Goal: Task Accomplishment & Management: Use online tool/utility

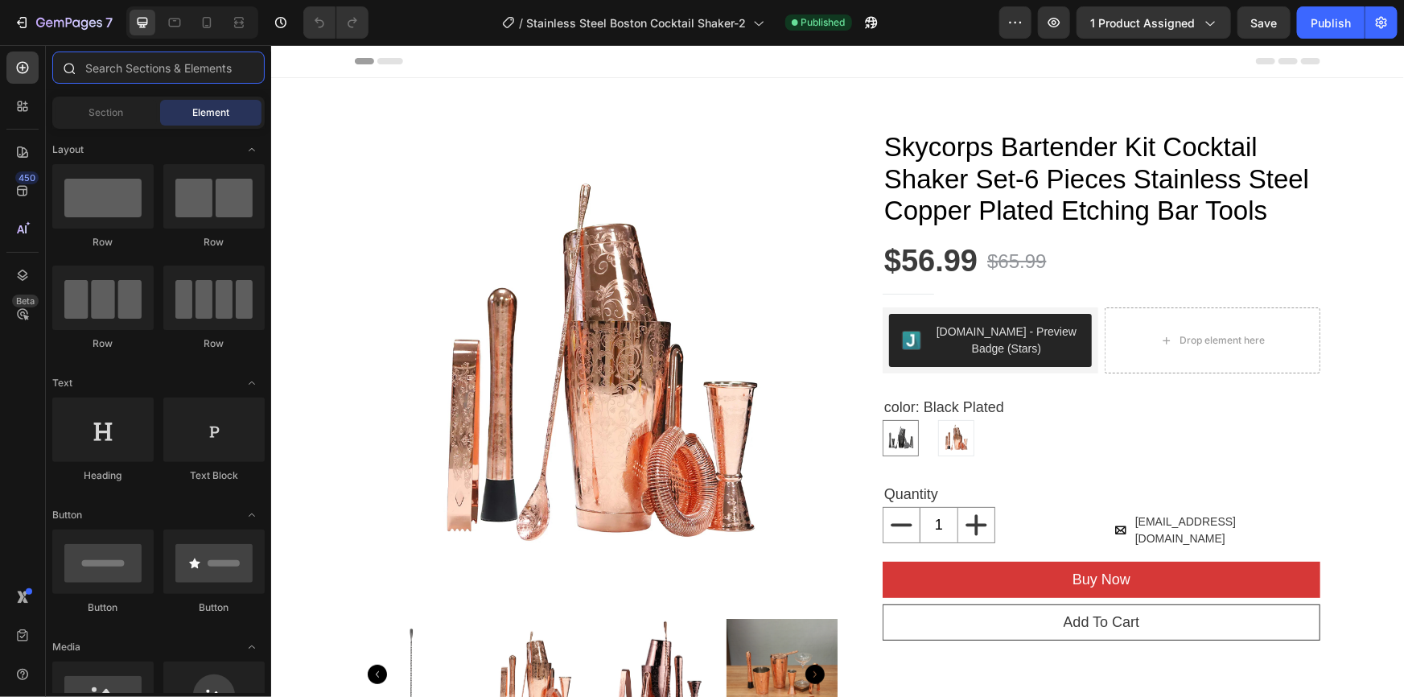
click at [101, 72] on input "text" at bounding box center [158, 67] width 212 height 32
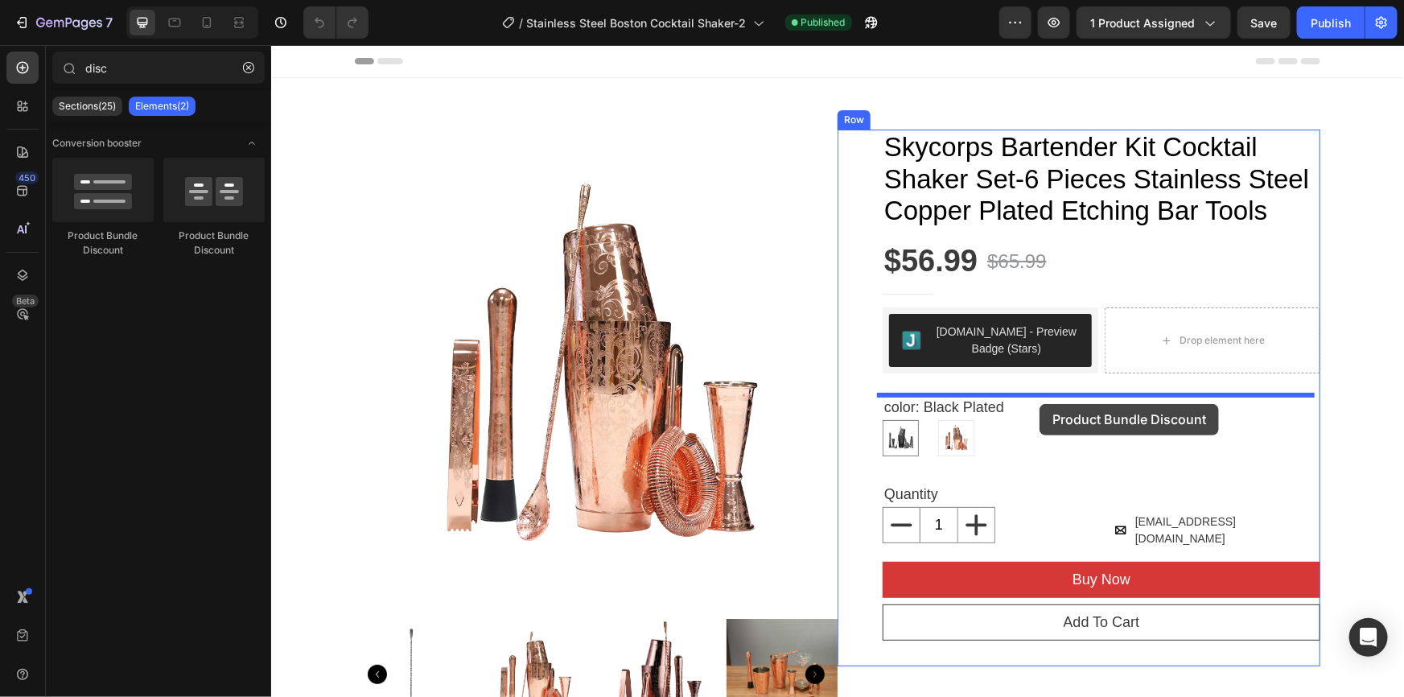
drag, startPoint x: 397, startPoint y: 249, endPoint x: 1039, endPoint y: 403, distance: 660.5
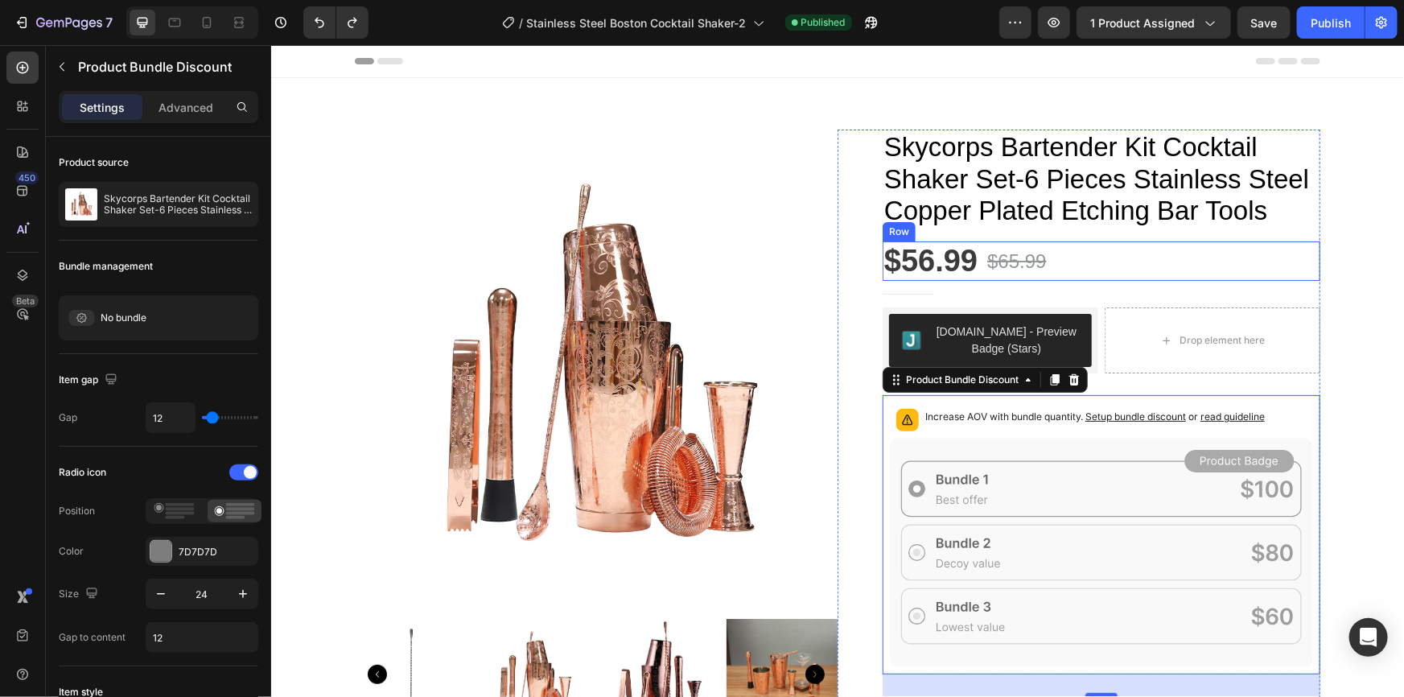
click at [1125, 261] on div "$56.99 Product Price Product Price $65.99 Product Price Product Price Row" at bounding box center [1101, 261] width 438 height 40
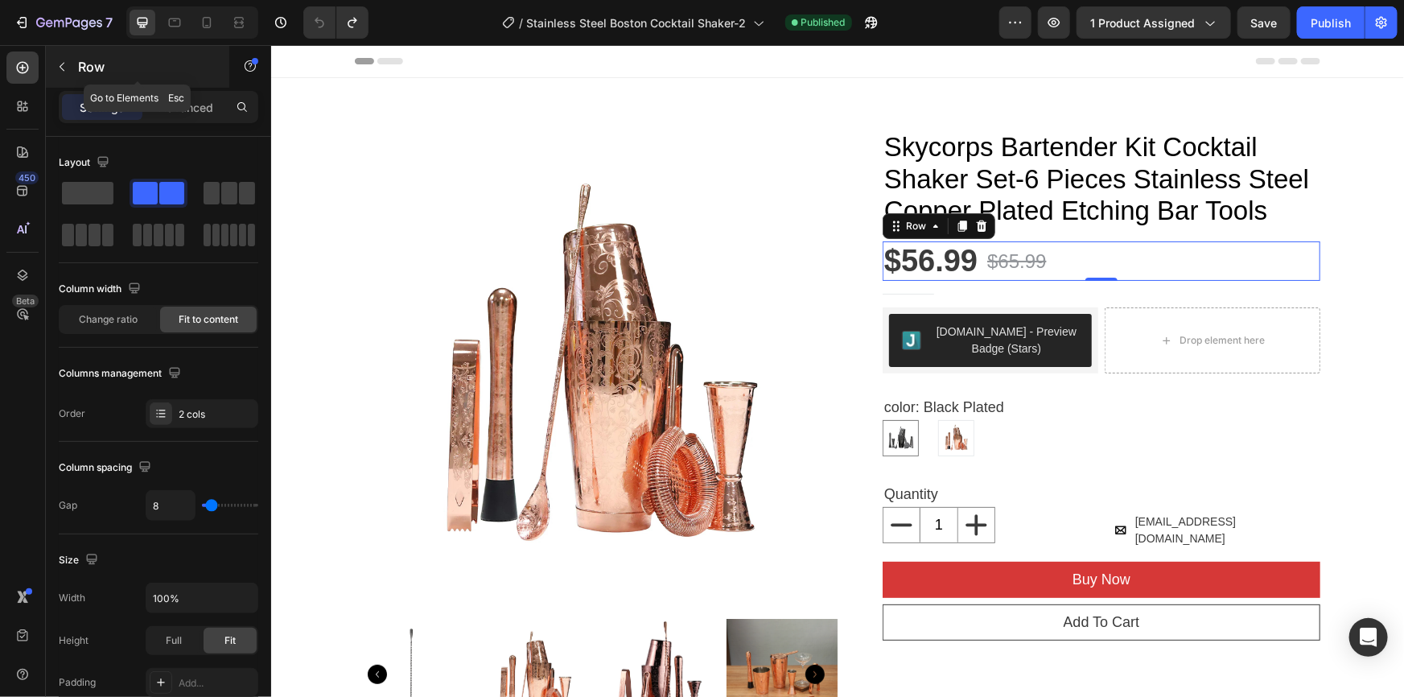
click at [61, 58] on button "button" at bounding box center [62, 67] width 26 height 26
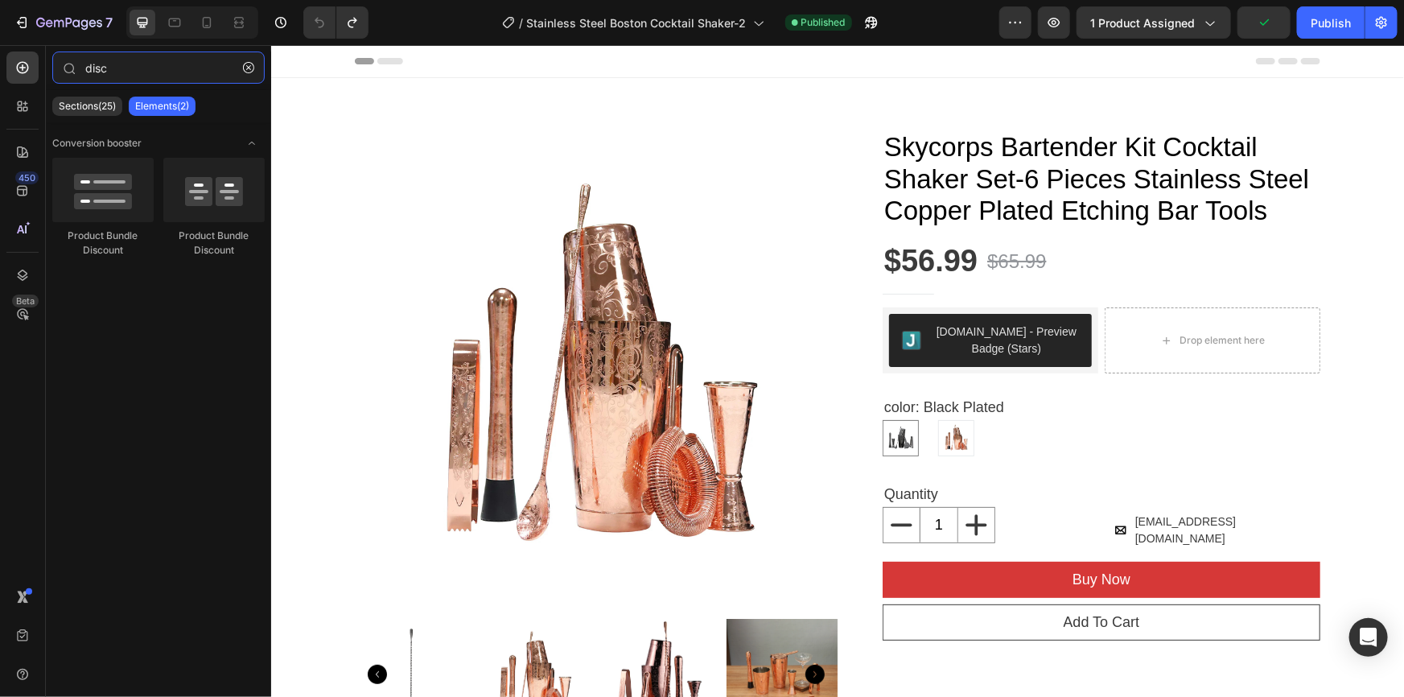
drag, startPoint x: 136, startPoint y: 65, endPoint x: 0, endPoint y: 64, distance: 136.0
click at [0, 64] on div "450 Beta disc Sections(25) Elements(2) Conversion booster Product Bundle Discou…" at bounding box center [135, 371] width 271 height 652
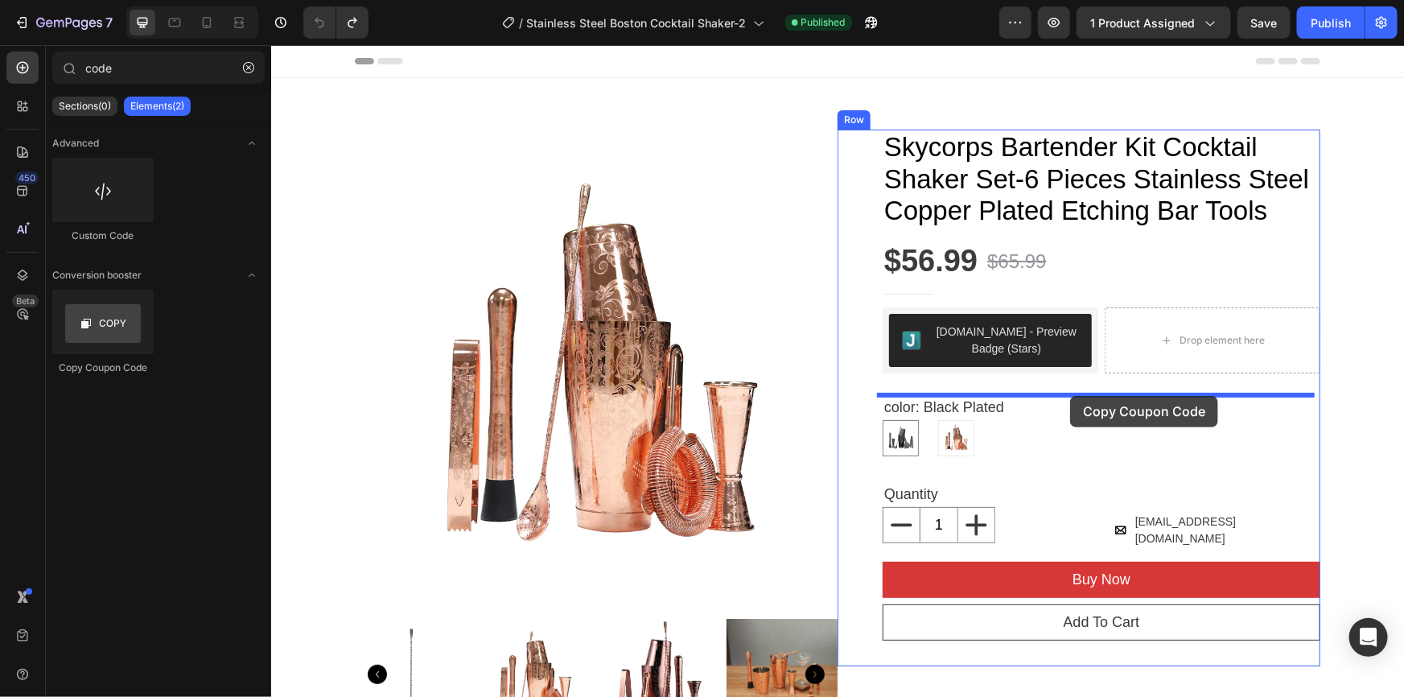
drag, startPoint x: 365, startPoint y: 366, endPoint x: 1069, endPoint y: 395, distance: 704.7
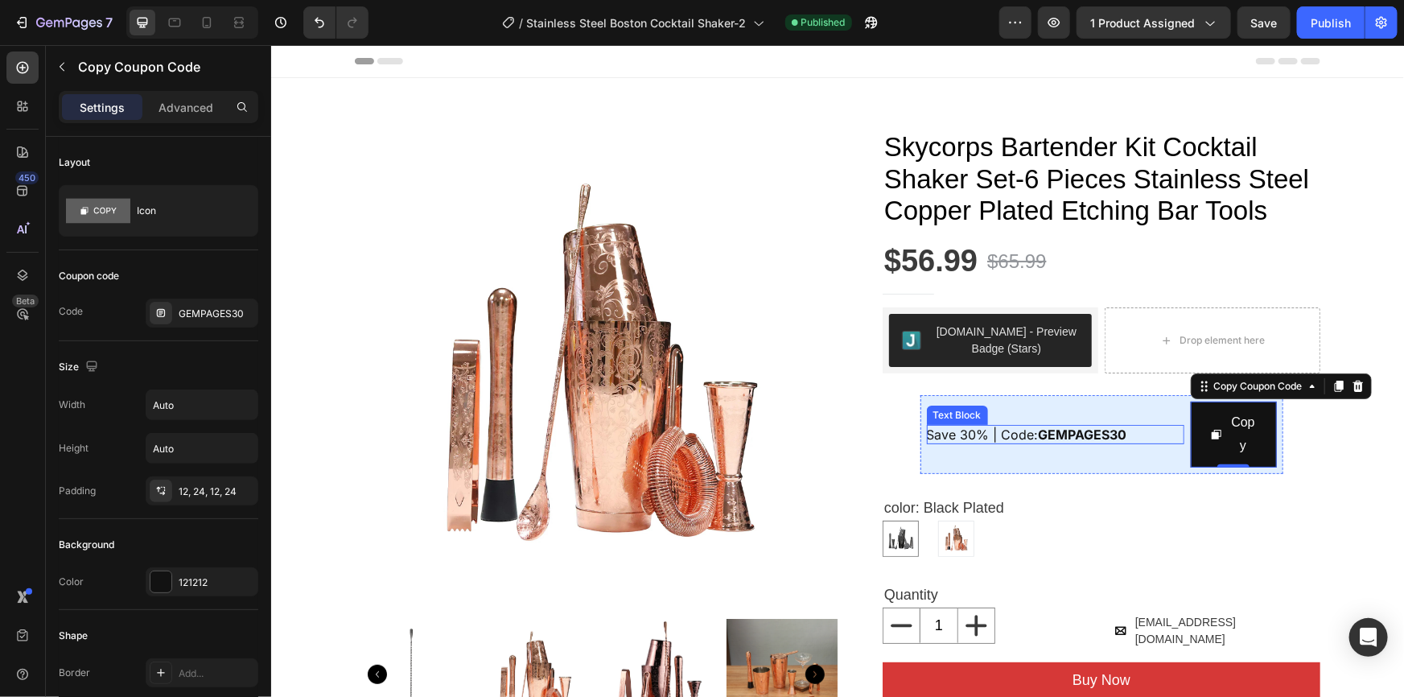
click at [954, 433] on span "Save 30% | Code: GEMPAGES30" at bounding box center [1026, 434] width 200 height 16
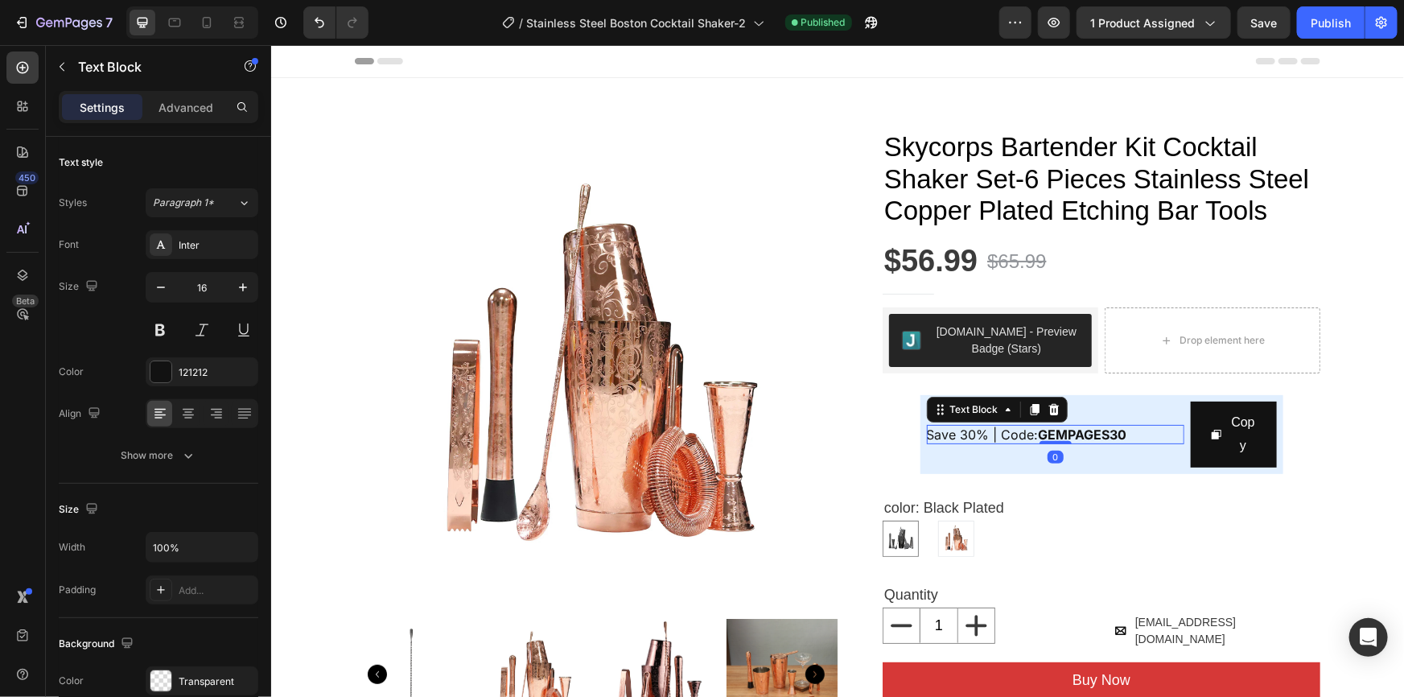
click at [1115, 434] on strong "GEMPAGES30" at bounding box center [1082, 434] width 89 height 16
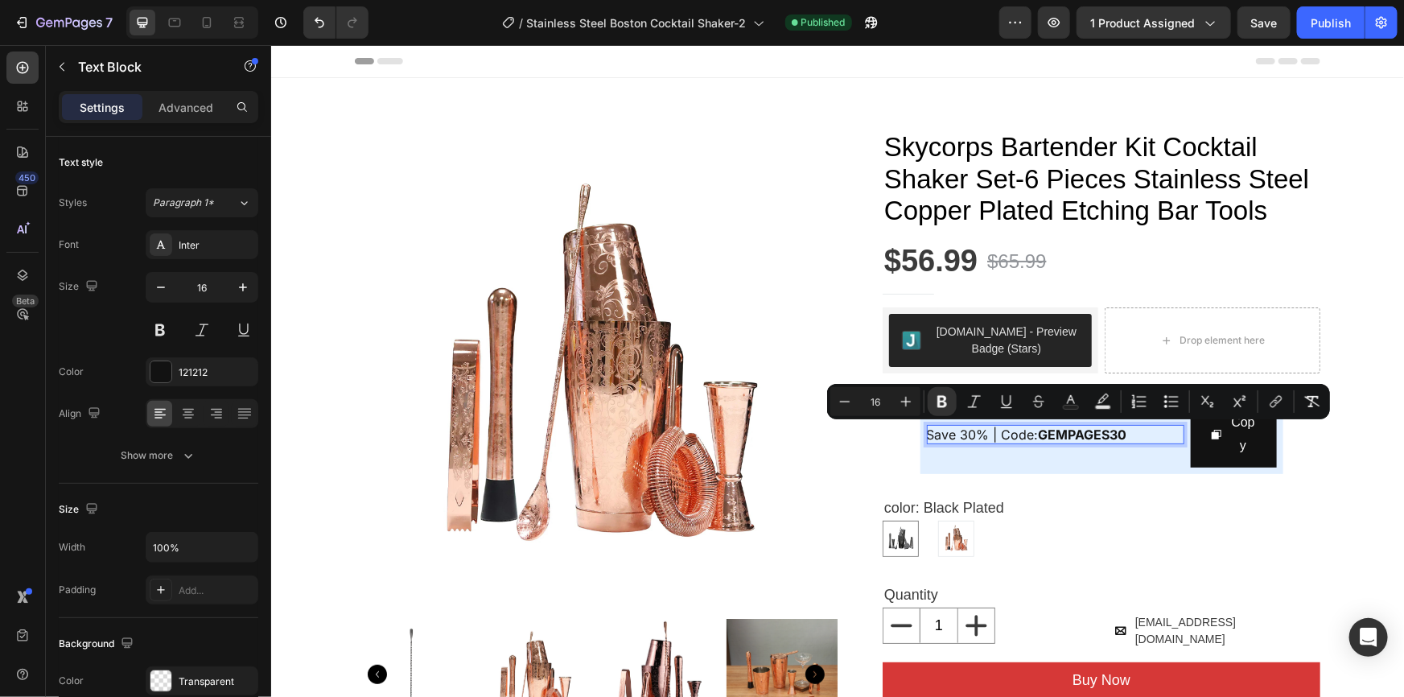
click at [969, 432] on span "Save 30% | Code: GEMPAGES30" at bounding box center [1026, 434] width 200 height 16
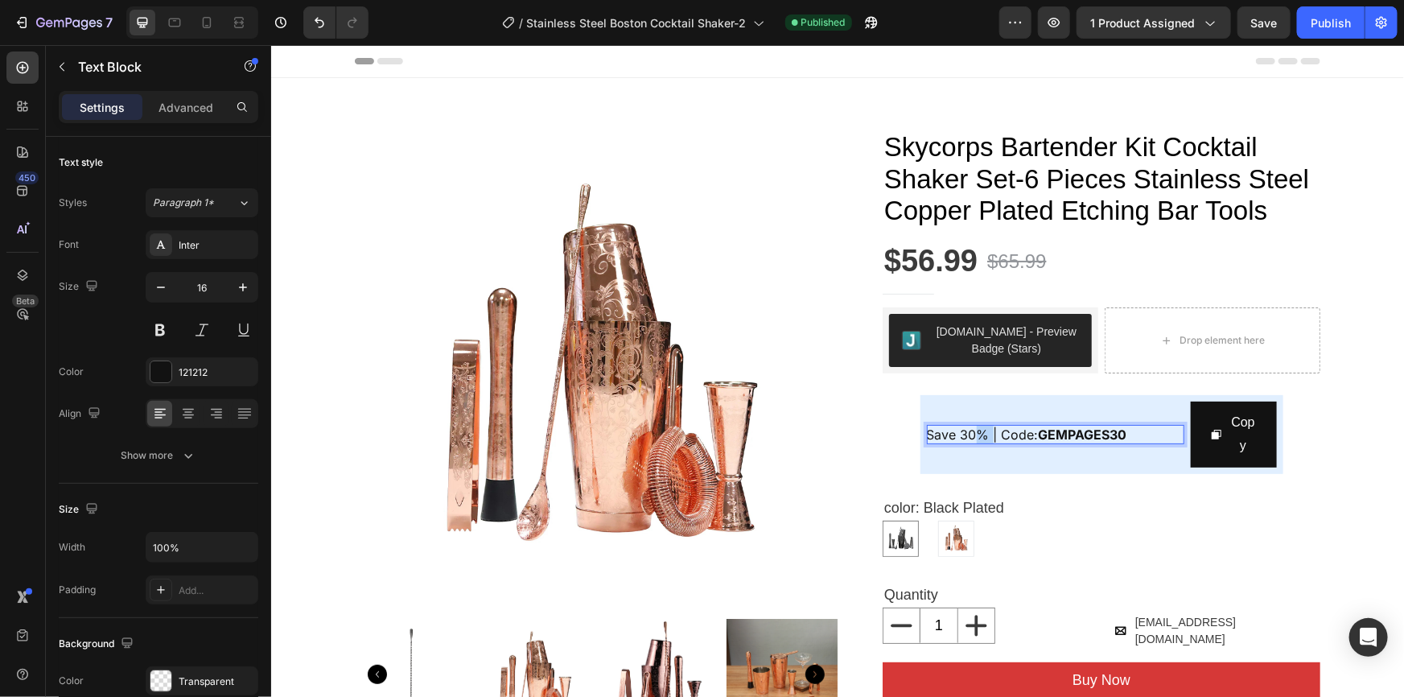
click at [969, 432] on span "Save 30% | Code: GEMPAGES30" at bounding box center [1026, 434] width 200 height 16
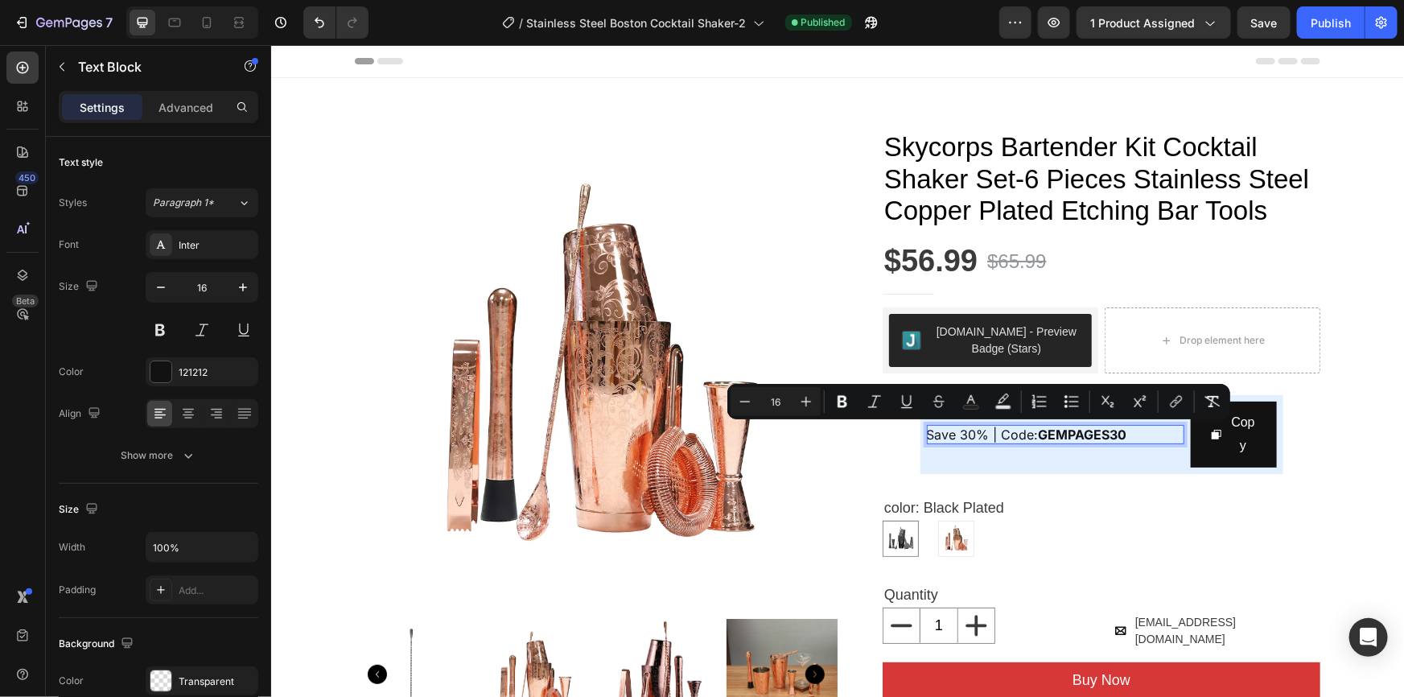
click at [962, 432] on span "Save 30% | Code: GEMPAGES30" at bounding box center [1026, 434] width 200 height 16
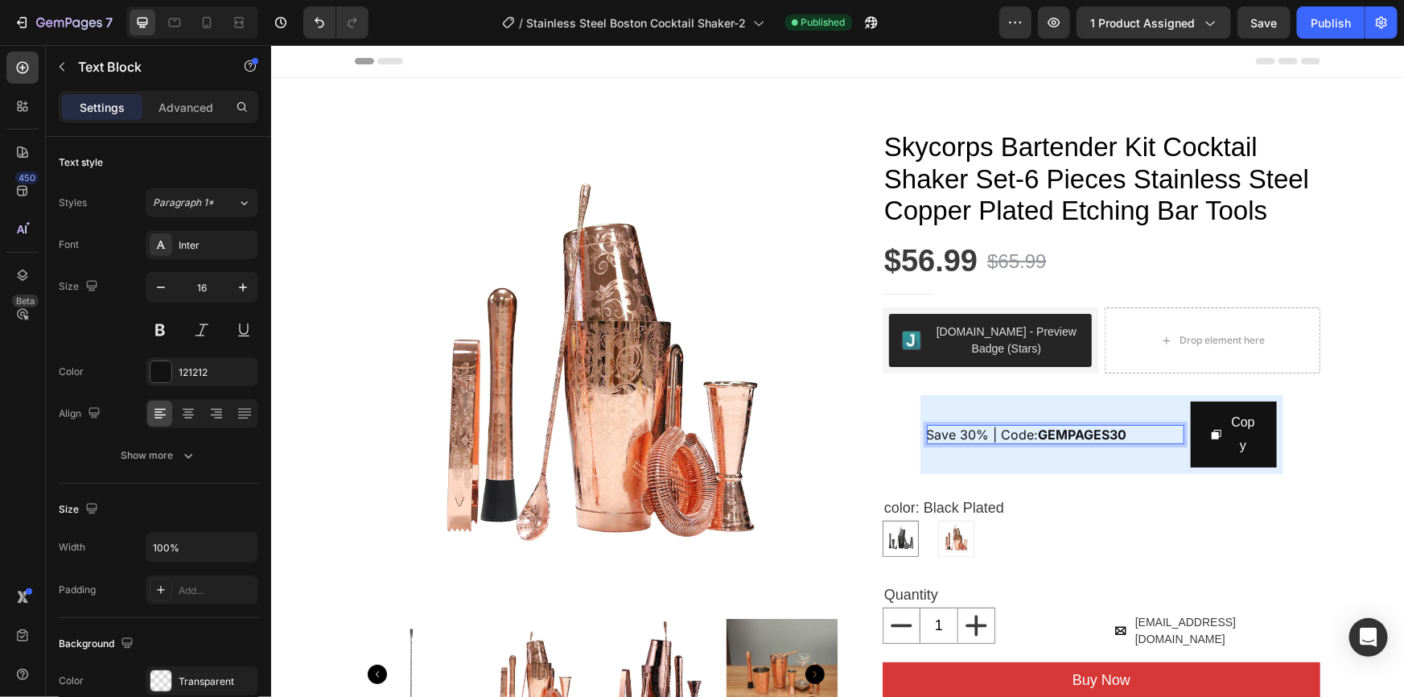
click at [1095, 431] on strong "GEMPAGES30" at bounding box center [1082, 434] width 89 height 16
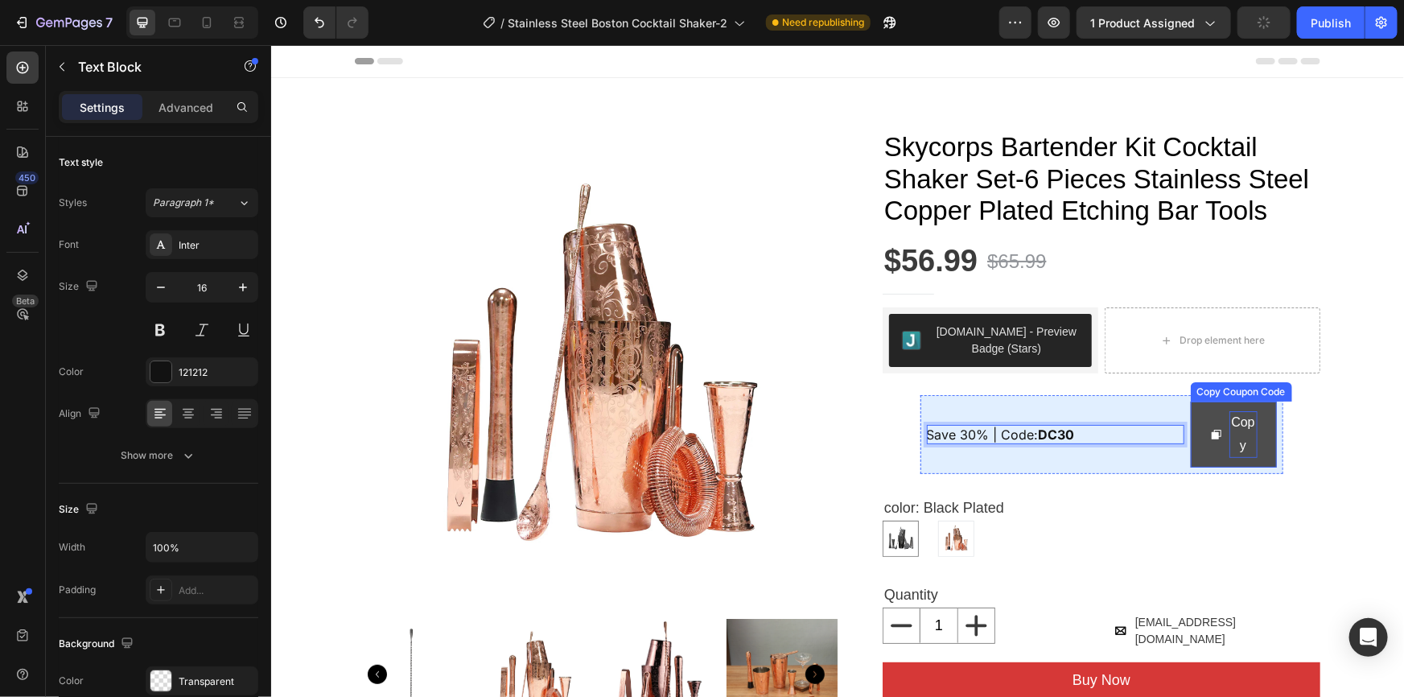
click at [1238, 426] on div "Copy" at bounding box center [1243, 433] width 28 height 47
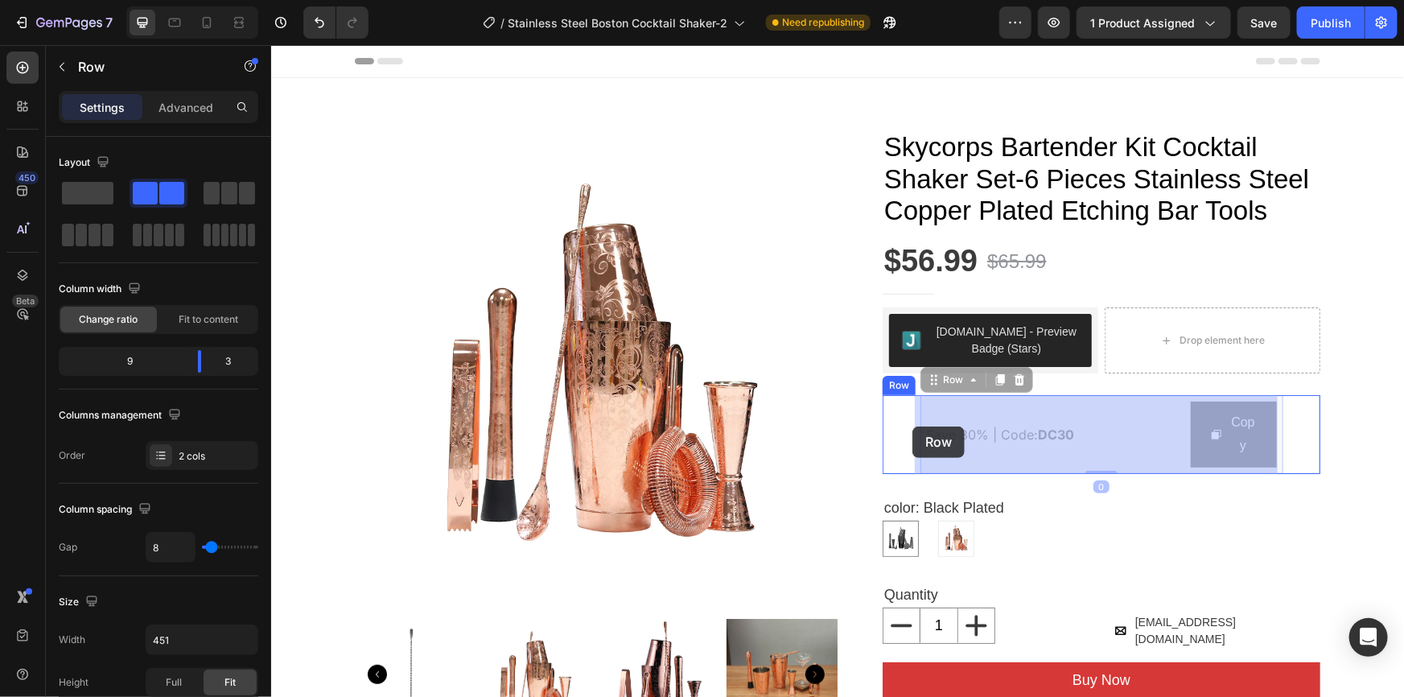
drag, startPoint x: 944, startPoint y: 414, endPoint x: 912, endPoint y: 426, distance: 34.4
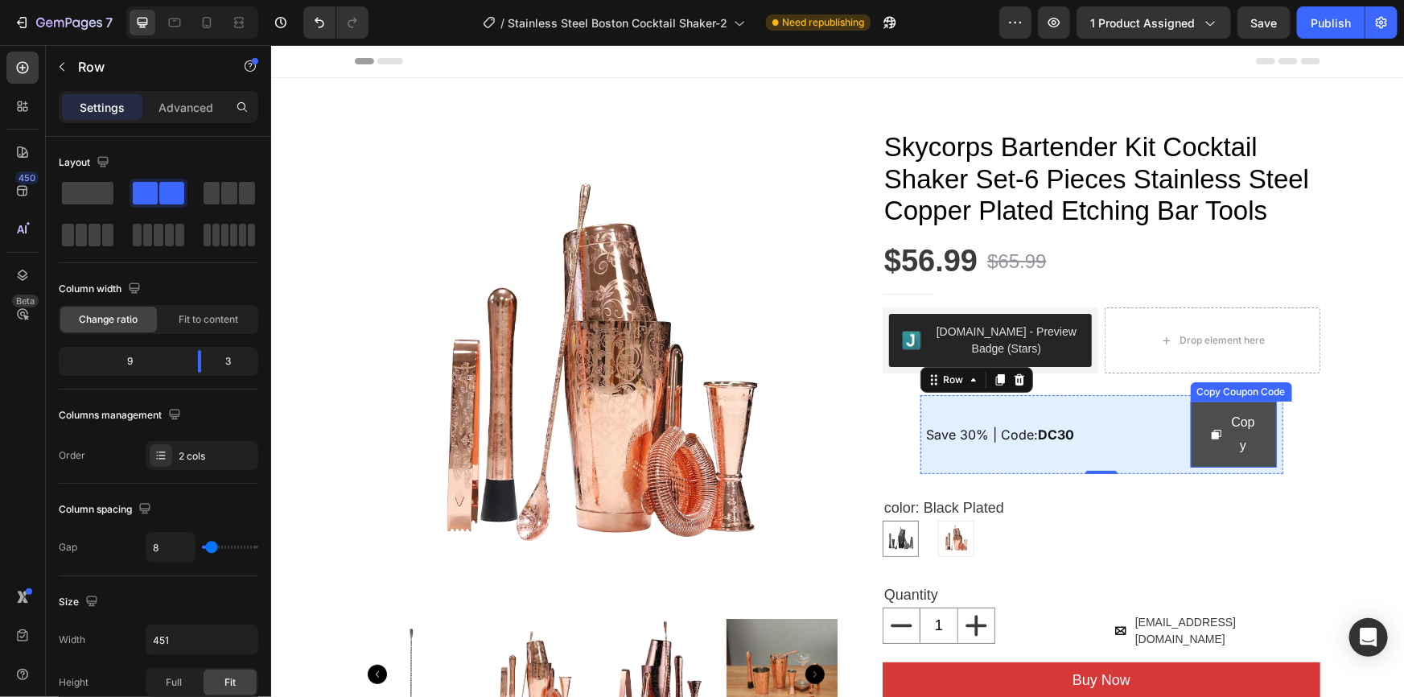
click at [1220, 439] on div "Copy" at bounding box center [1232, 433] width 47 height 47
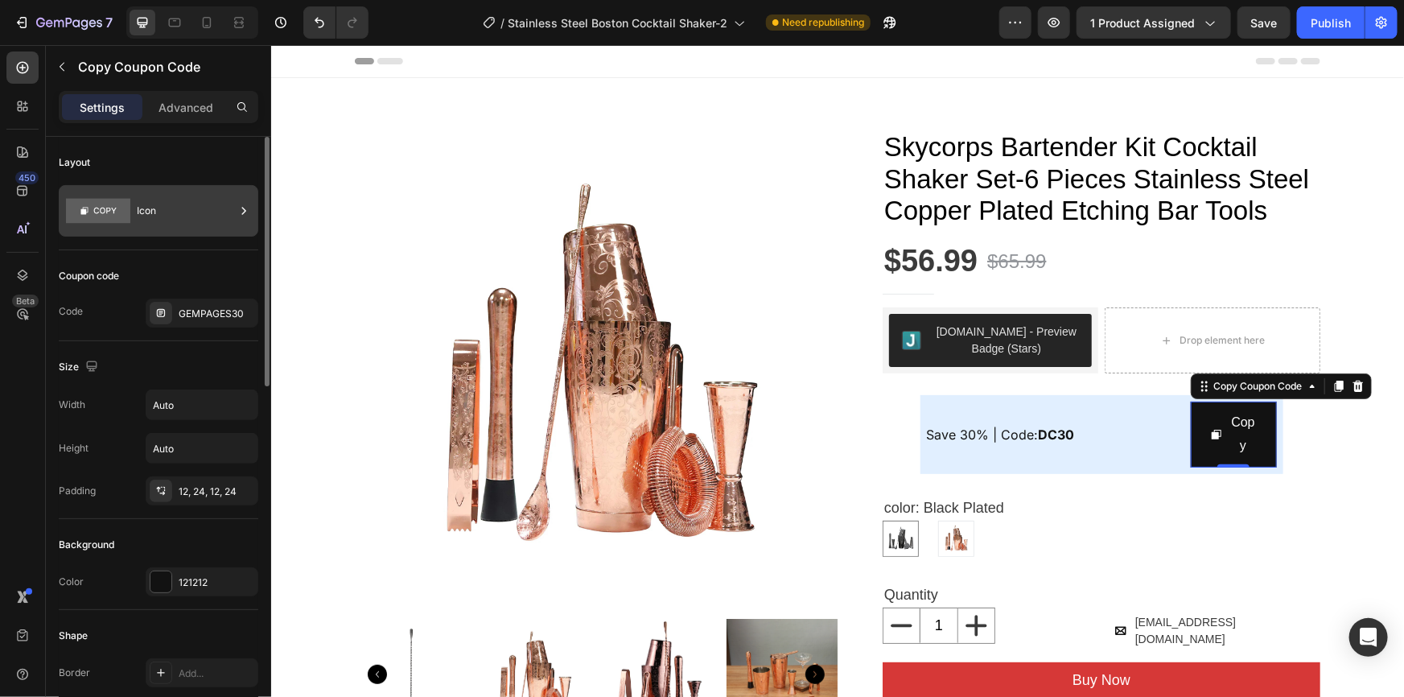
click at [213, 213] on div "Icon" at bounding box center [186, 210] width 98 height 37
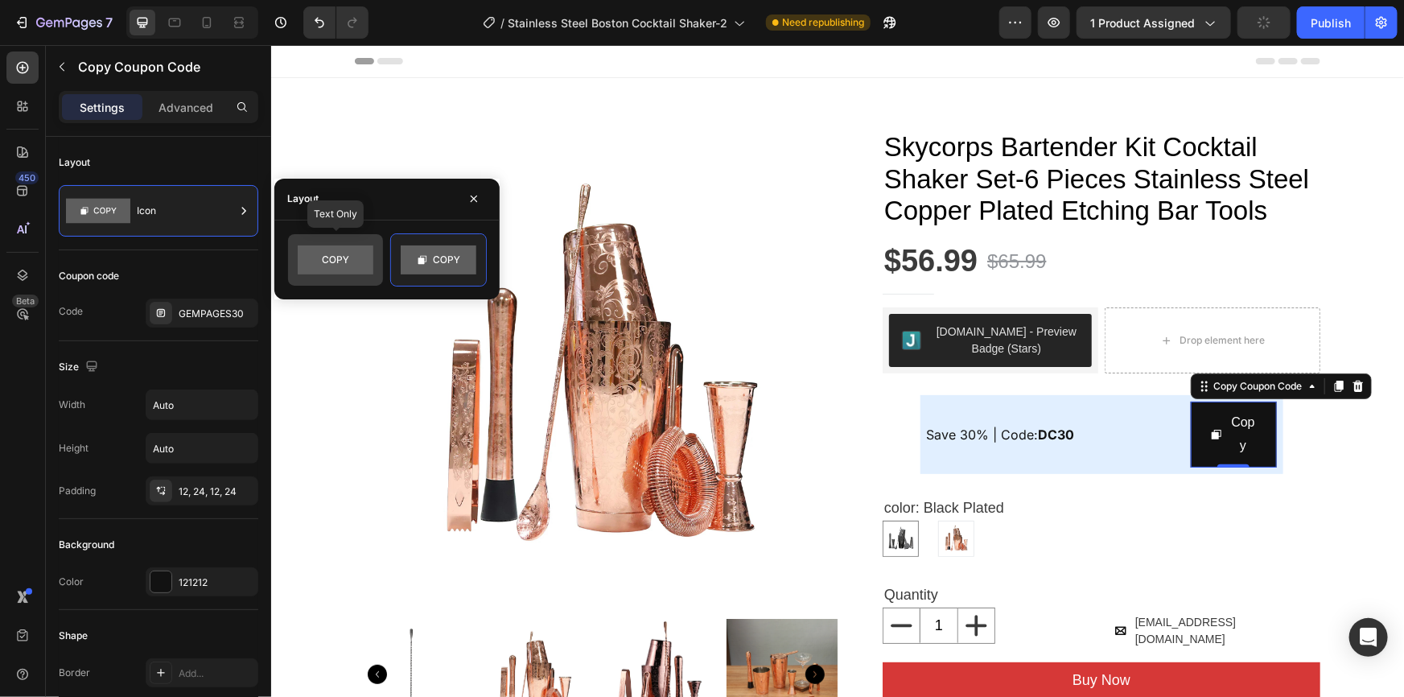
click at [343, 265] on rect at bounding box center [336, 259] width 76 height 29
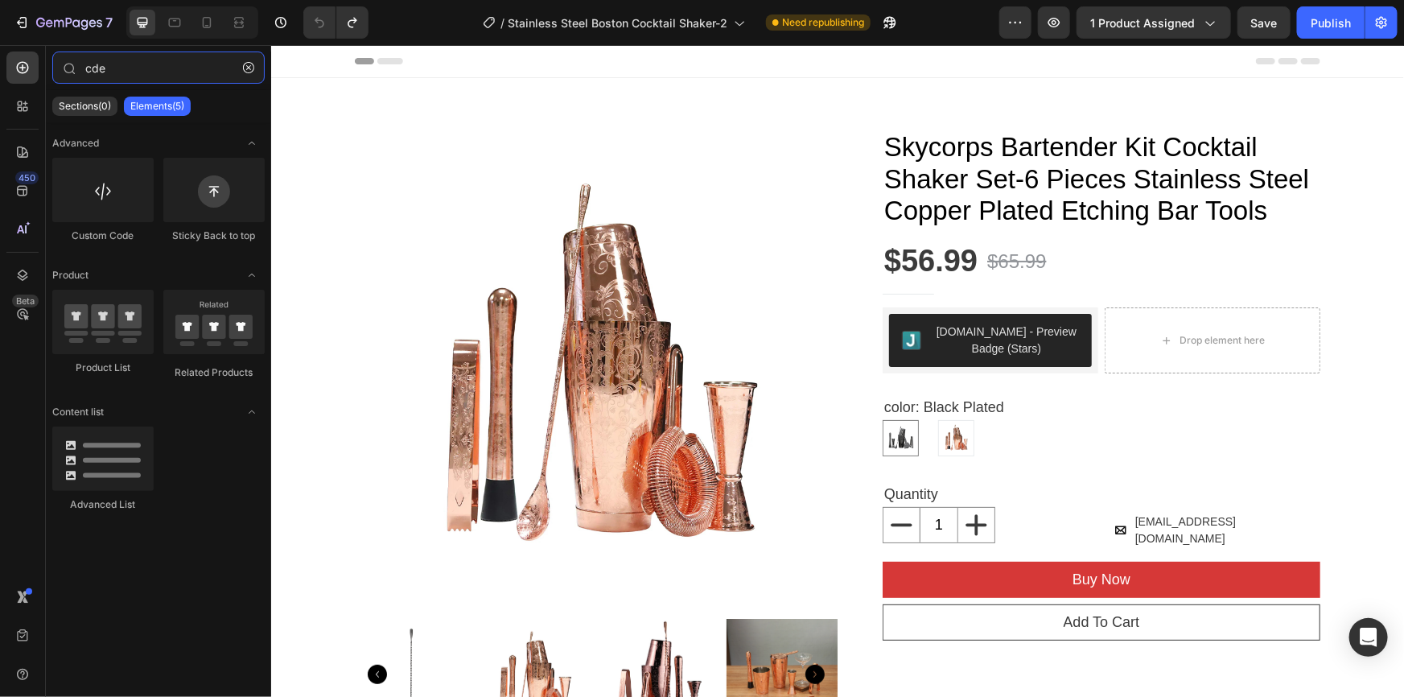
drag, startPoint x: 121, startPoint y: 68, endPoint x: 0, endPoint y: 54, distance: 121.5
click at [0, 54] on div "450 Beta cde Sections(0) Elements(5) We couldn’t find any matches for “cde” Sug…" at bounding box center [135, 371] width 271 height 652
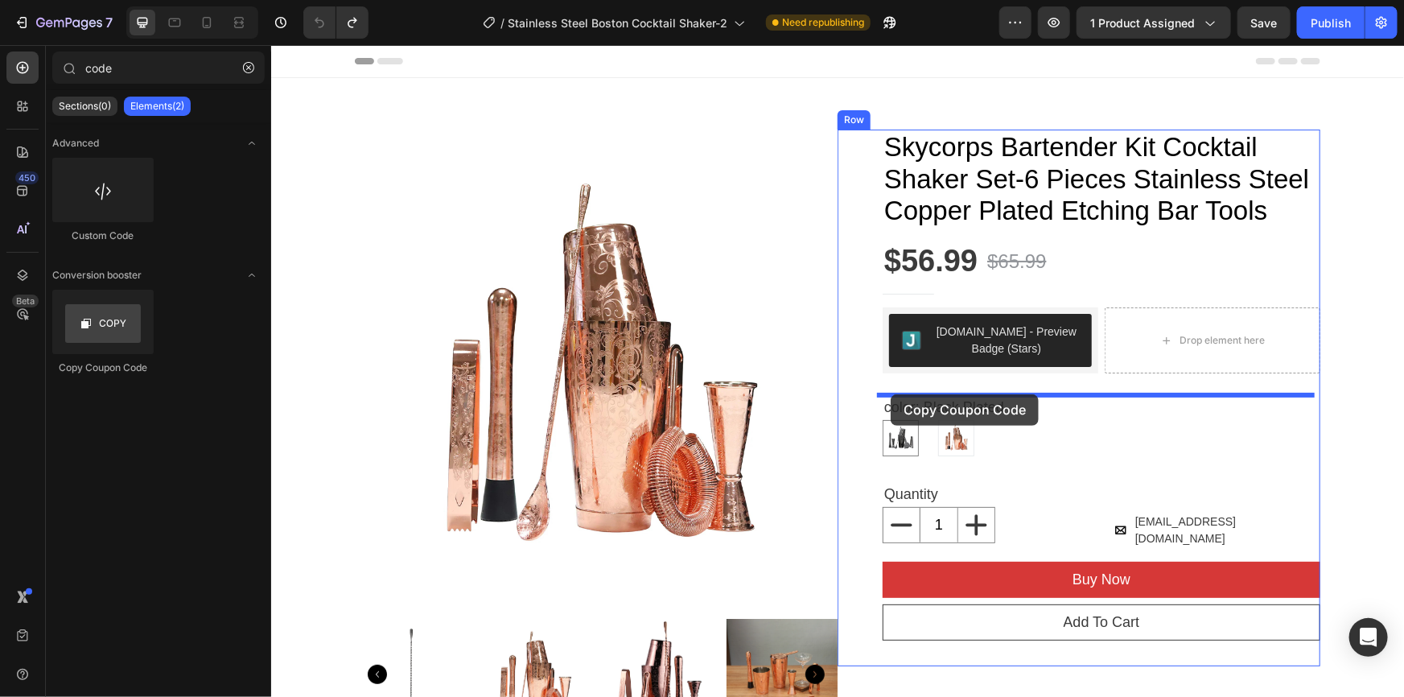
drag, startPoint x: 369, startPoint y: 377, endPoint x: 890, endPoint y: 393, distance: 521.7
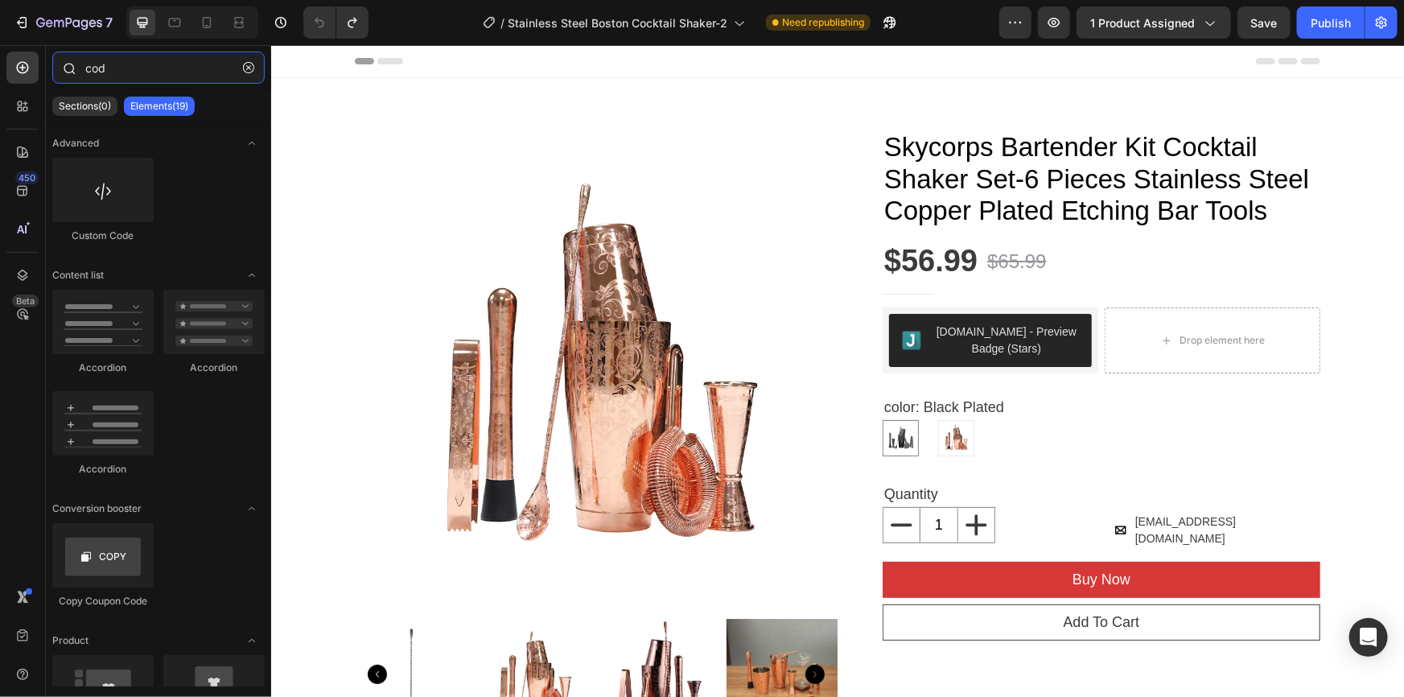
click at [124, 71] on input "cod" at bounding box center [158, 67] width 212 height 32
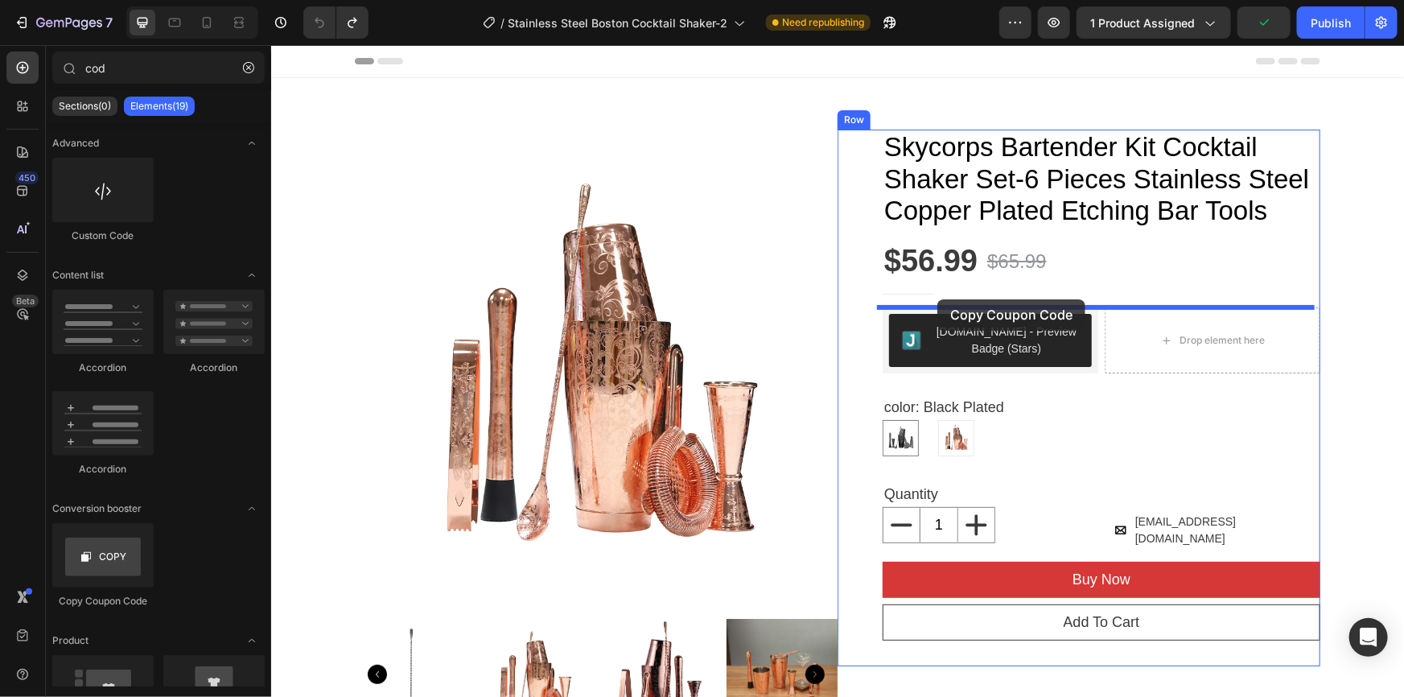
drag, startPoint x: 391, startPoint y: 608, endPoint x: 937, endPoint y: 299, distance: 627.0
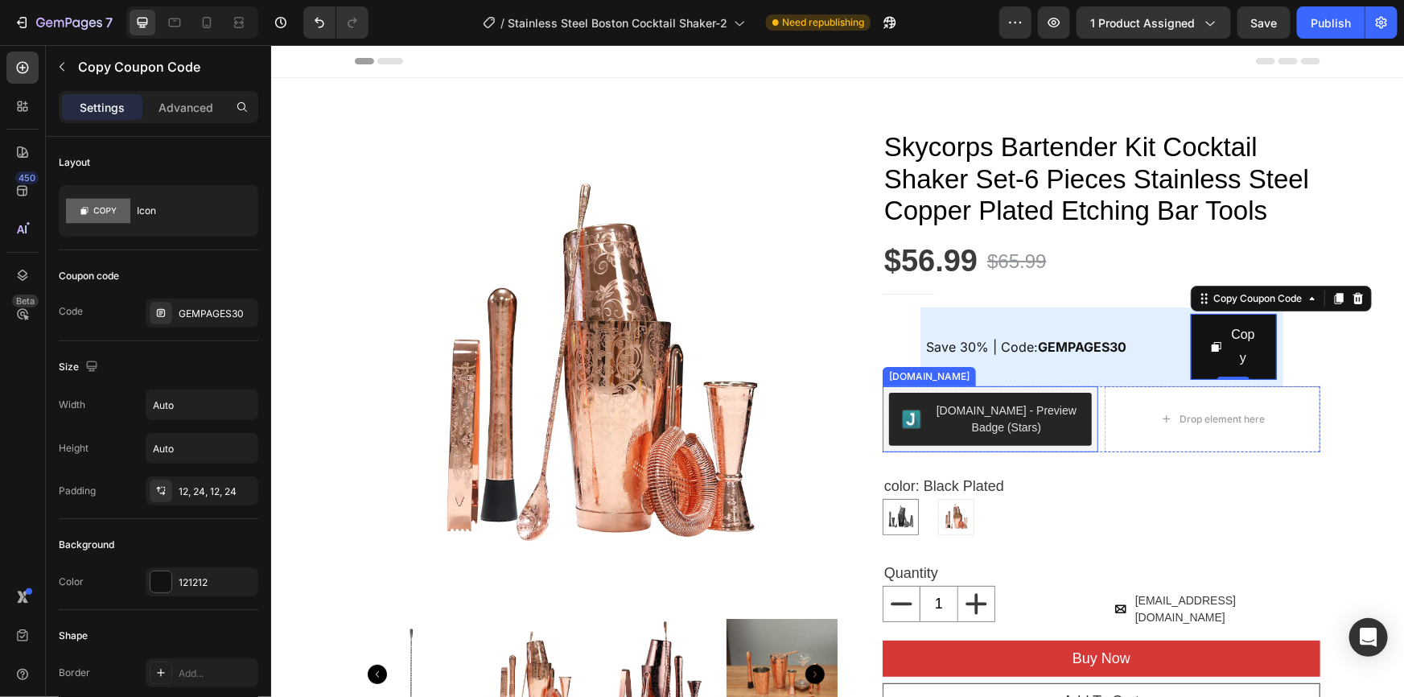
type input "co"
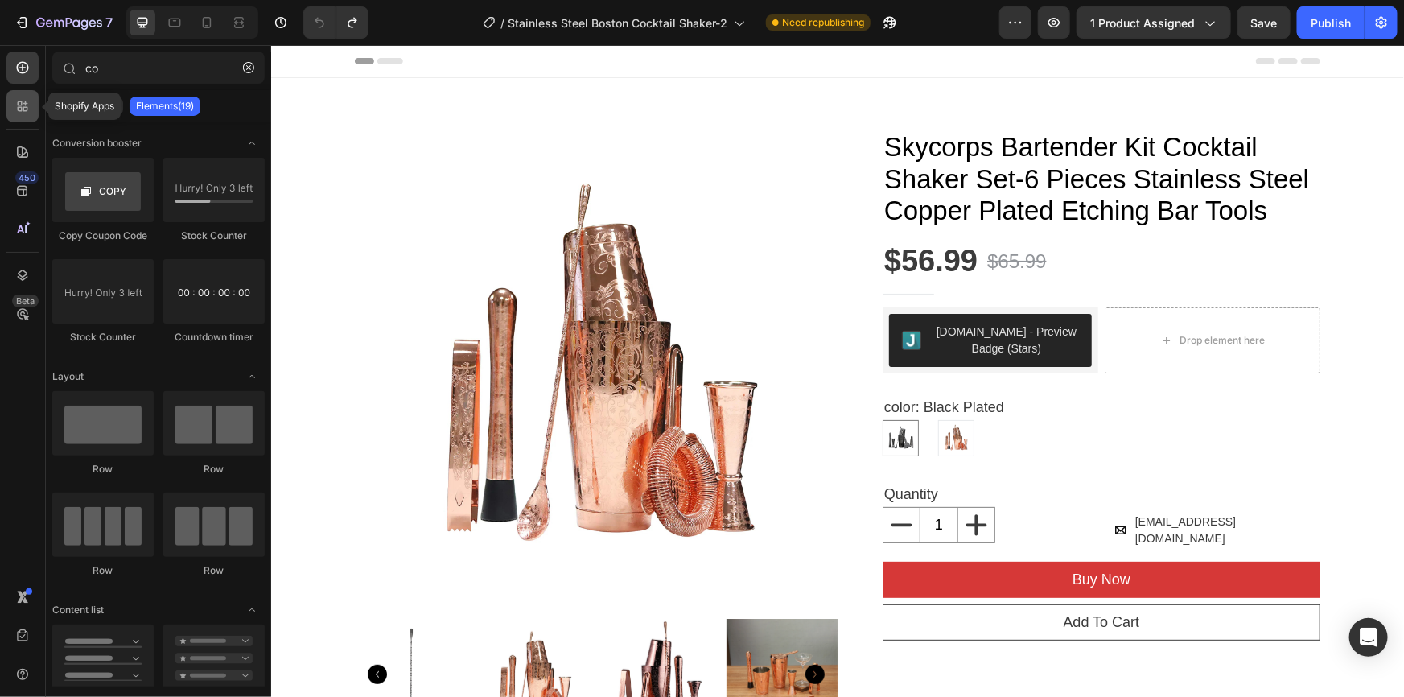
click at [27, 105] on icon at bounding box center [22, 106] width 16 height 16
radio input "false"
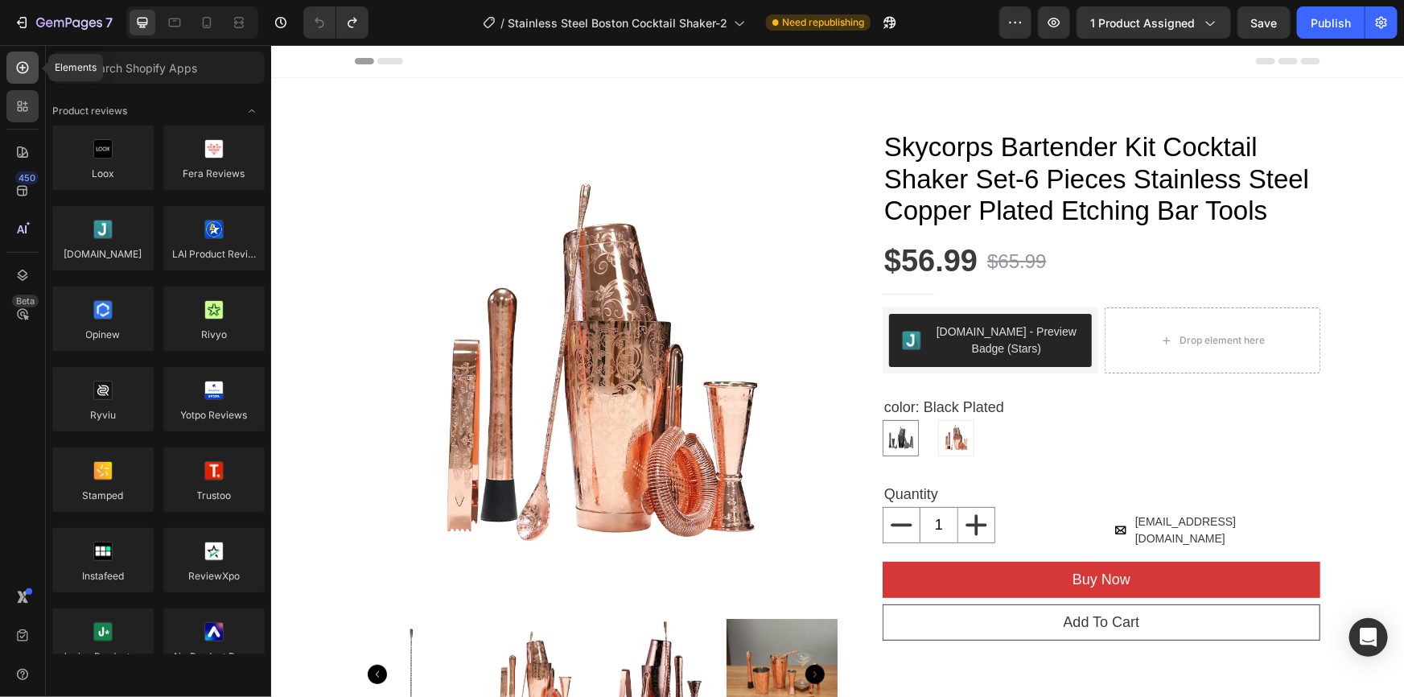
click at [19, 76] on div at bounding box center [22, 67] width 32 height 32
radio input "false"
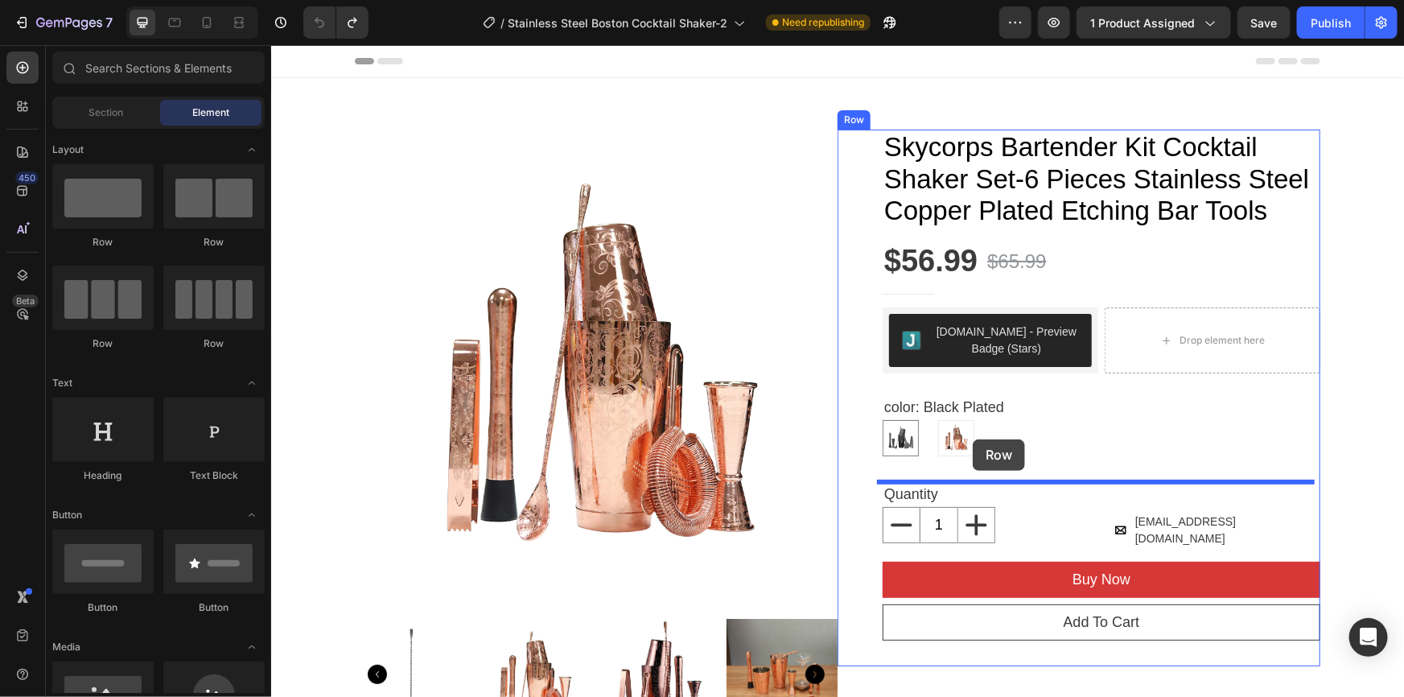
drag, startPoint x: 376, startPoint y: 237, endPoint x: 972, endPoint y: 439, distance: 629.3
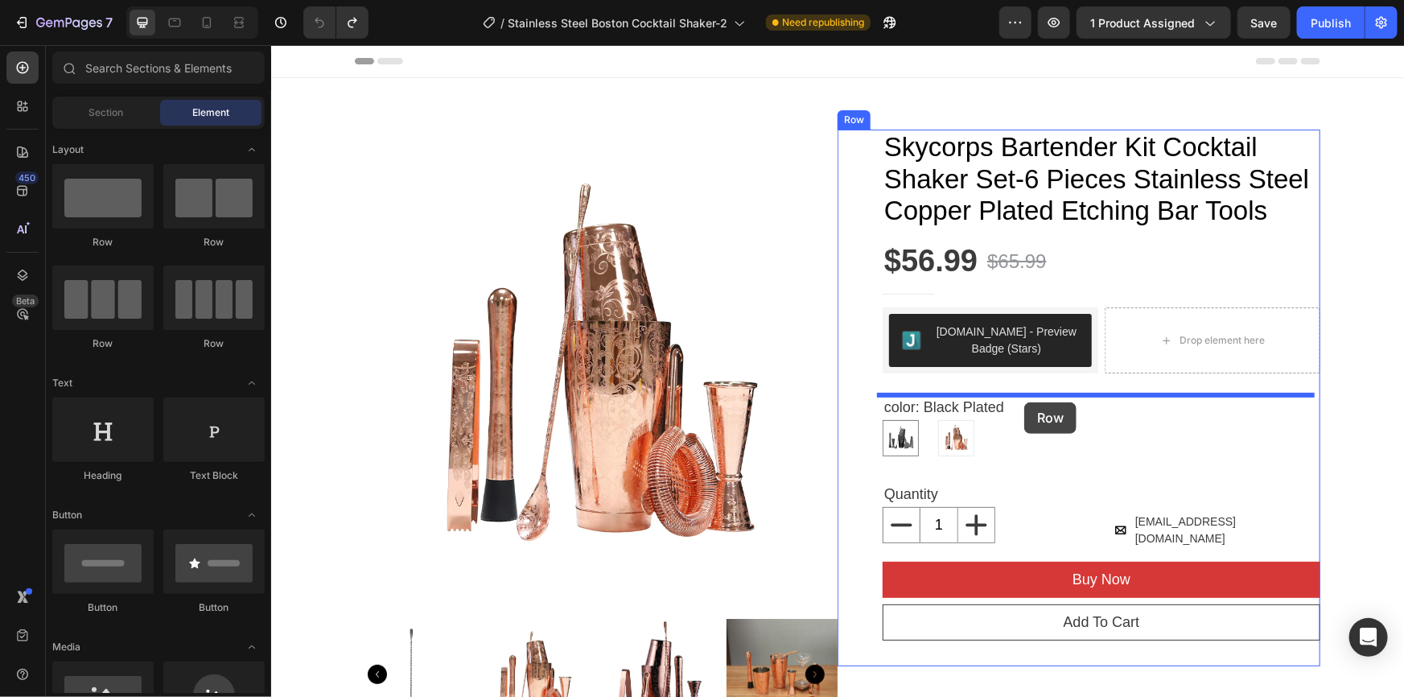
drag, startPoint x: 418, startPoint y: 254, endPoint x: 1024, endPoint y: 402, distance: 623.6
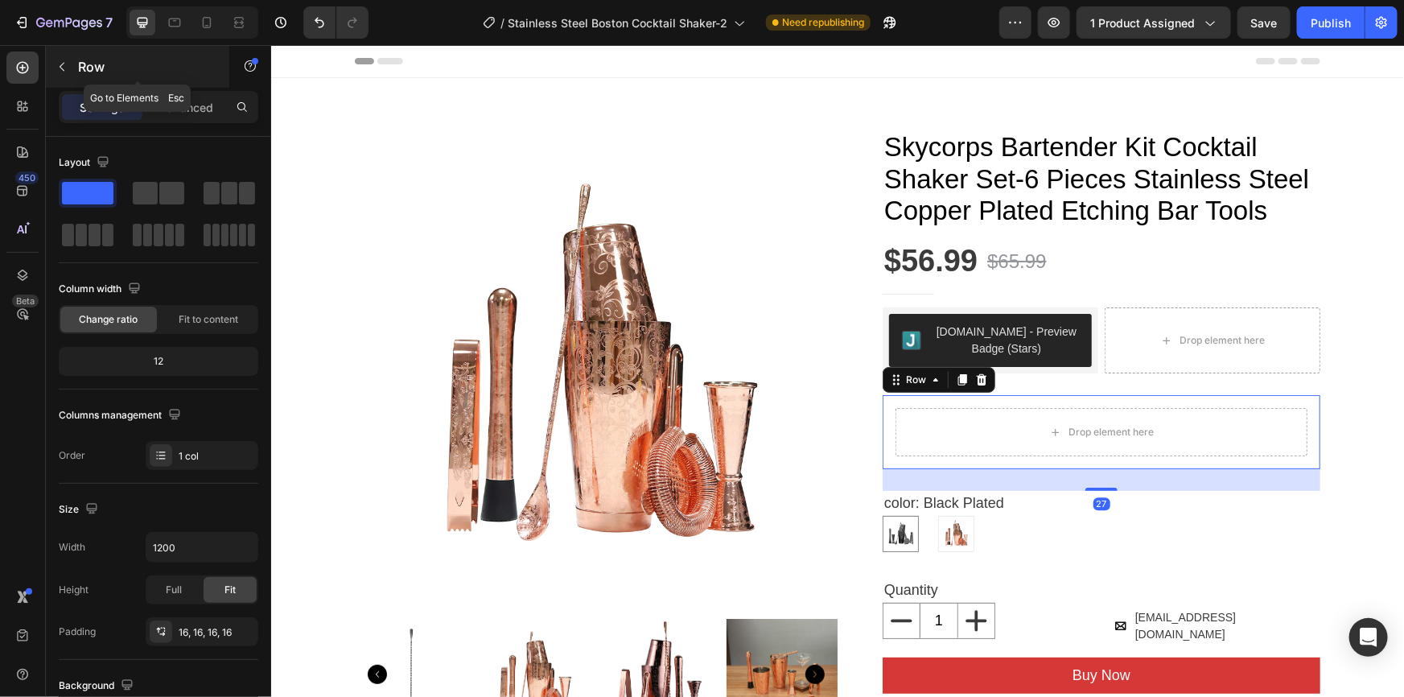
click at [66, 63] on icon "button" at bounding box center [62, 66] width 13 height 13
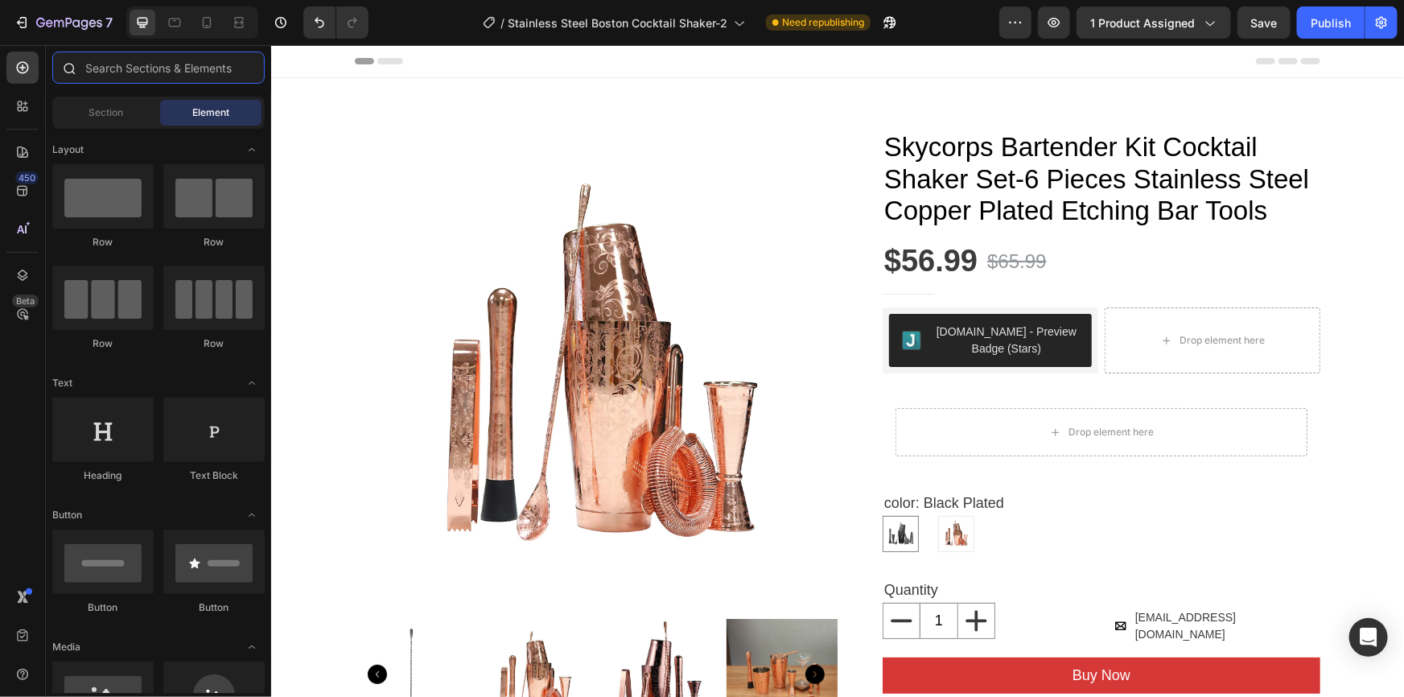
click at [122, 68] on input "text" at bounding box center [158, 67] width 212 height 32
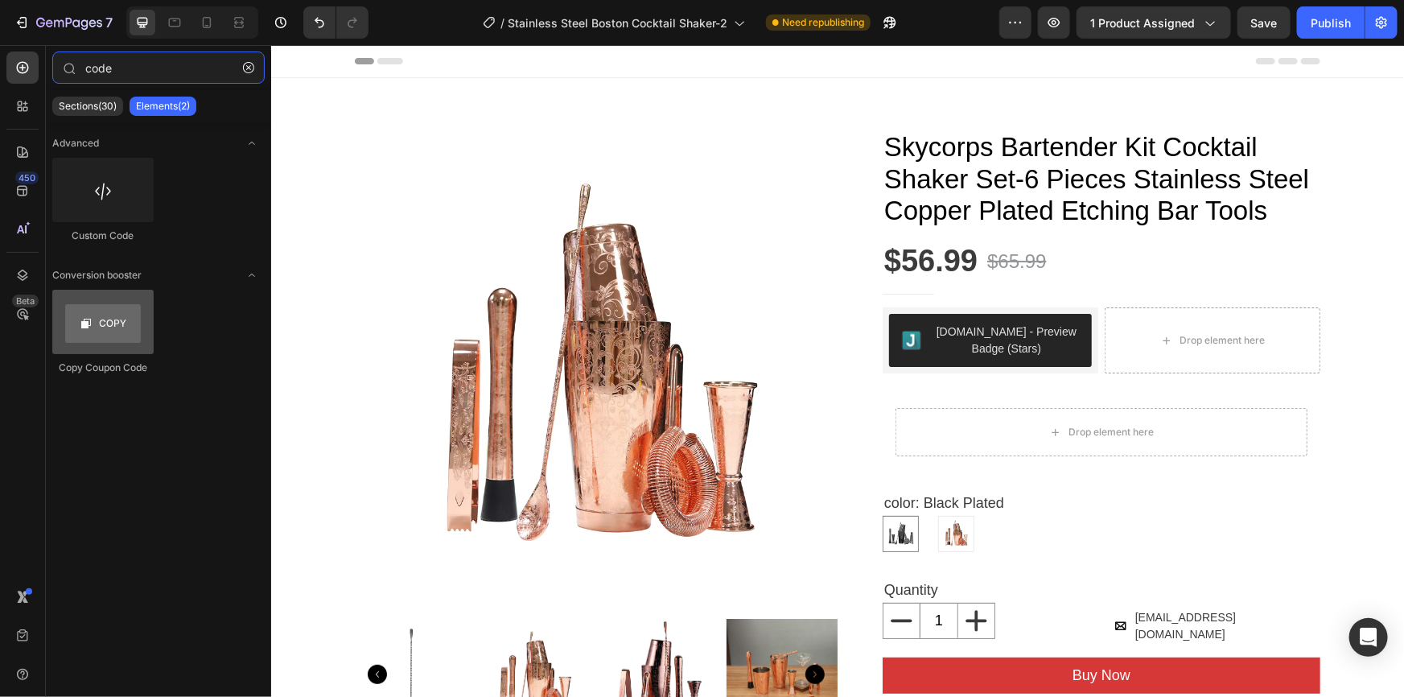
type input "code"
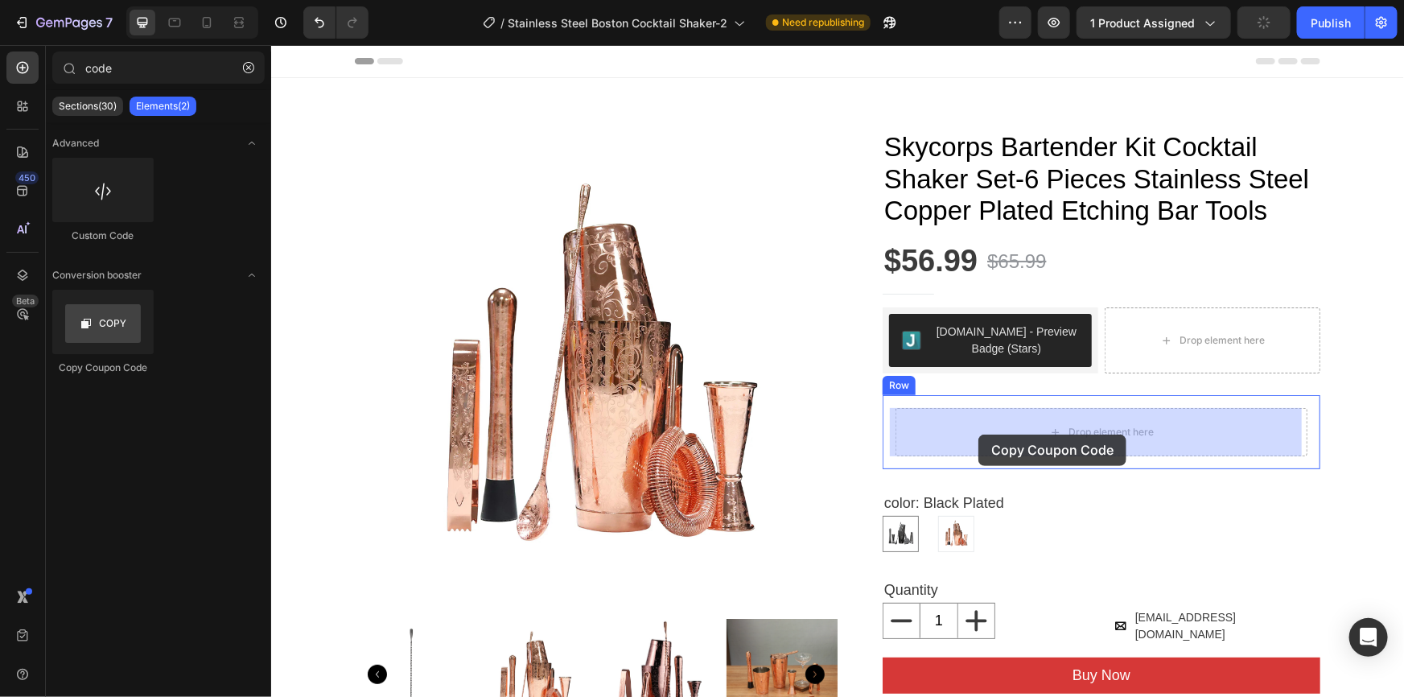
drag, startPoint x: 368, startPoint y: 354, endPoint x: 978, endPoint y: 434, distance: 615.1
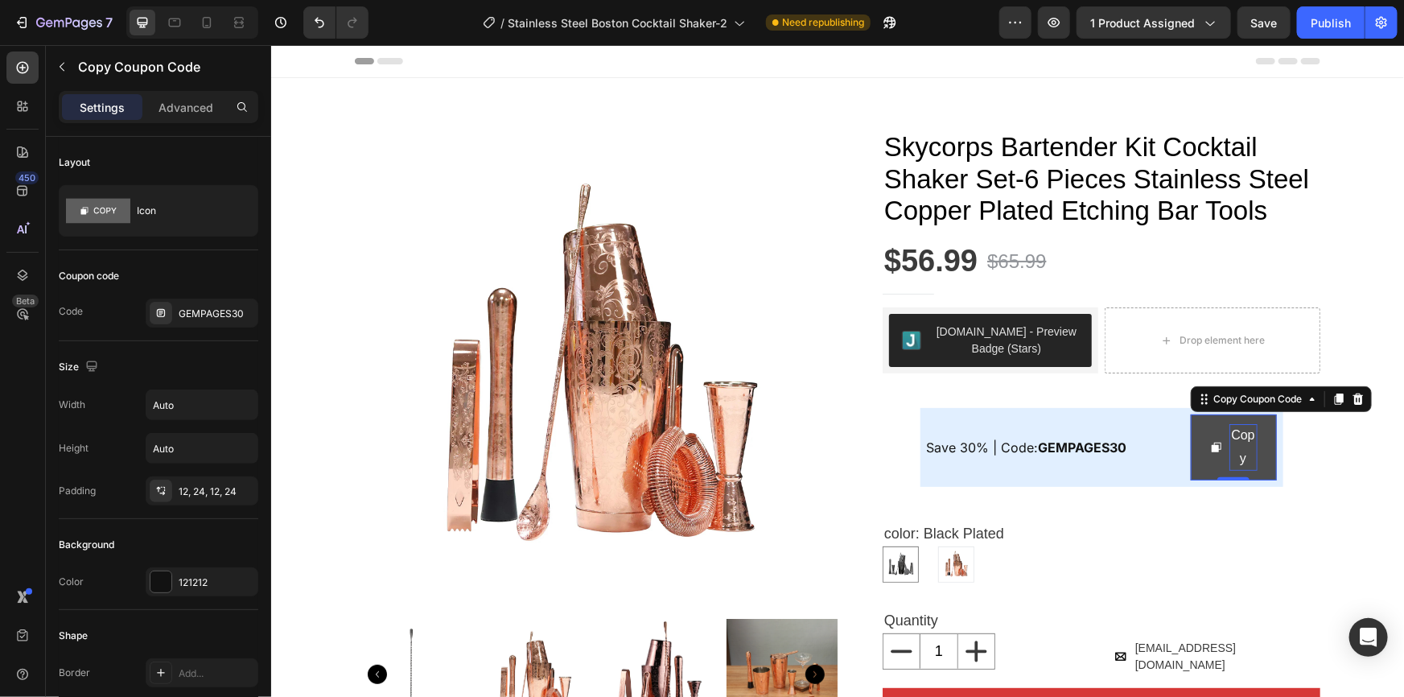
click at [1229, 450] on div "Copy" at bounding box center [1243, 446] width 28 height 47
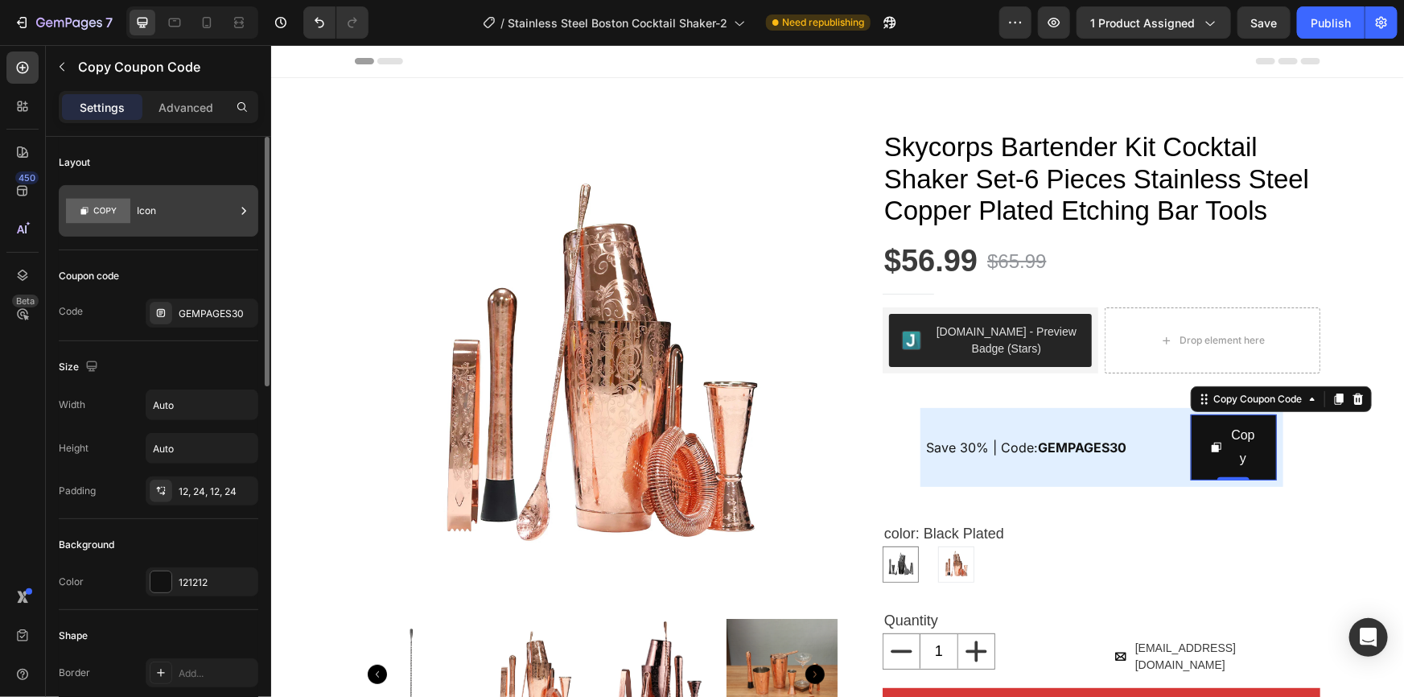
click at [238, 215] on icon at bounding box center [244, 211] width 16 height 16
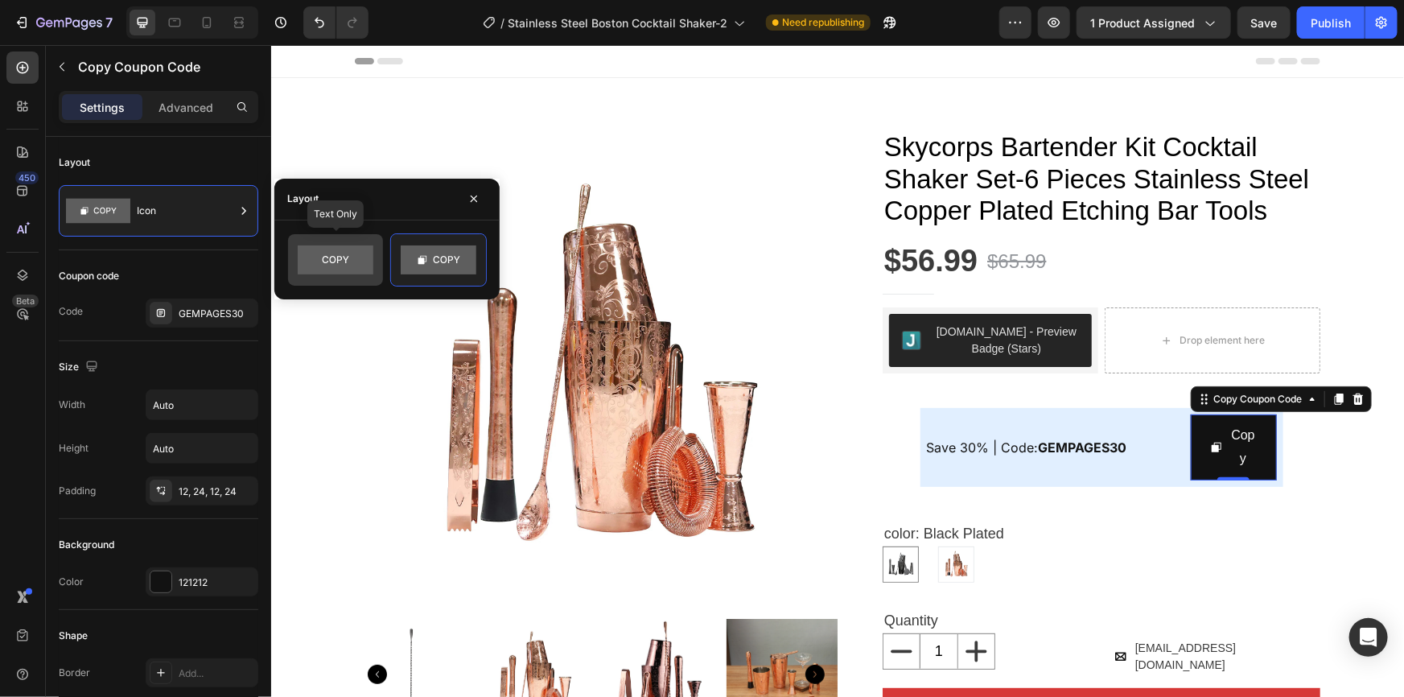
click at [360, 263] on rect at bounding box center [336, 259] width 76 height 29
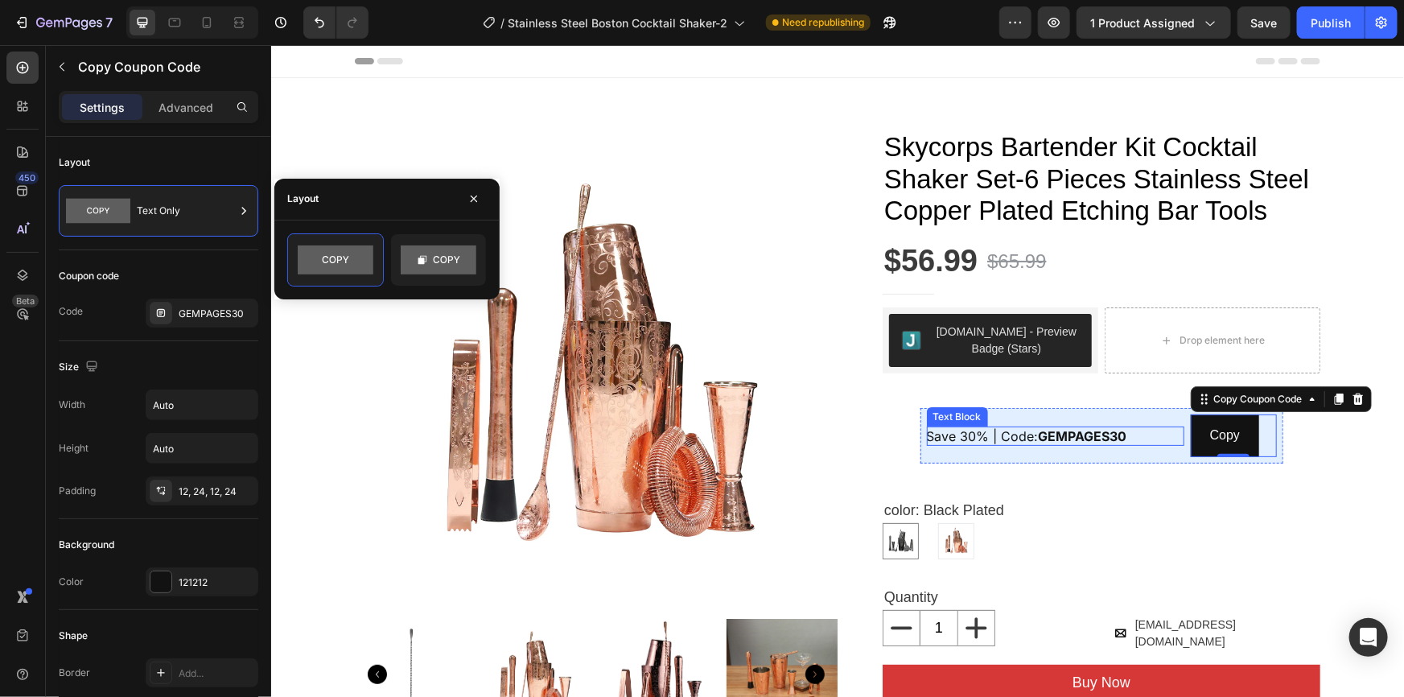
click at [1119, 431] on strong "GEMPAGES30" at bounding box center [1082, 435] width 89 height 16
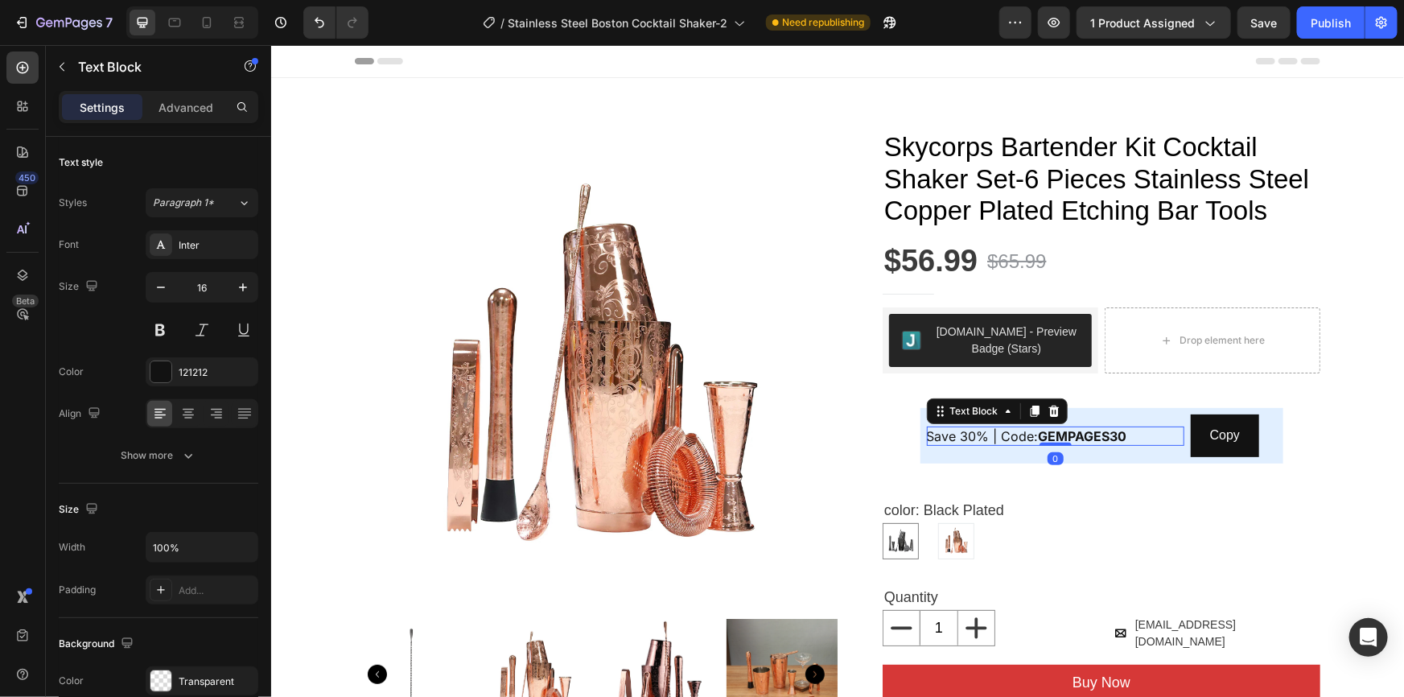
click at [1119, 431] on strong "GEMPAGES30" at bounding box center [1082, 435] width 89 height 16
drag, startPoint x: 1131, startPoint y: 434, endPoint x: 1048, endPoint y: 431, distance: 83.7
click at [1048, 431] on p "Save 30% | Code: GEMPAGES30" at bounding box center [1054, 435] width 257 height 19
click at [1046, 431] on strong "GEMPAGES30" at bounding box center [1082, 435] width 89 height 16
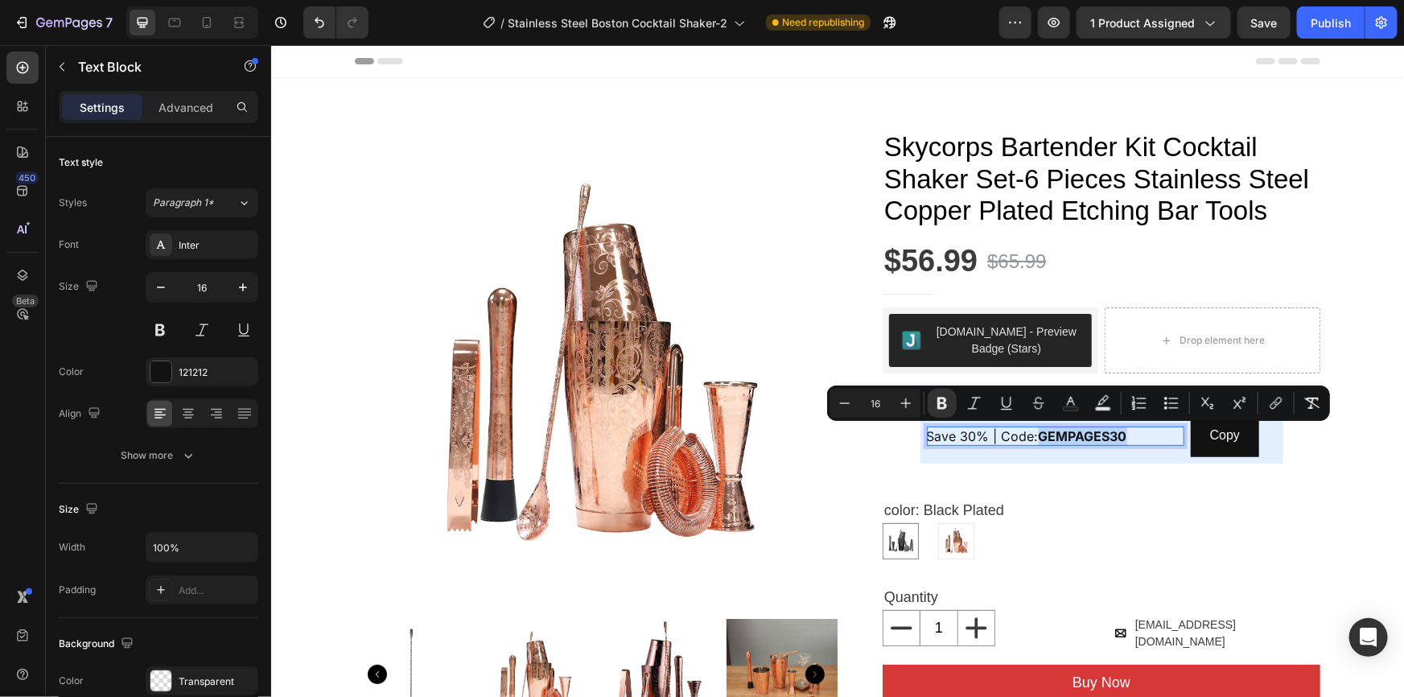
drag, startPoint x: 1131, startPoint y: 435, endPoint x: 1035, endPoint y: 428, distance: 96.8
click at [1035, 428] on p "Save 30% | Code: GEMPAGES30" at bounding box center [1054, 435] width 257 height 19
drag, startPoint x: 1069, startPoint y: 431, endPoint x: 1033, endPoint y: 437, distance: 36.0
click at [1033, 437] on p "Save 30% | Code: DC30" at bounding box center [1054, 435] width 257 height 19
drag, startPoint x: 917, startPoint y: 406, endPoint x: 957, endPoint y: 414, distance: 41.0
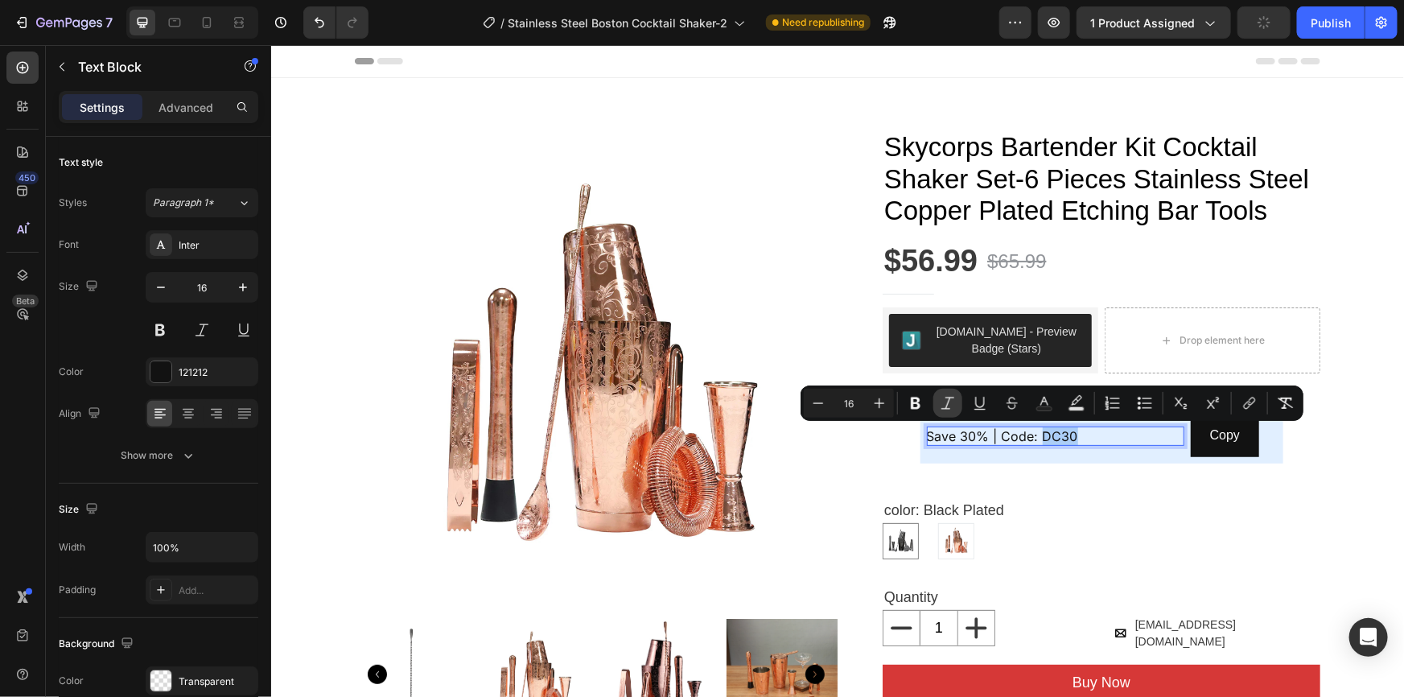
click at [917, 406] on icon "Editor contextual toolbar" at bounding box center [916, 403] width 16 height 16
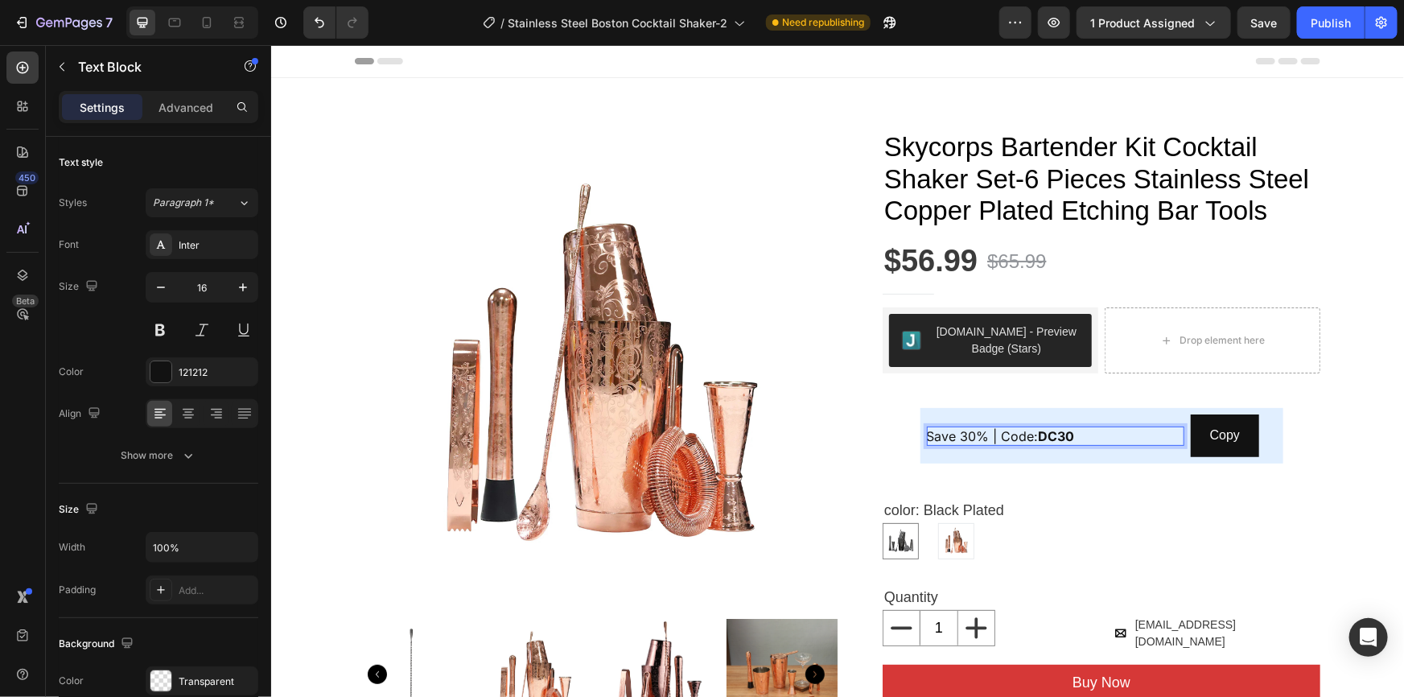
click at [1081, 434] on p "Save 30% | Code: DC30" at bounding box center [1054, 435] width 257 height 19
drag, startPoint x: 1099, startPoint y: 431, endPoint x: 921, endPoint y: 431, distance: 178.6
click at [926, 431] on p "Save 30% | Code: DC30" at bounding box center [1054, 435] width 257 height 19
drag, startPoint x: 992, startPoint y: 431, endPoint x: 973, endPoint y: 431, distance: 19.3
click at [973, 431] on span "Save 30% | Code: DC30" at bounding box center [1000, 435] width 148 height 16
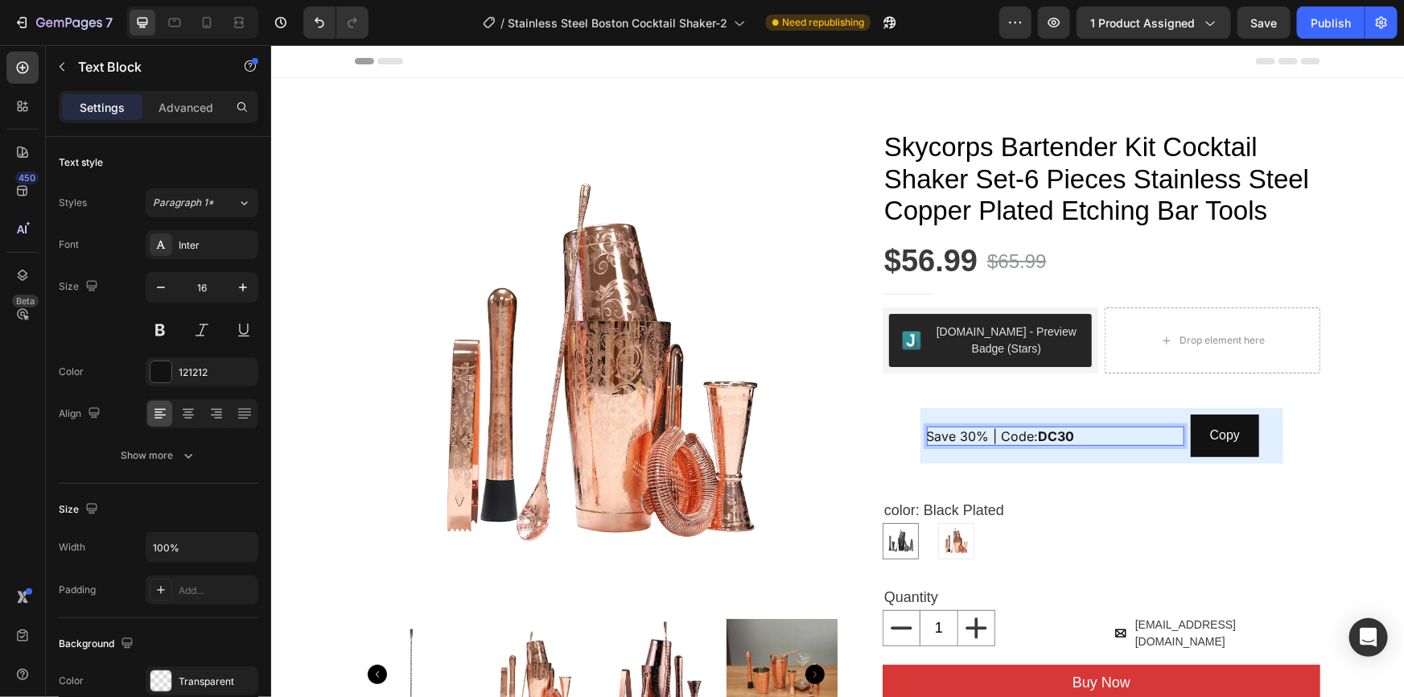
click at [1038, 434] on strong "DC30" at bounding box center [1056, 435] width 36 height 16
click at [1089, 433] on p "Save 30% | Code: DC30" at bounding box center [1054, 435] width 257 height 19
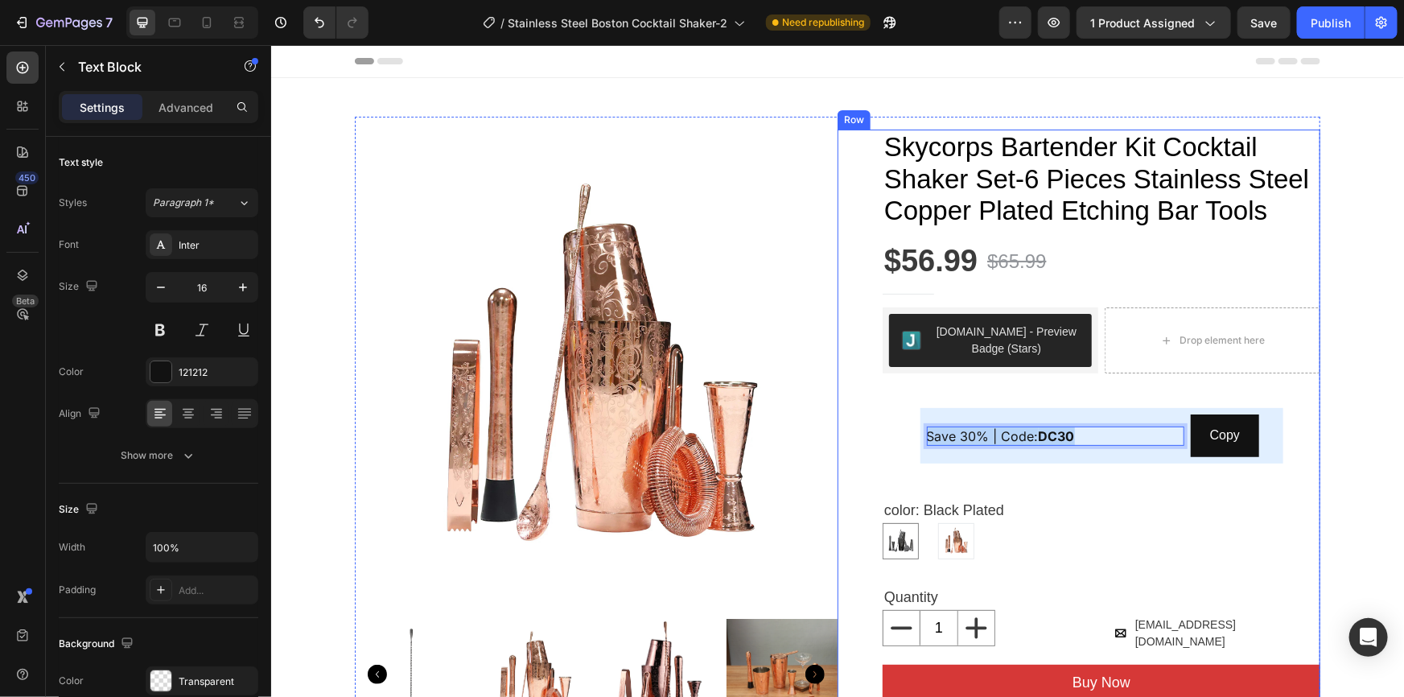
drag, startPoint x: 1100, startPoint y: 434, endPoint x: 858, endPoint y: 430, distance: 242.2
click at [858, 430] on div "Skycorps Bartender Kit Cocktail Shaker Set-6 Pieces Stainless Steel Copper Plat…" at bounding box center [1078, 449] width 483 height 640
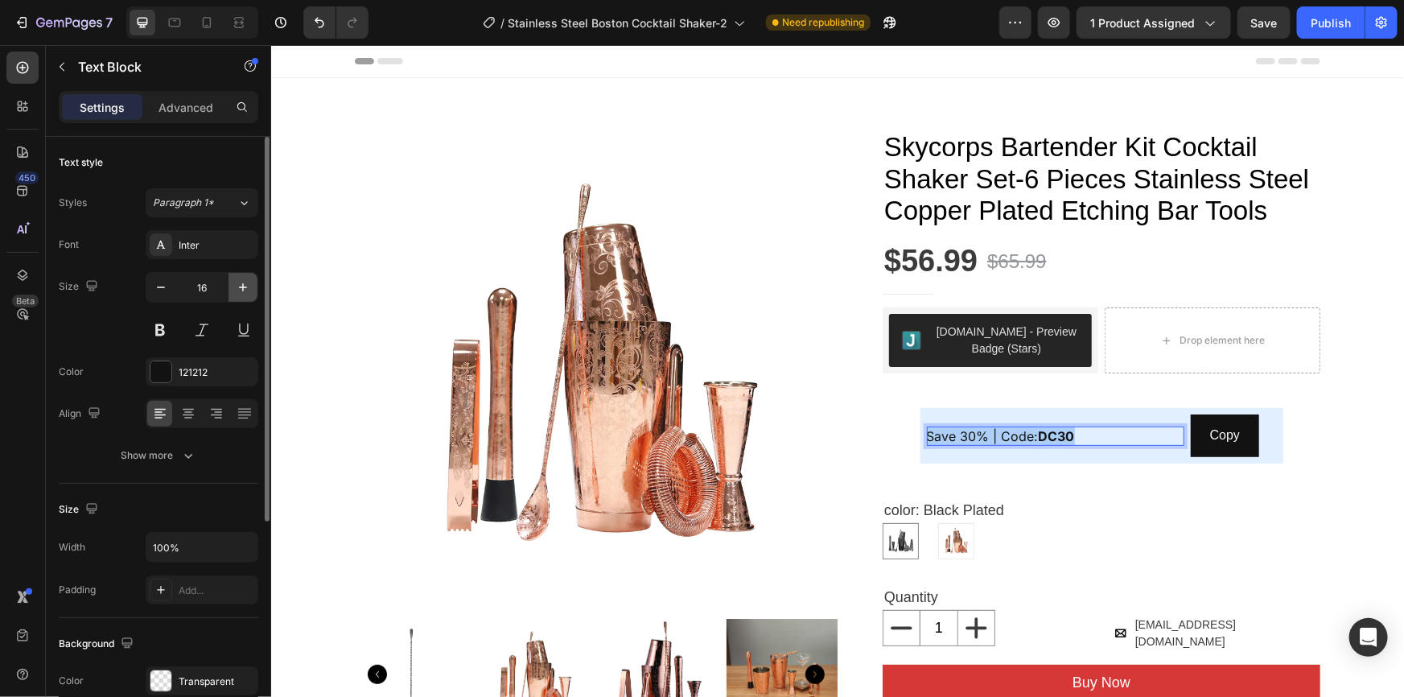
click at [249, 288] on icon "button" at bounding box center [243, 287] width 16 height 16
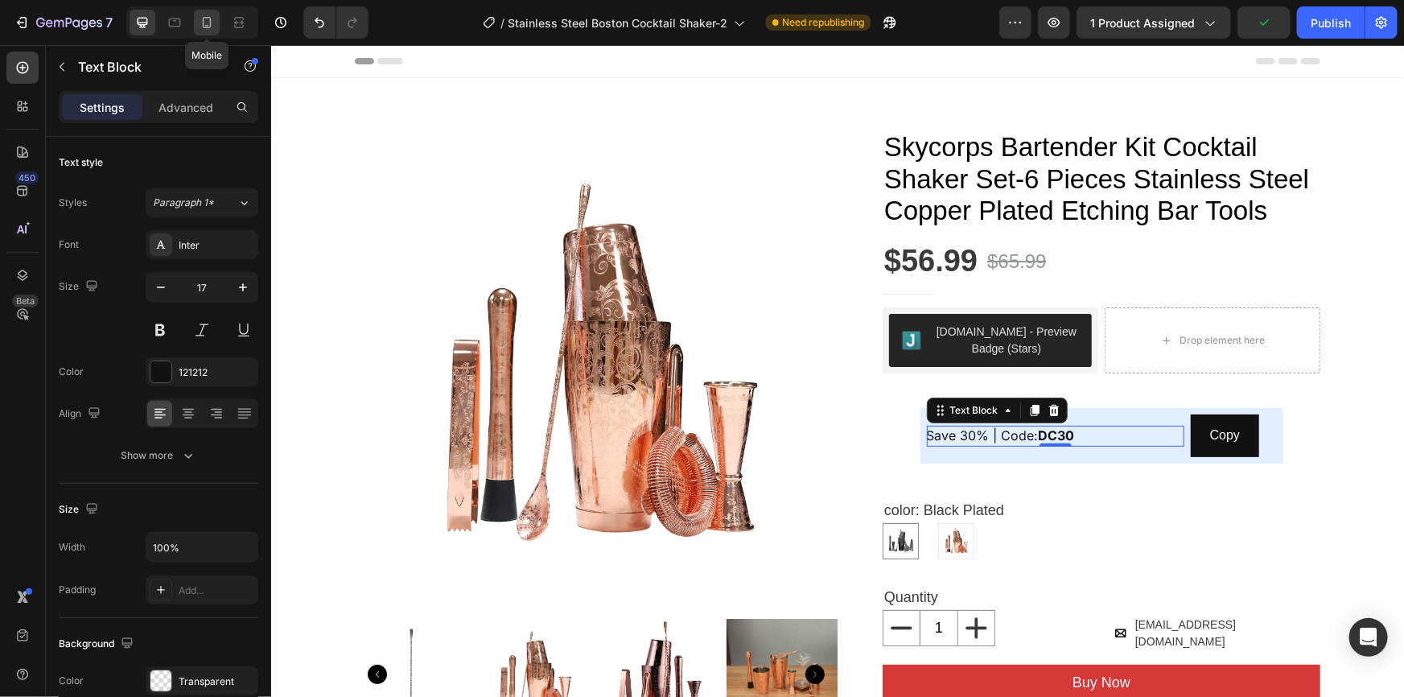
click at [211, 23] on icon at bounding box center [207, 22] width 16 height 16
type input "16"
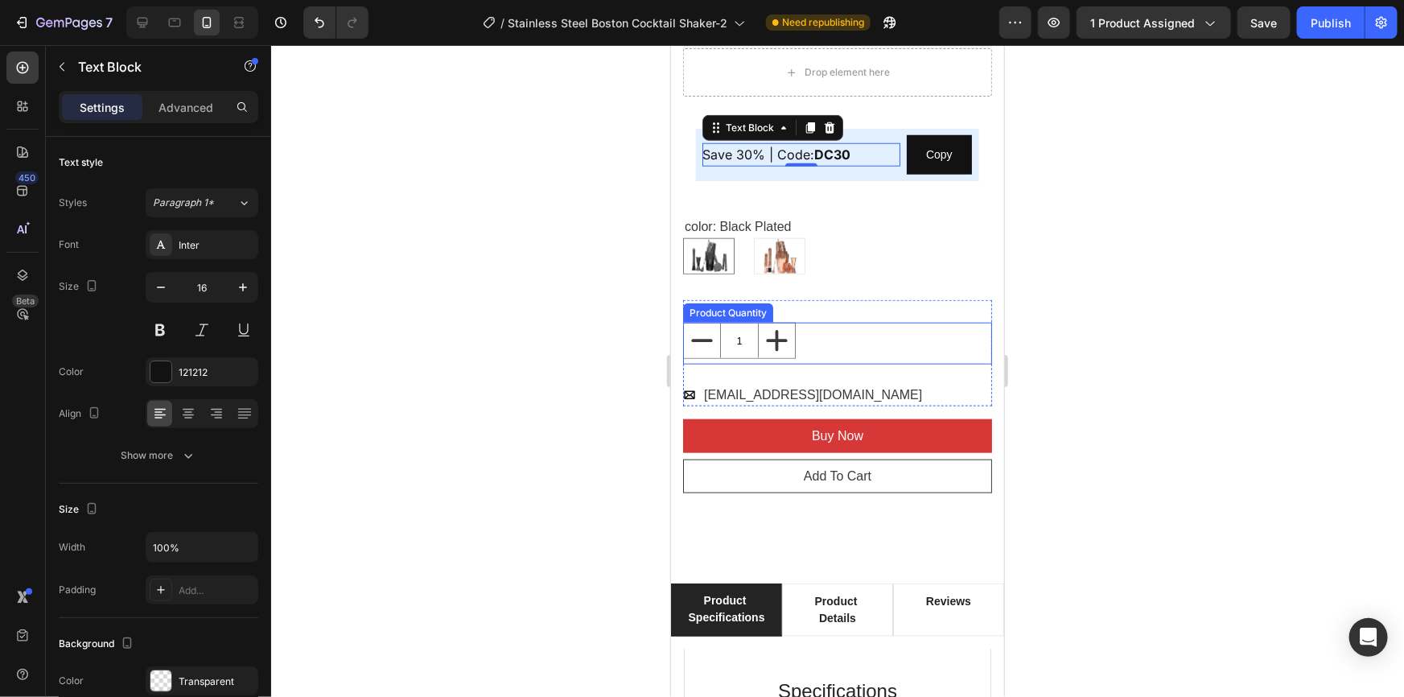
scroll to position [693, 0]
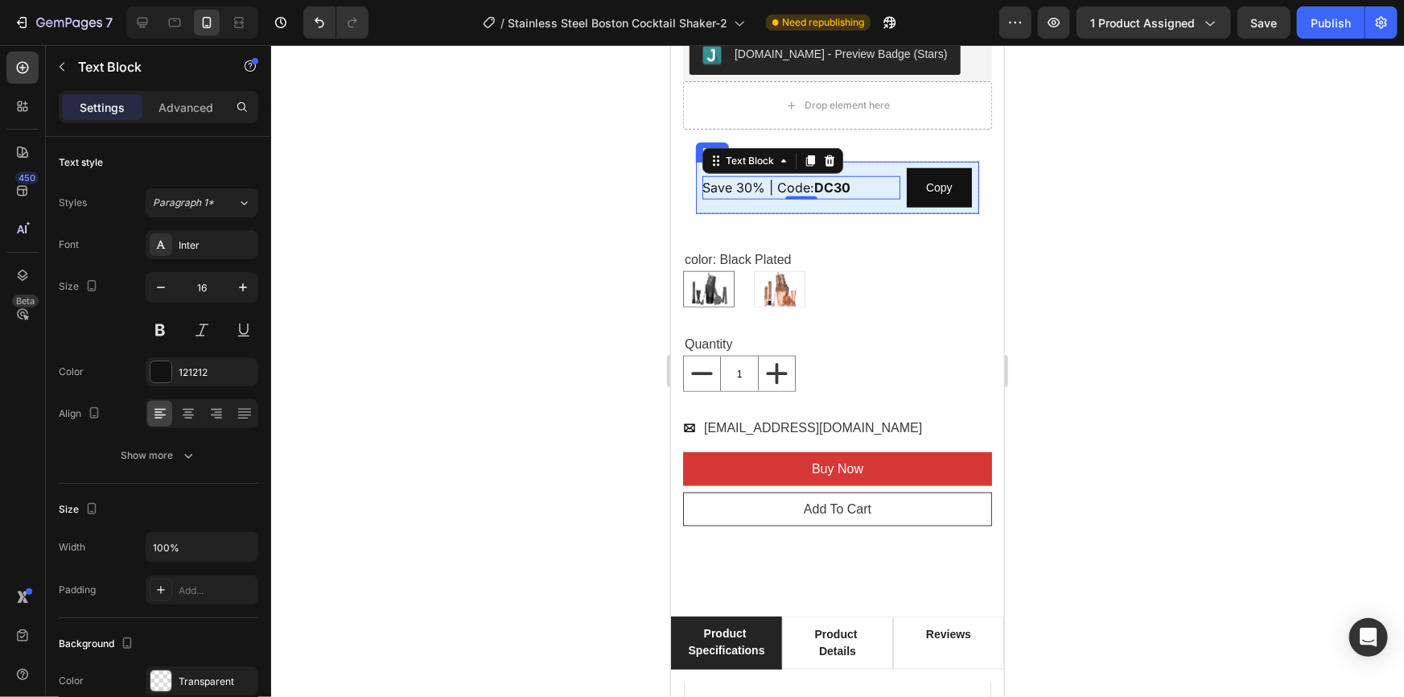
click at [863, 198] on div "Save 30% | Code: DC30 Text Block 0" at bounding box center [801, 186] width 198 height 39
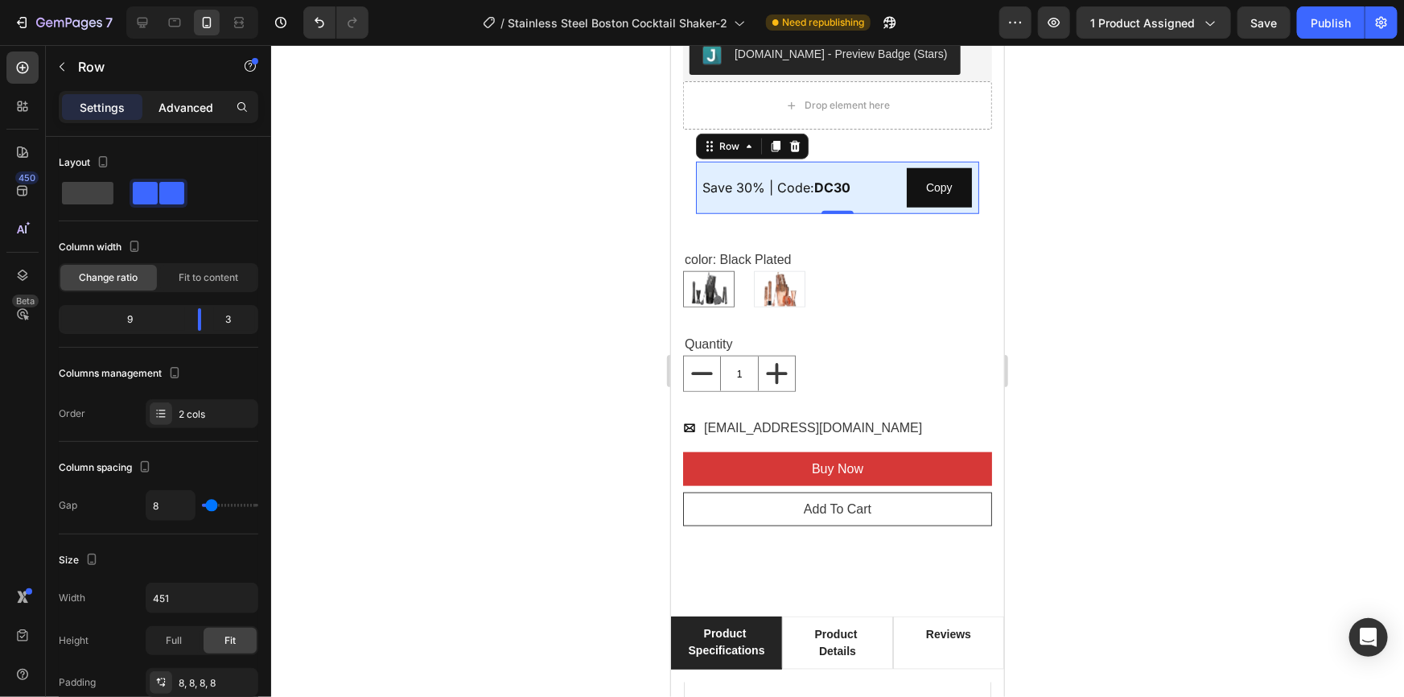
click at [204, 108] on p "Advanced" at bounding box center [186, 107] width 55 height 17
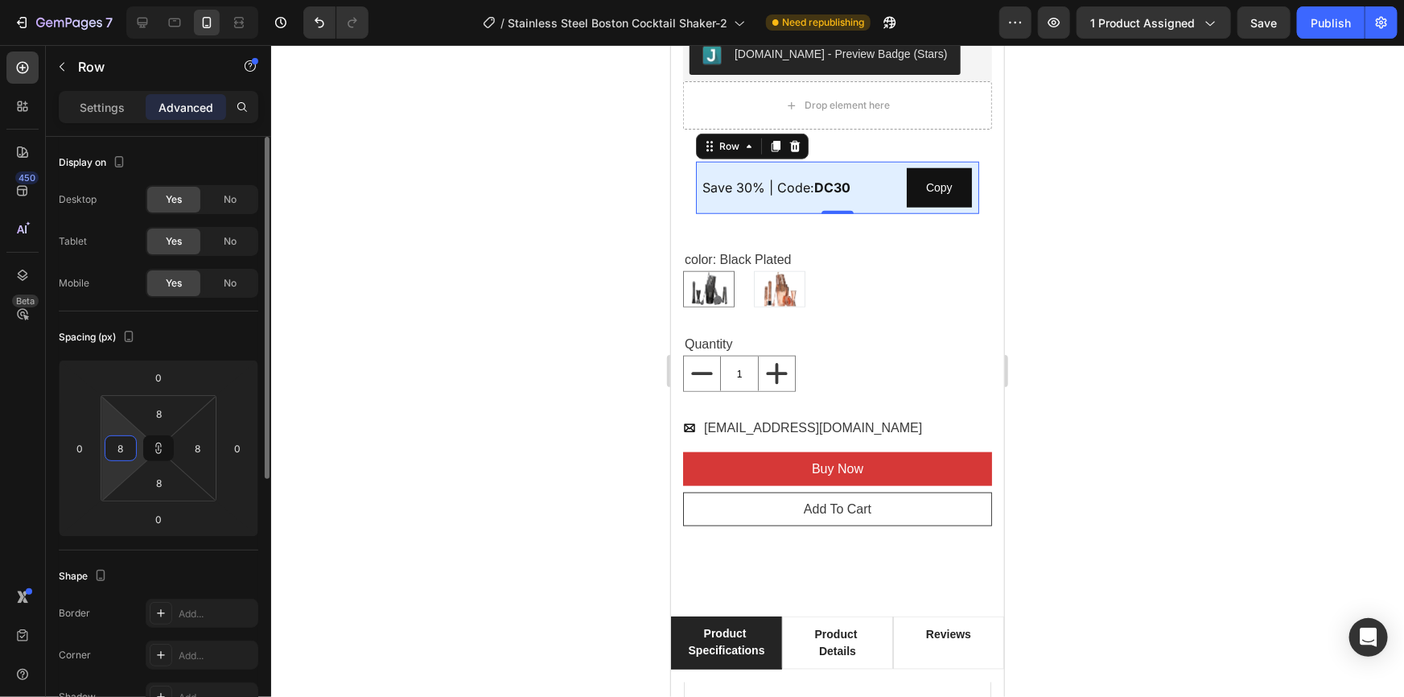
click at [125, 442] on input "8" at bounding box center [121, 448] width 24 height 24
type input "0"
click at [196, 450] on input "8" at bounding box center [198, 448] width 24 height 24
type input "0"
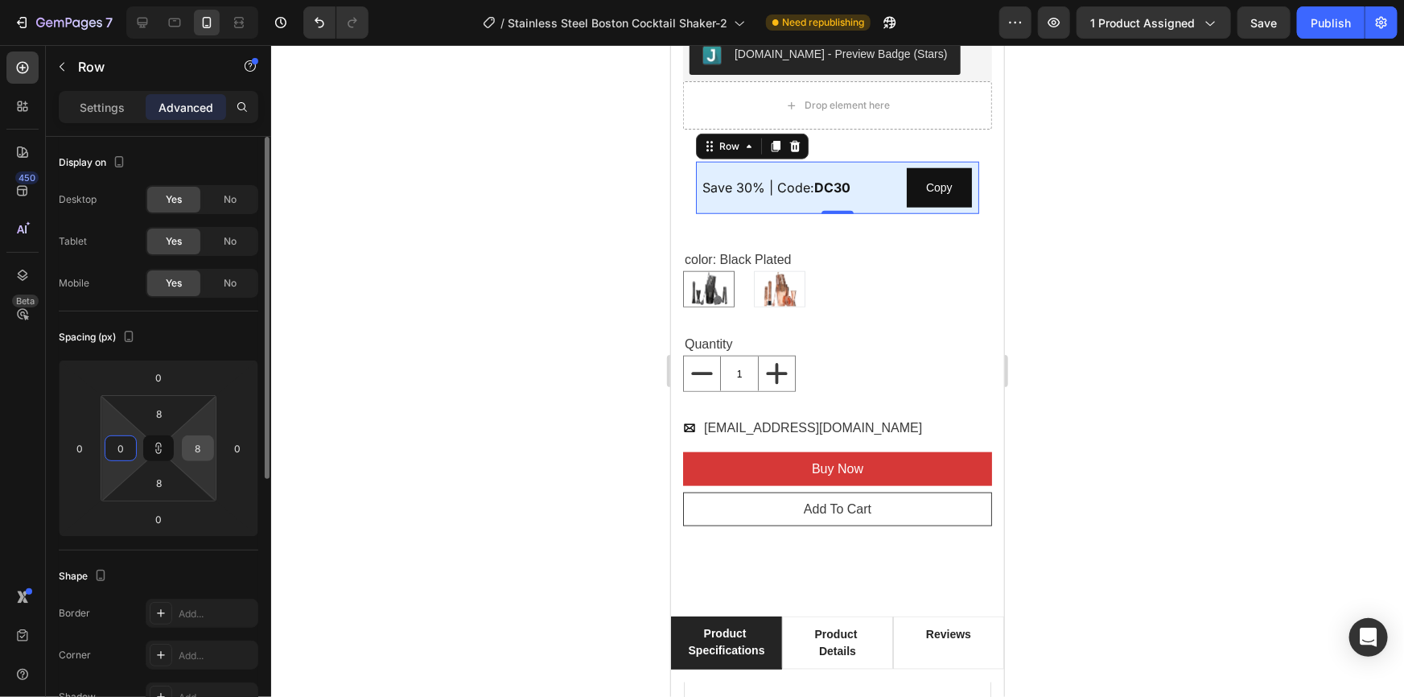
type input "0"
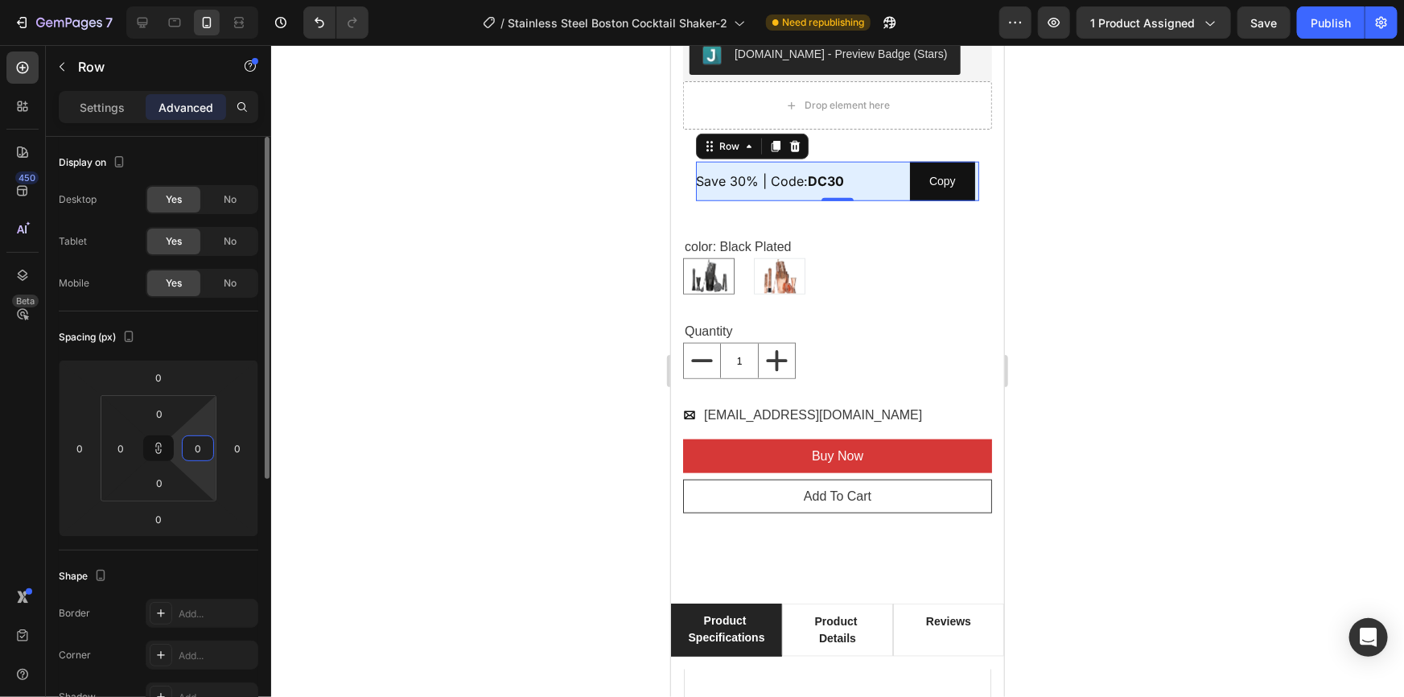
click at [206, 349] on div "Spacing (px)" at bounding box center [159, 337] width 200 height 26
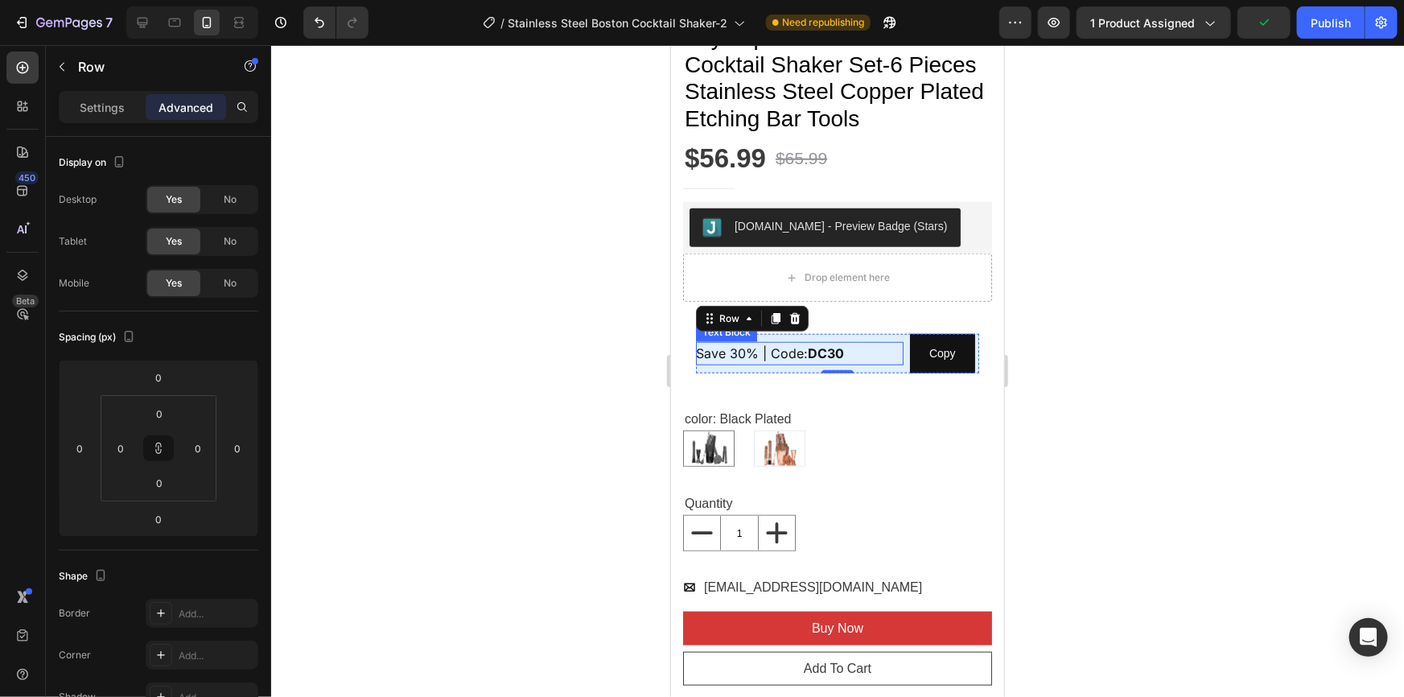
scroll to position [547, 0]
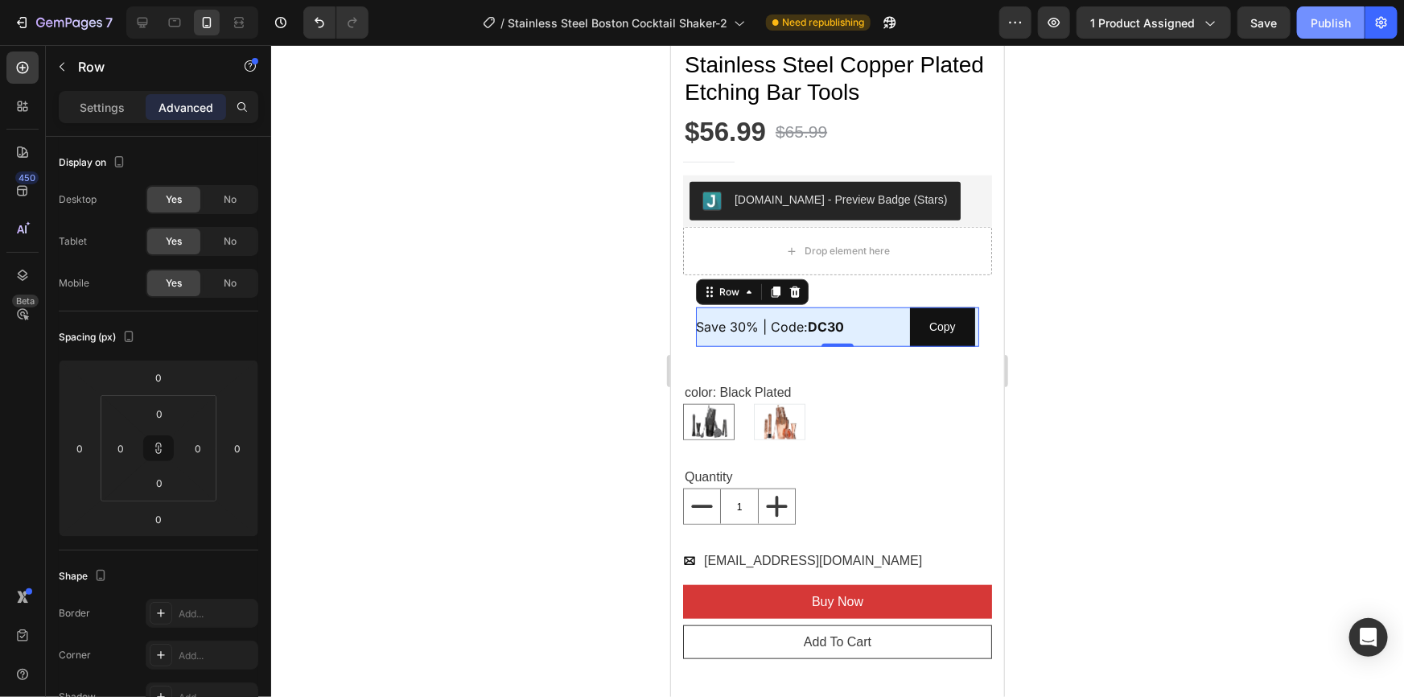
click at [1330, 25] on div "Publish" at bounding box center [1331, 22] width 40 height 17
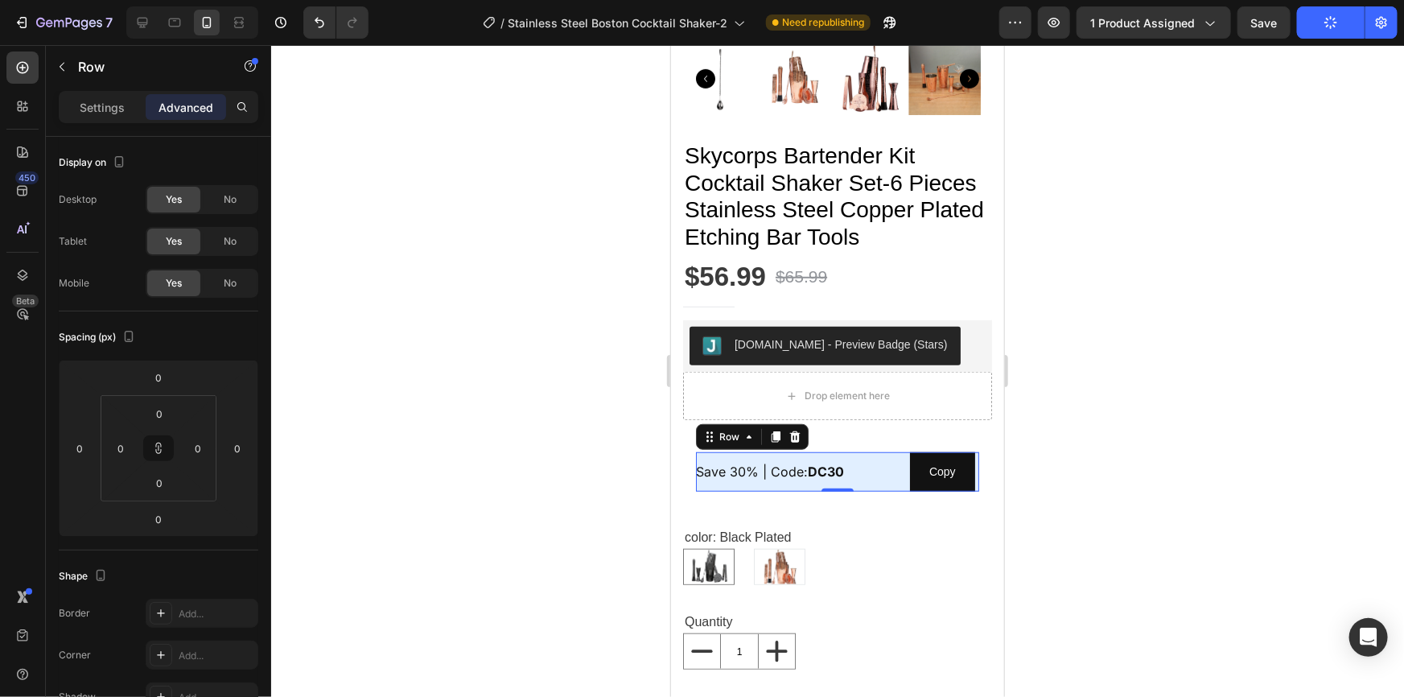
scroll to position [328, 0]
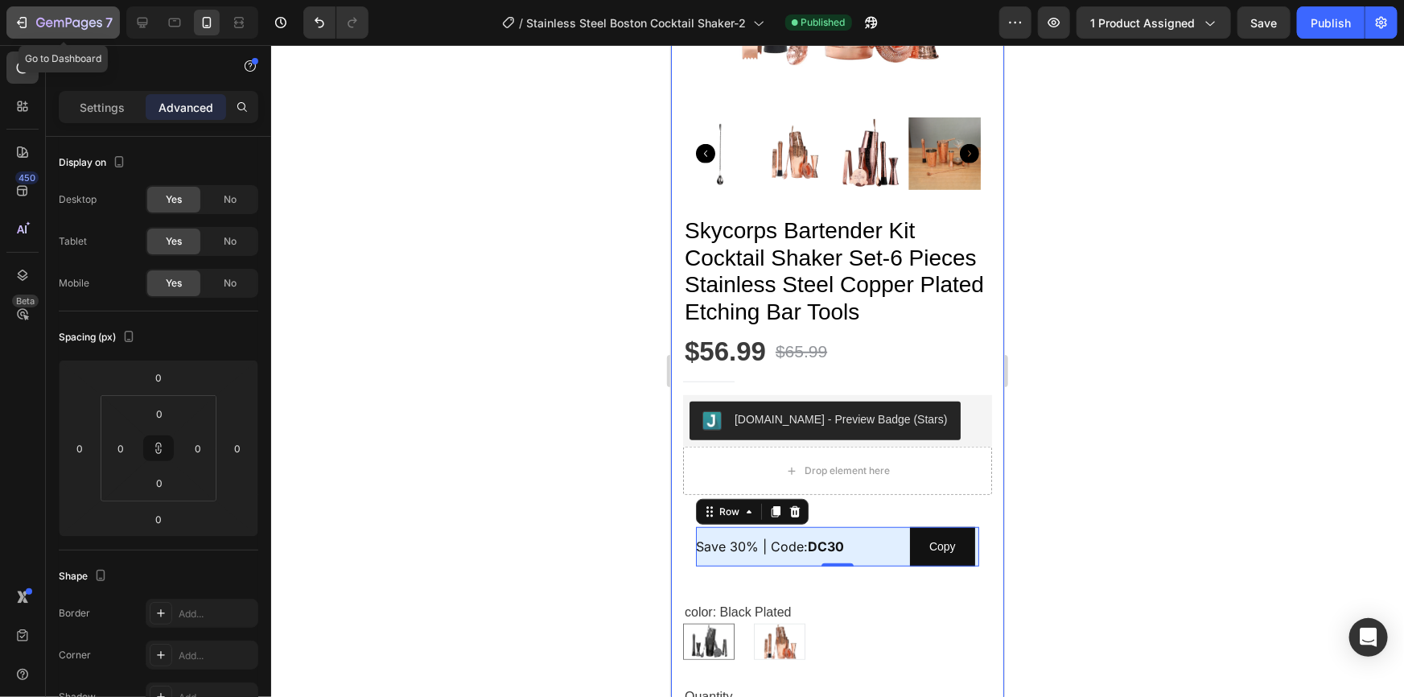
click at [18, 19] on icon "button" at bounding box center [22, 22] width 16 height 16
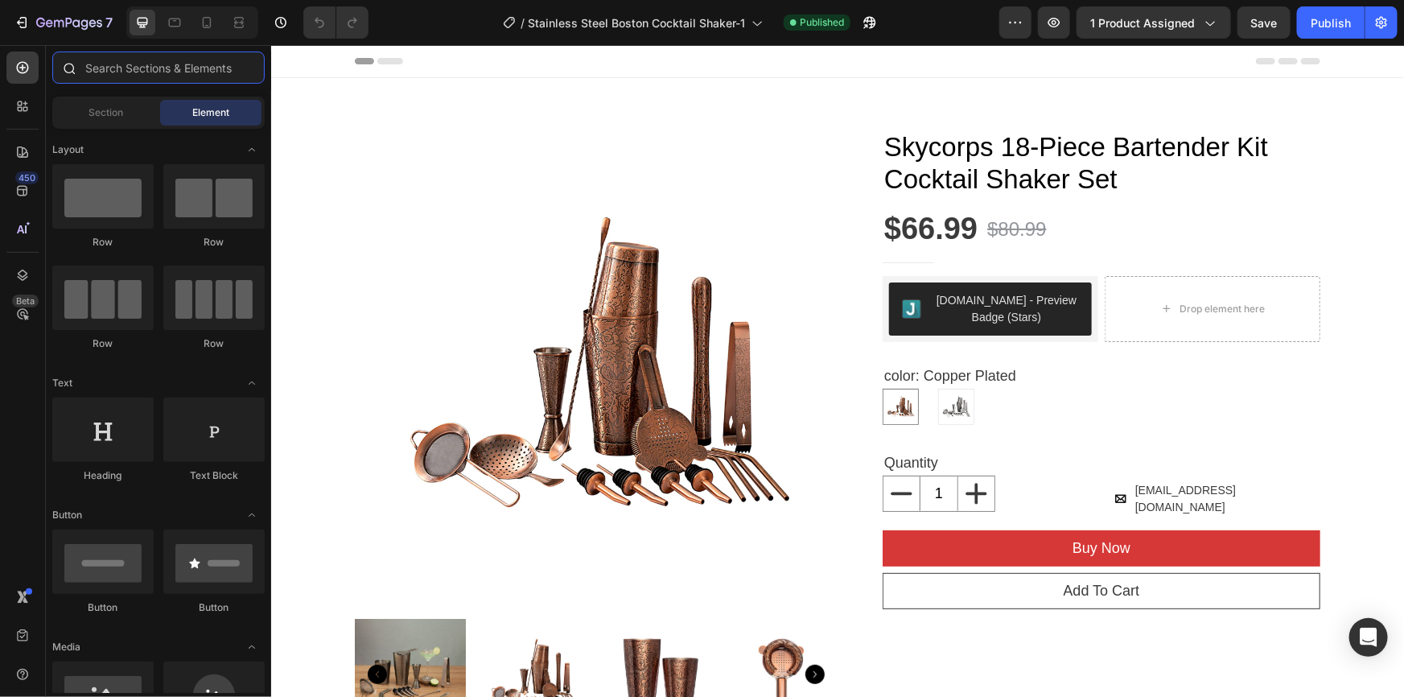
click at [130, 67] on input "text" at bounding box center [158, 67] width 212 height 32
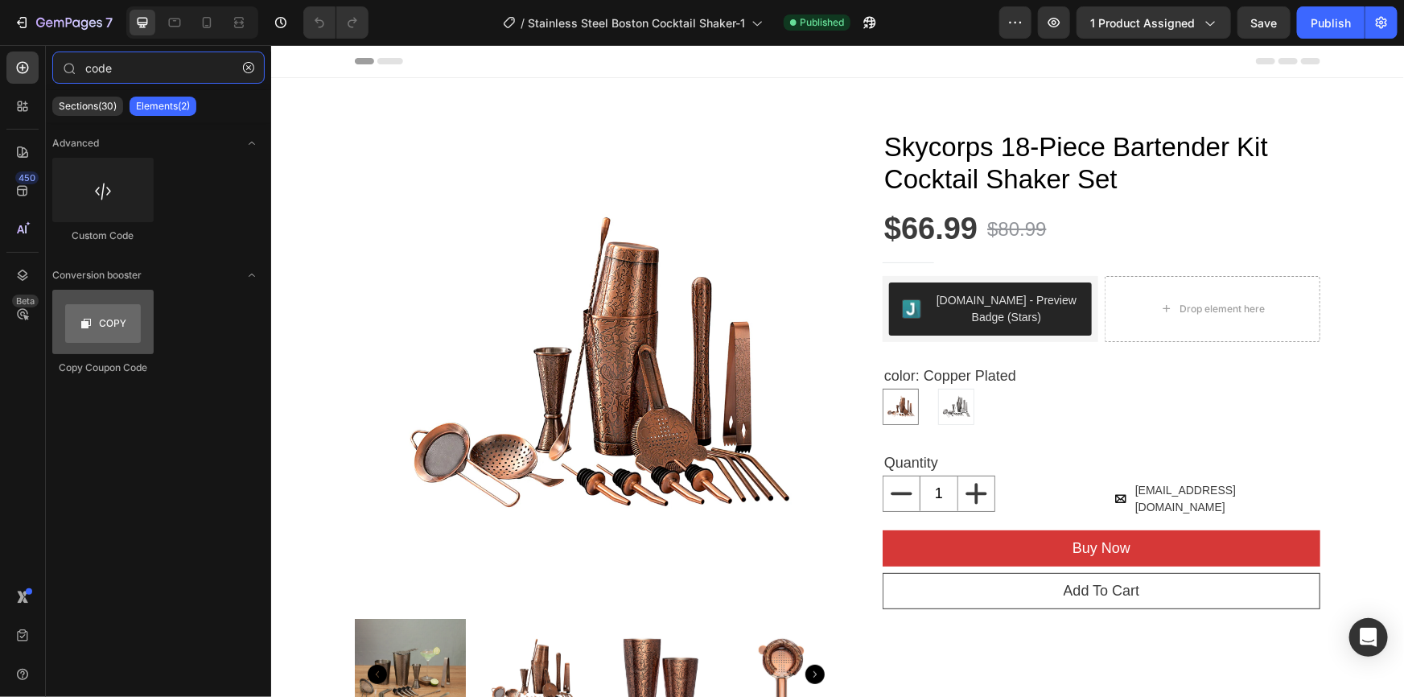
type input "code"
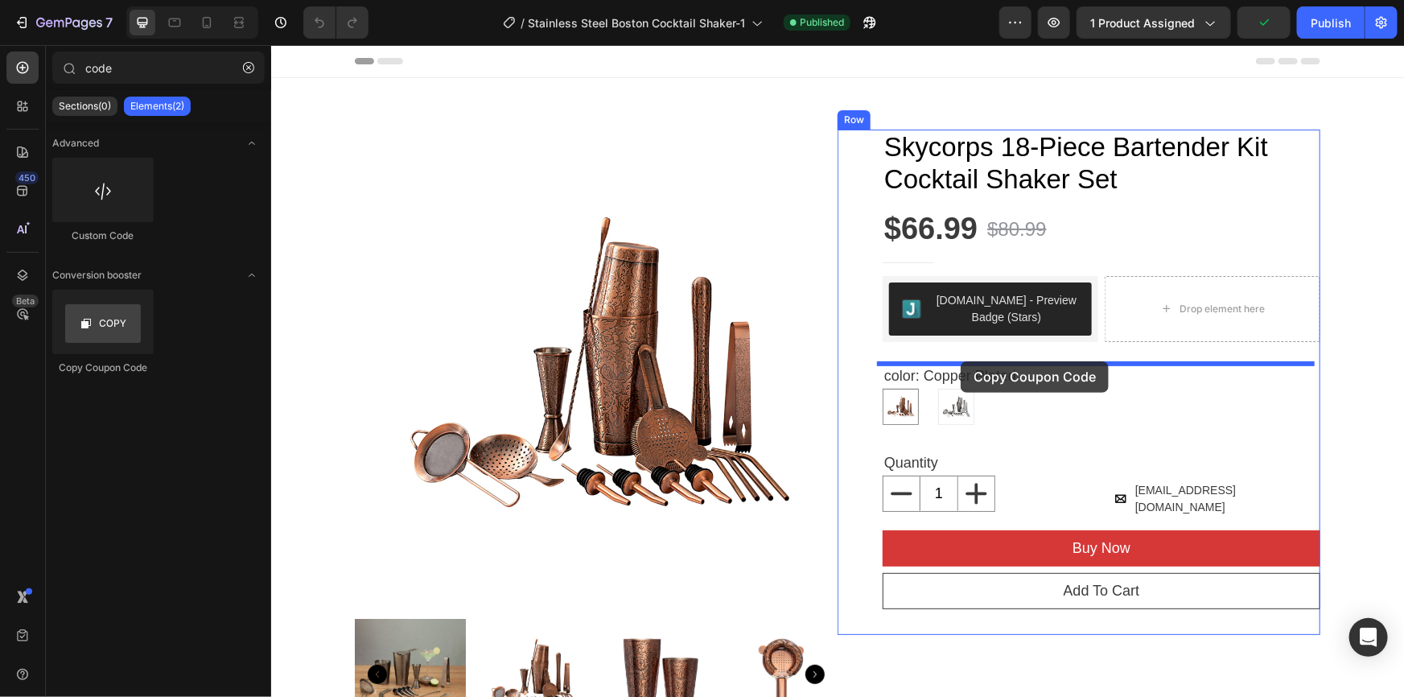
drag, startPoint x: 389, startPoint y: 371, endPoint x: 960, endPoint y: 360, distance: 571.4
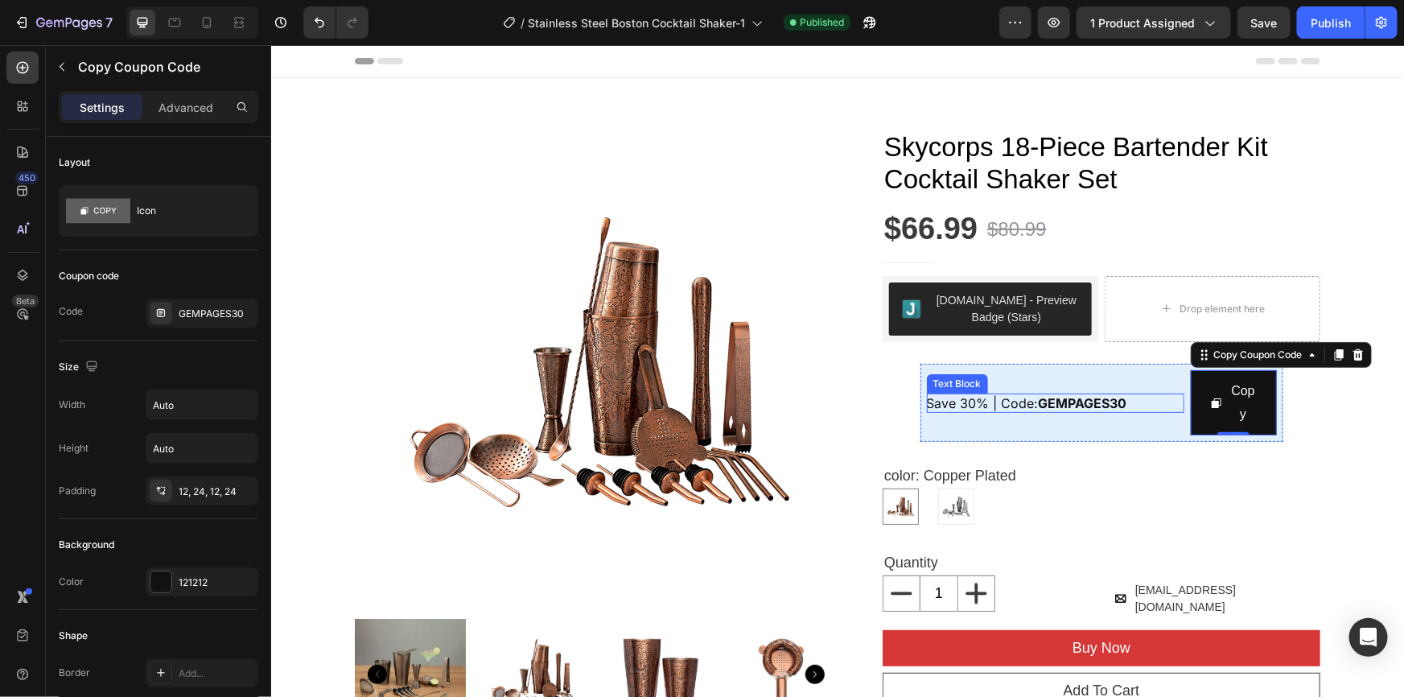
click at [1122, 402] on strong "GEMPAGES30" at bounding box center [1082, 402] width 89 height 16
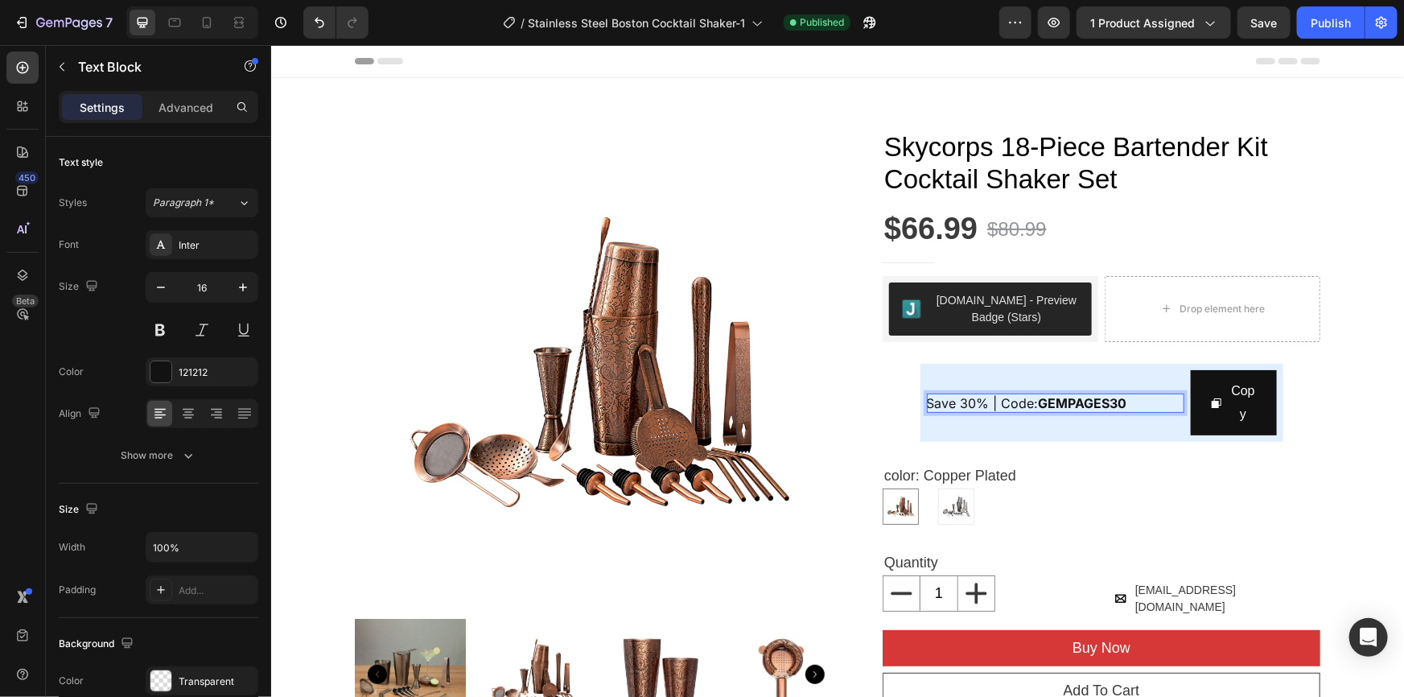
click at [1131, 401] on p "Save 30% | Code: GEMPAGES30" at bounding box center [1054, 402] width 257 height 19
click at [1244, 386] on div "Copy" at bounding box center [1243, 402] width 28 height 47
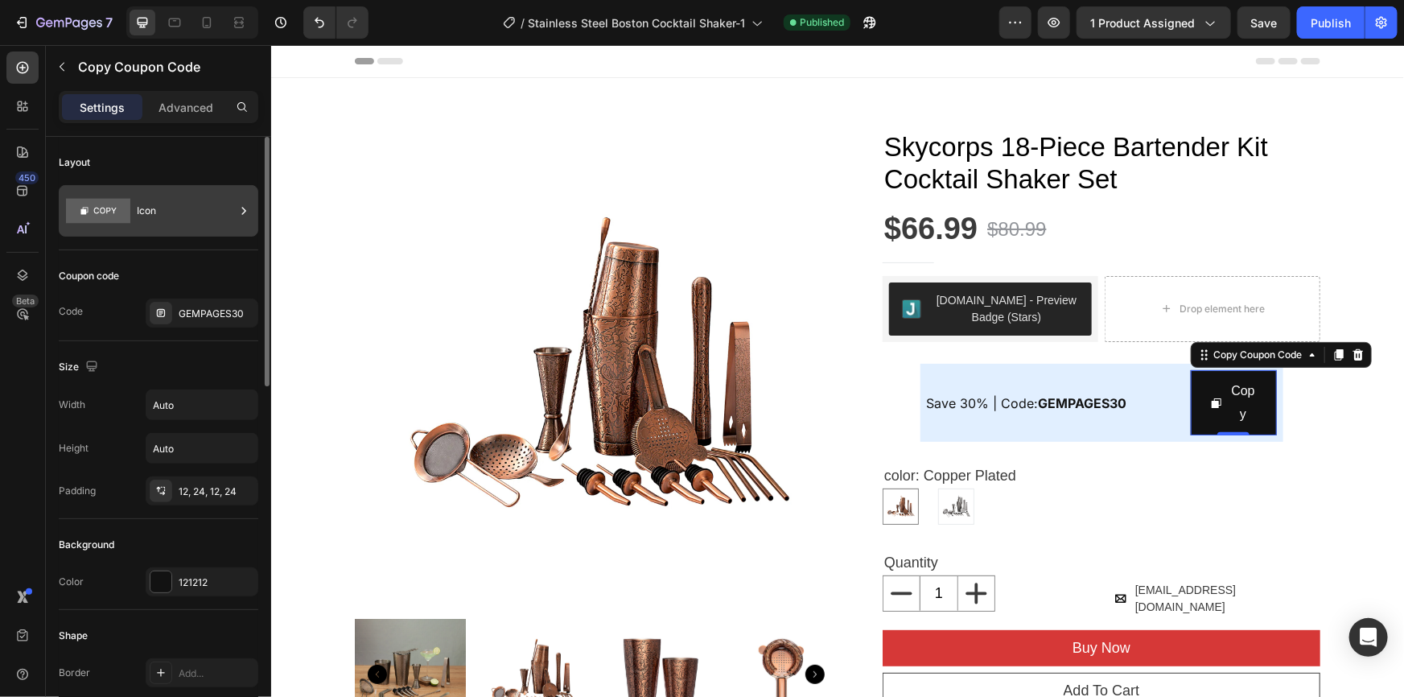
click at [184, 212] on div "Icon" at bounding box center [186, 210] width 98 height 37
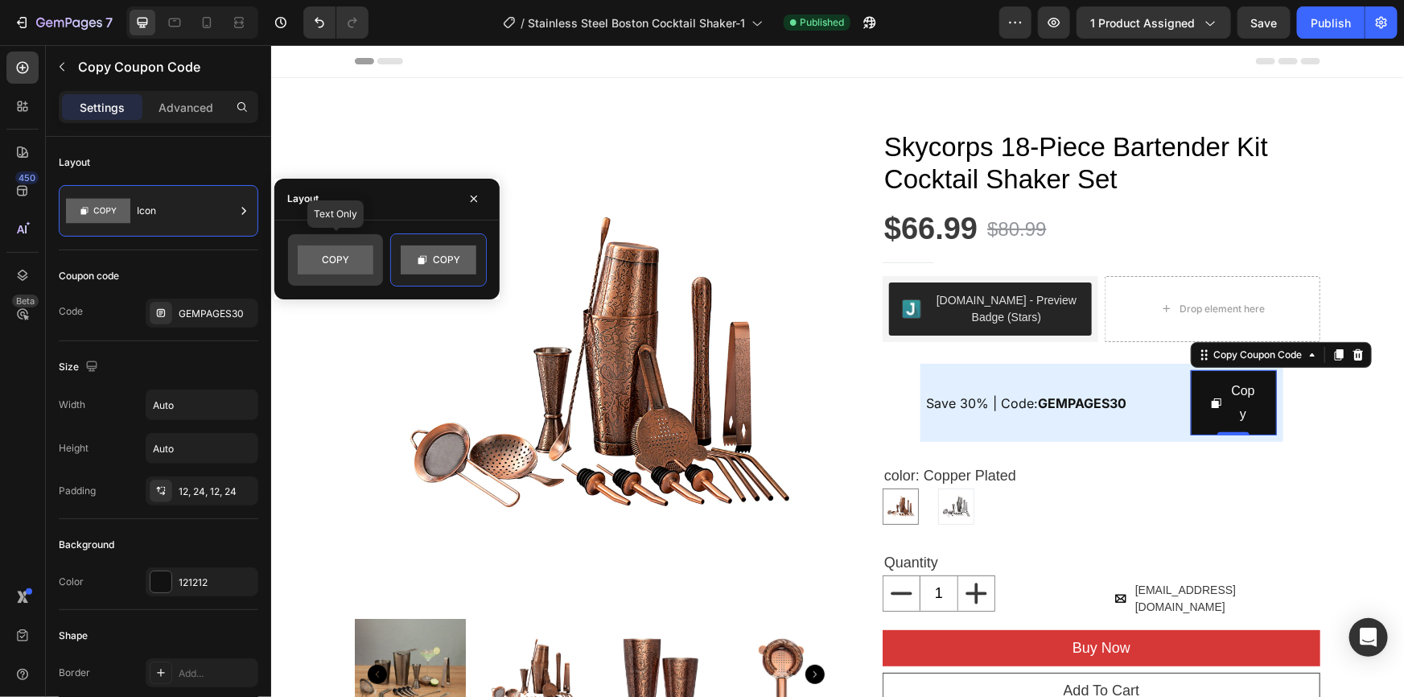
drag, startPoint x: 363, startPoint y: 259, endPoint x: 840, endPoint y: 309, distance: 479.8
click at [363, 259] on rect at bounding box center [336, 259] width 76 height 29
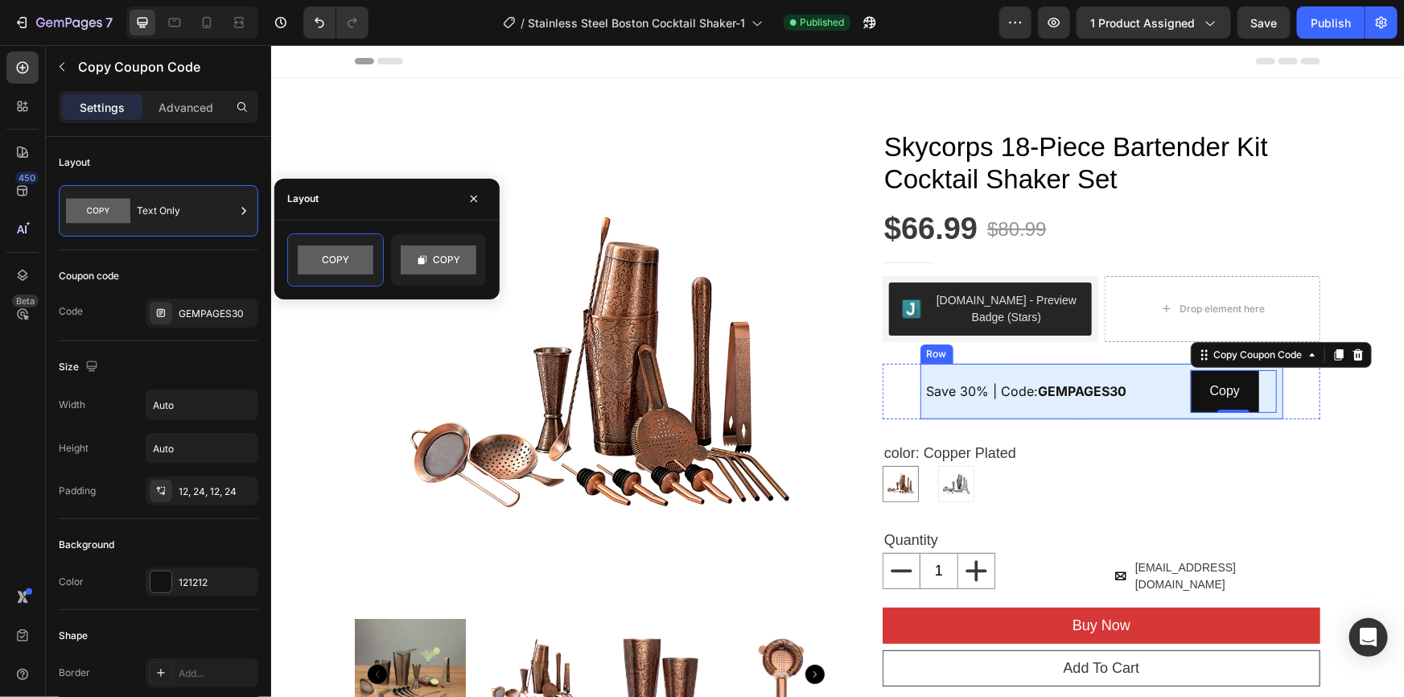
click at [1090, 388] on strong "GEMPAGES30" at bounding box center [1082, 390] width 89 height 16
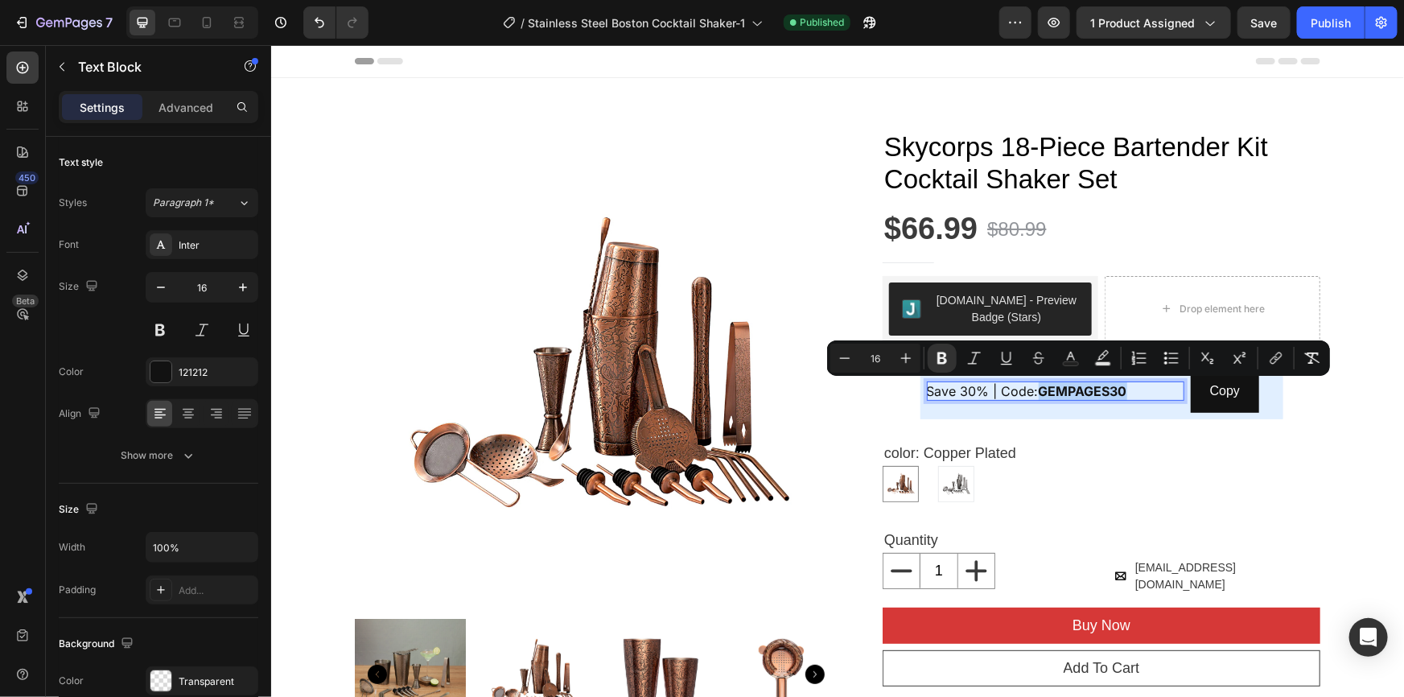
drag, startPoint x: 1139, startPoint y: 385, endPoint x: 1034, endPoint y: 388, distance: 104.6
click at [1034, 388] on p "Save 30% | Code: GEMPAGES30" at bounding box center [1054, 390] width 257 height 19
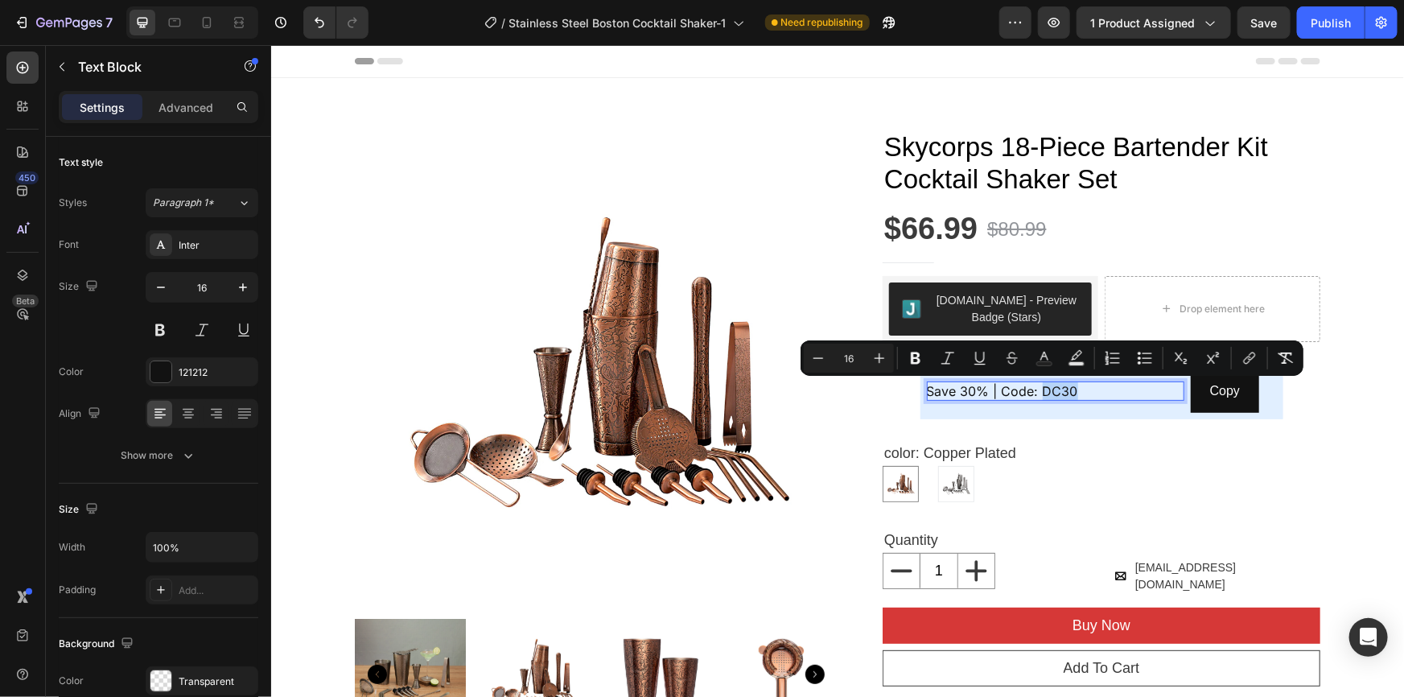
drag, startPoint x: 1083, startPoint y: 388, endPoint x: 1035, endPoint y: 393, distance: 48.6
click at [1035, 393] on p "Save 30% | Code: DC30" at bounding box center [1054, 390] width 257 height 19
click at [1077, 385] on p "Save 30% | Code: DC30" at bounding box center [1054, 390] width 257 height 19
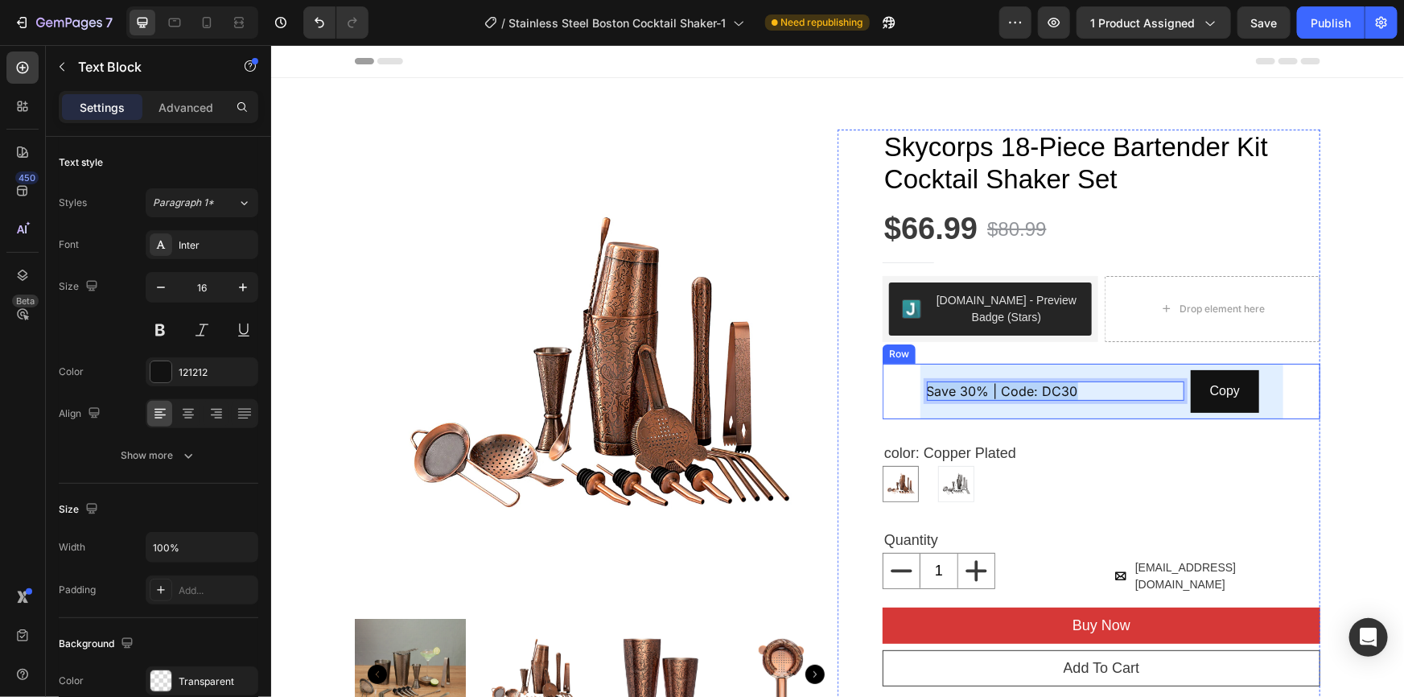
drag, startPoint x: 1091, startPoint y: 385, endPoint x: 891, endPoint y: 389, distance: 200.4
click at [891, 389] on div "Save 30% | Code: DC30 Text Block 0 Copy Copy Coupon Code Row" at bounding box center [1101, 391] width 438 height 56
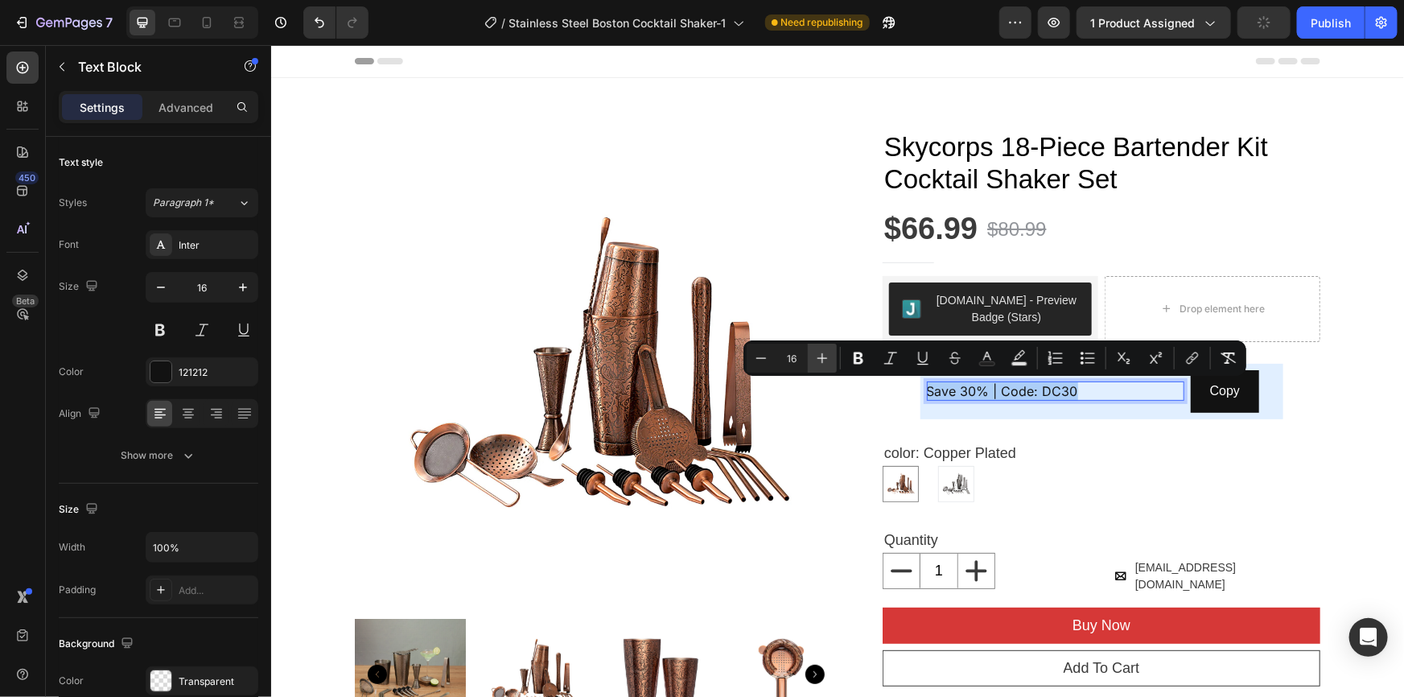
click at [824, 353] on icon "Editor contextual toolbar" at bounding box center [822, 358] width 16 height 16
type input "17"
click at [1077, 388] on p "Save 30% | Code: DC30" at bounding box center [1054, 390] width 257 height 19
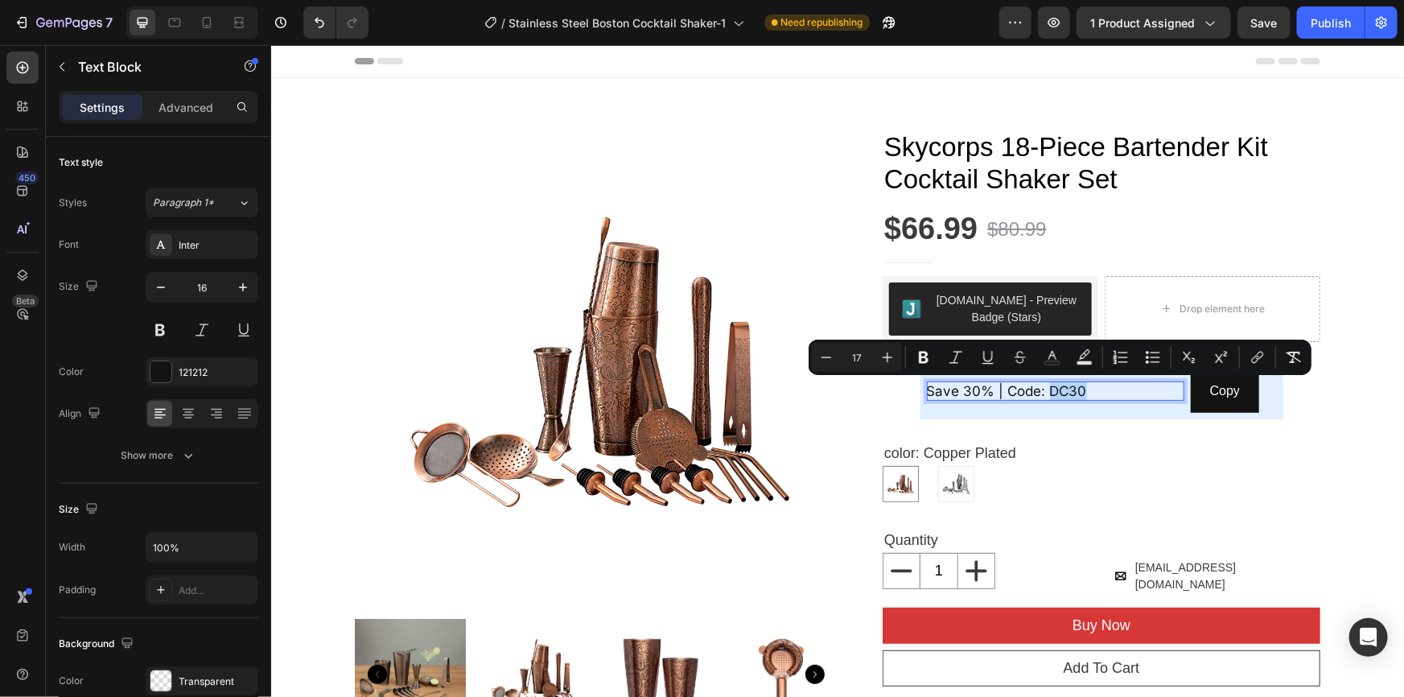
drag, startPoint x: 1084, startPoint y: 388, endPoint x: 1042, endPoint y: 397, distance: 42.8
click at [1042, 397] on p "Save 30% | Code: DC30" at bounding box center [1054, 390] width 257 height 19
drag, startPoint x: 933, startPoint y: 356, endPoint x: 999, endPoint y: 362, distance: 66.3
click at [933, 356] on button "Bold" at bounding box center [923, 357] width 29 height 29
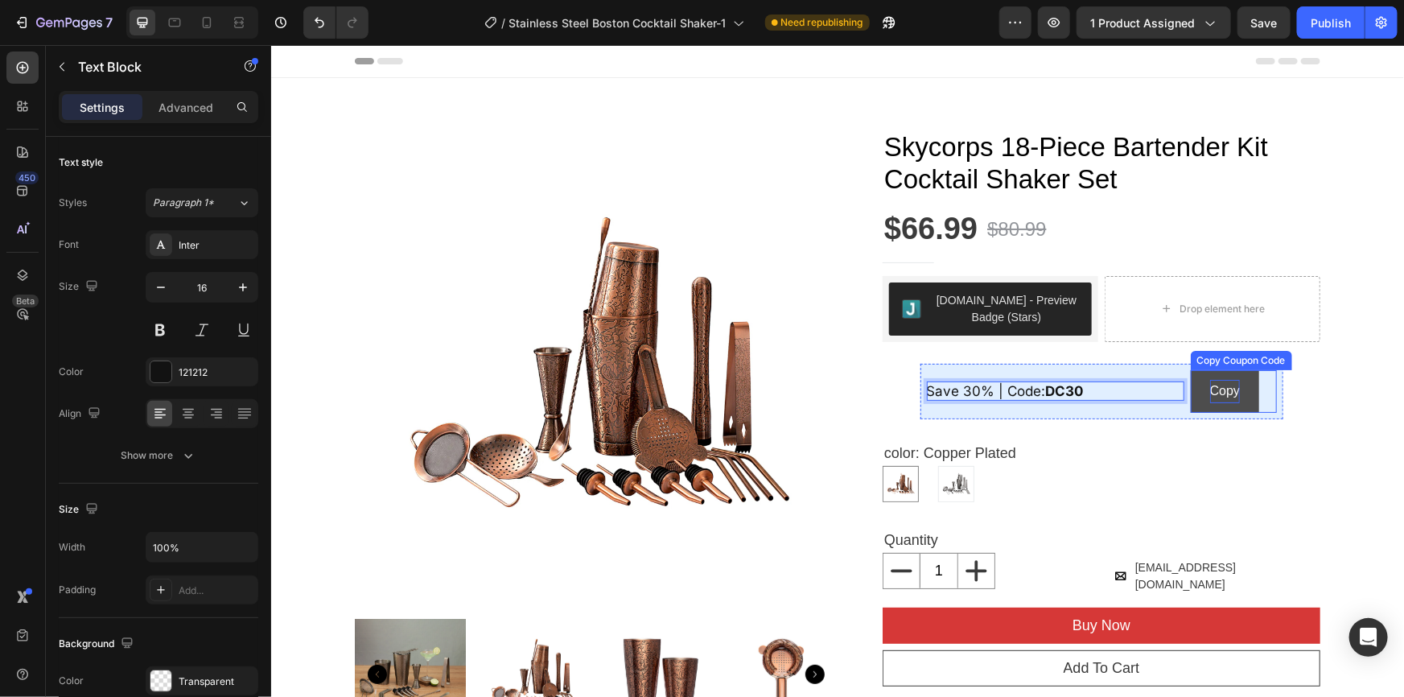
click at [1222, 397] on div "Copy" at bounding box center [1224, 390] width 30 height 23
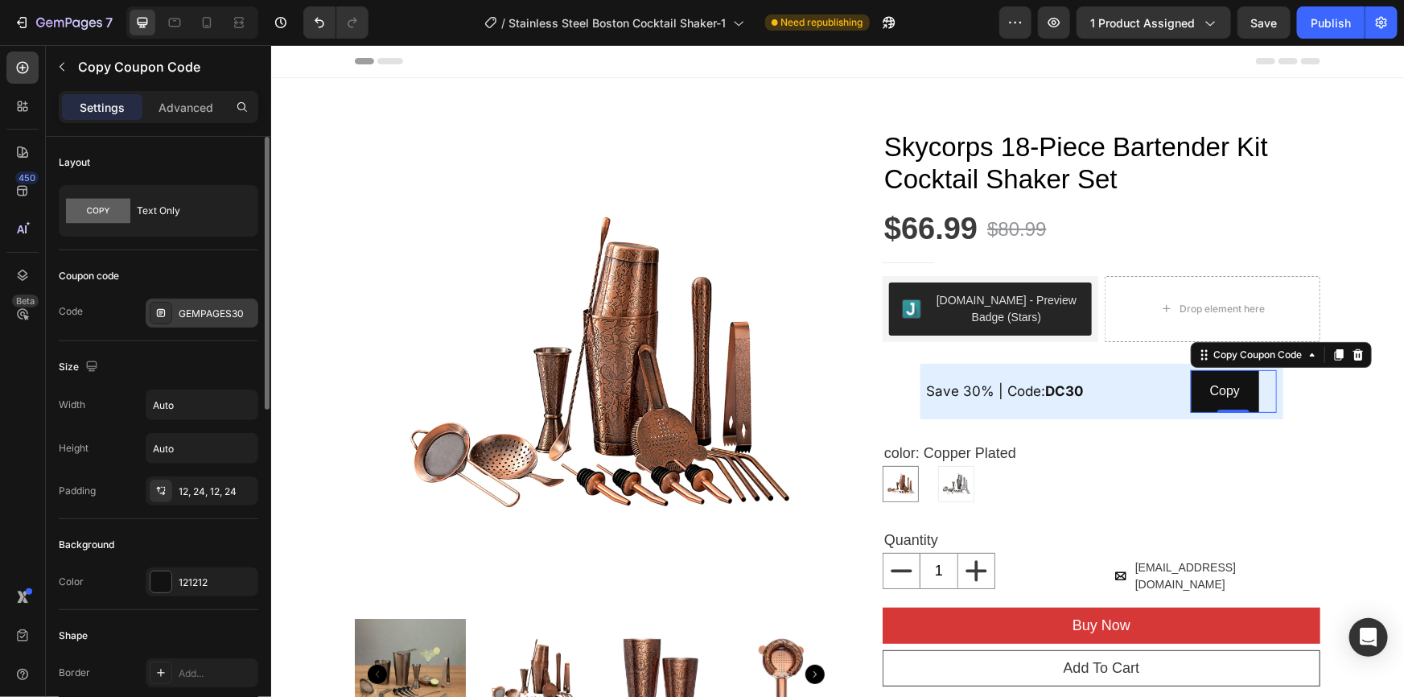
click at [217, 311] on div "GEMPAGES30" at bounding box center [217, 314] width 76 height 14
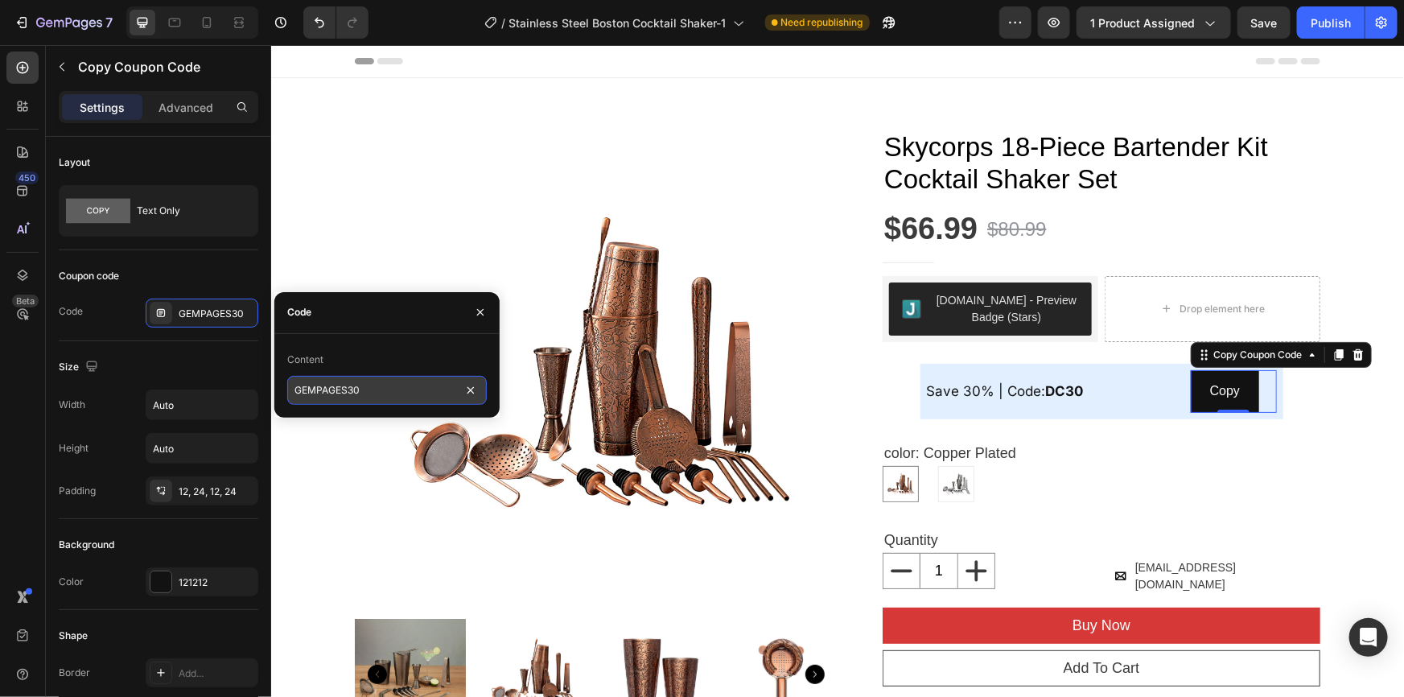
click at [350, 393] on input "GEMPAGES30" at bounding box center [387, 390] width 200 height 29
click at [377, 389] on input "GEMPAGES30" at bounding box center [387, 390] width 200 height 29
drag, startPoint x: 387, startPoint y: 389, endPoint x: 200, endPoint y: 382, distance: 187.6
click at [187, 379] on div "450 Beta code Sections(0) Elements(2) We couldn’t find any matches for “code” S…" at bounding box center [135, 371] width 271 height 652
type input "DC30"
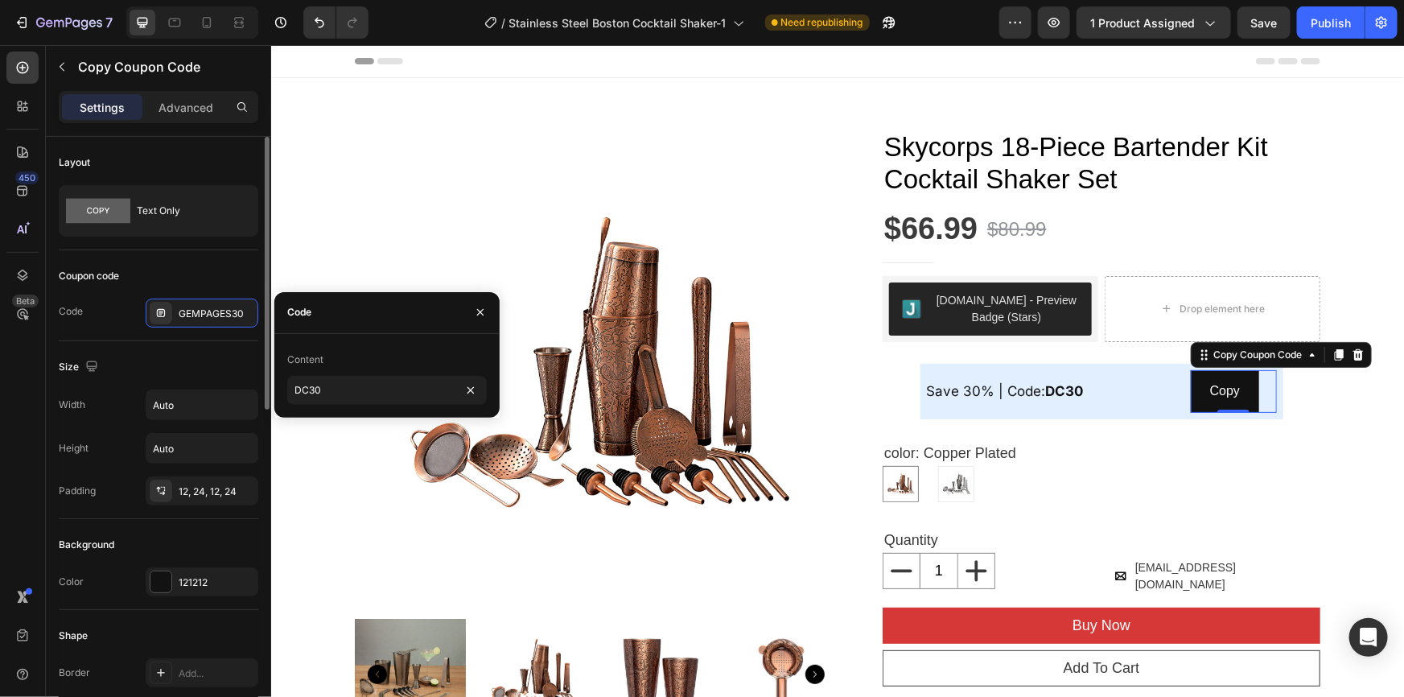
click at [202, 256] on div "Coupon code Code GEMPAGES30" at bounding box center [159, 295] width 200 height 91
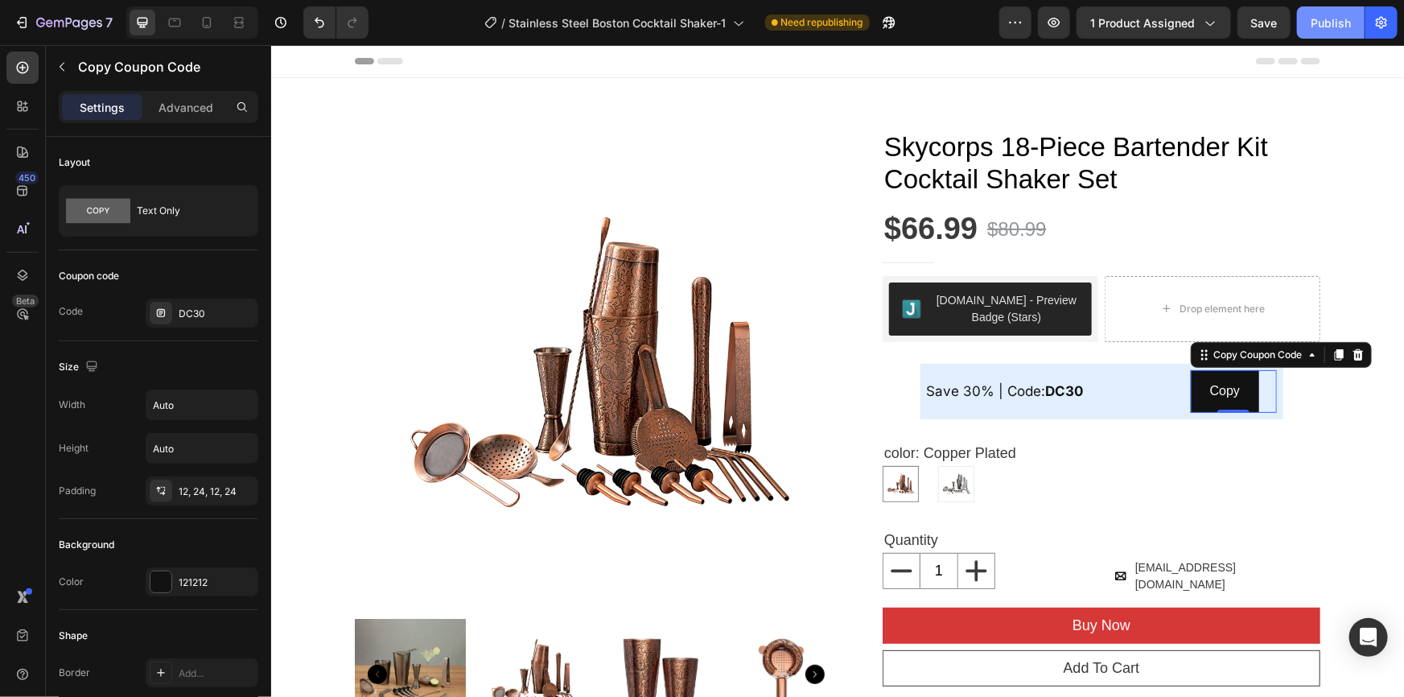
click at [1333, 19] on div "Publish" at bounding box center [1331, 22] width 40 height 17
click at [204, 22] on icon at bounding box center [207, 22] width 16 height 16
type input "14"
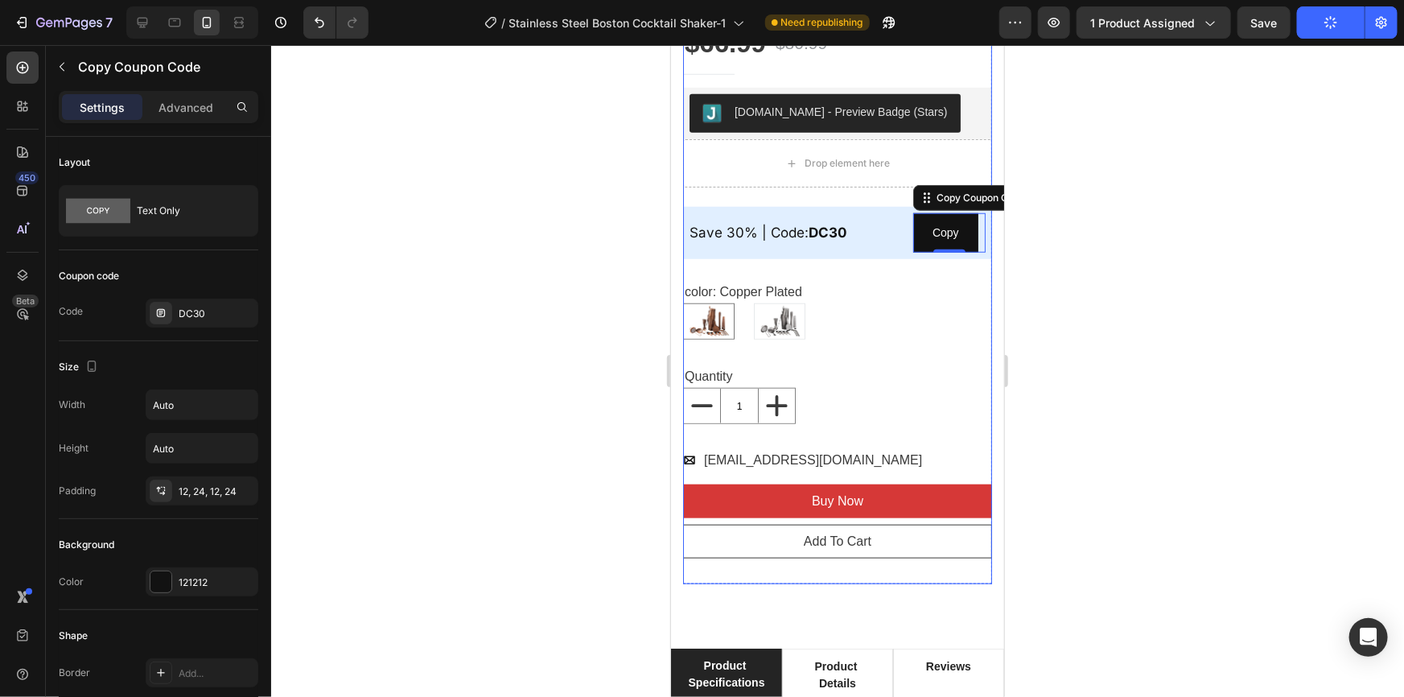
scroll to position [562, 0]
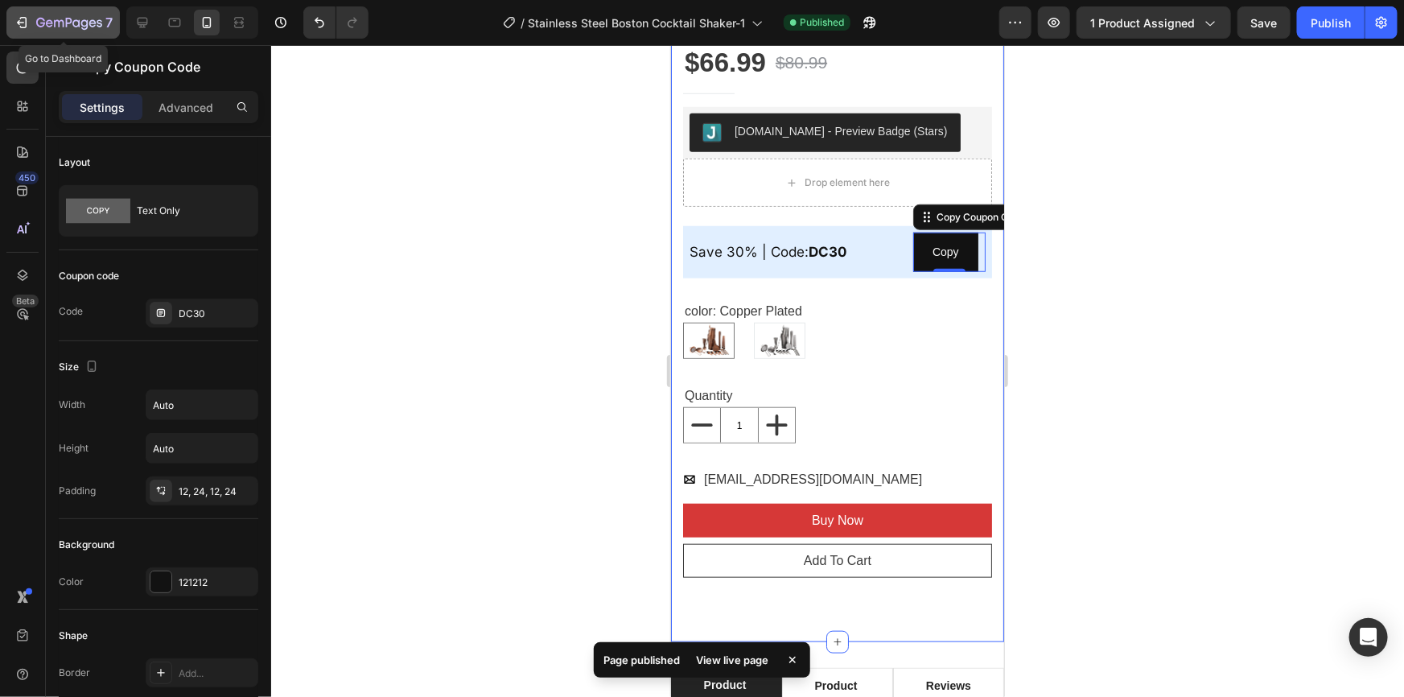
click at [19, 16] on icon "button" at bounding box center [22, 22] width 16 height 16
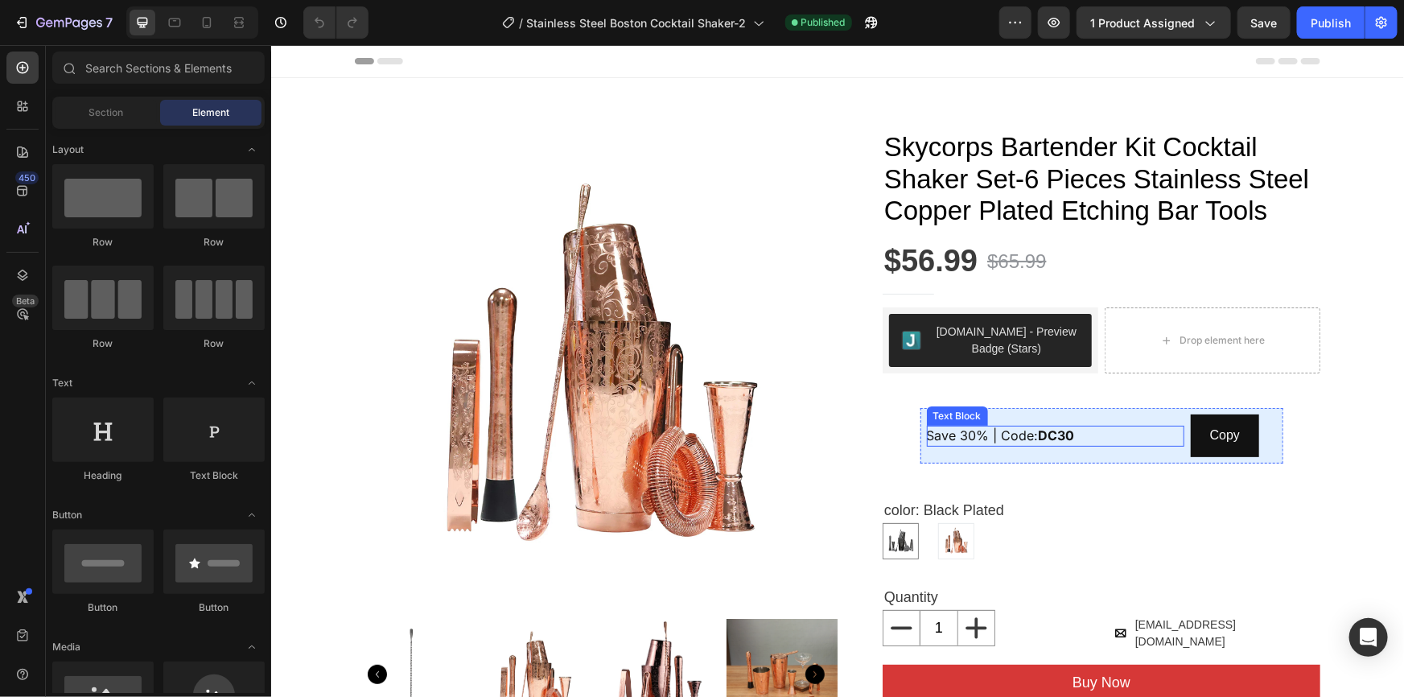
click at [1061, 438] on strong "DC30" at bounding box center [1056, 434] width 36 height 16
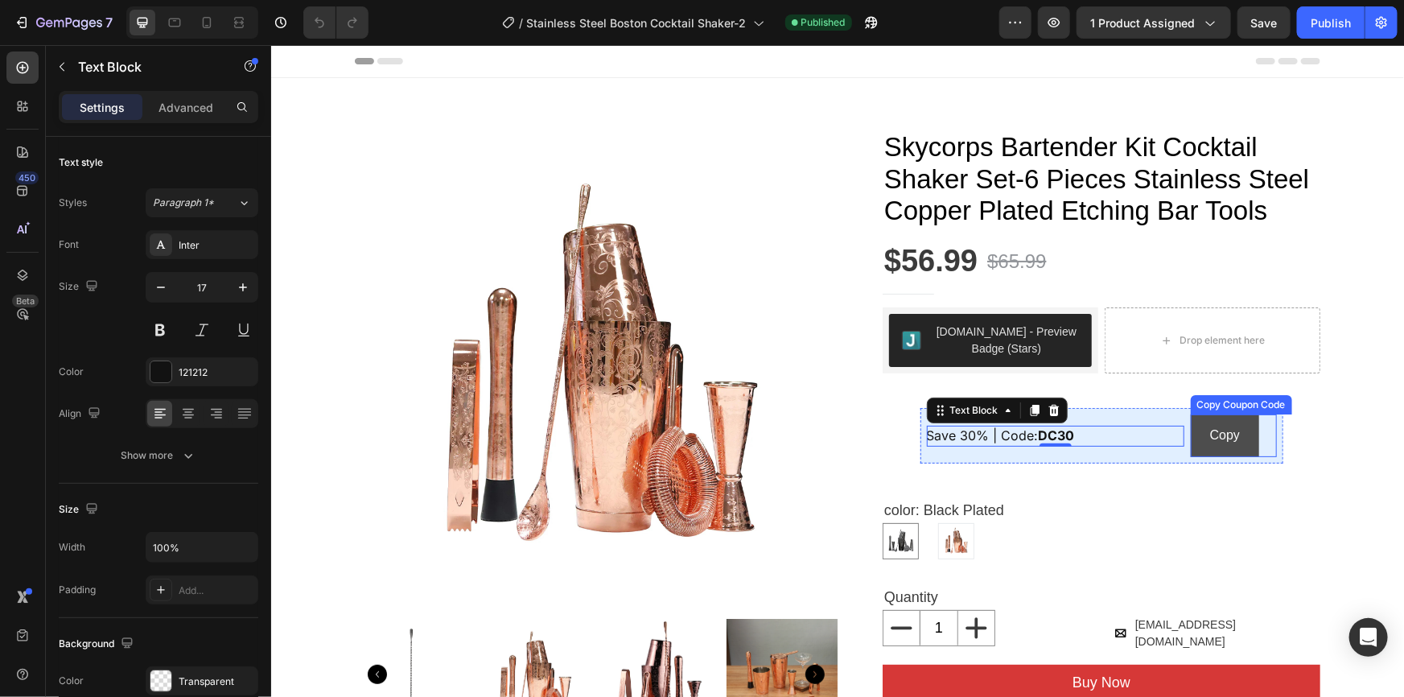
click at [1228, 419] on button "Copy" at bounding box center [1224, 435] width 68 height 43
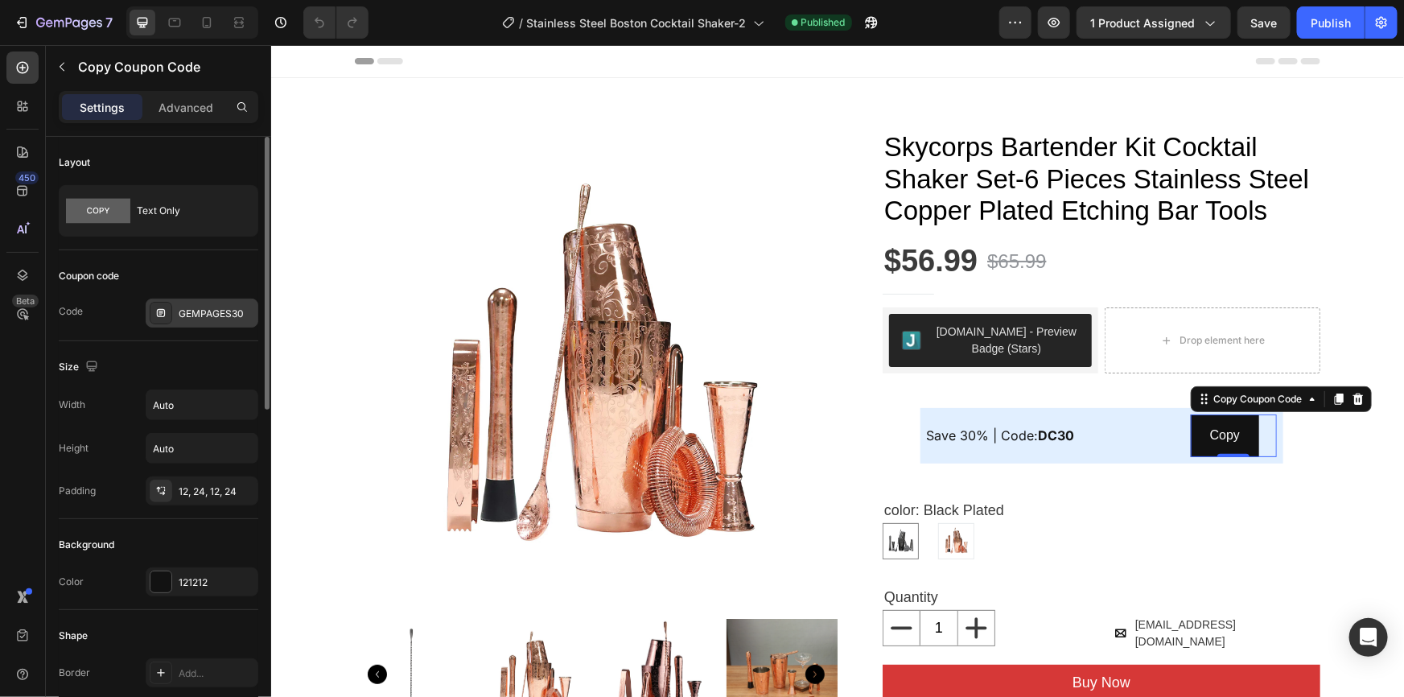
click at [210, 310] on div "GEMPAGES30" at bounding box center [217, 314] width 76 height 14
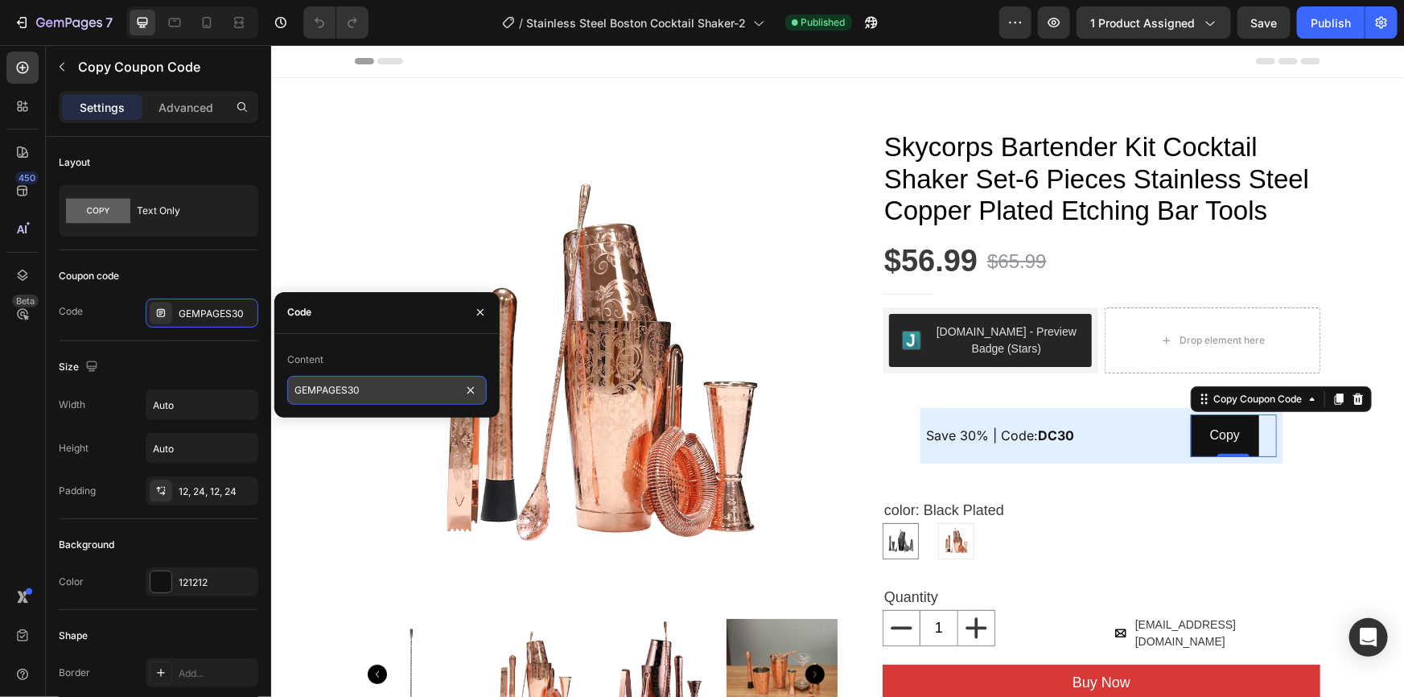
click at [348, 389] on input "GEMPAGES30" at bounding box center [387, 390] width 200 height 29
type input "DC30"
click at [220, 252] on div "Coupon code Code GEMPAGES30" at bounding box center [159, 295] width 200 height 91
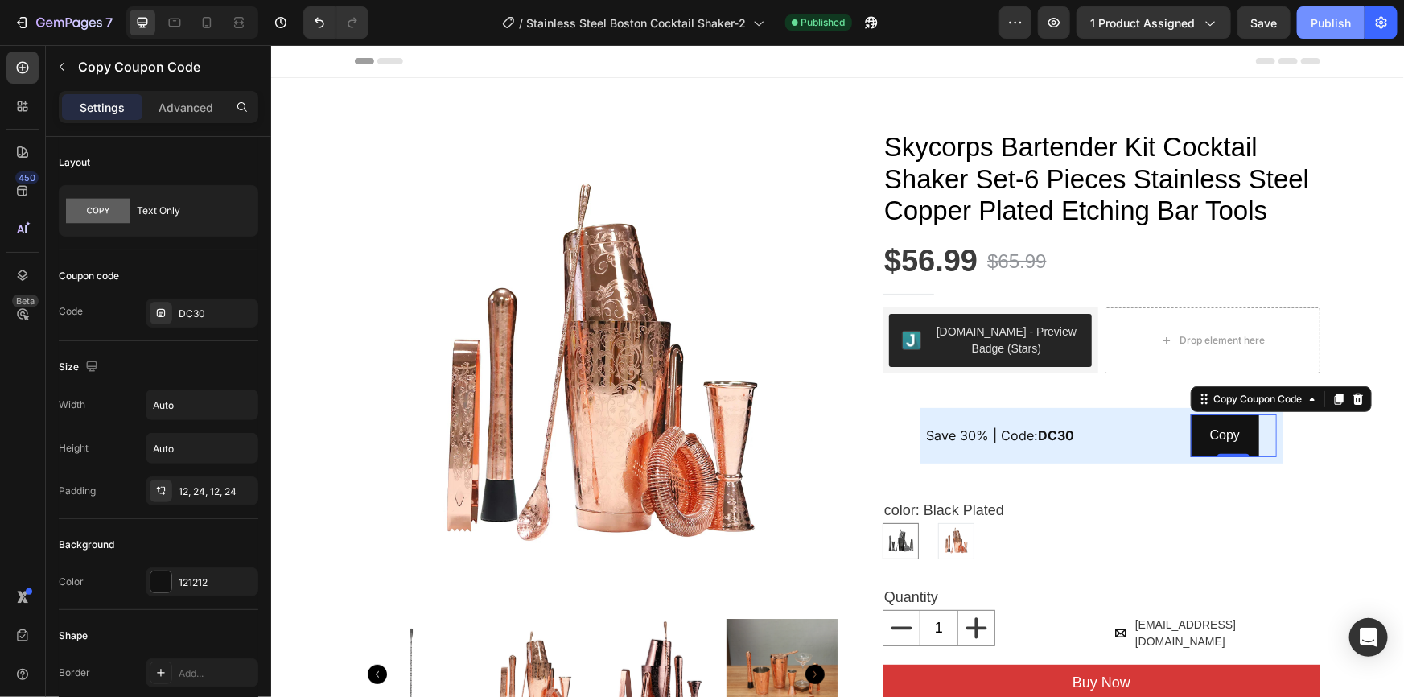
drag, startPoint x: 1343, startPoint y: 14, endPoint x: 735, endPoint y: 278, distance: 662.4
click at [1343, 14] on div "Publish" at bounding box center [1331, 22] width 40 height 17
click at [204, 13] on div at bounding box center [207, 23] width 26 height 26
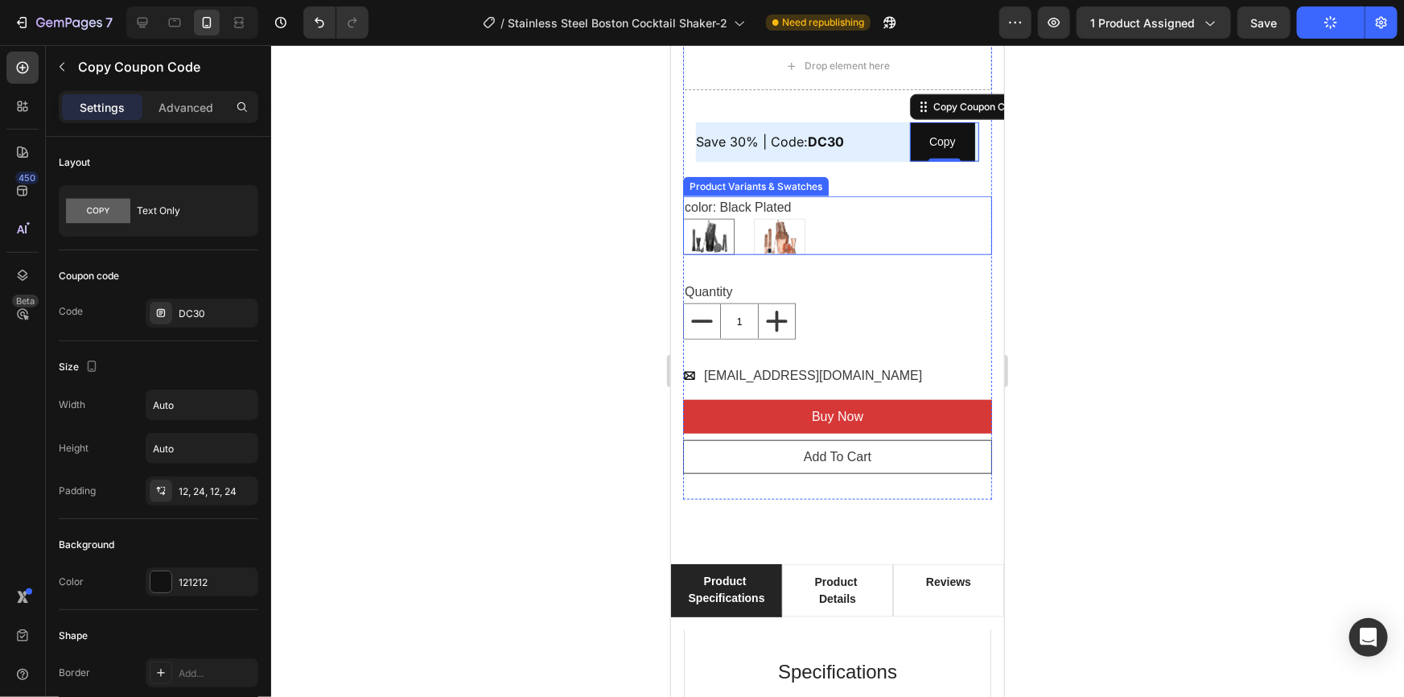
scroll to position [741, 0]
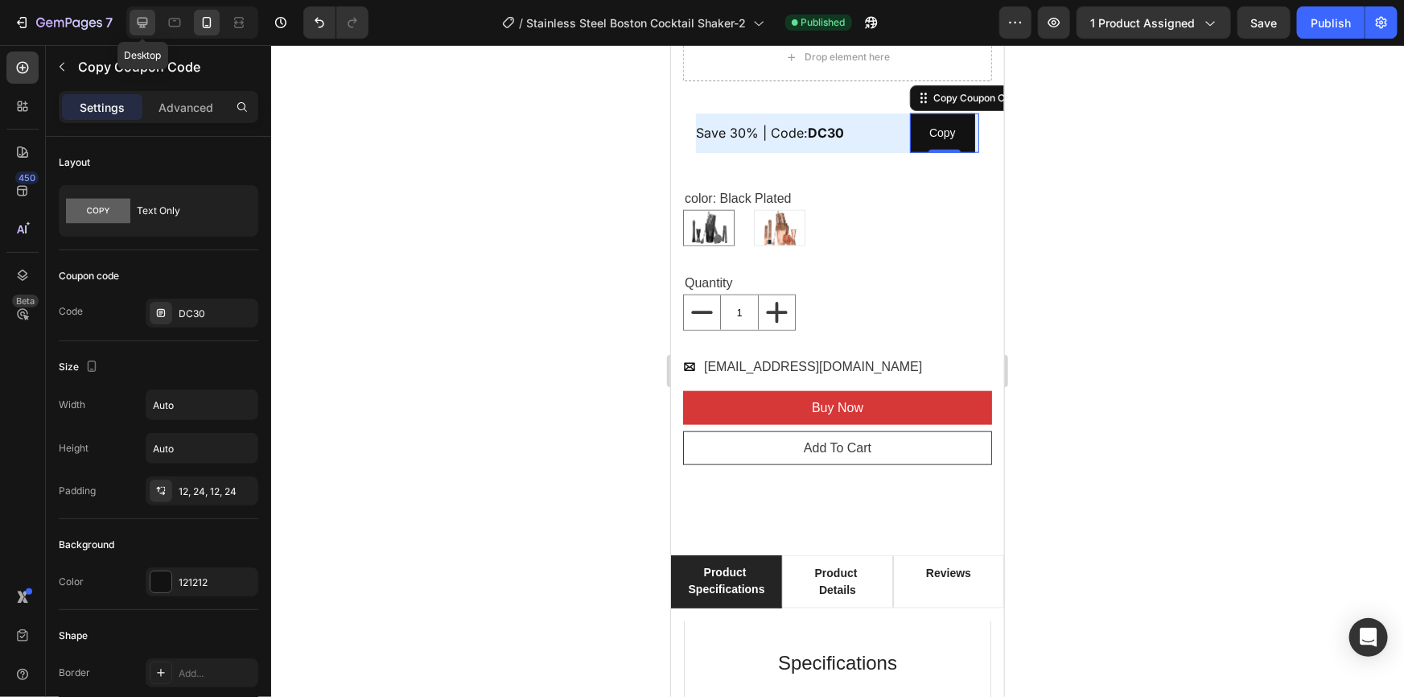
click at [134, 21] on icon at bounding box center [142, 22] width 16 height 16
type input "16"
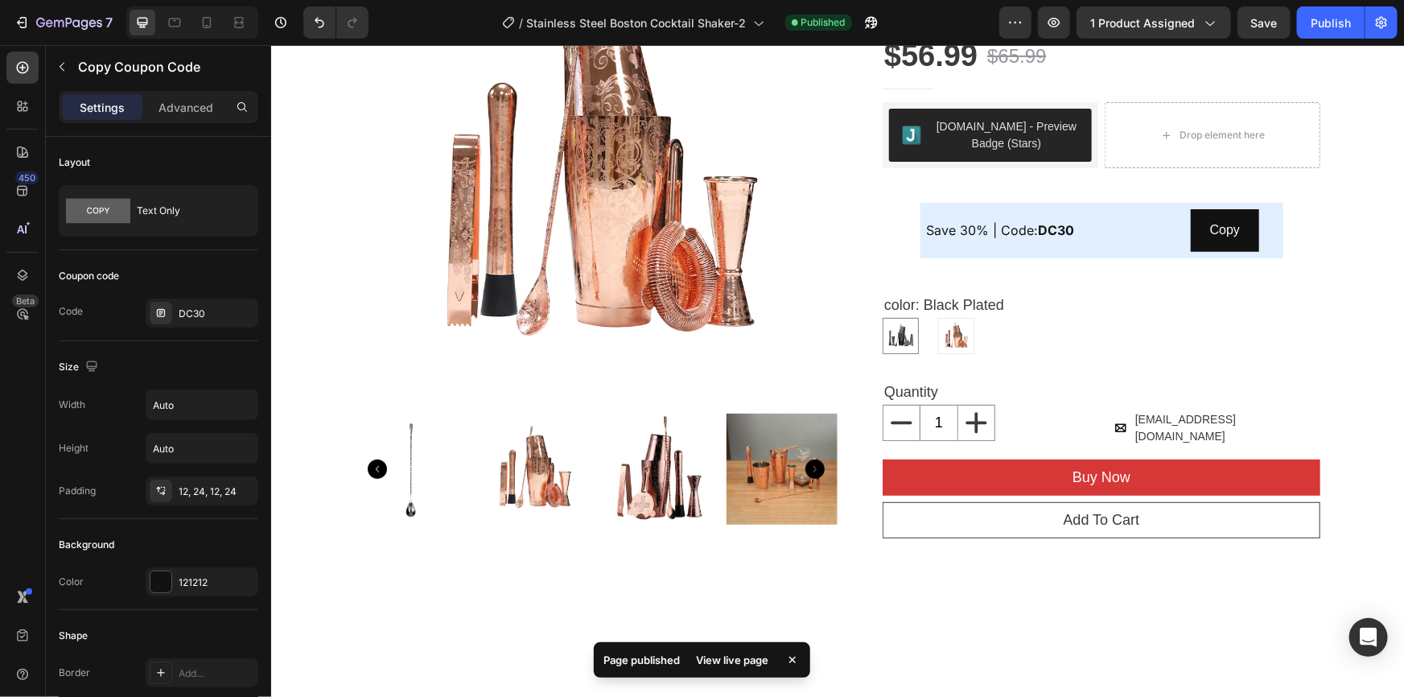
scroll to position [80, 0]
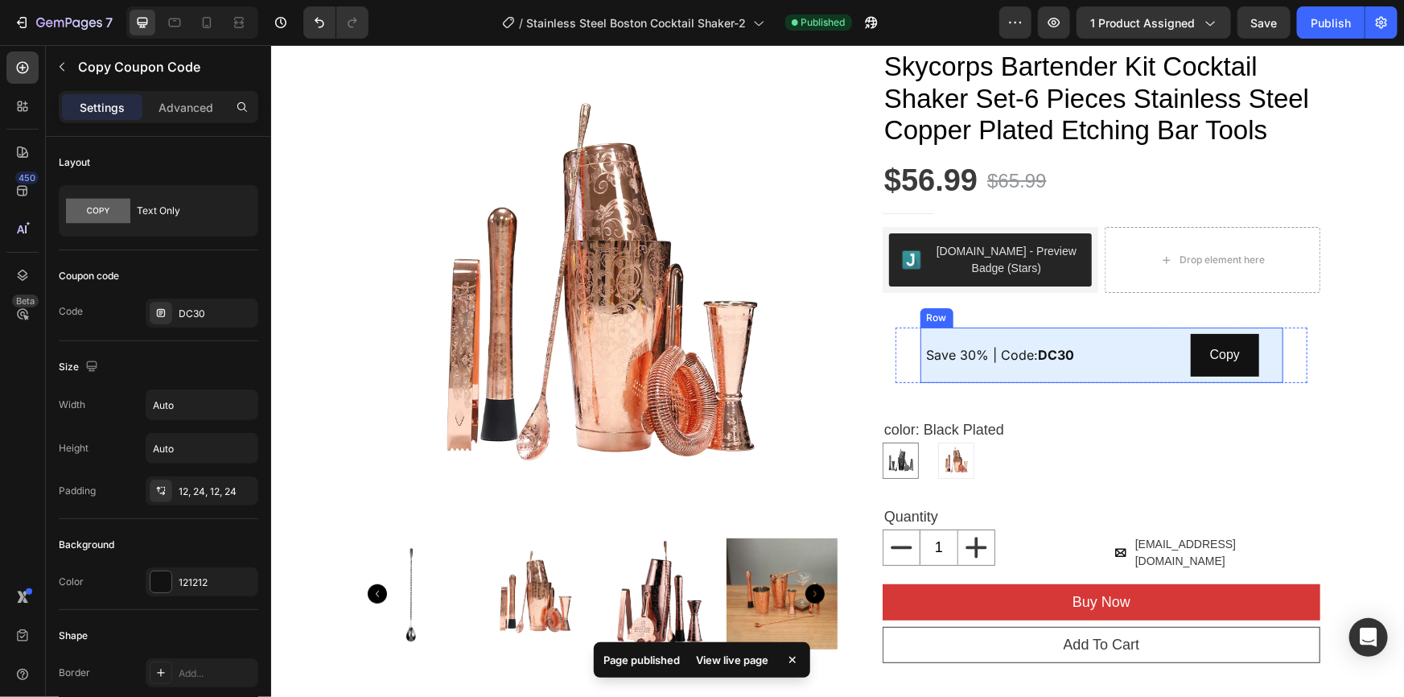
click at [1029, 339] on div "Save 30% | Code: DC30 Text Block" at bounding box center [1054, 354] width 257 height 43
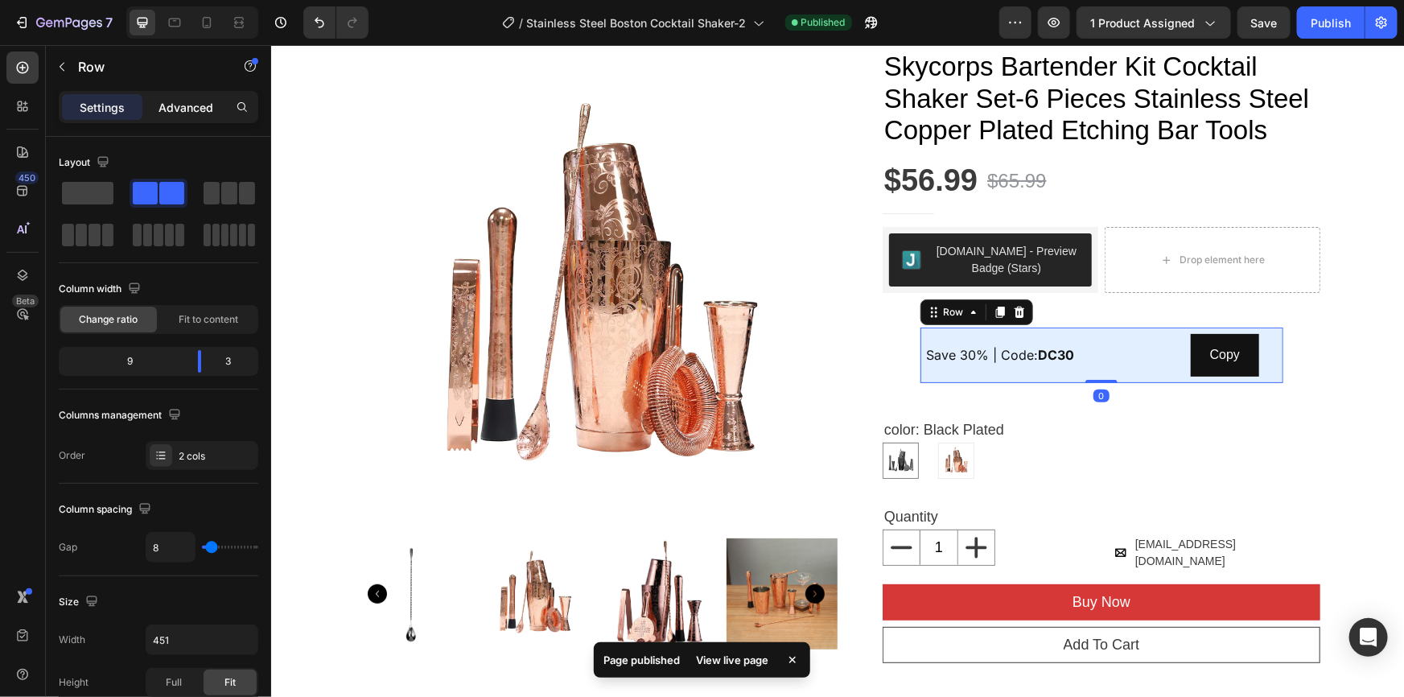
click at [184, 100] on p "Advanced" at bounding box center [186, 107] width 55 height 17
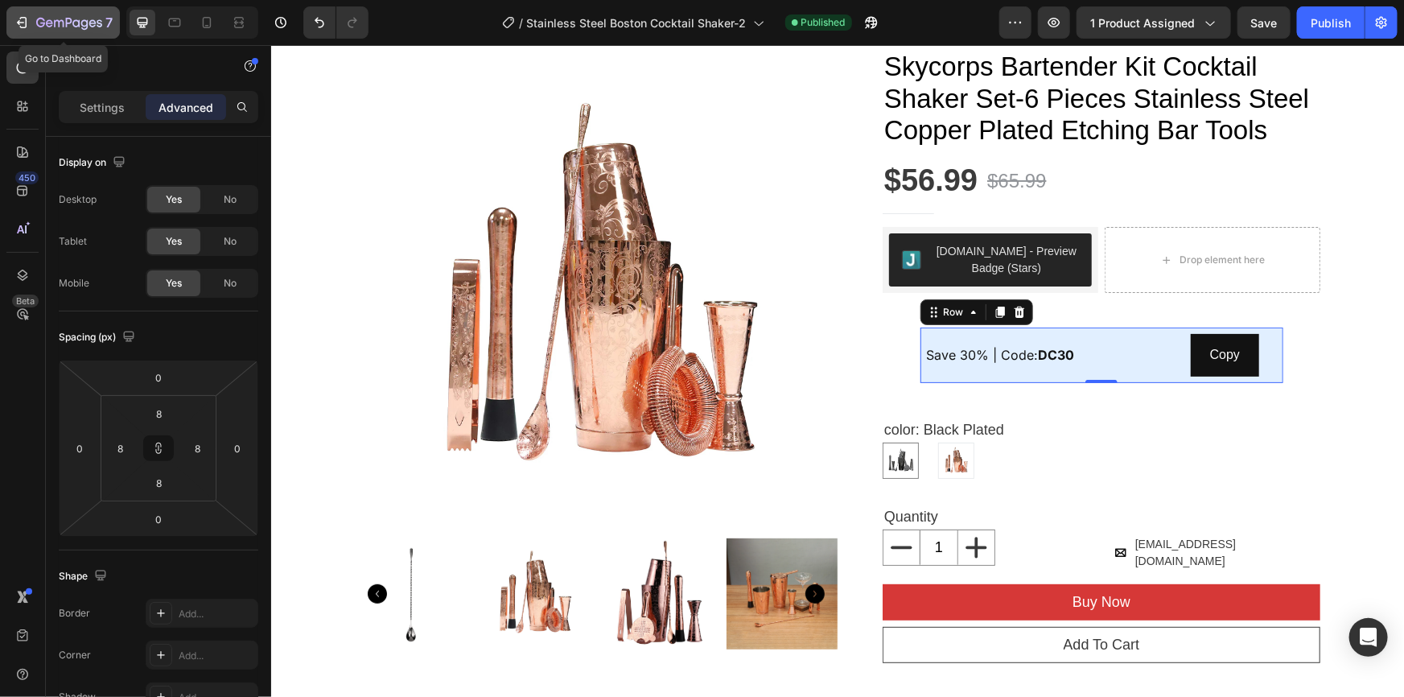
click at [18, 19] on icon "button" at bounding box center [22, 22] width 16 height 16
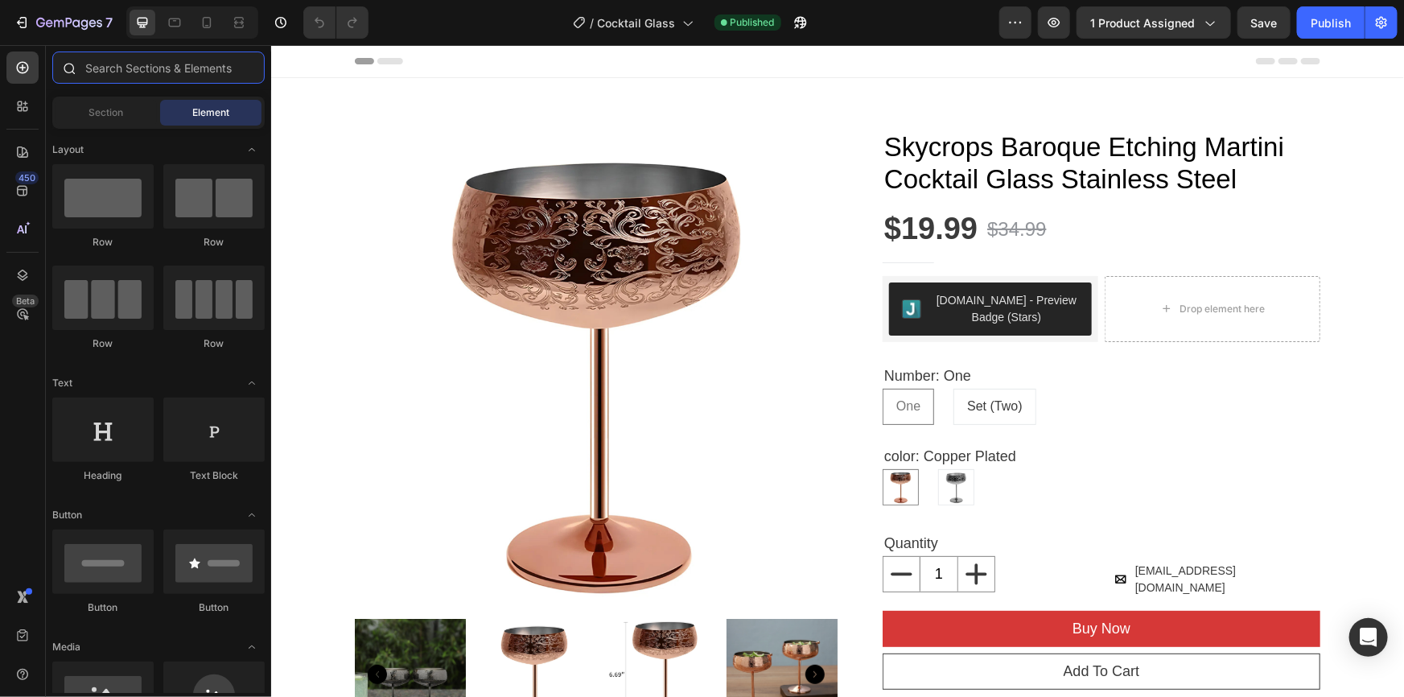
click at [151, 66] on input "text" at bounding box center [158, 67] width 212 height 32
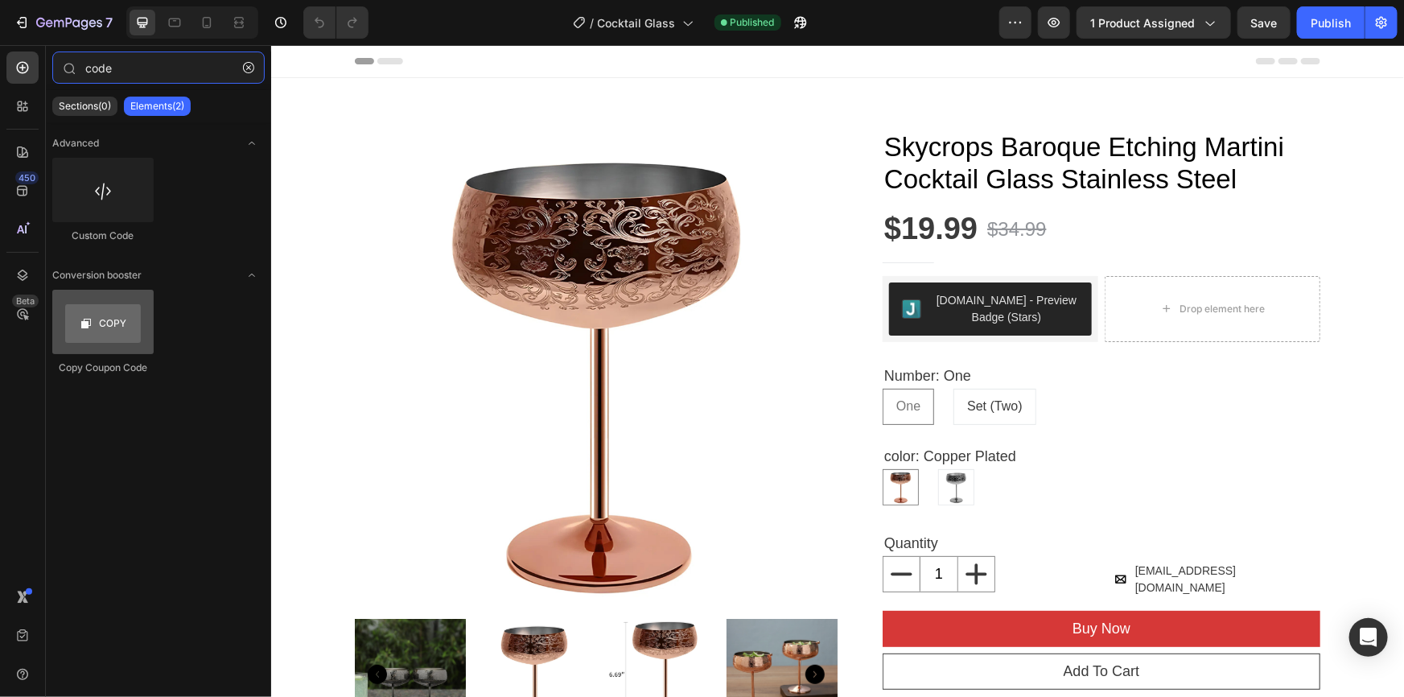
type input "code"
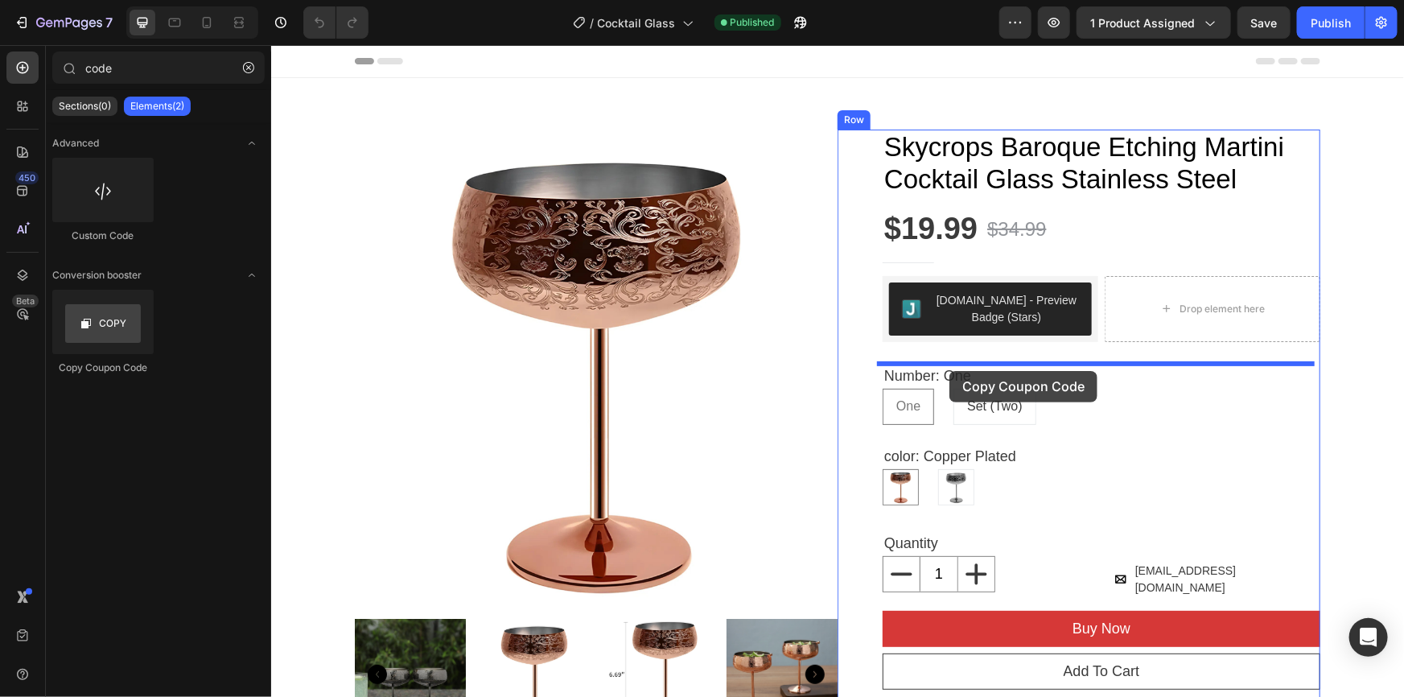
drag, startPoint x: 375, startPoint y: 366, endPoint x: 949, endPoint y: 370, distance: 573.8
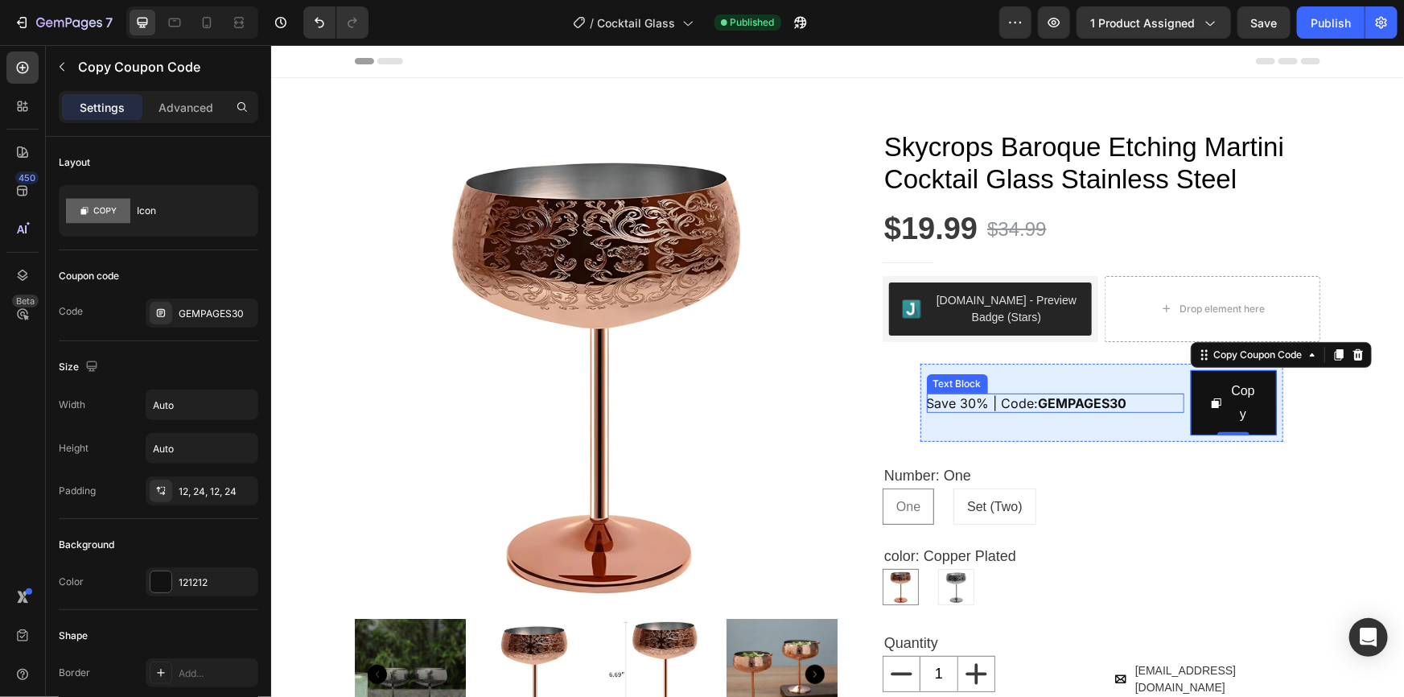
click at [1088, 398] on strong "GEMPAGES30" at bounding box center [1082, 402] width 89 height 16
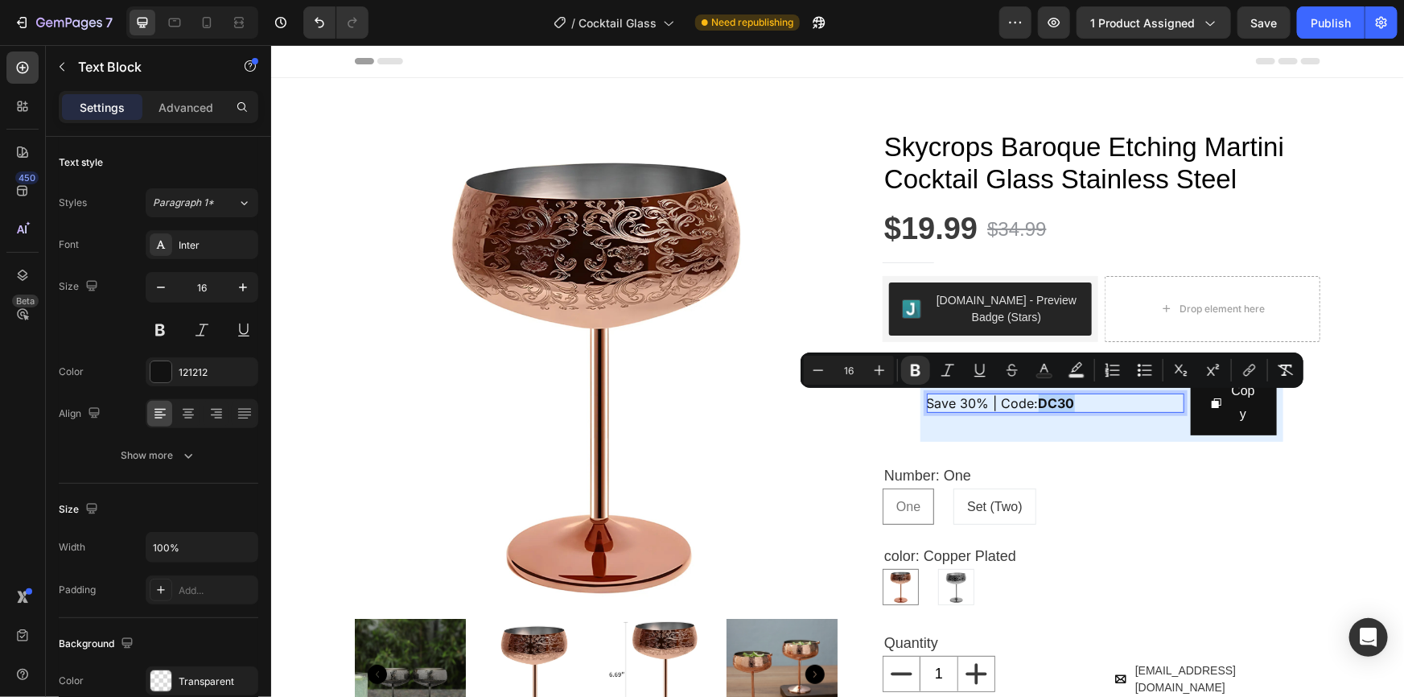
drag, startPoint x: 1081, startPoint y: 398, endPoint x: 1035, endPoint y: 402, distance: 46.8
click at [1035, 402] on p "Save 30% | Code: DC30" at bounding box center [1054, 402] width 257 height 19
copy strong "DC30"
click at [1244, 411] on div "Copy" at bounding box center [1243, 402] width 28 height 47
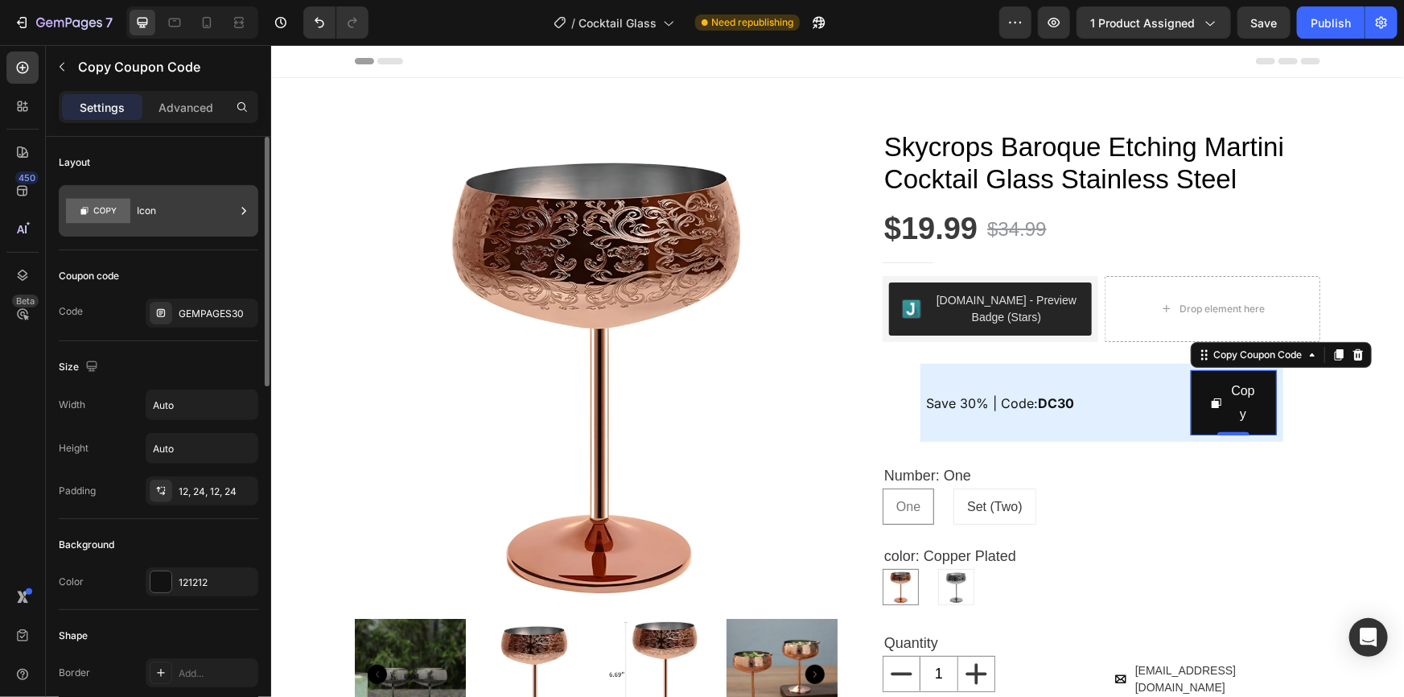
click at [167, 200] on div "Icon" at bounding box center [186, 210] width 98 height 37
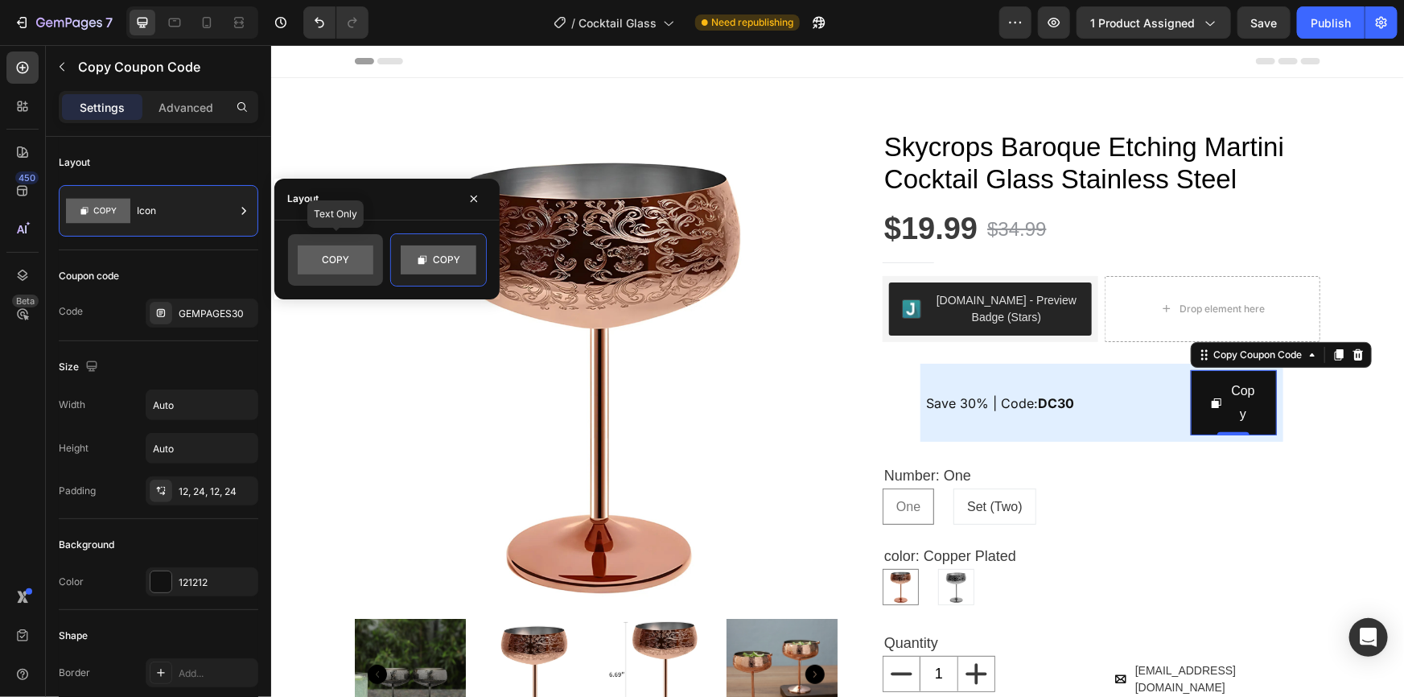
click at [340, 260] on rect at bounding box center [336, 259] width 76 height 29
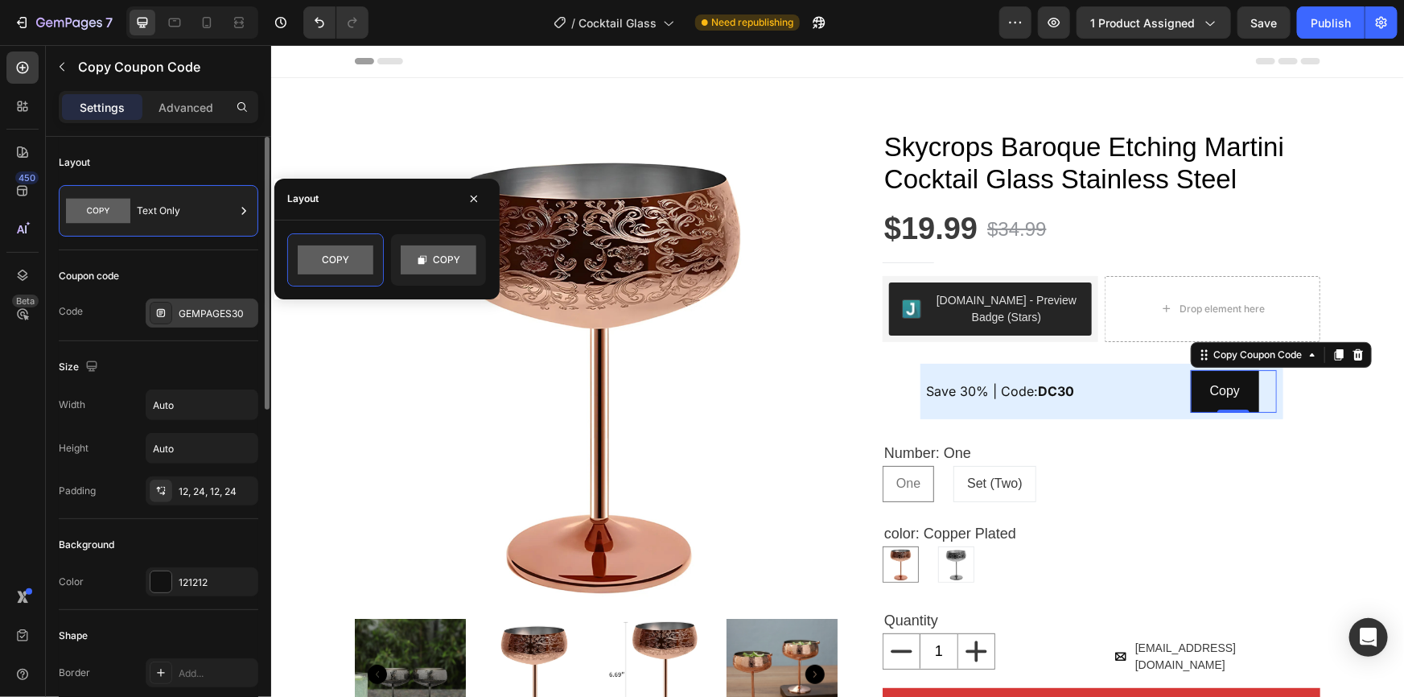
click at [182, 315] on div "GEMPAGES30" at bounding box center [217, 314] width 76 height 14
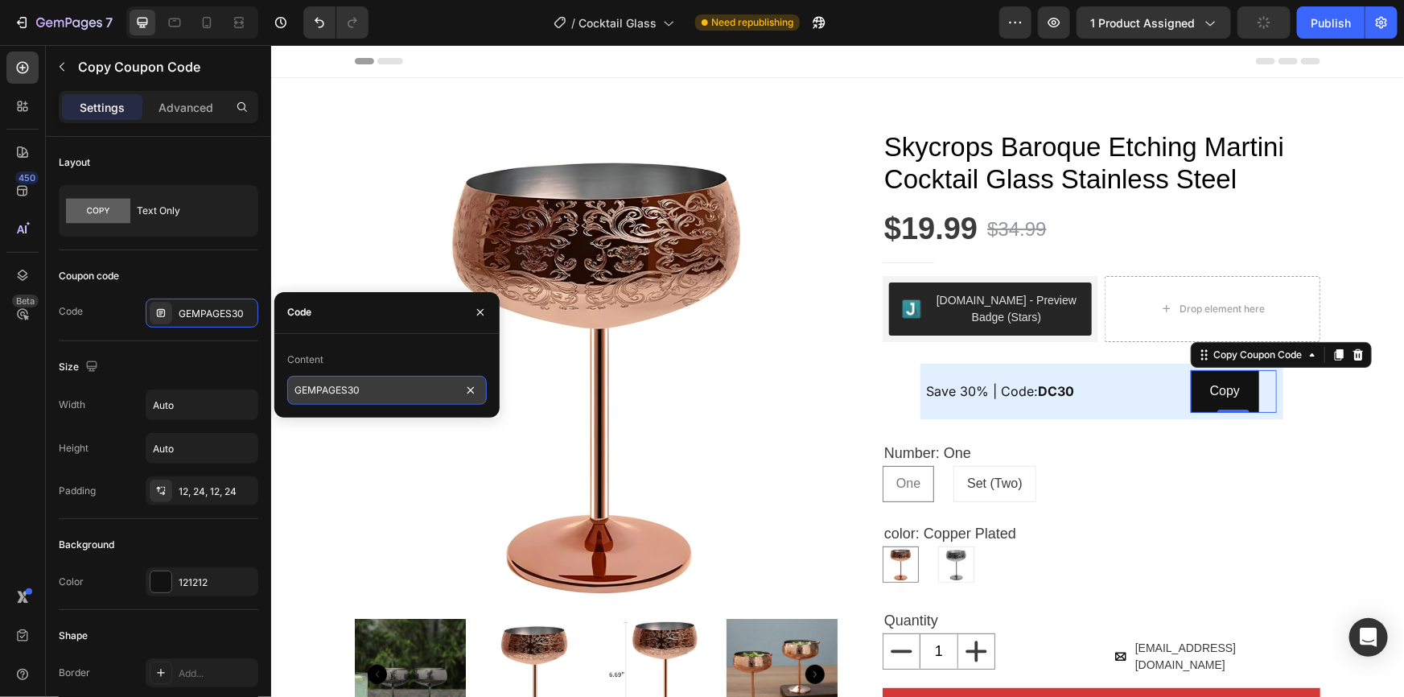
click at [340, 389] on input "GEMPAGES30" at bounding box center [387, 390] width 200 height 29
paste input "DC"
type input "DC30"
click at [157, 254] on div "Coupon code Code GEMPAGES30" at bounding box center [159, 295] width 200 height 91
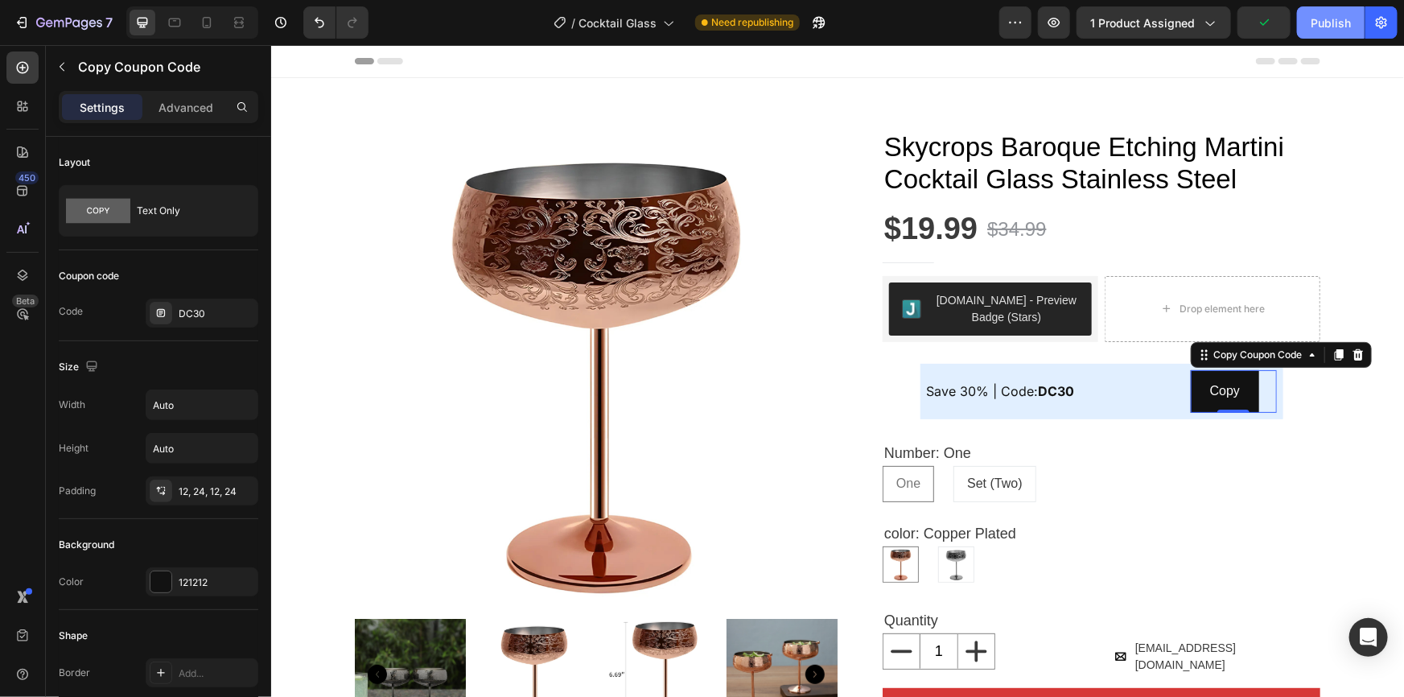
click at [1341, 16] on div "Publish" at bounding box center [1331, 22] width 40 height 17
click at [206, 22] on icon at bounding box center [207, 22] width 16 height 16
type input "14"
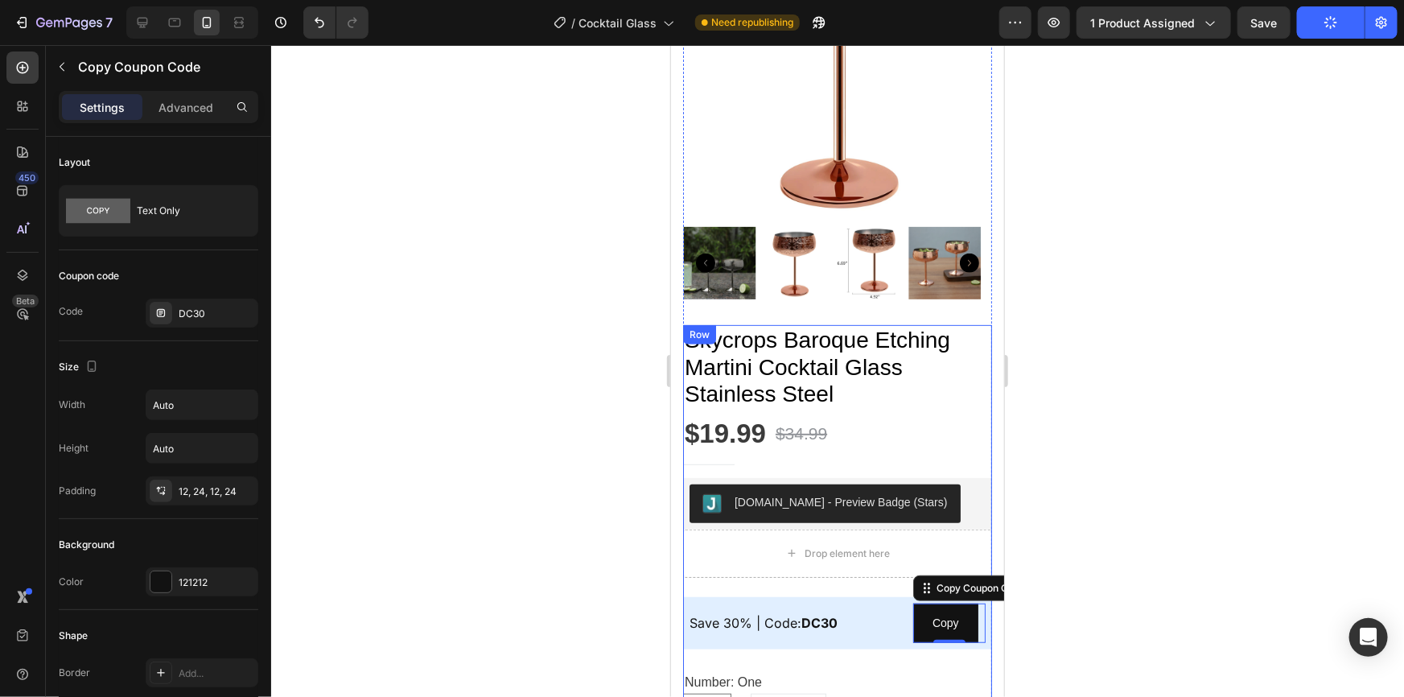
scroll to position [122, 0]
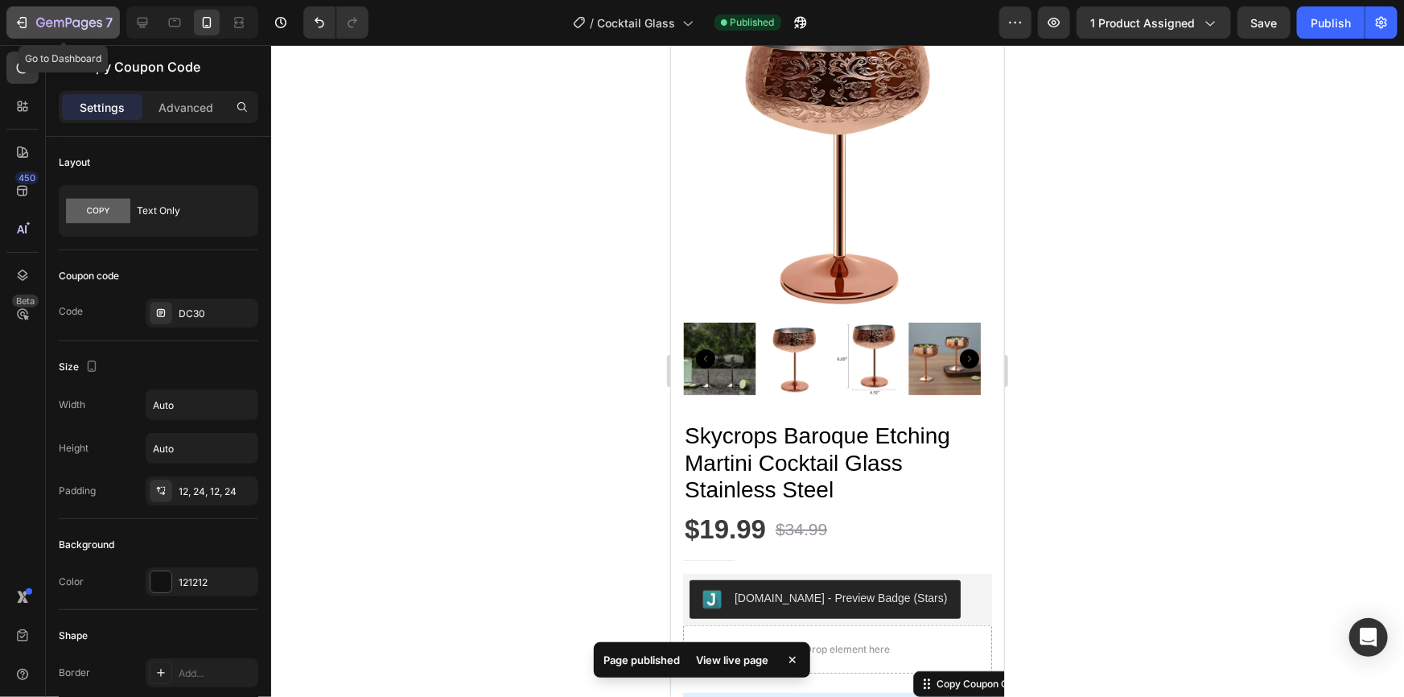
click at [14, 16] on icon "button" at bounding box center [22, 22] width 16 height 16
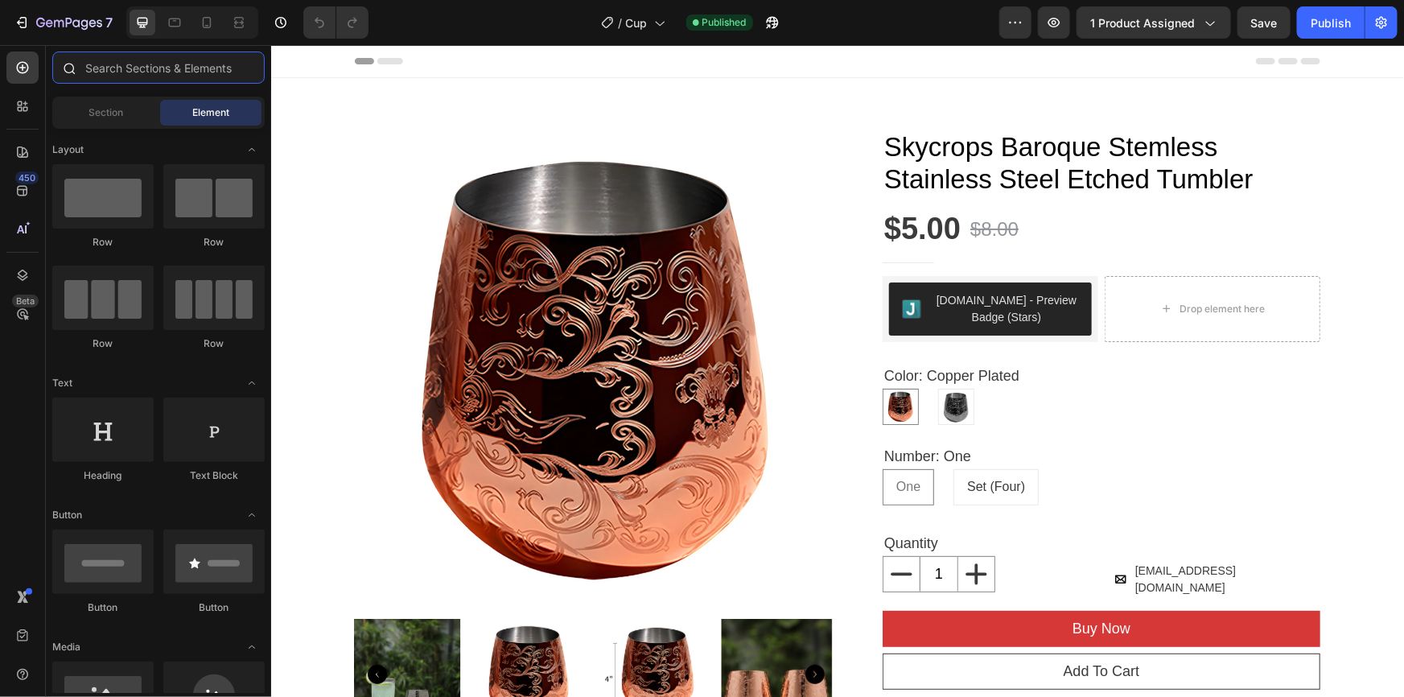
drag, startPoint x: 0, startPoint y: 0, endPoint x: 129, endPoint y: 64, distance: 143.9
click at [129, 64] on input "text" at bounding box center [158, 67] width 212 height 32
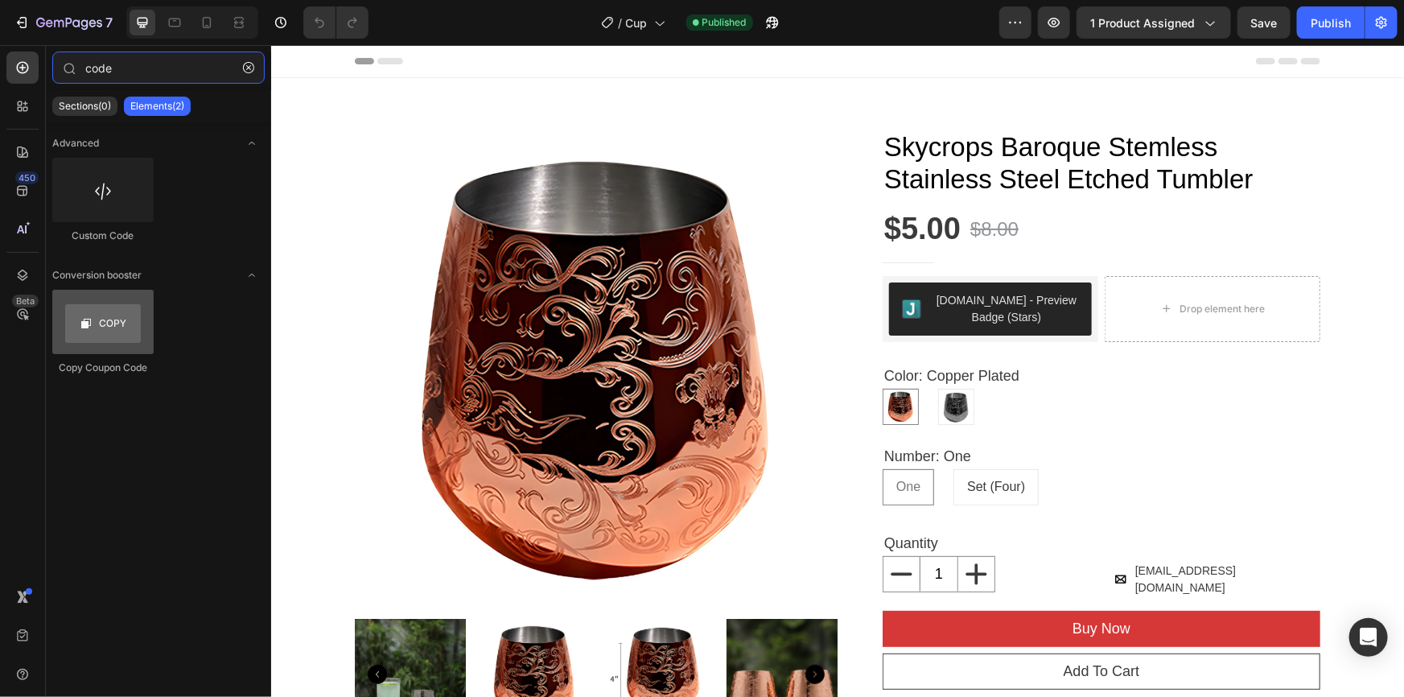
type input "code"
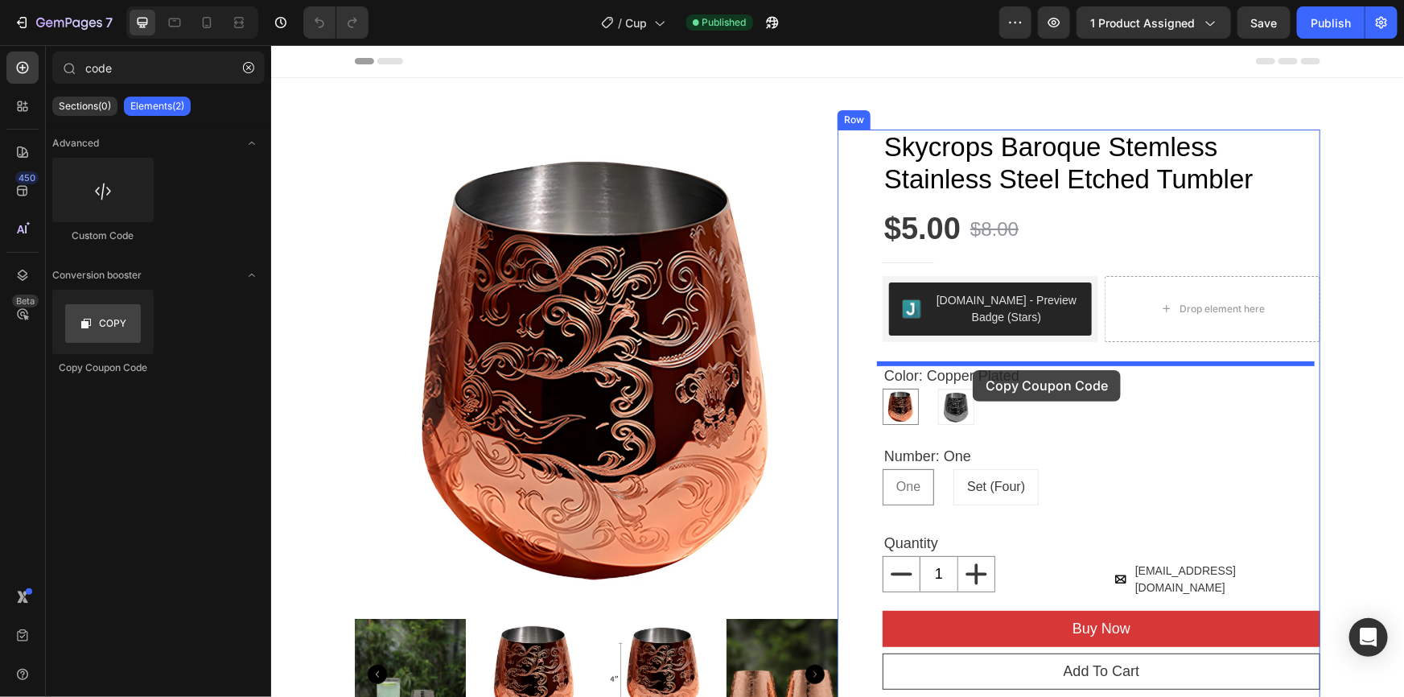
drag, startPoint x: 390, startPoint y: 369, endPoint x: 972, endPoint y: 369, distance: 581.8
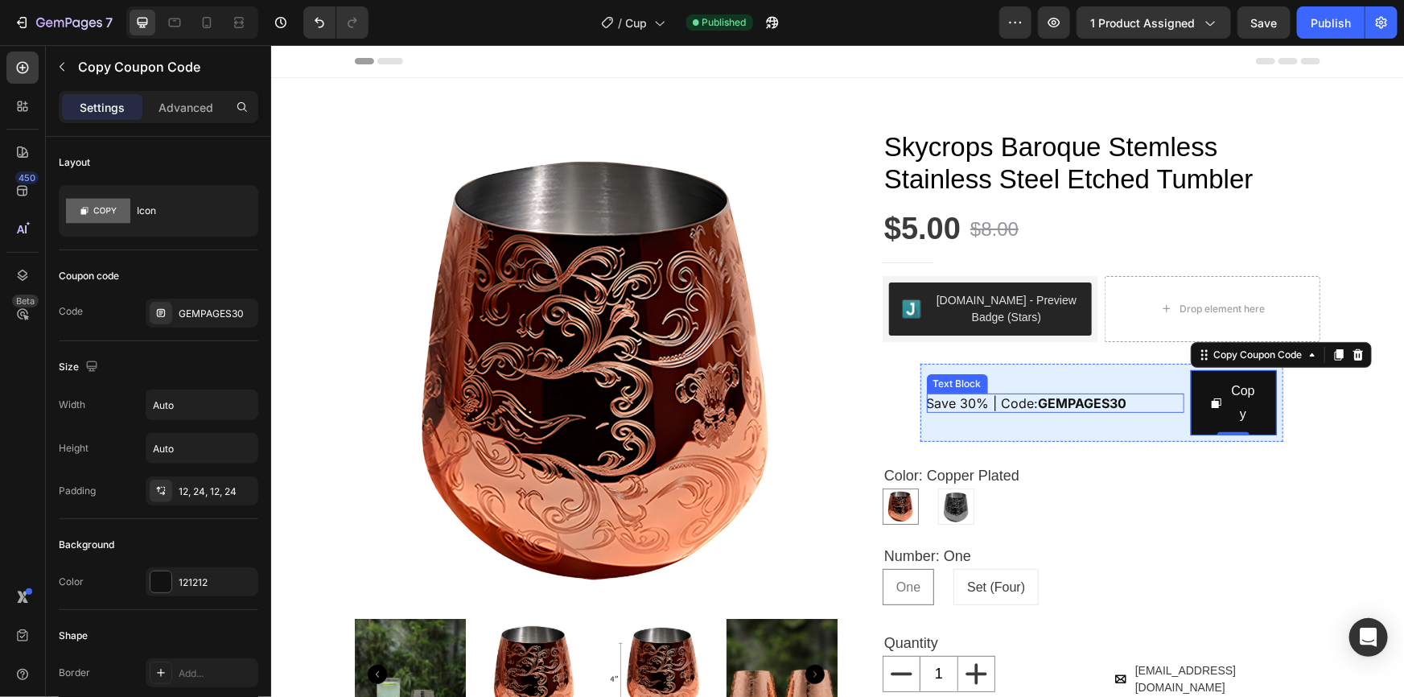
click at [1080, 403] on strong "GEMPAGES30" at bounding box center [1082, 402] width 89 height 16
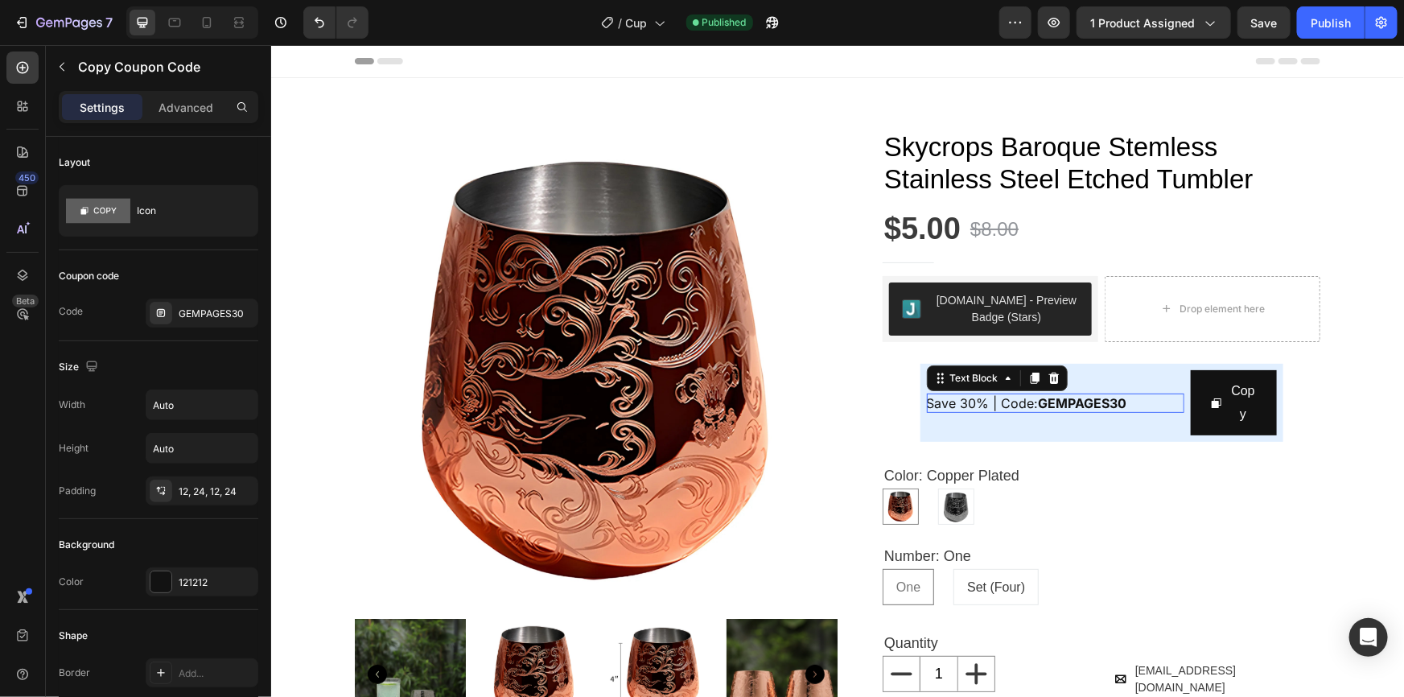
click at [1080, 403] on strong "GEMPAGES30" at bounding box center [1082, 402] width 89 height 16
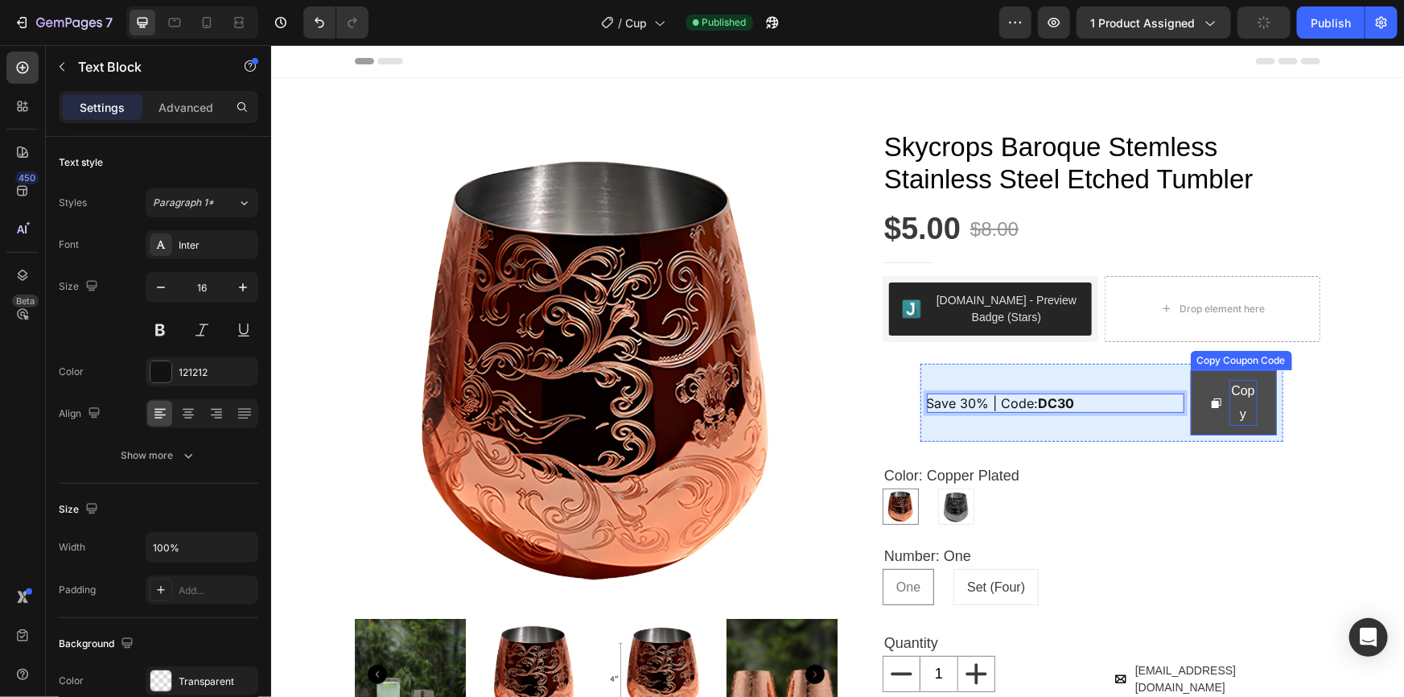
click at [1234, 414] on div "Copy" at bounding box center [1243, 402] width 28 height 47
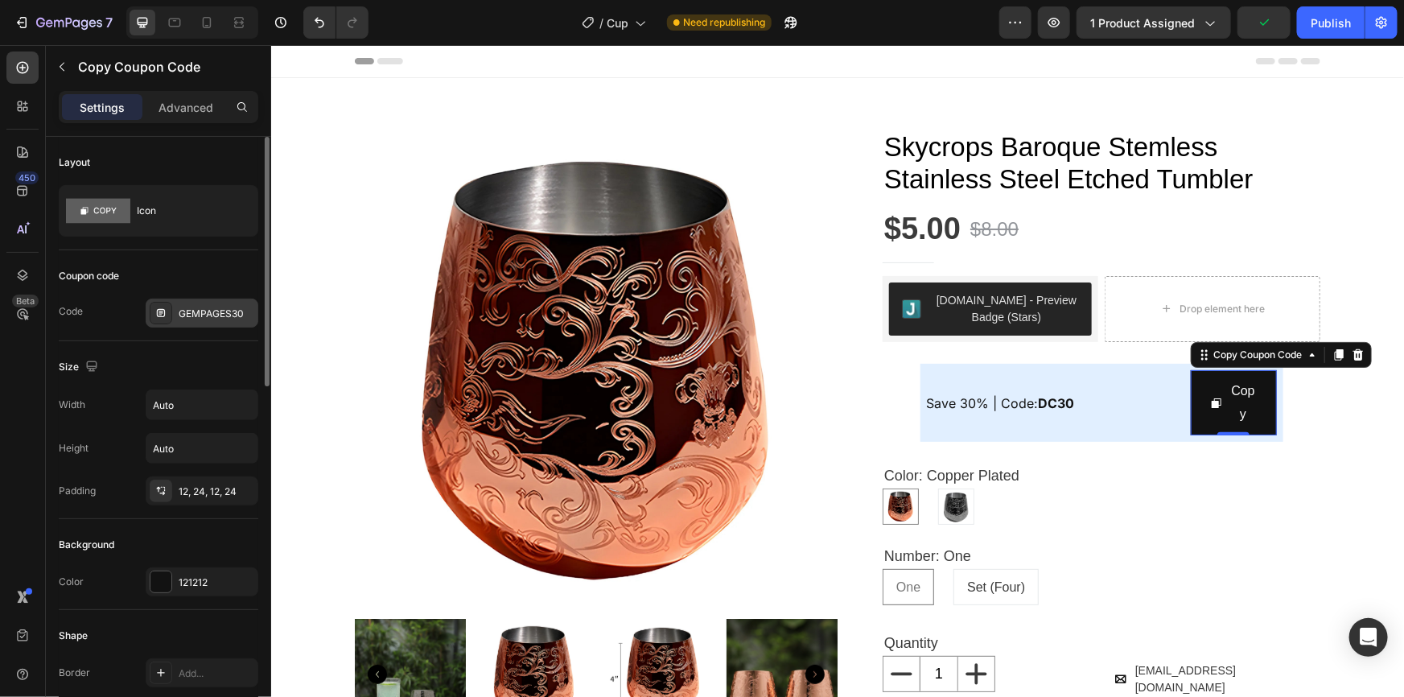
click at [217, 314] on div "GEMPAGES30" at bounding box center [217, 314] width 76 height 14
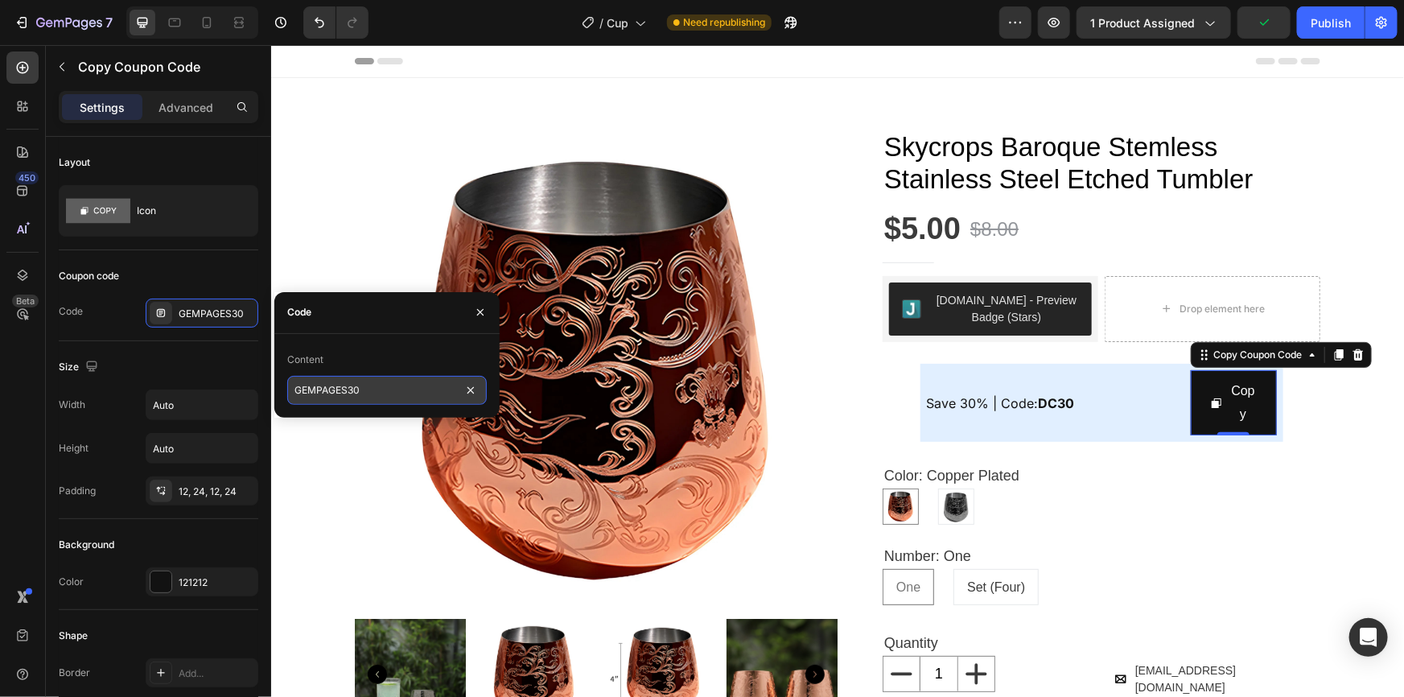
click at [363, 389] on input "GEMPAGES30" at bounding box center [387, 390] width 200 height 29
paste input "DC"
type input "DC30"
drag, startPoint x: 1338, startPoint y: 15, endPoint x: 1322, endPoint y: 23, distance: 17.6
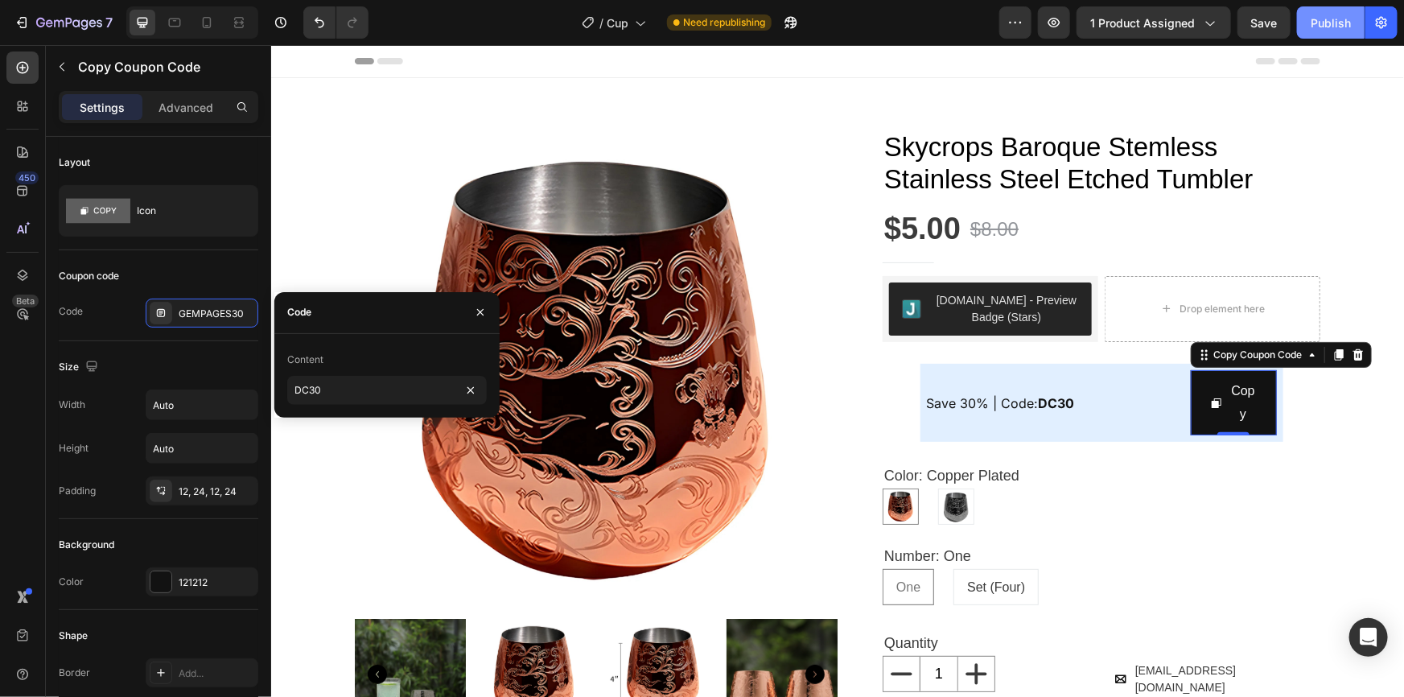
click at [1338, 15] on div "Publish" at bounding box center [1331, 22] width 40 height 17
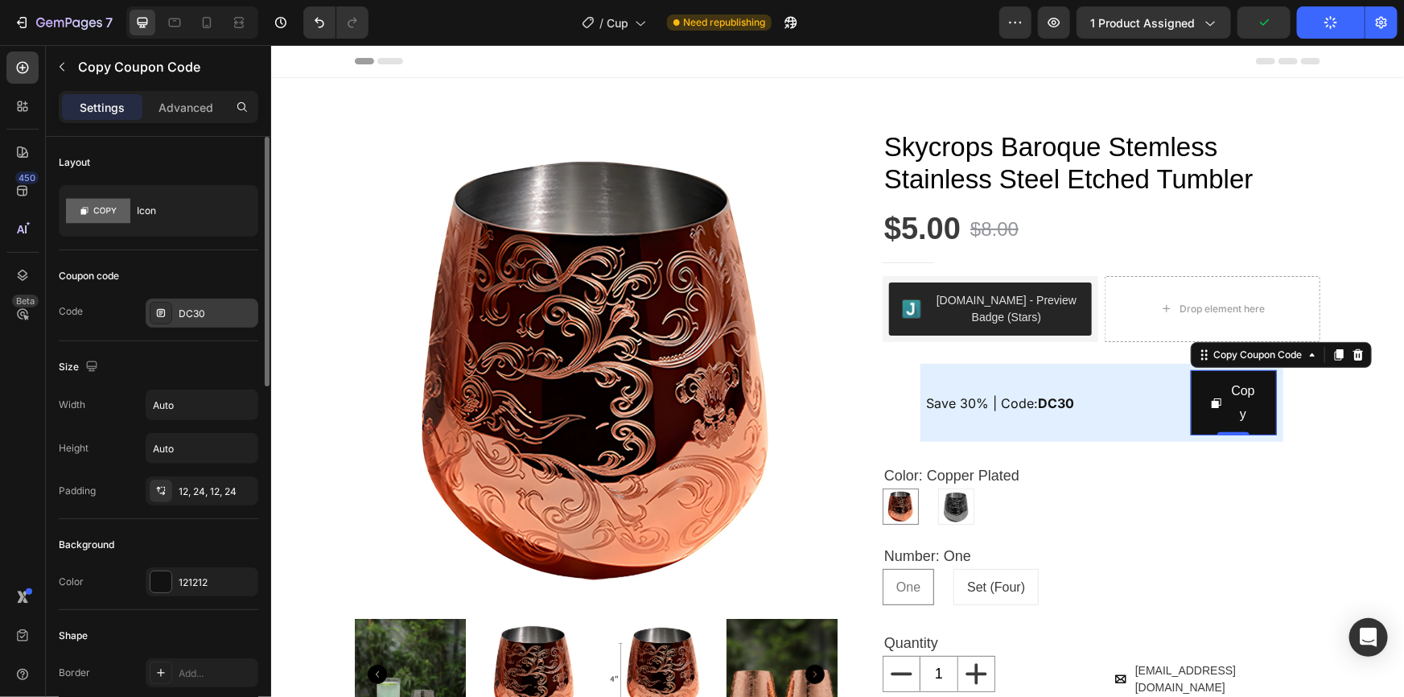
click at [192, 314] on div "DC30" at bounding box center [217, 314] width 76 height 14
click at [154, 196] on div "Icon" at bounding box center [186, 210] width 98 height 37
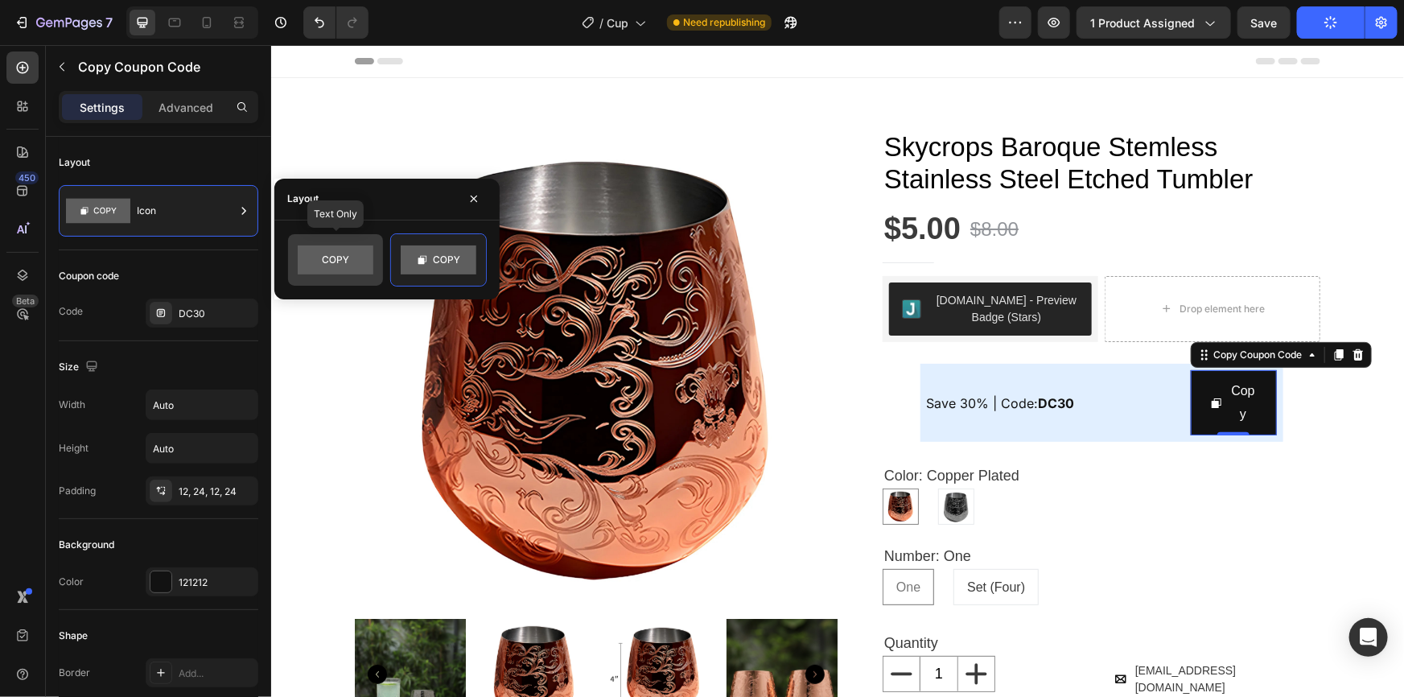
click at [352, 262] on rect at bounding box center [336, 259] width 76 height 29
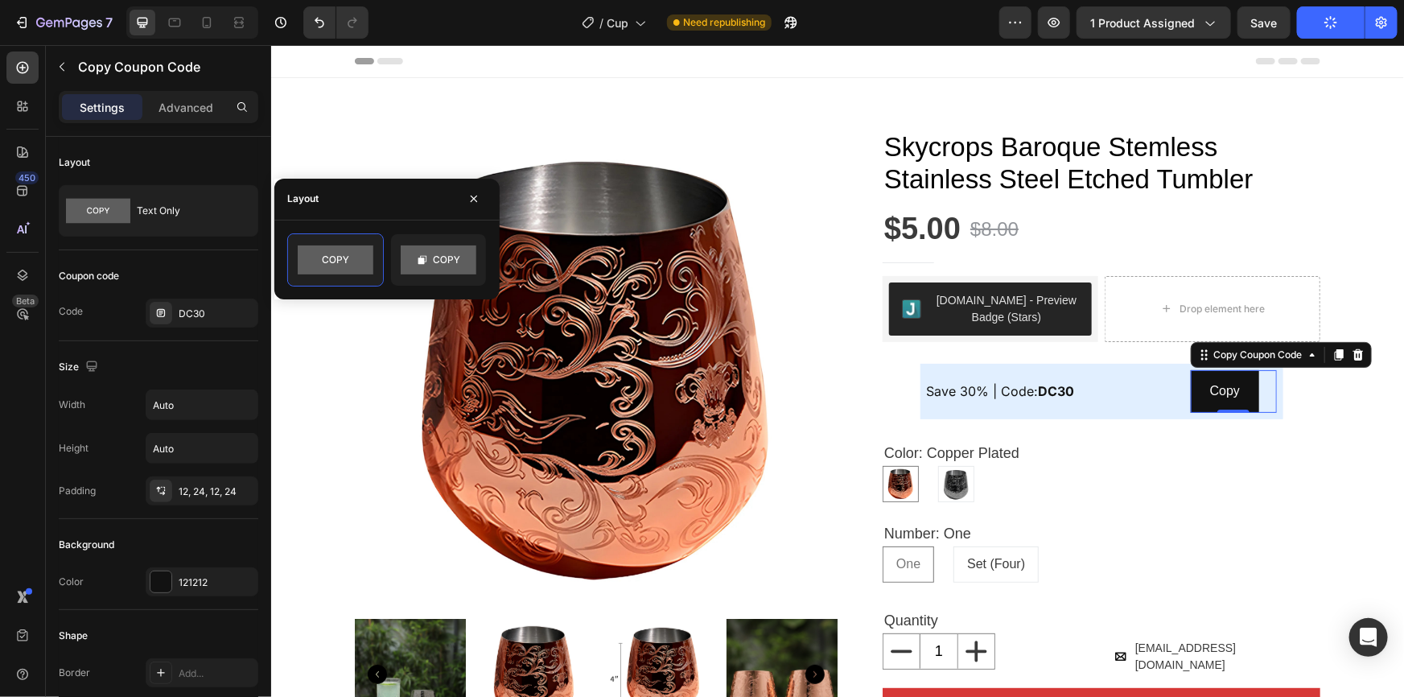
click at [1324, 28] on button "Publish" at bounding box center [1331, 22] width 68 height 32
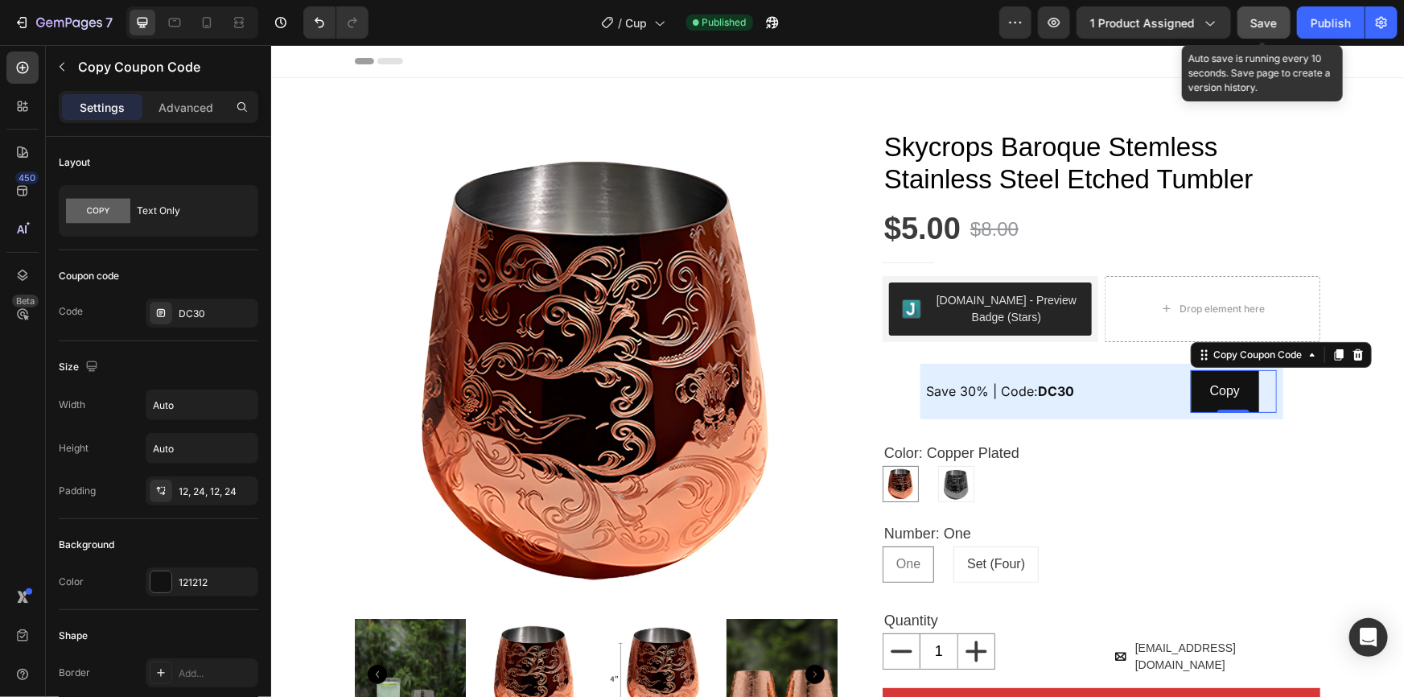
click at [1259, 27] on span "Save" at bounding box center [1264, 23] width 27 height 14
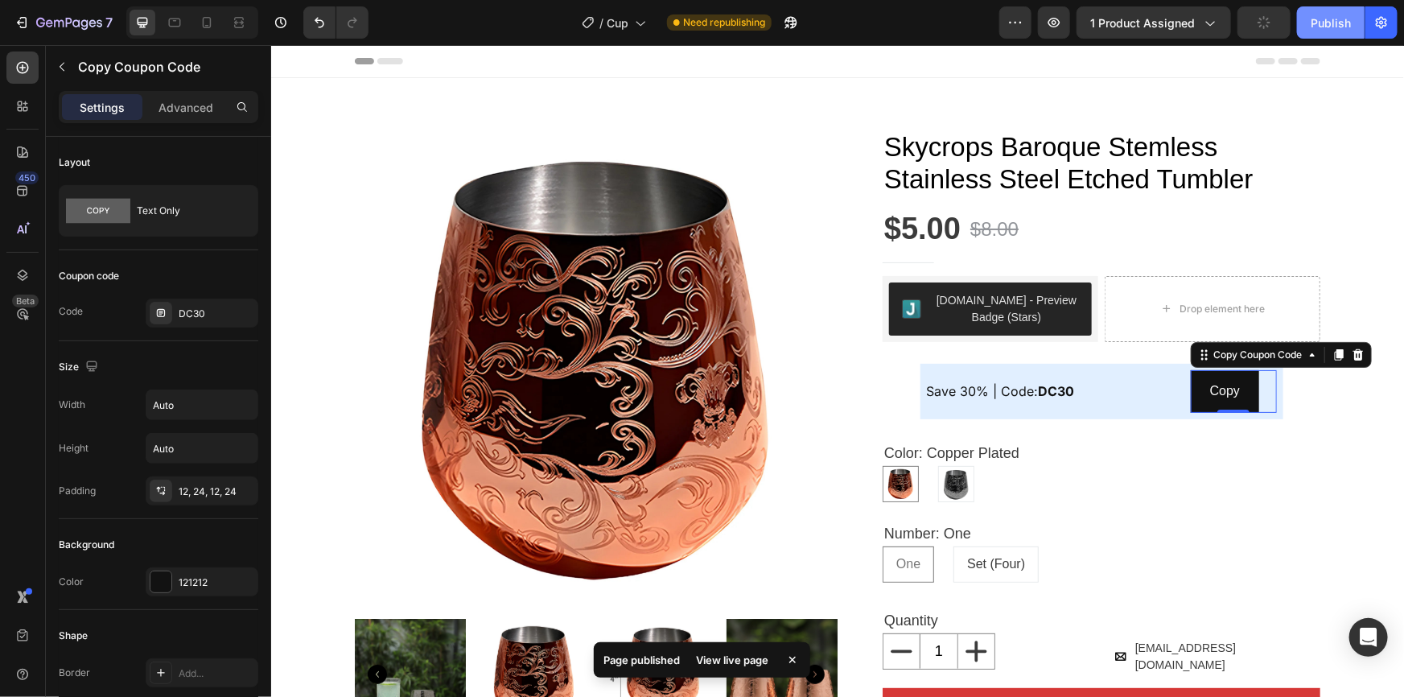
click at [1327, 18] on div "Publish" at bounding box center [1331, 22] width 40 height 17
click at [212, 23] on icon at bounding box center [207, 22] width 16 height 16
type input "14"
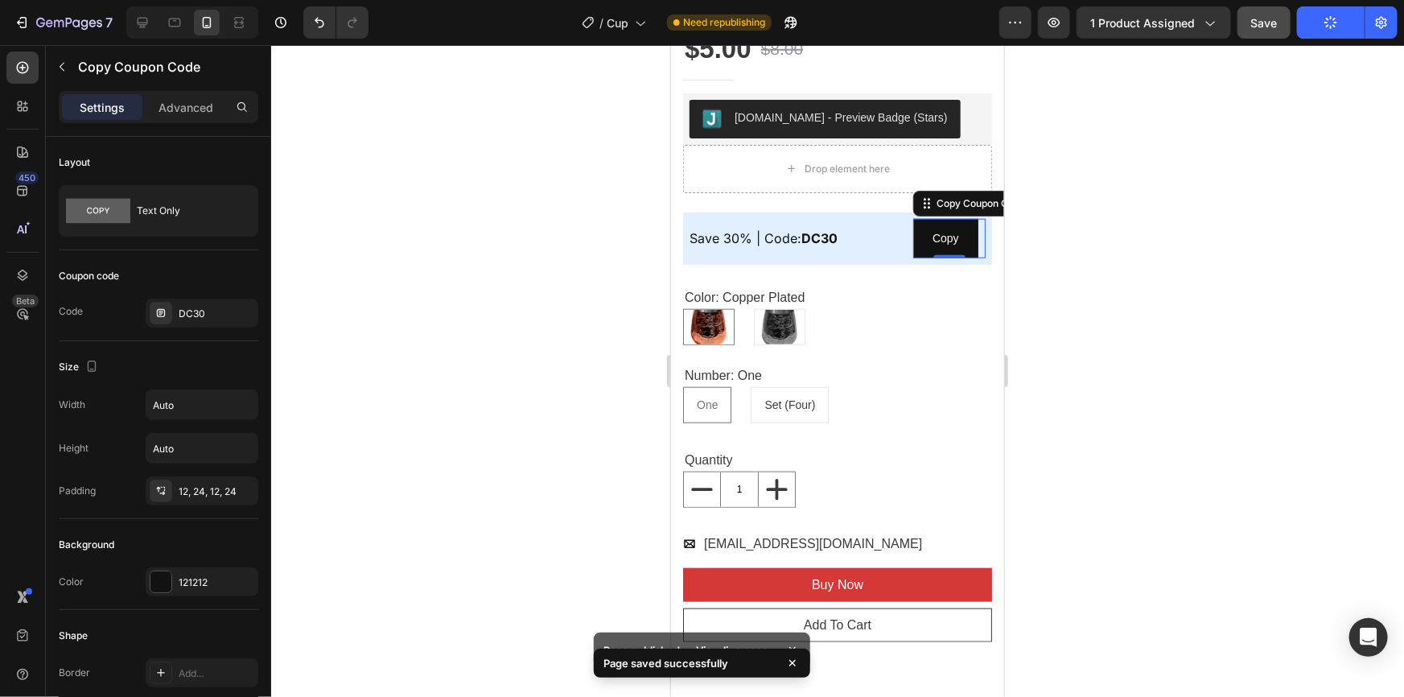
scroll to position [602, 0]
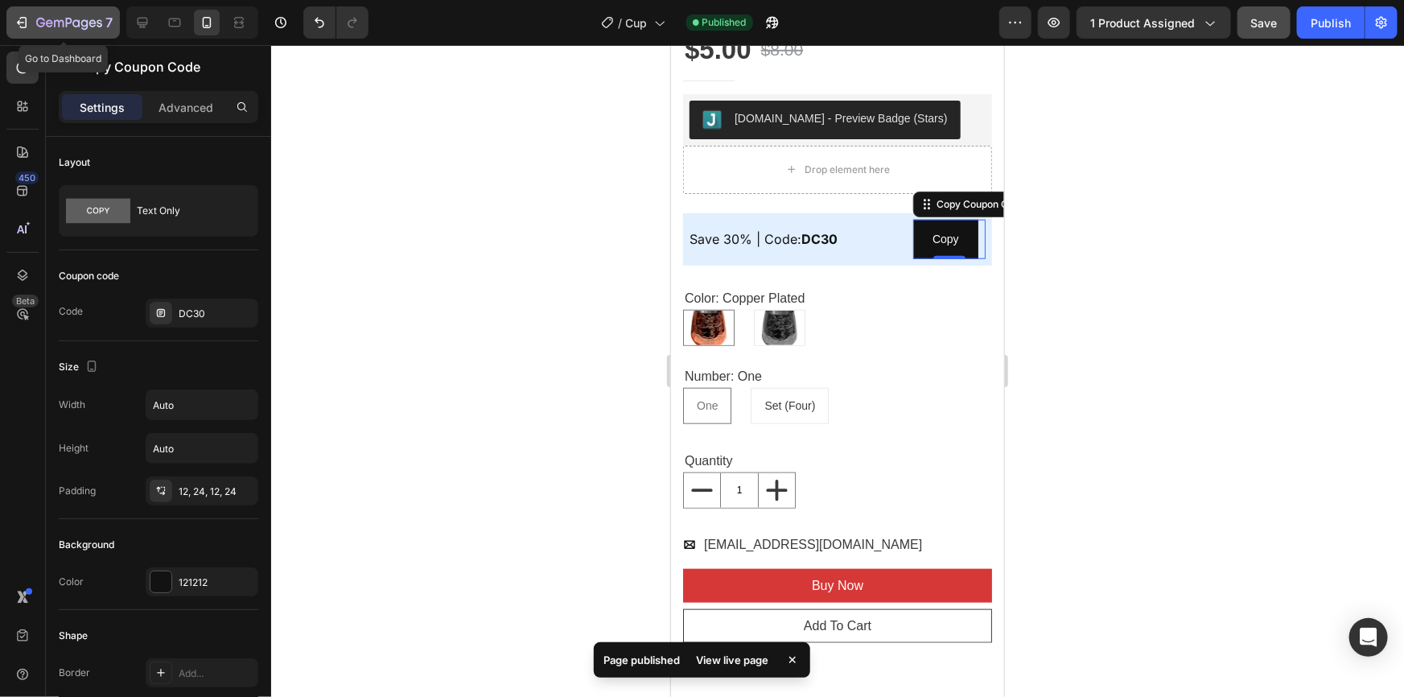
click at [23, 10] on button "7" at bounding box center [62, 22] width 113 height 32
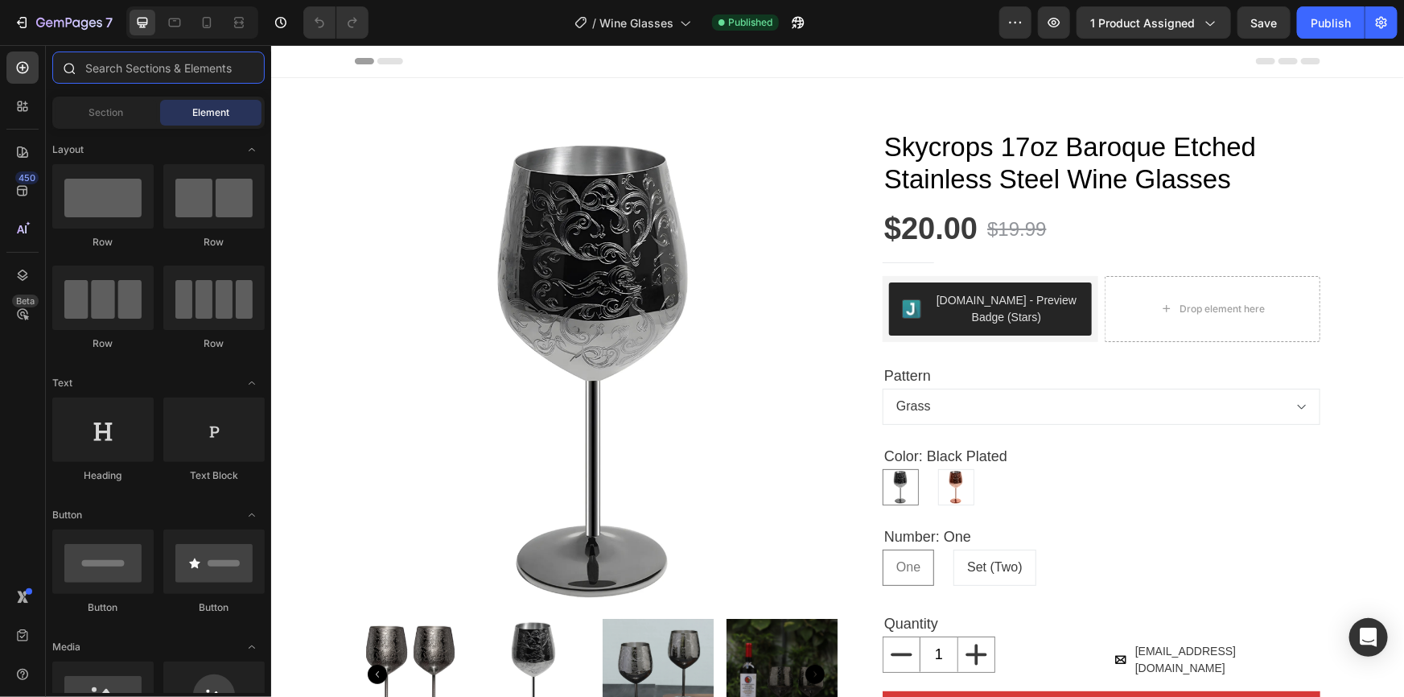
click at [114, 52] on input "text" at bounding box center [158, 67] width 212 height 32
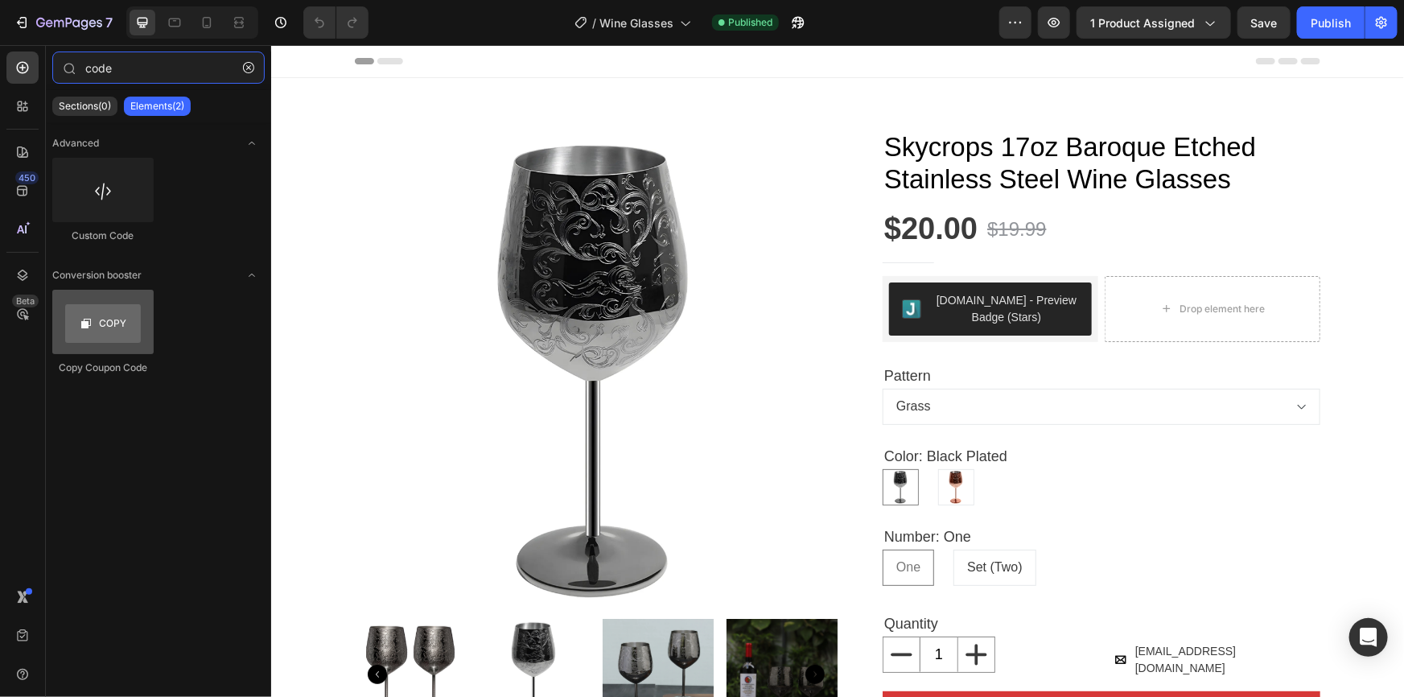
type input "code"
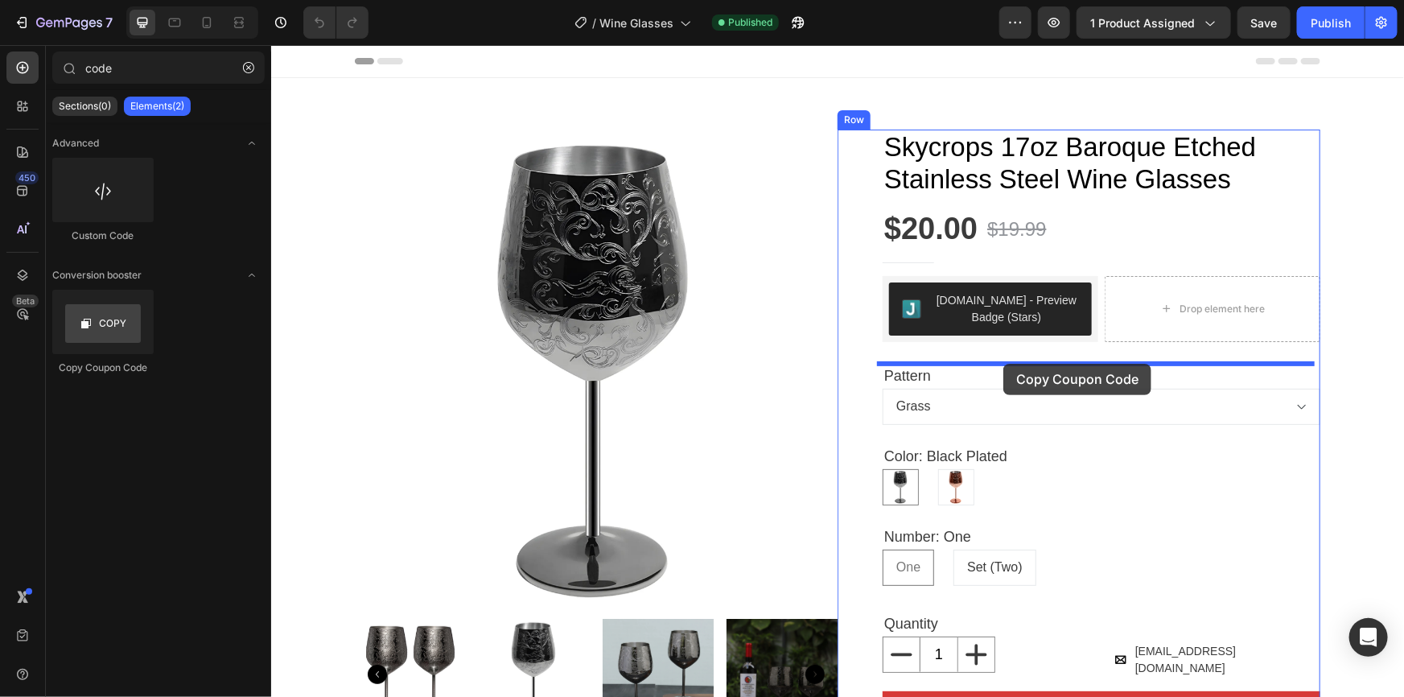
drag, startPoint x: 387, startPoint y: 370, endPoint x: 1003, endPoint y: 363, distance: 615.6
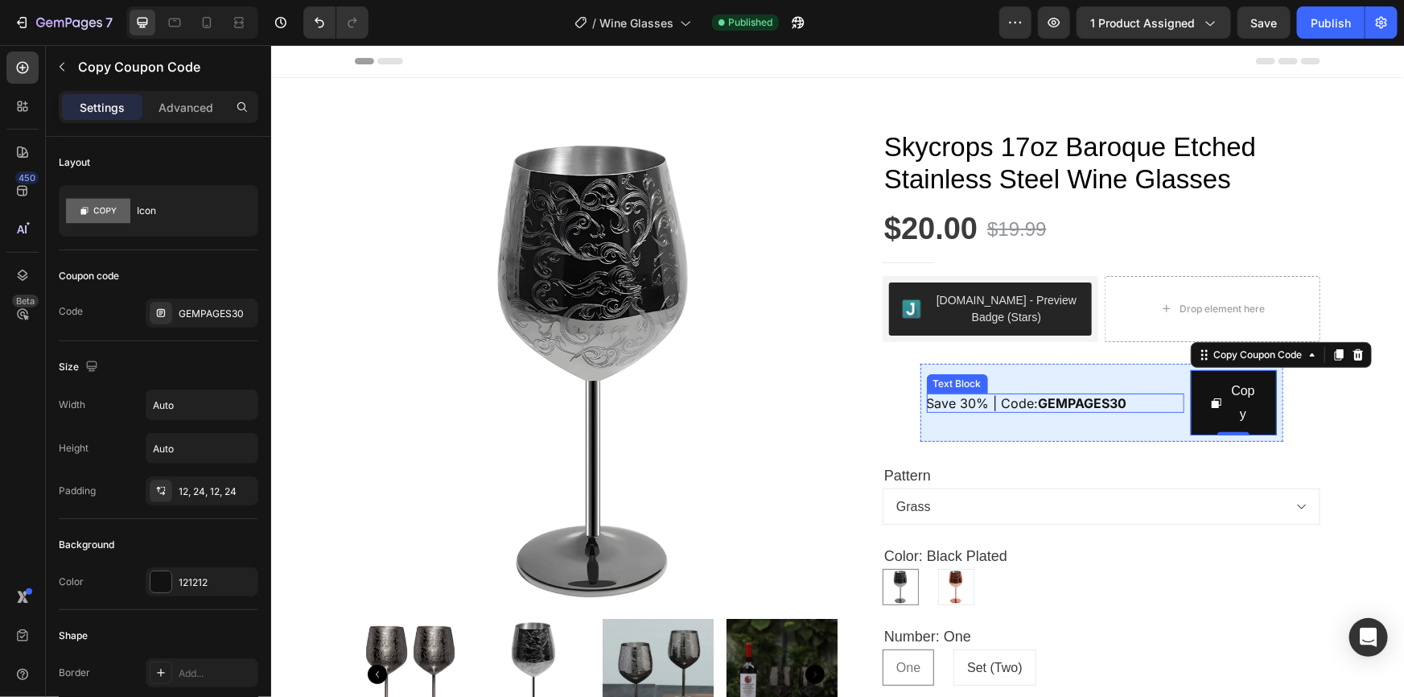
click at [1096, 399] on strong "GEMPAGES30" at bounding box center [1082, 402] width 89 height 16
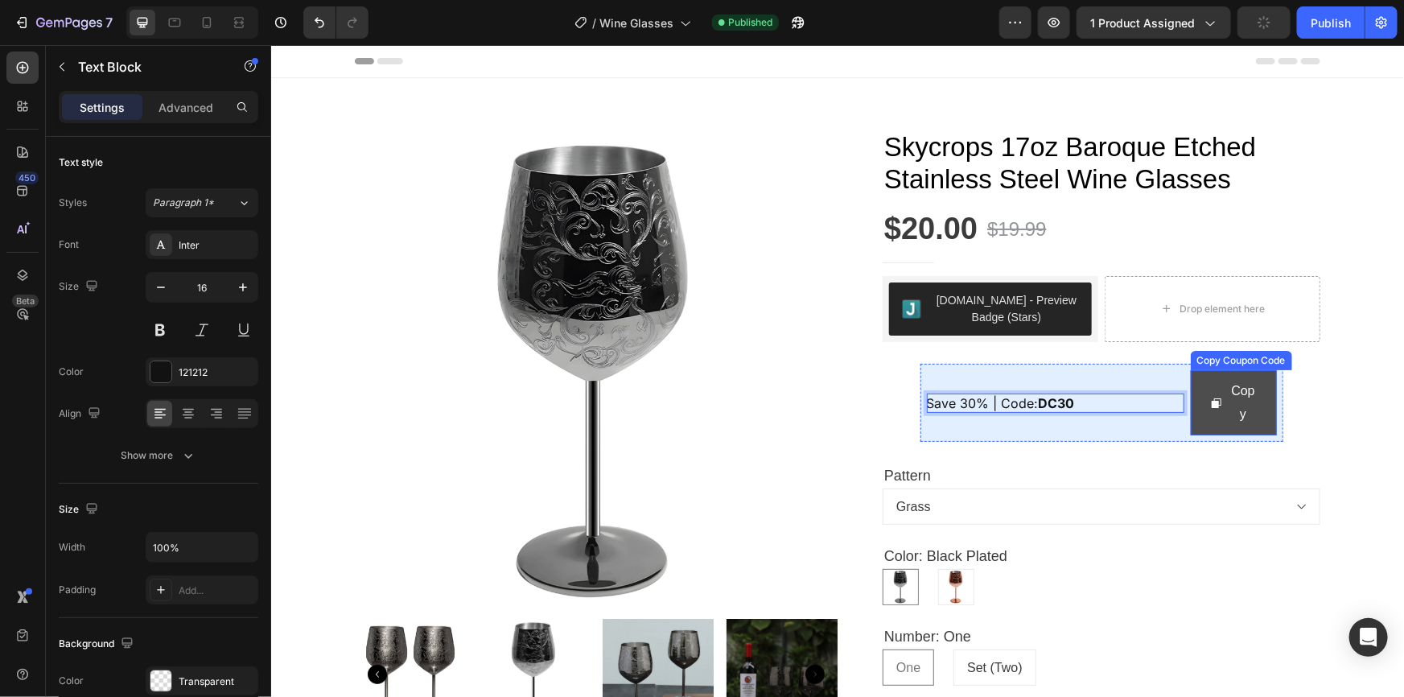
click at [1222, 394] on div "Copy" at bounding box center [1232, 402] width 47 height 47
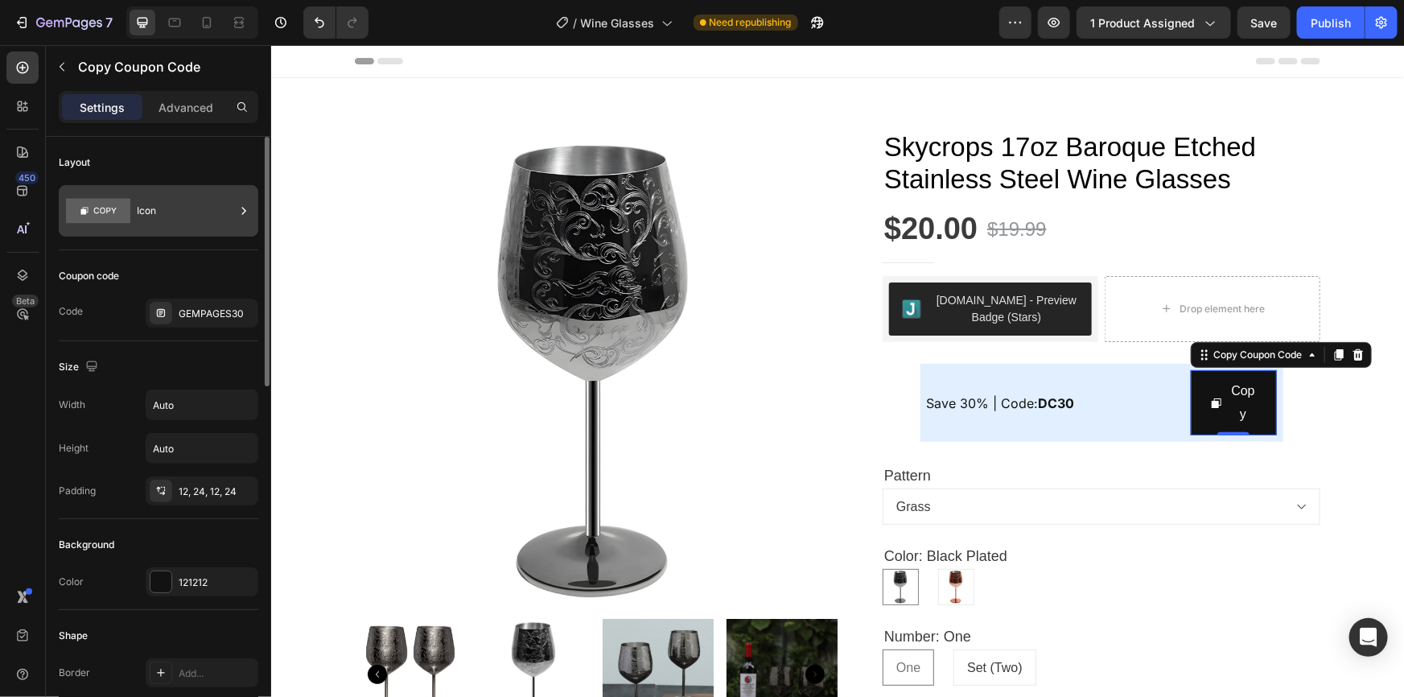
click at [170, 208] on div "Icon" at bounding box center [186, 210] width 98 height 37
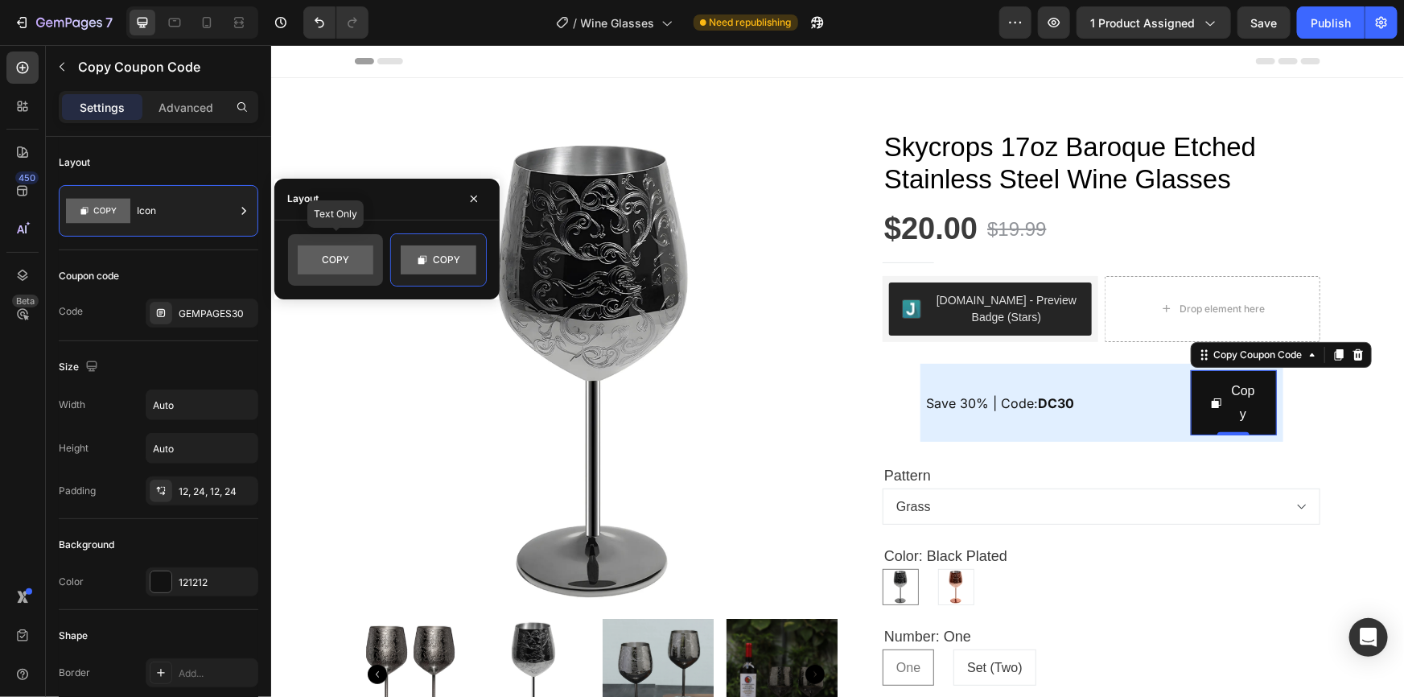
click at [323, 266] on rect at bounding box center [336, 259] width 76 height 29
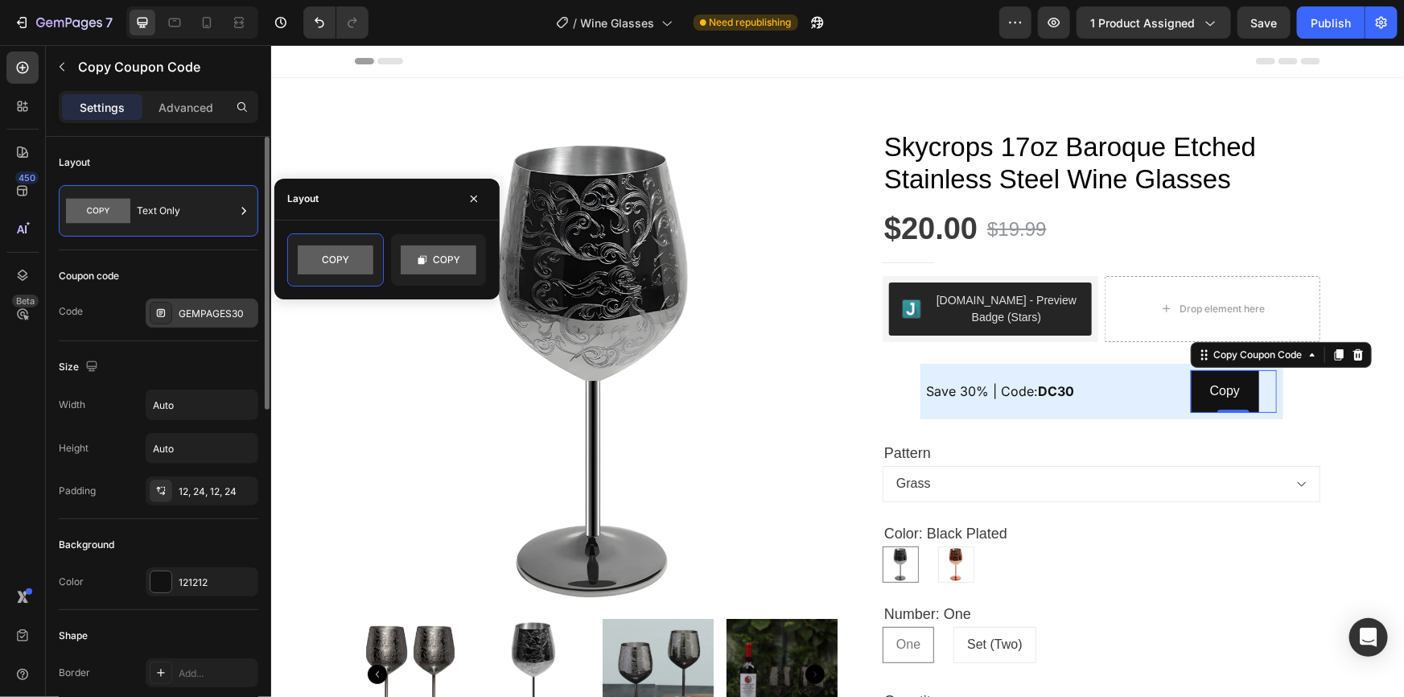
click at [206, 307] on div "GEMPAGES30" at bounding box center [217, 314] width 76 height 14
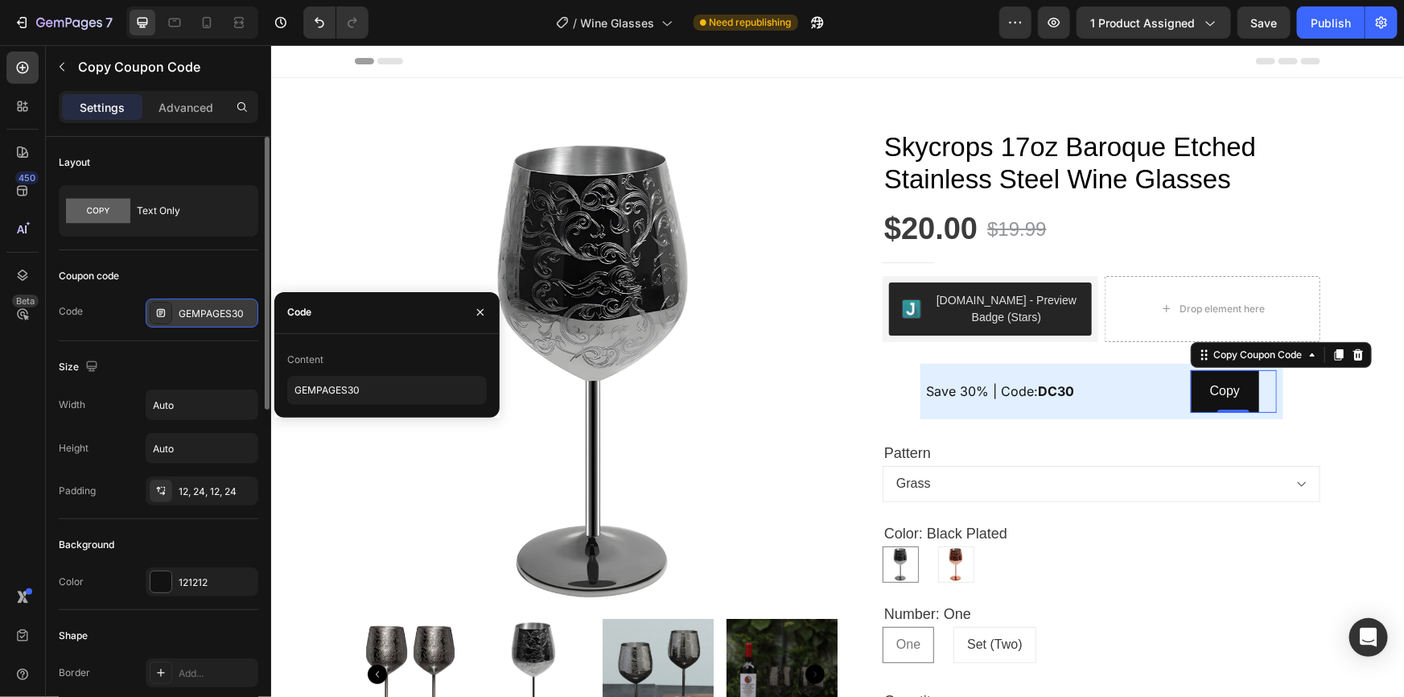
click at [206, 307] on div "GEMPAGES30" at bounding box center [217, 314] width 76 height 14
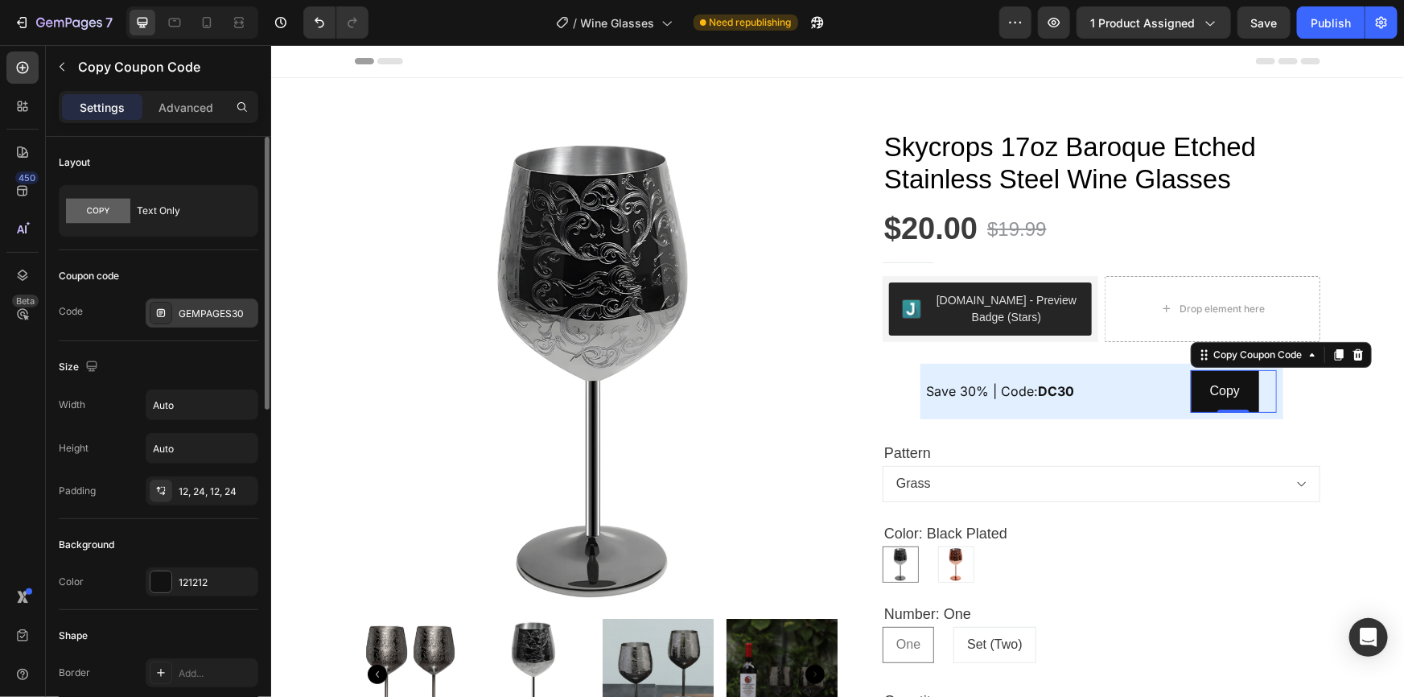
click at [192, 303] on div "GEMPAGES30" at bounding box center [202, 313] width 113 height 29
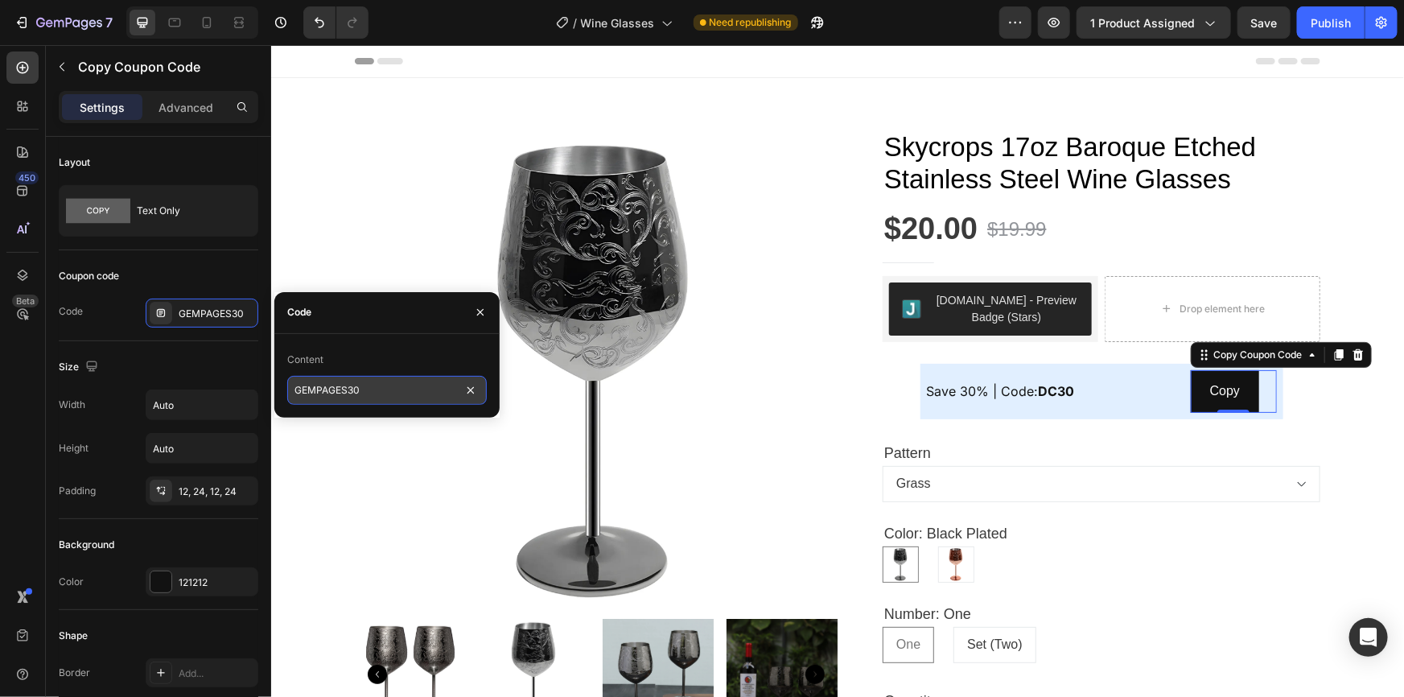
click at [342, 401] on input "GEMPAGES30" at bounding box center [387, 390] width 200 height 29
paste input "DC"
type input "DC30"
click at [253, 252] on div "Coupon code Code GEMPAGES30" at bounding box center [159, 295] width 200 height 91
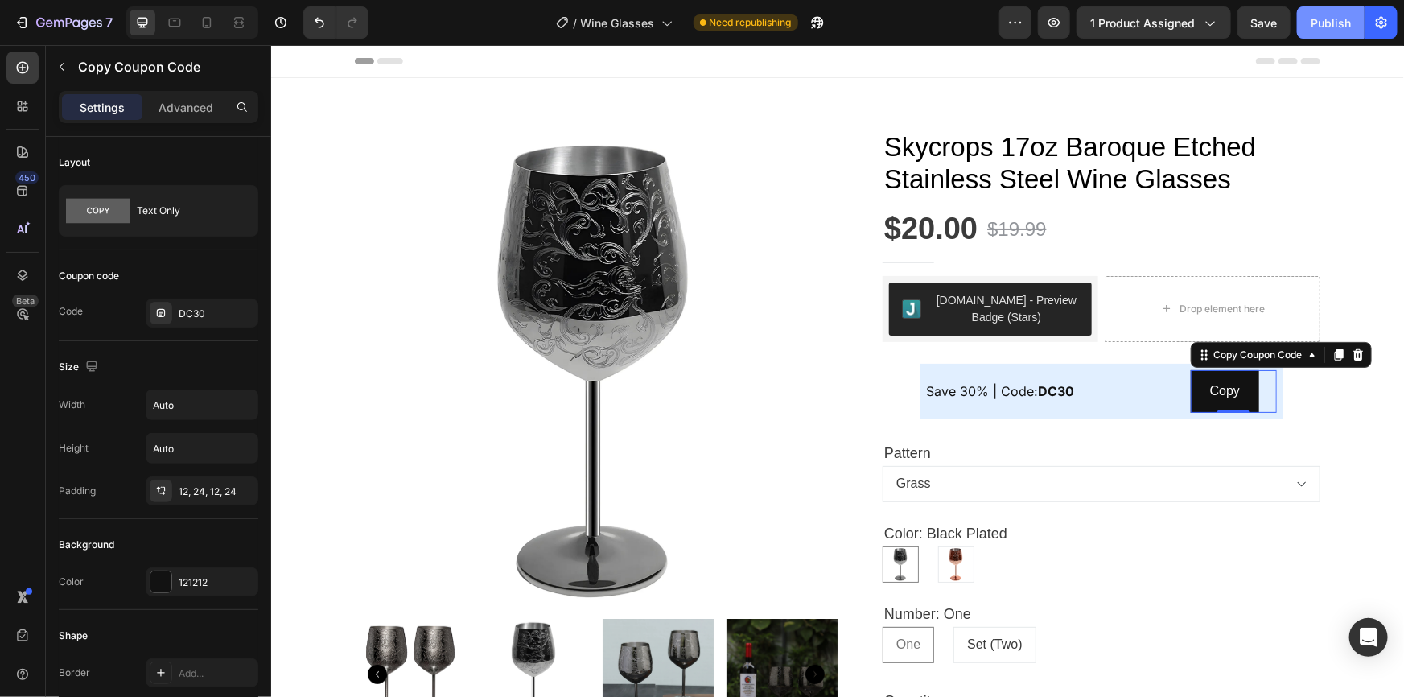
click at [1343, 27] on div "Publish" at bounding box center [1331, 22] width 40 height 17
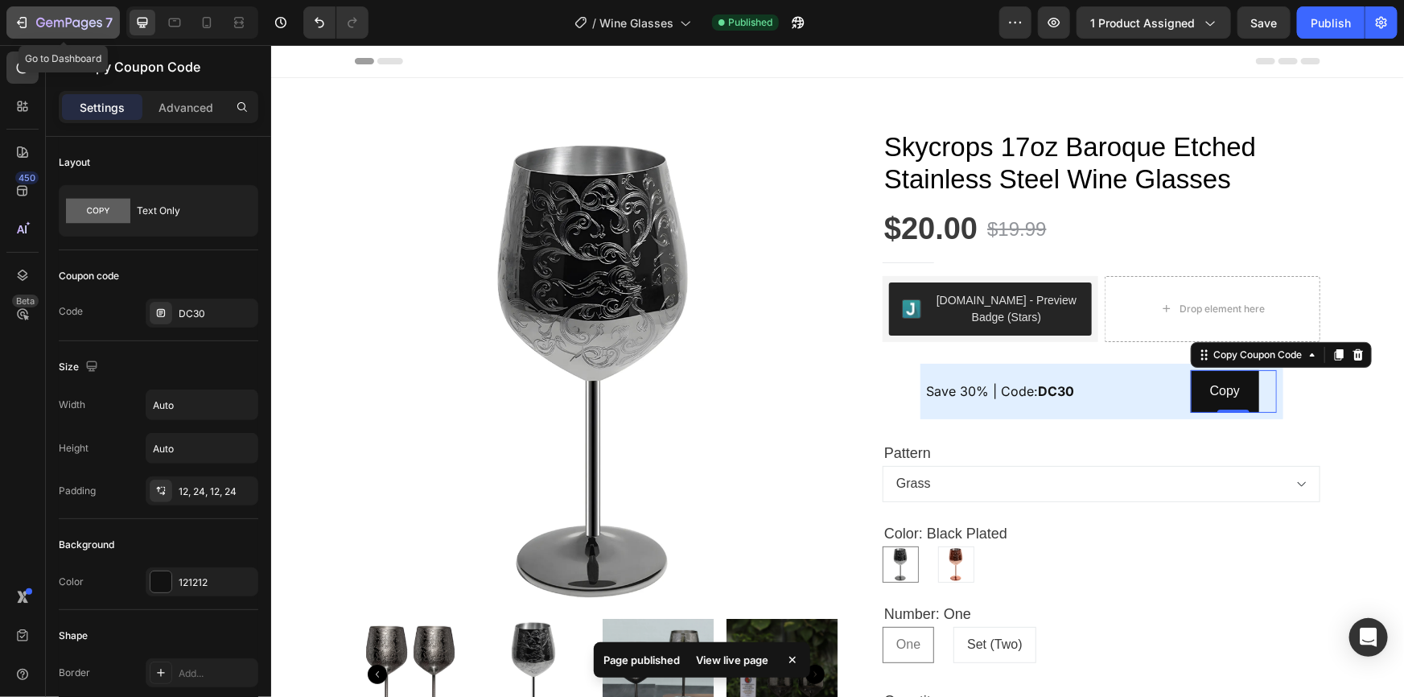
click at [23, 21] on icon "button" at bounding box center [22, 22] width 16 height 16
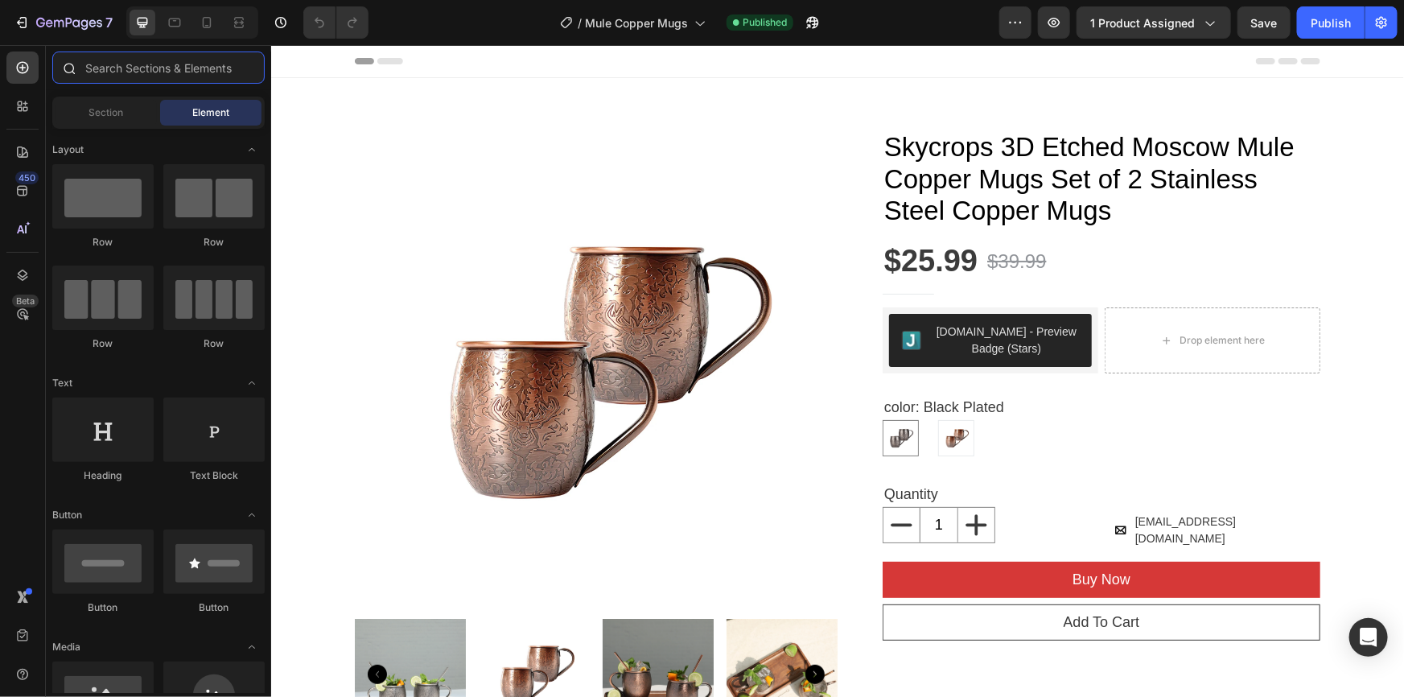
click at [120, 72] on input "text" at bounding box center [158, 67] width 212 height 32
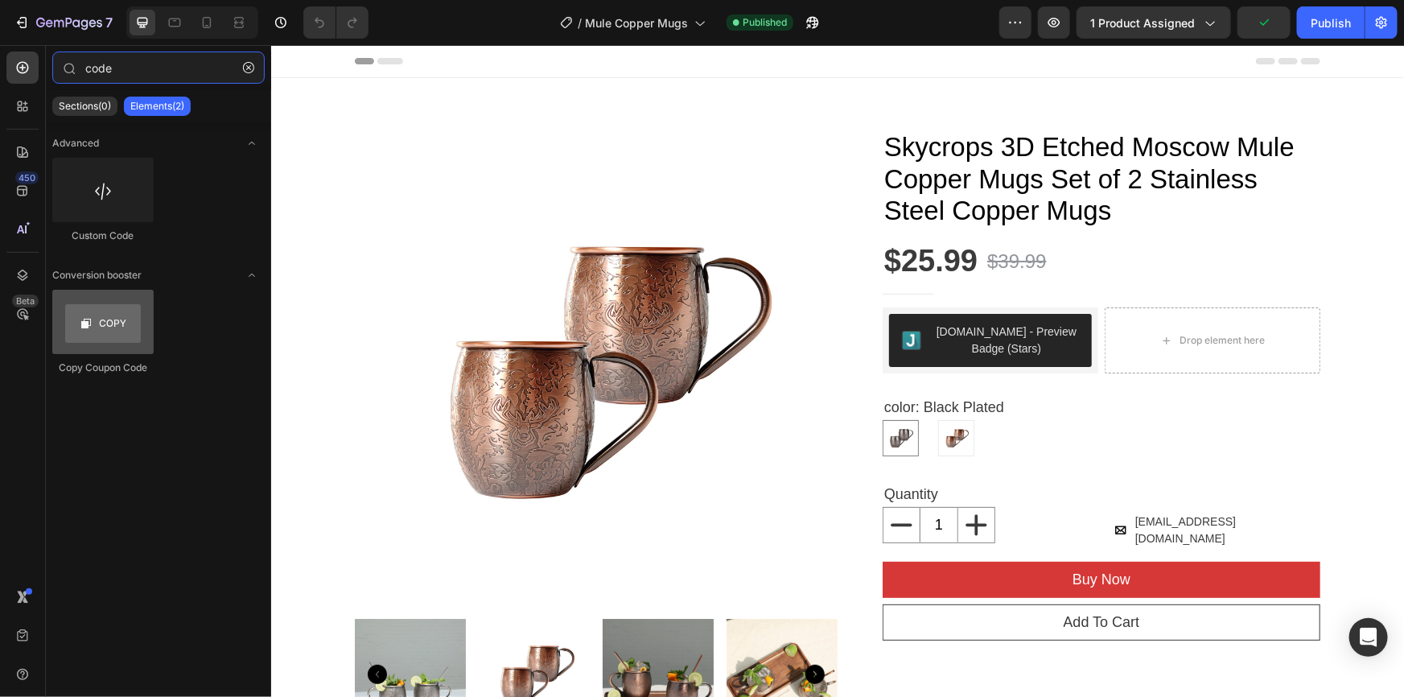
type input "code"
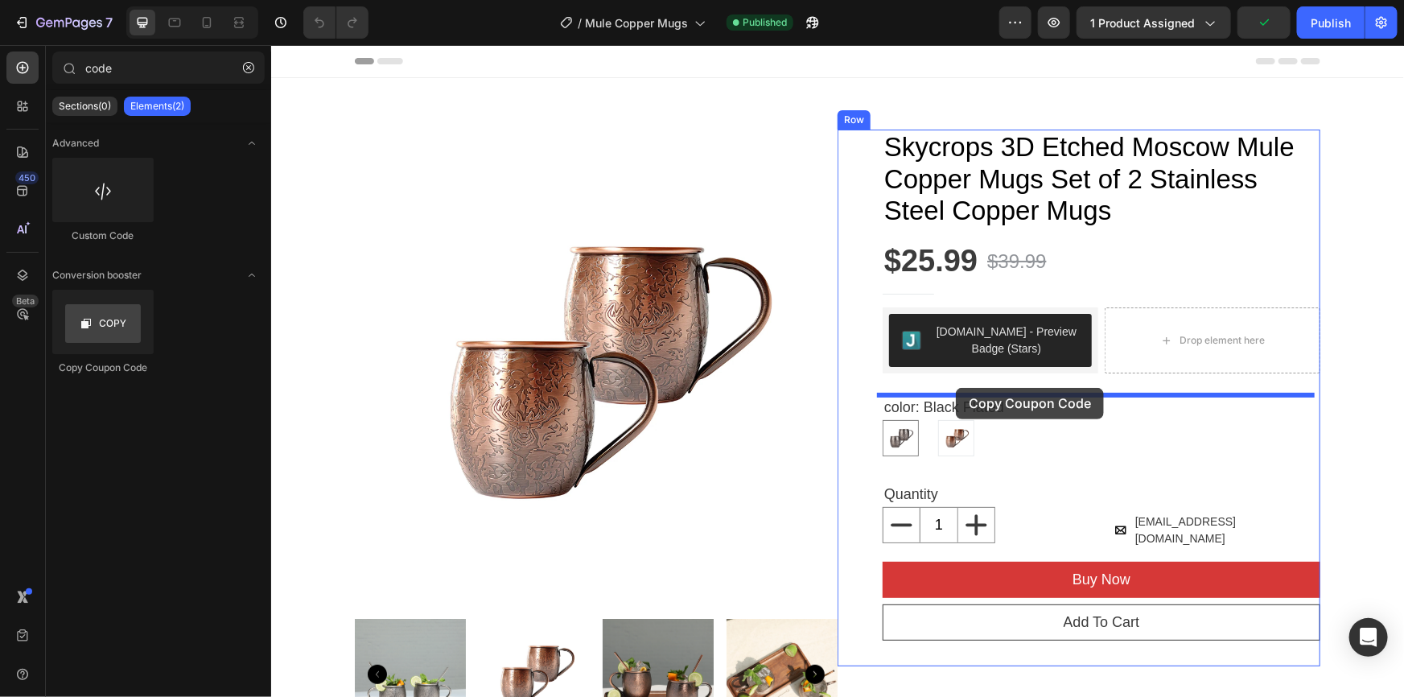
drag, startPoint x: 371, startPoint y: 372, endPoint x: 955, endPoint y: 387, distance: 584.4
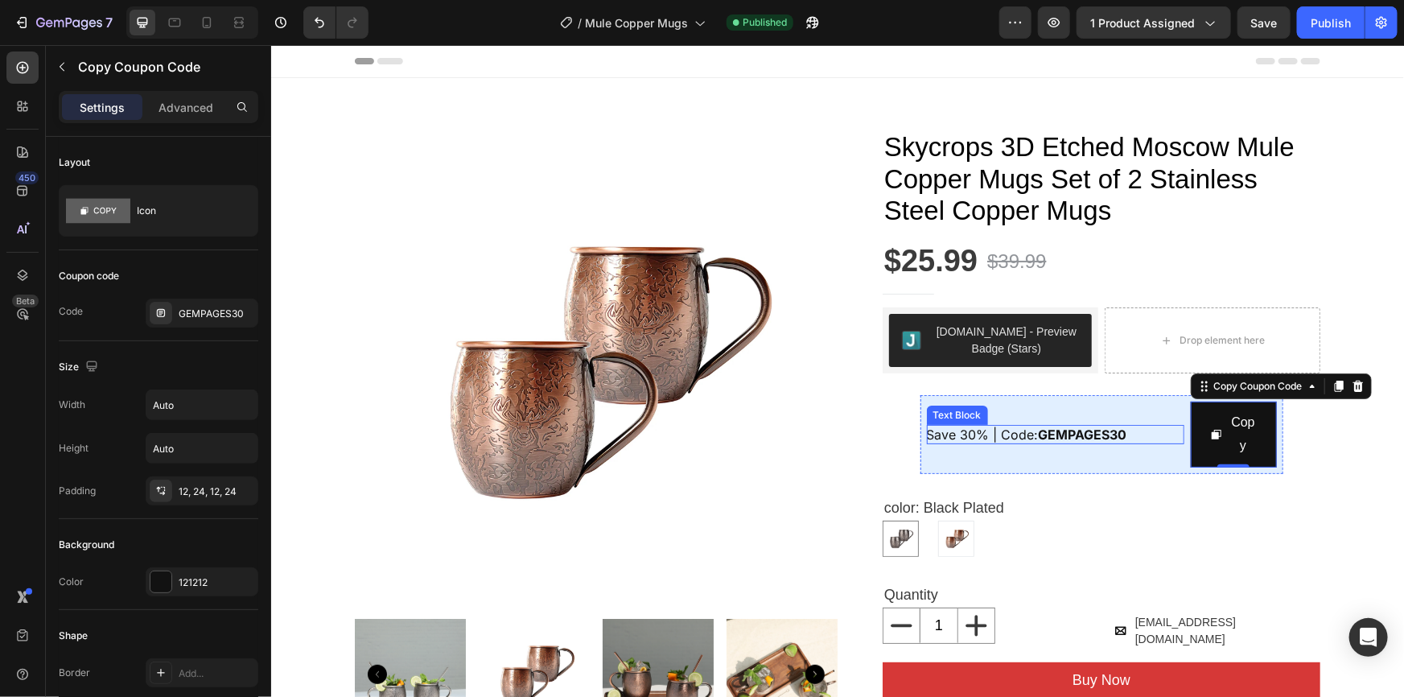
click at [1103, 435] on strong "GEMPAGES30" at bounding box center [1082, 434] width 89 height 16
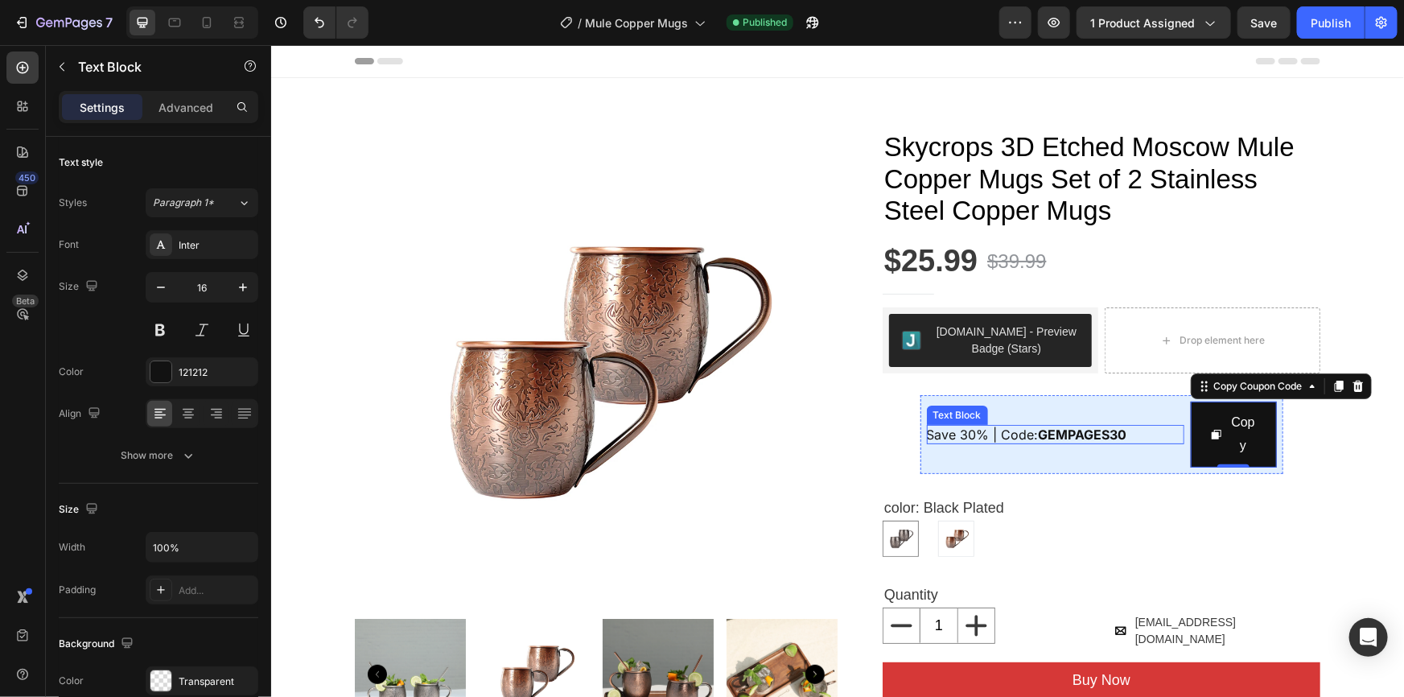
click at [1103, 434] on strong "GEMPAGES30" at bounding box center [1082, 434] width 89 height 16
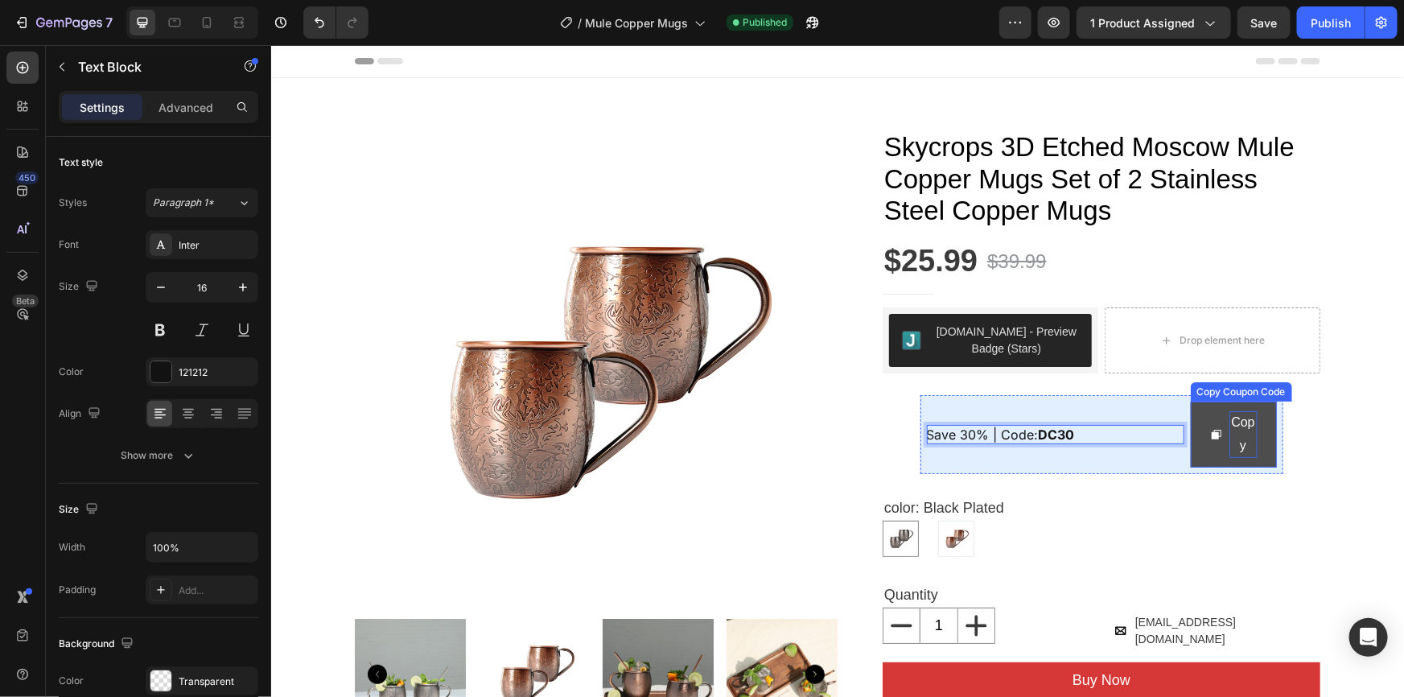
click at [1238, 443] on div "Copy" at bounding box center [1243, 433] width 28 height 47
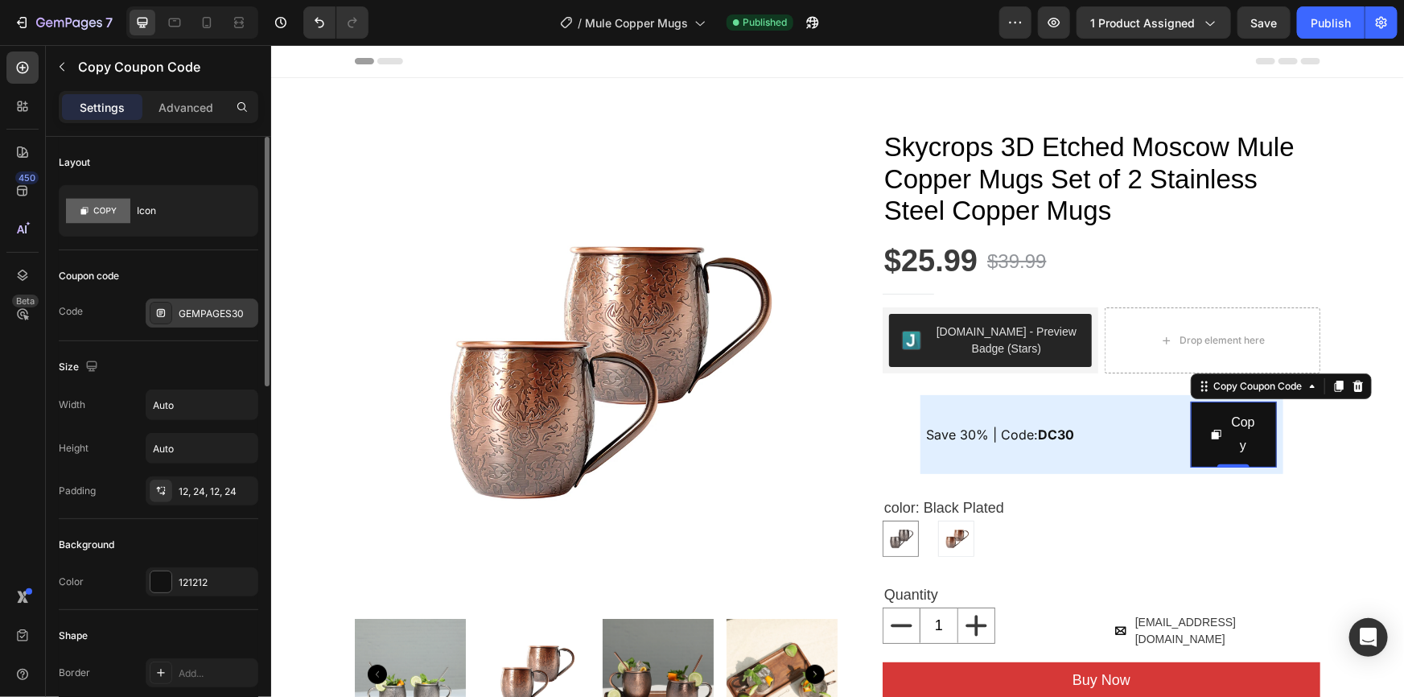
click at [192, 307] on div "GEMPAGES30" at bounding box center [217, 314] width 76 height 14
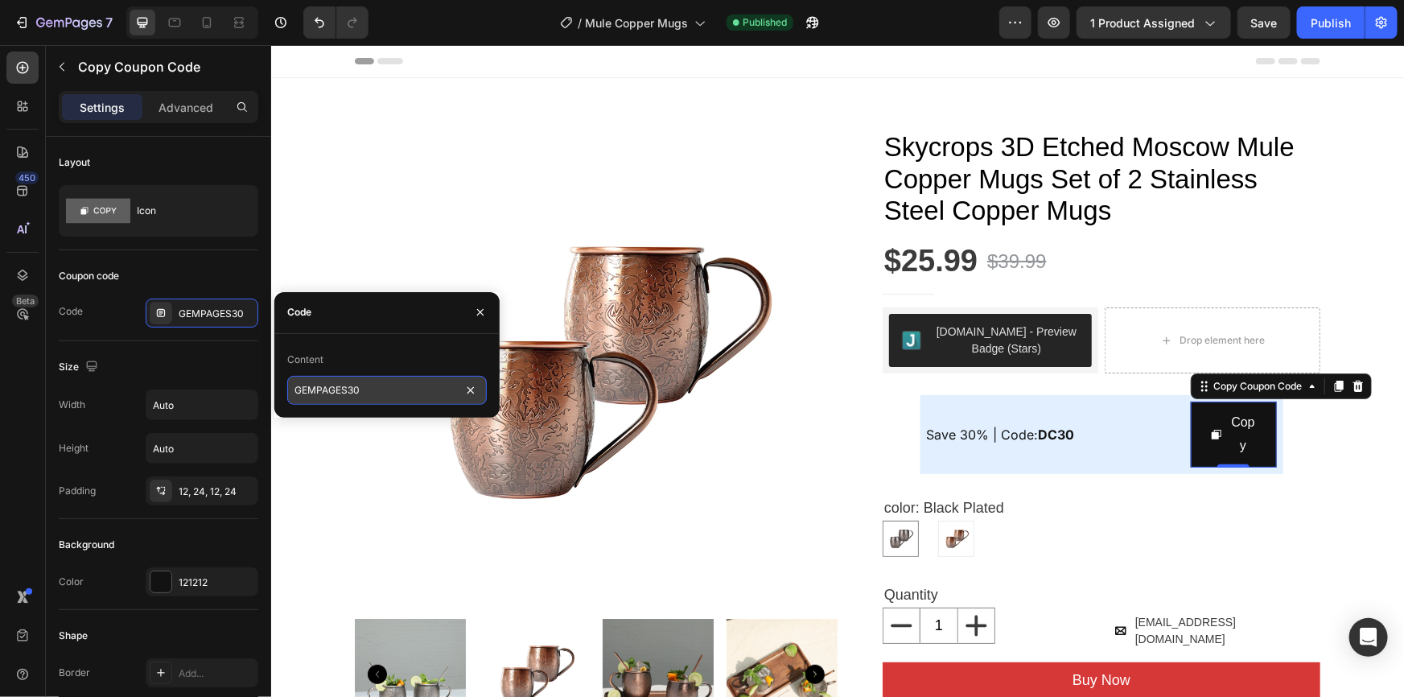
click at [345, 389] on input "GEMPAGES30" at bounding box center [387, 390] width 200 height 29
paste input "DC"
type input "DC30"
click at [211, 274] on div "Coupon code" at bounding box center [159, 276] width 200 height 26
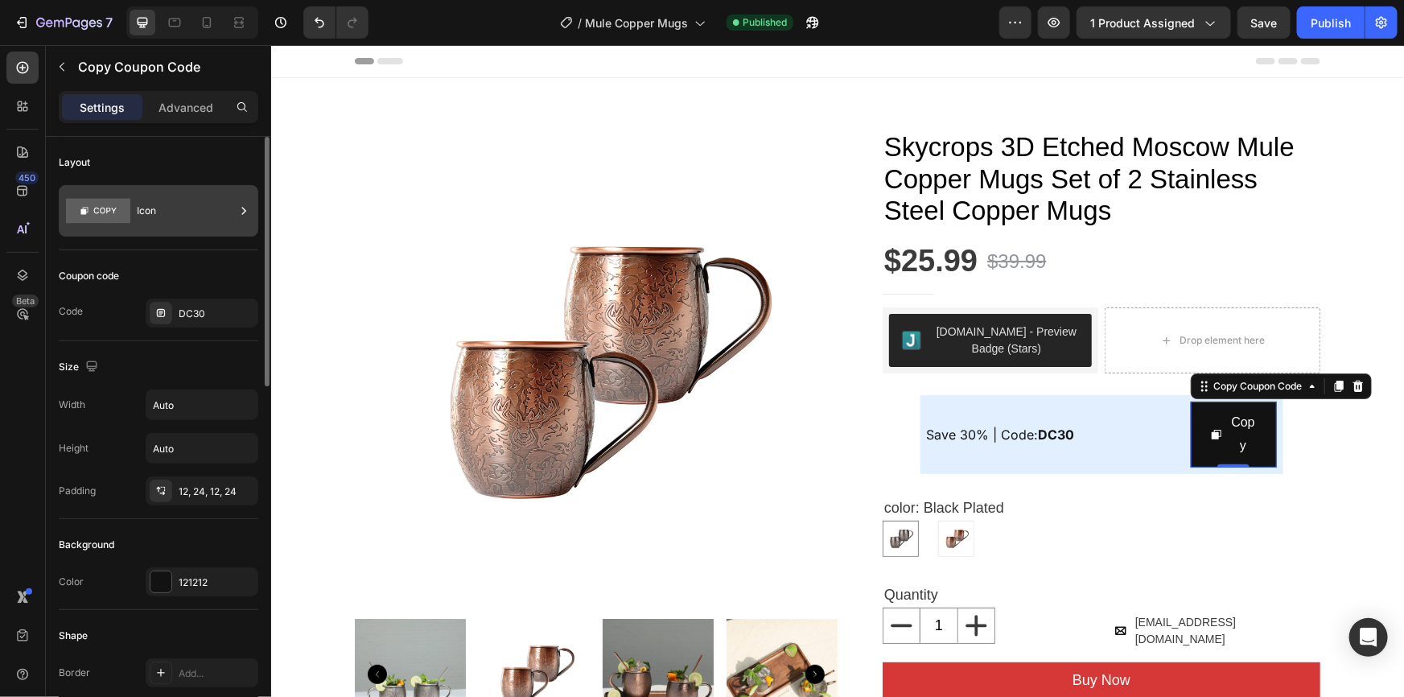
click at [168, 211] on div "Icon" at bounding box center [186, 210] width 98 height 37
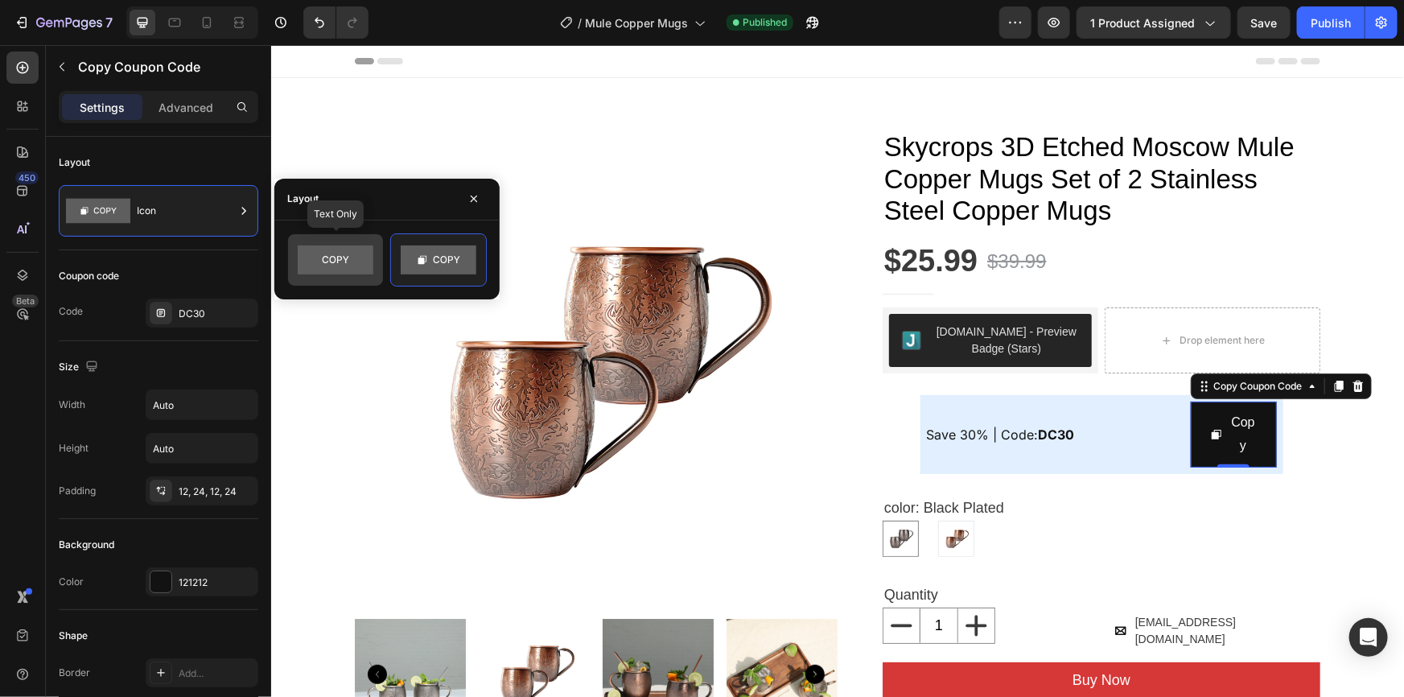
click at [335, 257] on icon at bounding box center [336, 259] width 27 height 7
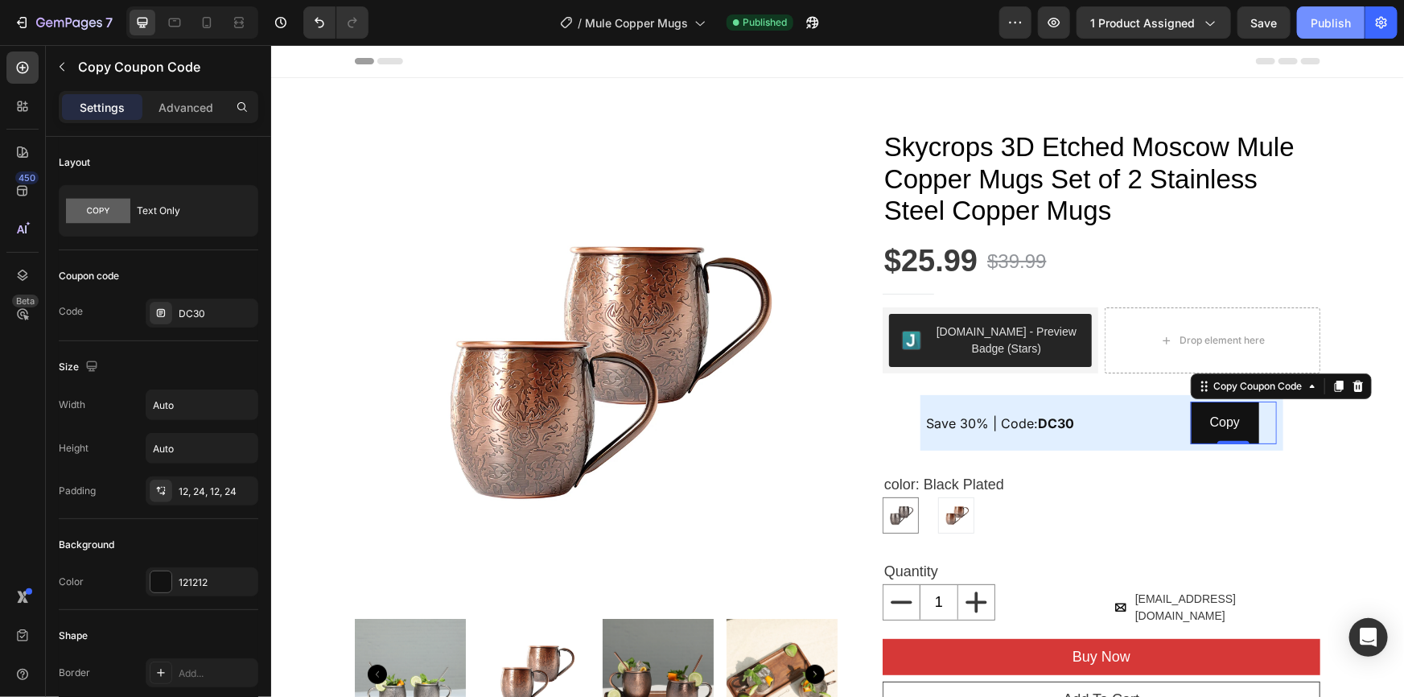
click at [1336, 14] on div "Publish" at bounding box center [1331, 22] width 40 height 17
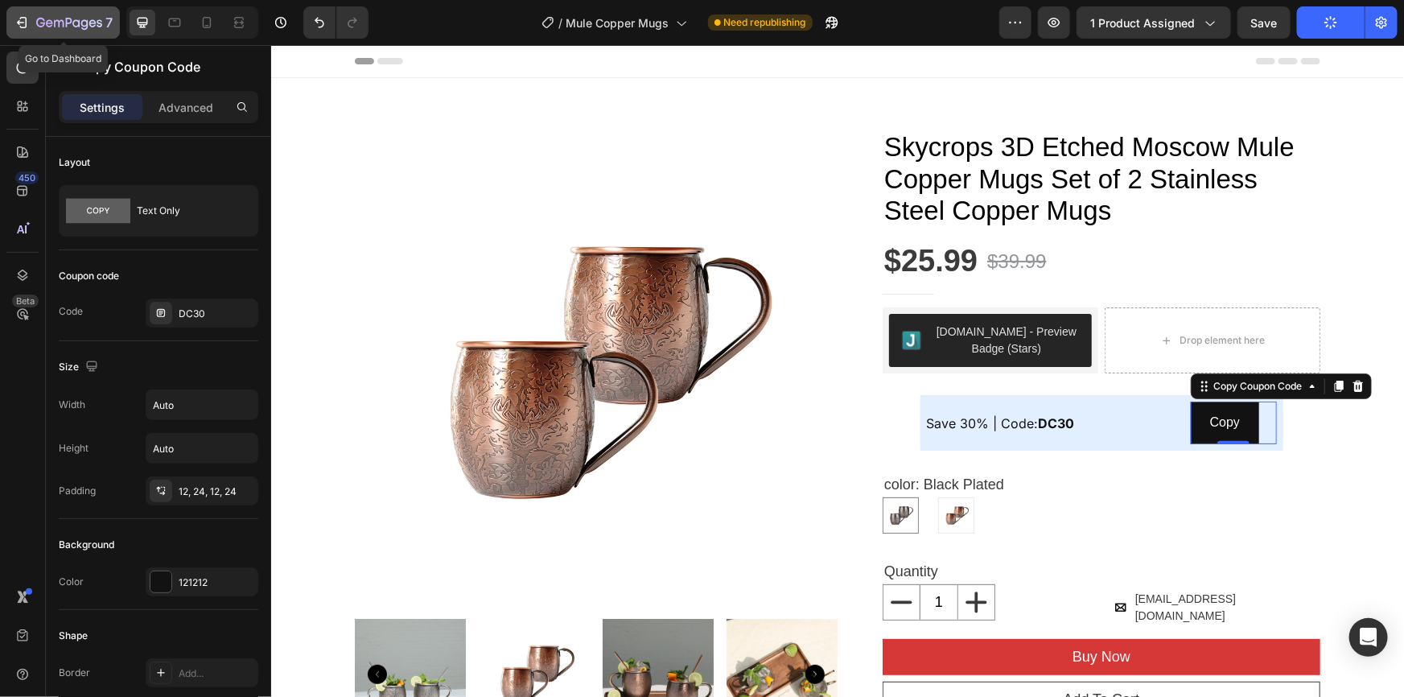
click at [21, 17] on icon "button" at bounding box center [23, 22] width 7 height 11
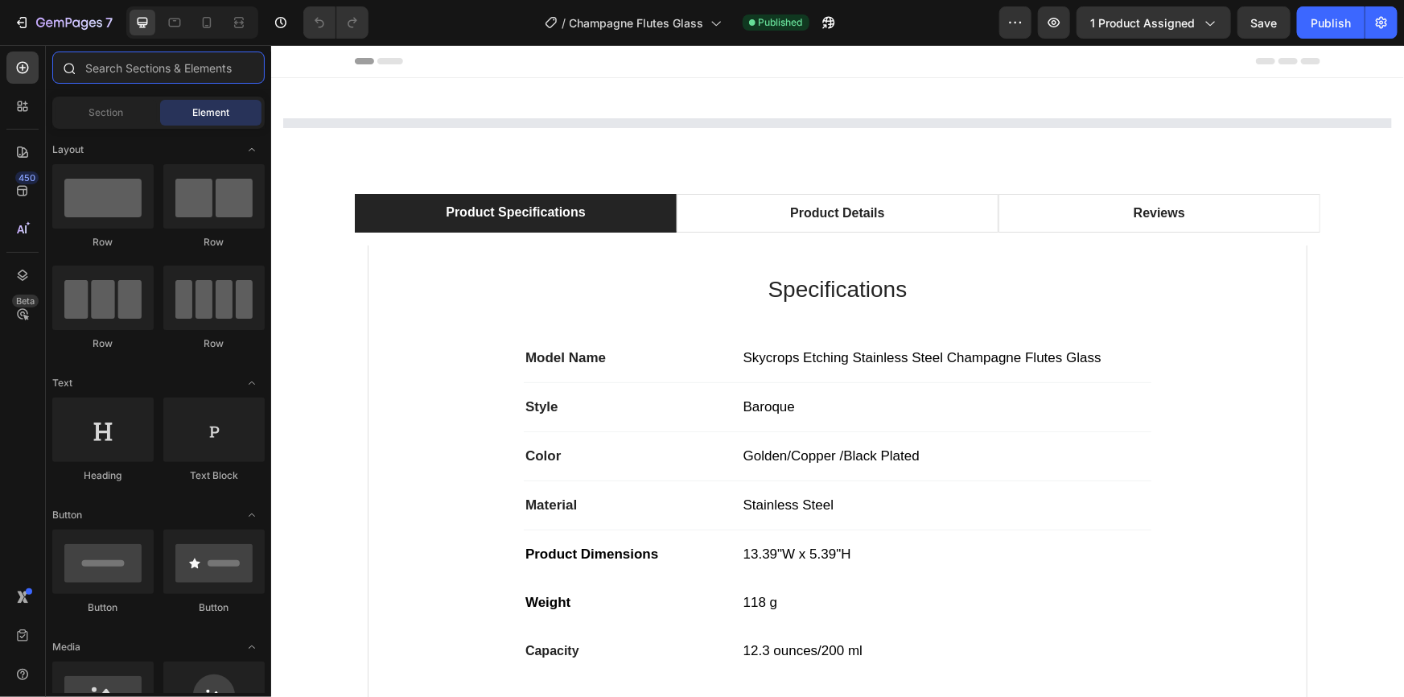
click at [184, 65] on input "text" at bounding box center [158, 67] width 212 height 32
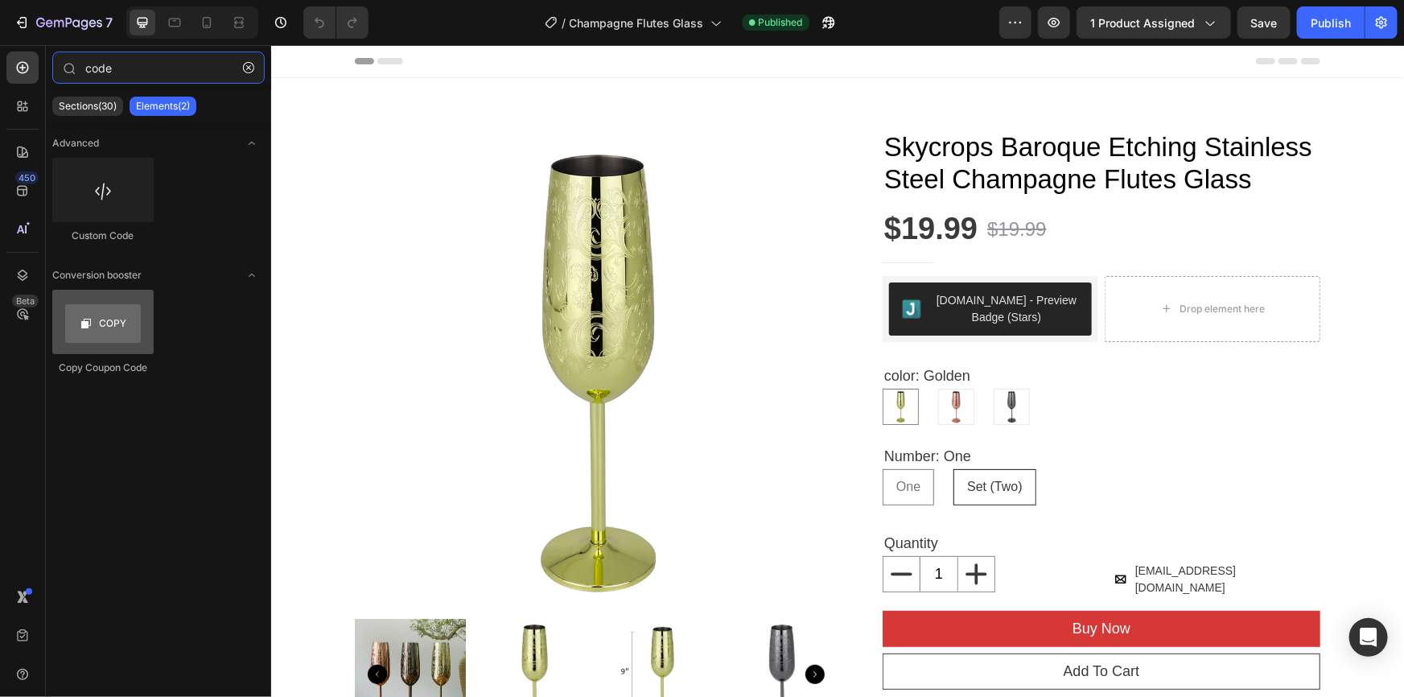
type input "code"
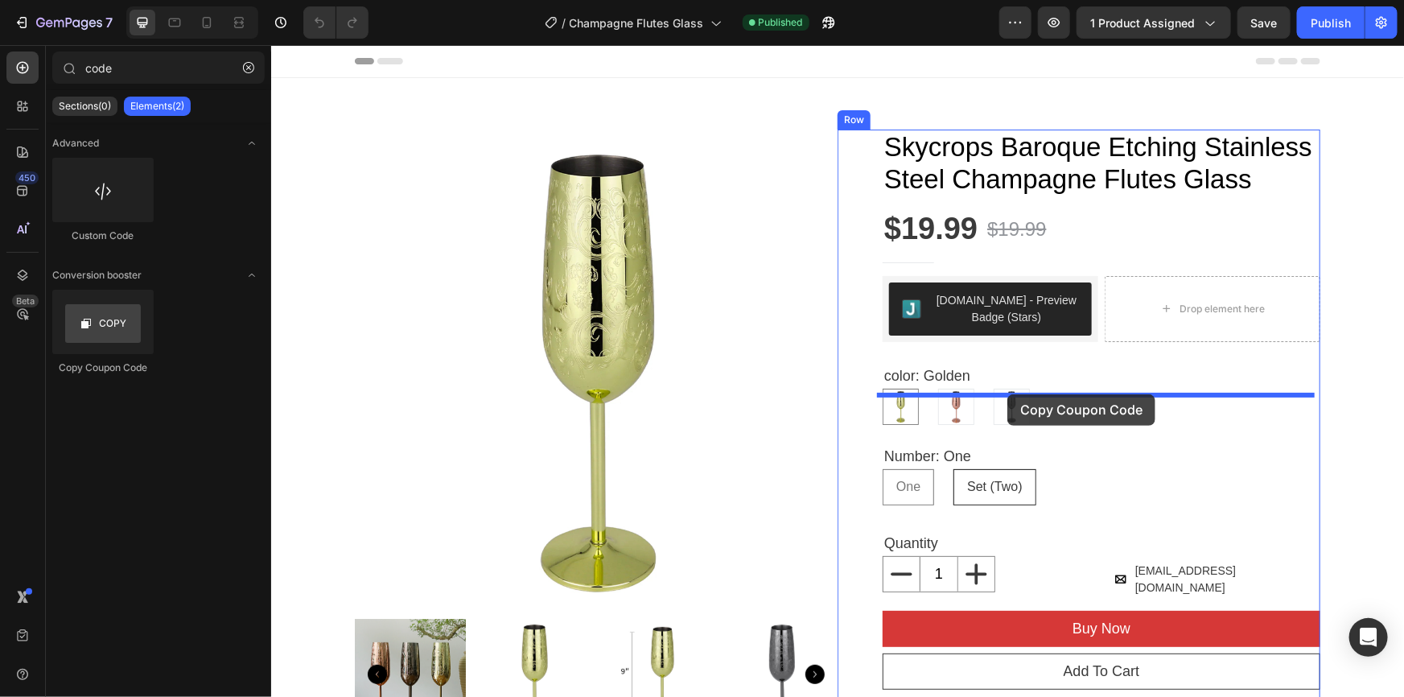
drag, startPoint x: 393, startPoint y: 365, endPoint x: 1007, endPoint y: 393, distance: 614.7
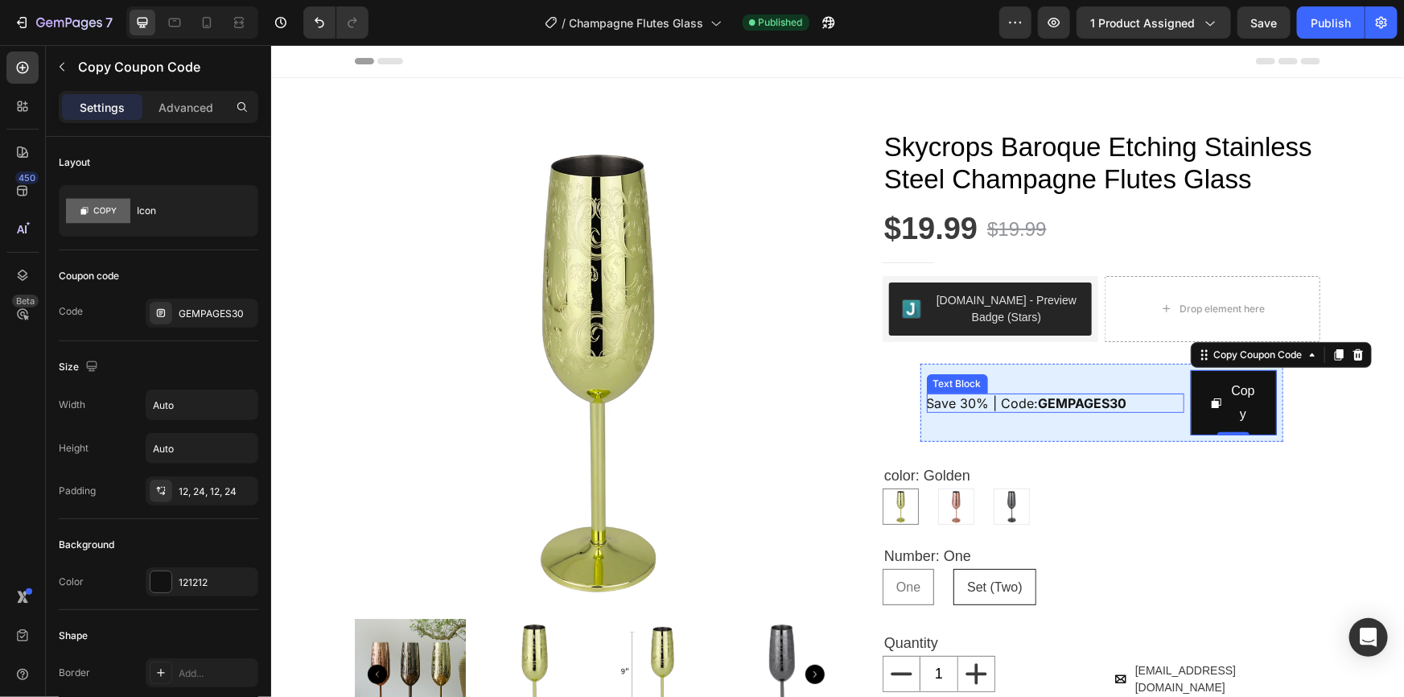
click at [1088, 410] on strong "GEMPAGES30" at bounding box center [1082, 402] width 89 height 16
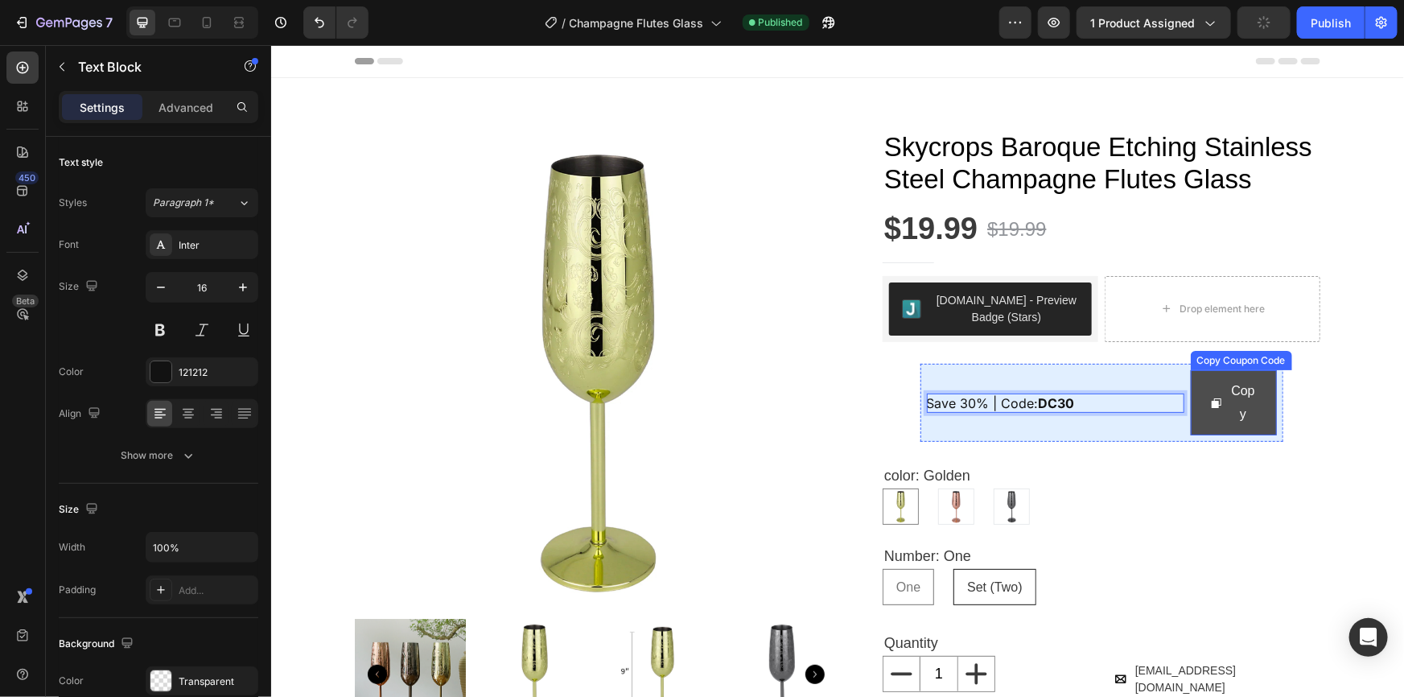
click at [1268, 435] on button "Copy" at bounding box center [1233, 402] width 86 height 66
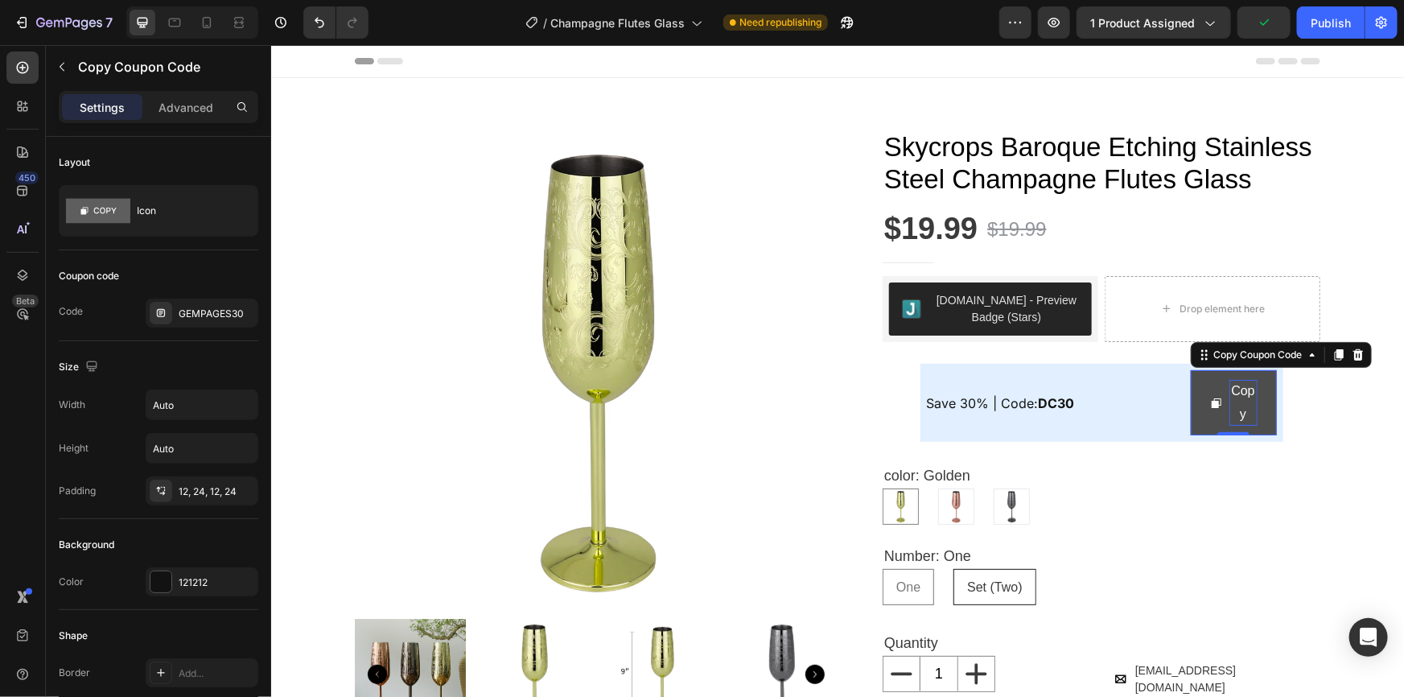
click at [1242, 426] on div "Copy" at bounding box center [1243, 402] width 28 height 47
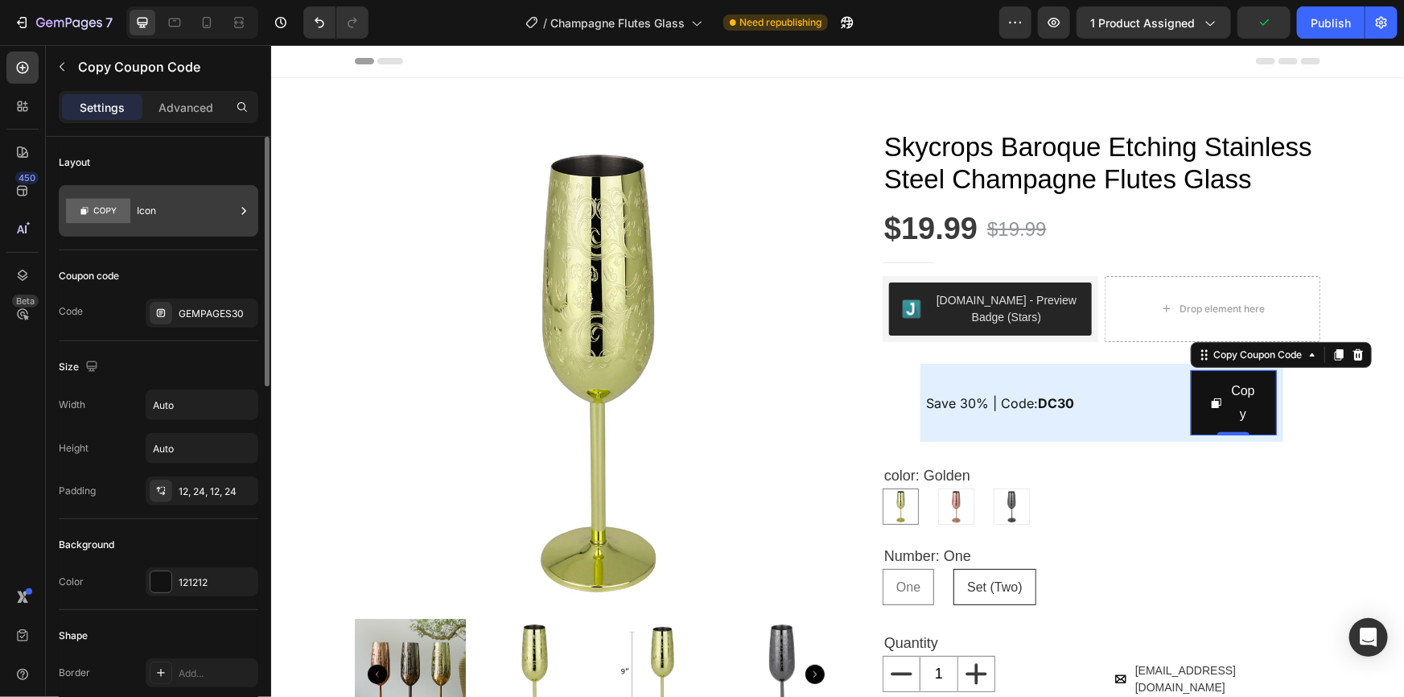
drag, startPoint x: 171, startPoint y: 201, endPoint x: 214, endPoint y: 208, distance: 43.1
click at [172, 201] on div "Icon" at bounding box center [186, 210] width 98 height 37
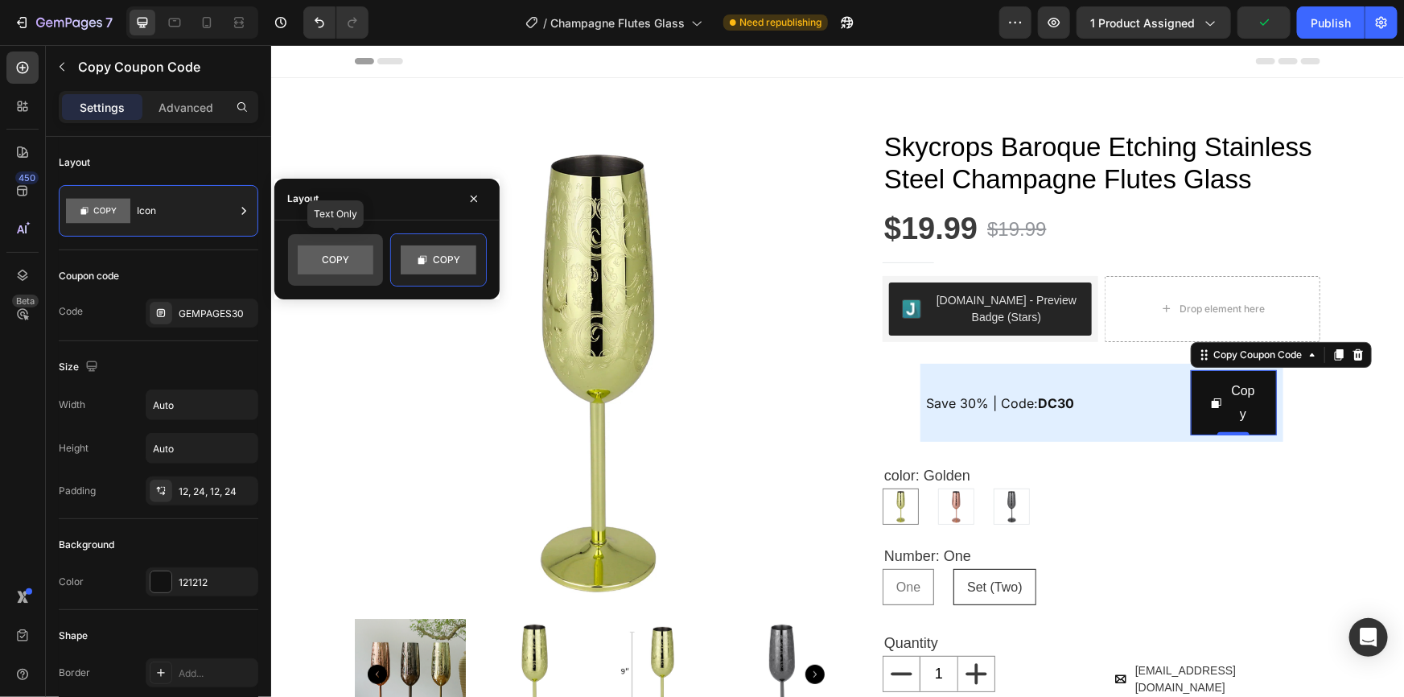
click at [344, 261] on rect at bounding box center [336, 259] width 76 height 29
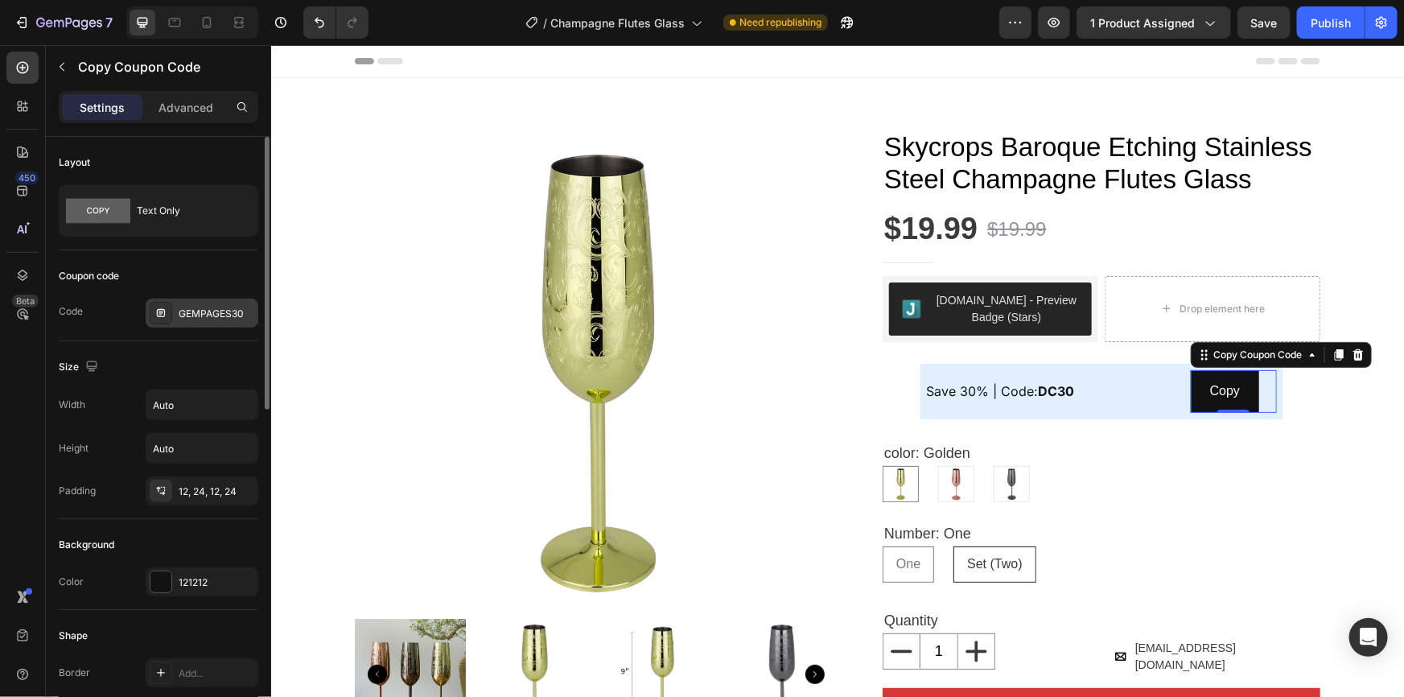
click at [199, 309] on div "GEMPAGES30" at bounding box center [217, 314] width 76 height 14
click at [184, 309] on div "GEMPAGES30" at bounding box center [217, 314] width 76 height 14
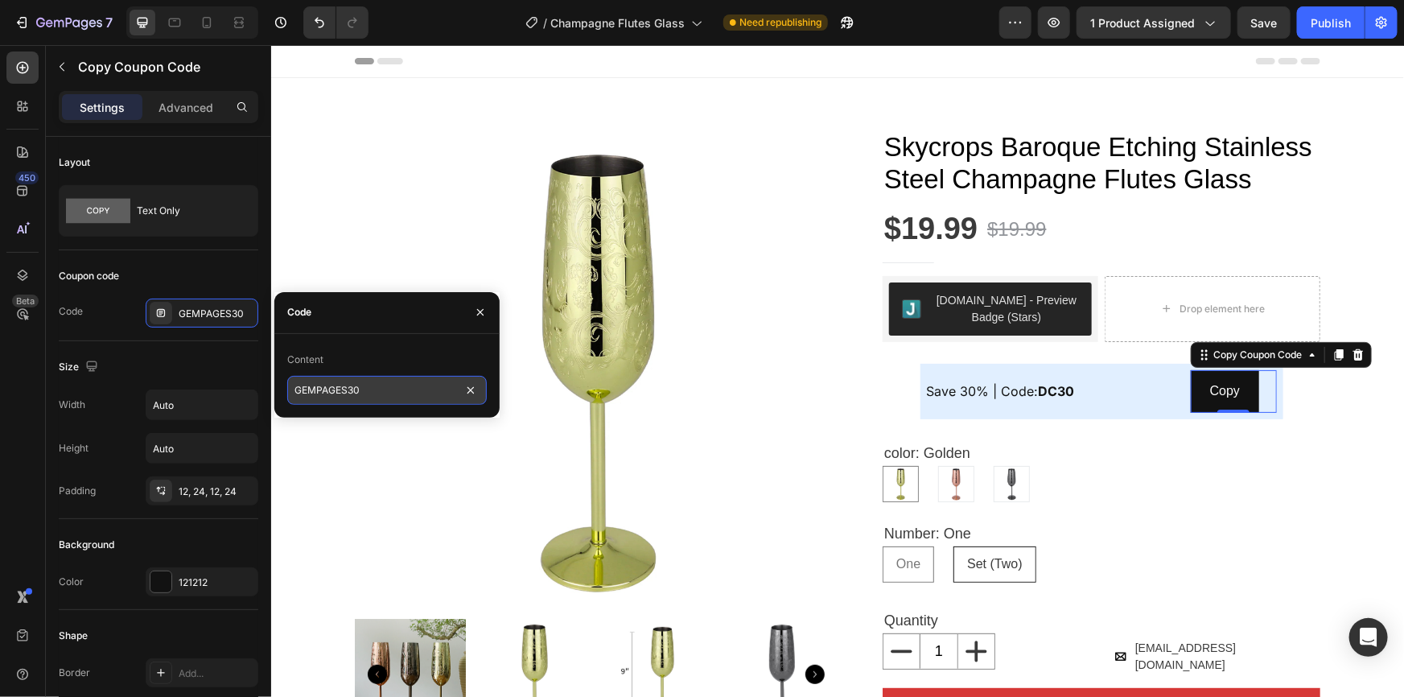
click at [338, 389] on input "GEMPAGES30" at bounding box center [387, 390] width 200 height 29
paste input "DC"
type input "DC30"
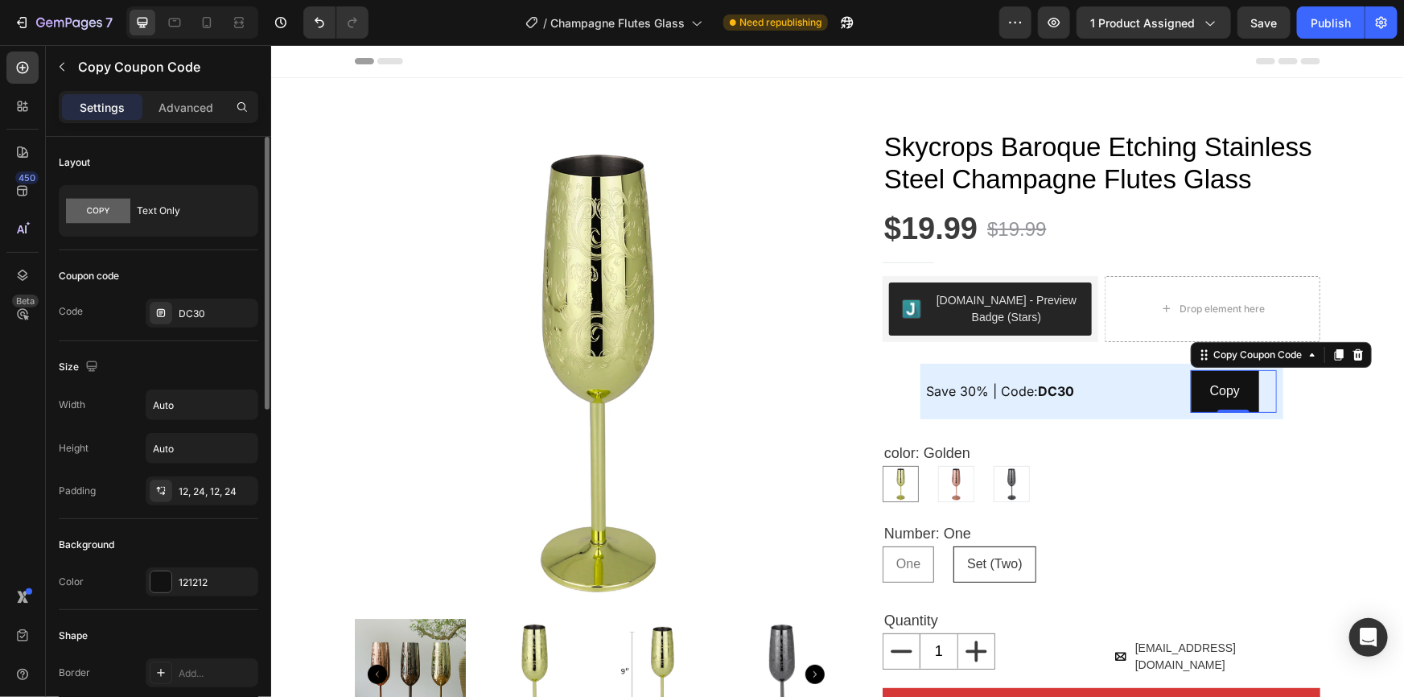
click at [241, 264] on div "Coupon code" at bounding box center [159, 276] width 200 height 26
click at [1344, 32] on button "Publish" at bounding box center [1331, 22] width 68 height 32
click at [208, 21] on icon at bounding box center [207, 22] width 16 height 16
type input "14"
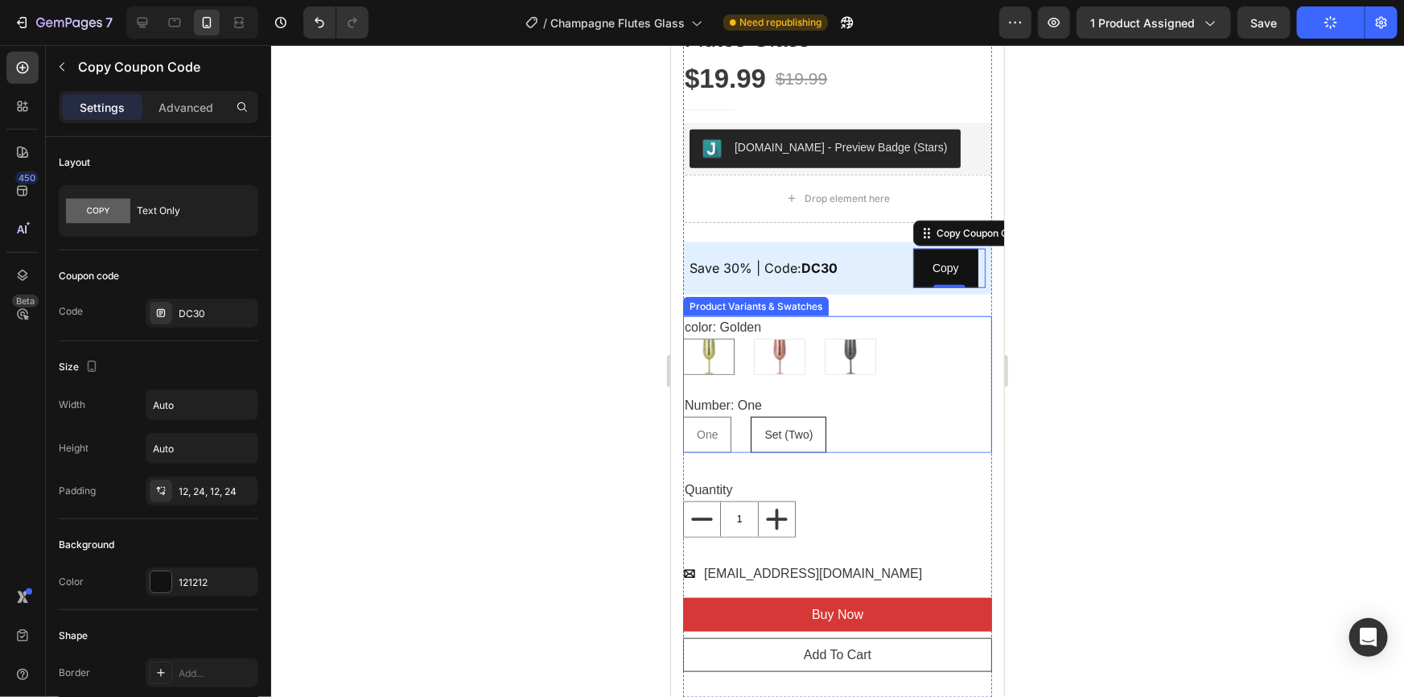
scroll to position [547, 0]
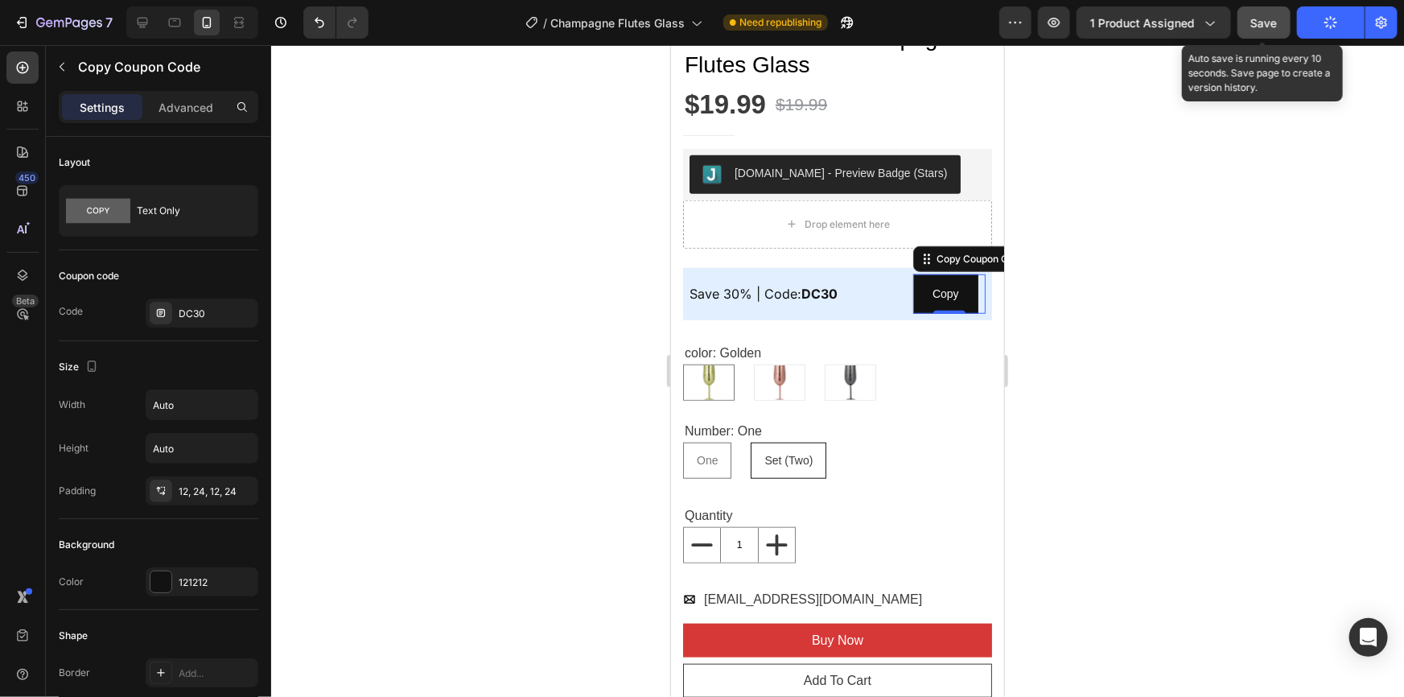
click at [1262, 26] on span "Save" at bounding box center [1264, 23] width 27 height 14
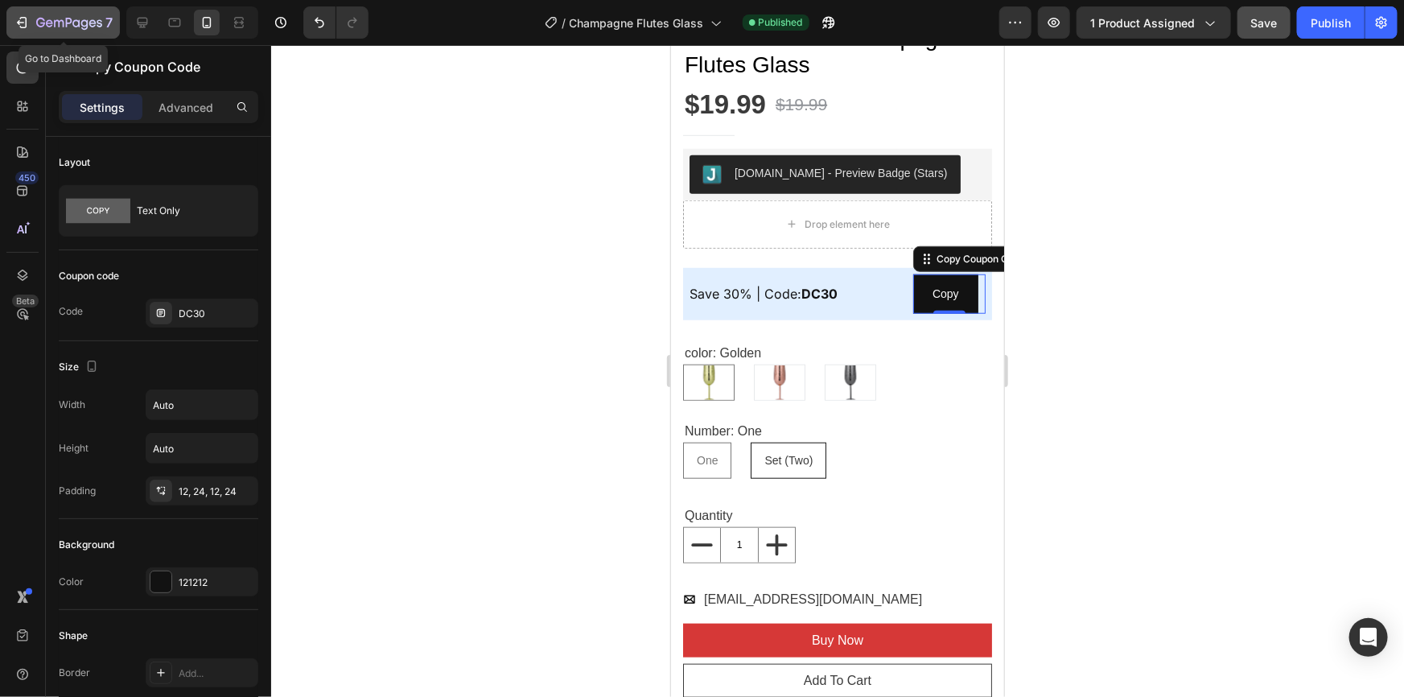
click at [17, 14] on icon "button" at bounding box center [22, 22] width 16 height 16
